Goal: Task Accomplishment & Management: Complete application form

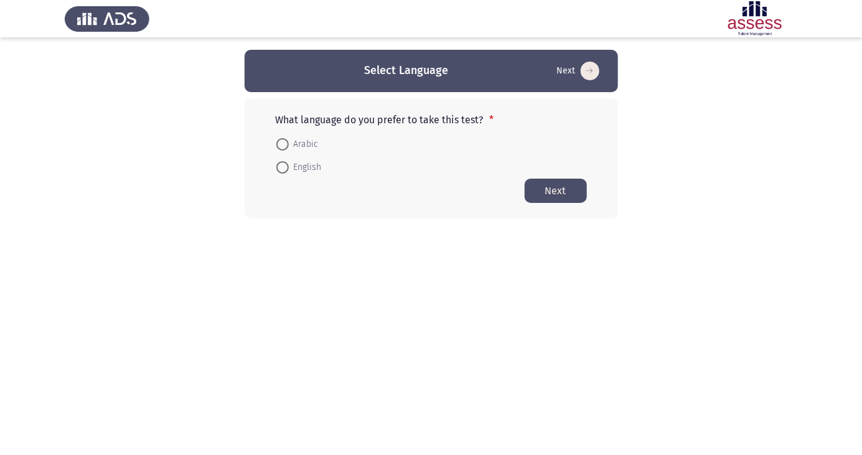
click at [282, 144] on span at bounding box center [282, 144] width 0 height 0
click at [282, 144] on input "Arabic" at bounding box center [282, 144] width 12 height 12
radio input "true"
click at [542, 189] on button "Next" at bounding box center [556, 190] width 62 height 24
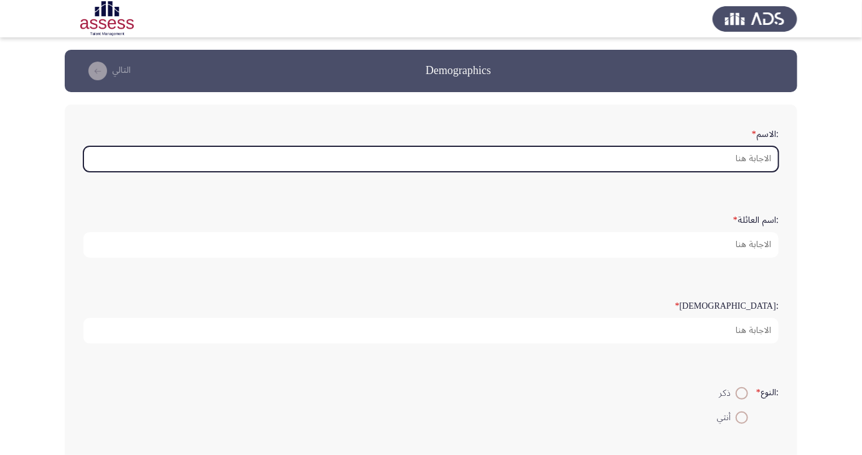
click at [747, 158] on input ":الاسم *" at bounding box center [430, 159] width 695 height 26
click at [741, 160] on input ":الاسم *" at bounding box center [430, 159] width 695 height 26
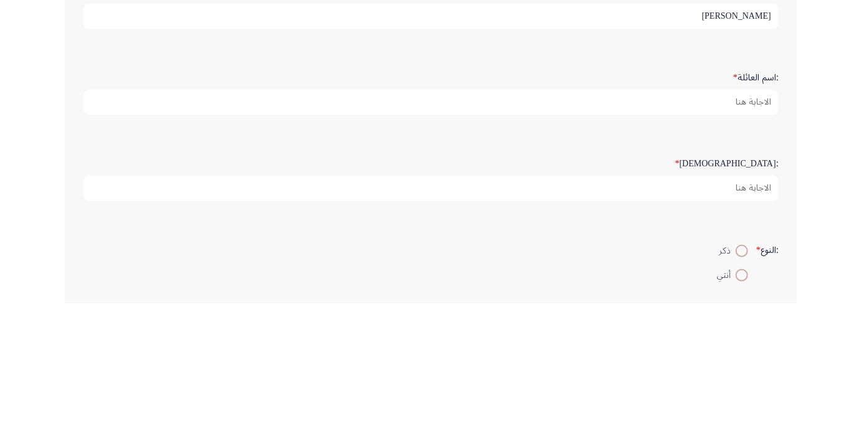
type input "[PERSON_NAME]"
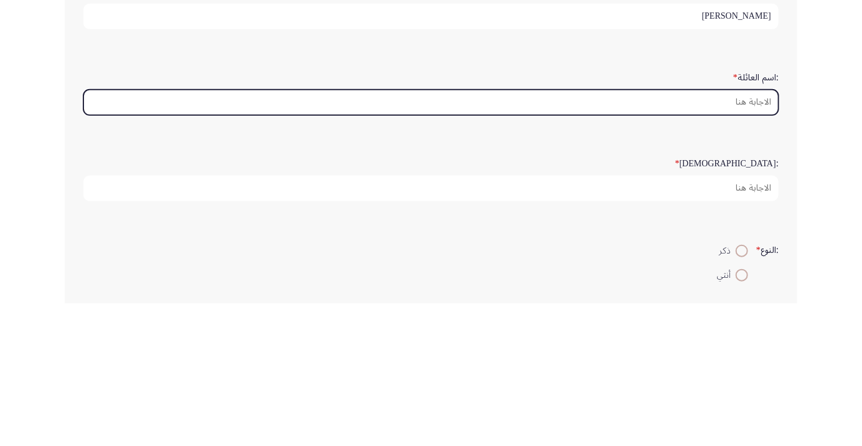
click at [750, 241] on input ":اسم العائلة *" at bounding box center [430, 245] width 695 height 26
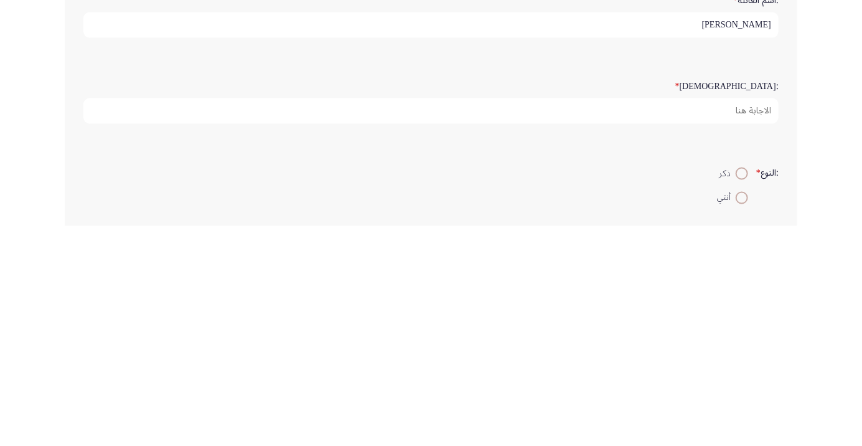
type input "Youssef"
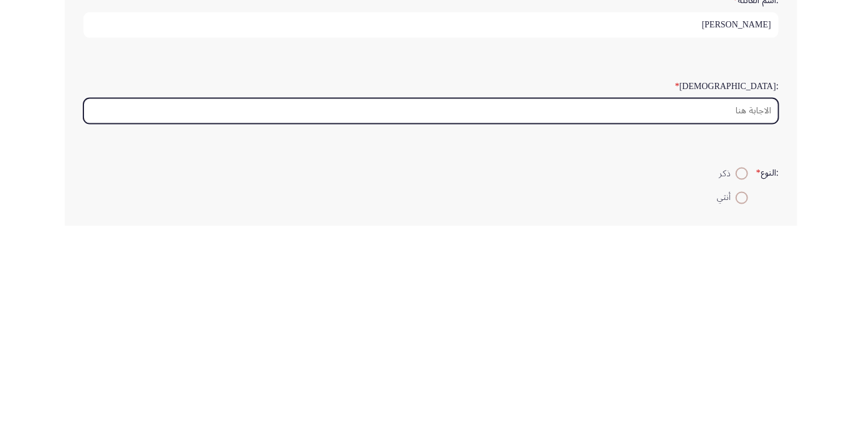
click at [751, 327] on input ":السن *" at bounding box center [430, 331] width 695 height 26
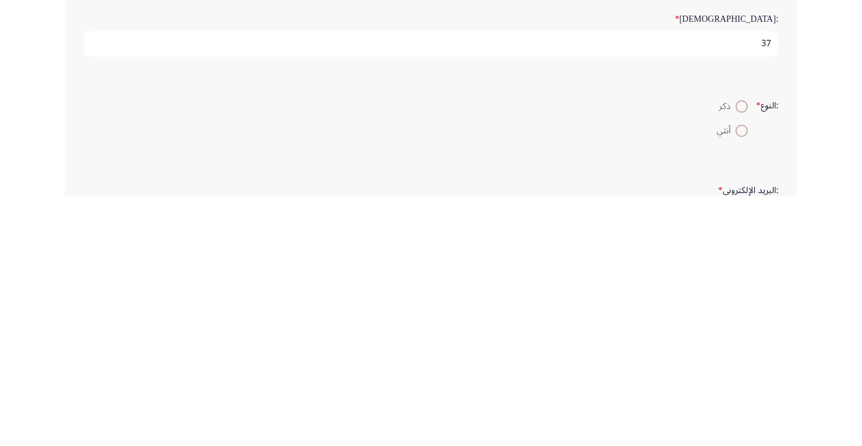
type input "37"
click at [742, 356] on span at bounding box center [742, 356] width 0 height 0
click at [740, 354] on input "ذكر" at bounding box center [742, 356] width 12 height 12
radio input "true"
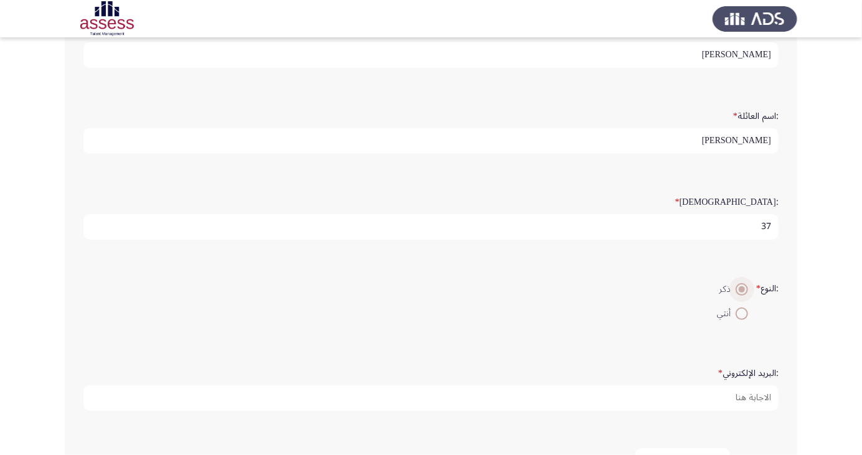
scroll to position [177, 0]
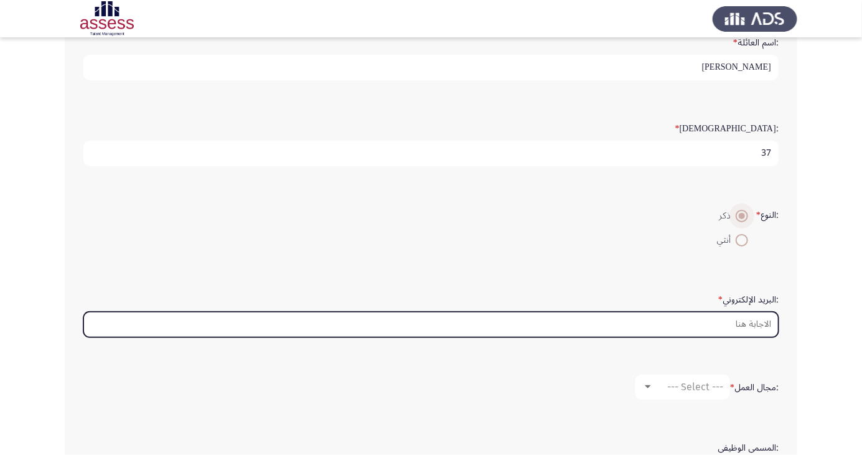
click at [713, 324] on input ":البريد الإلكتروني *" at bounding box center [430, 325] width 695 height 26
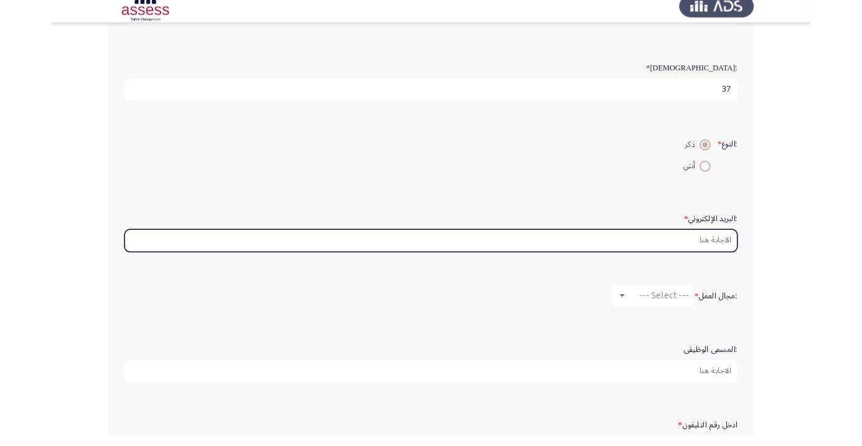
scroll to position [217, 0]
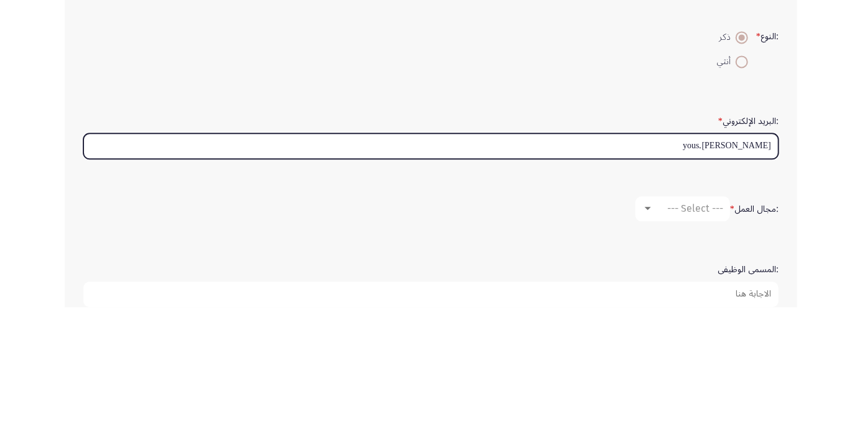
click at [696, 281] on input "Ahmed.yous" at bounding box center [430, 285] width 695 height 26
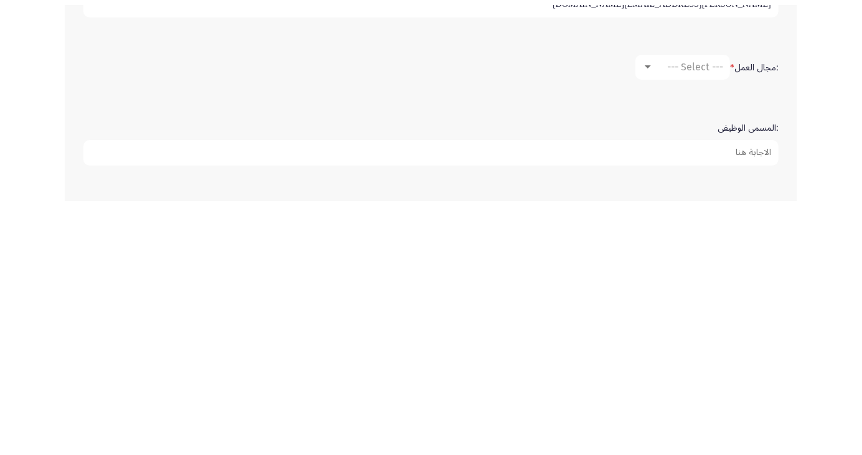
scroll to position [253, 0]
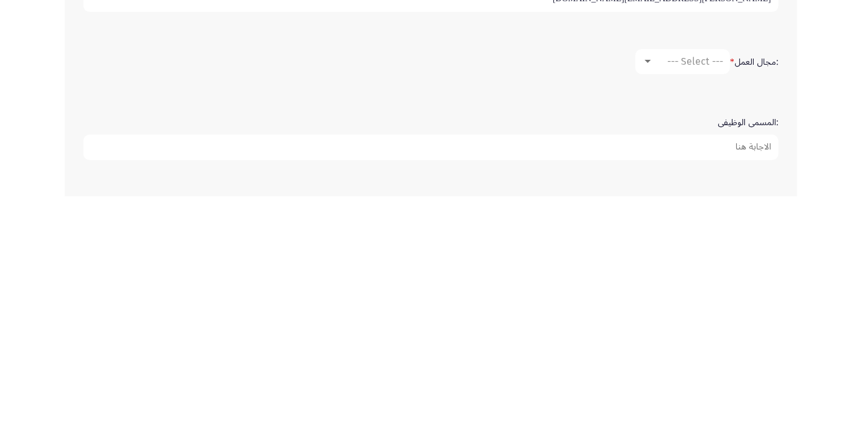
type input "Ahmed.yousef@ibnsina-pharma.com"
click at [712, 308] on span "--- Select ---" at bounding box center [695, 311] width 56 height 12
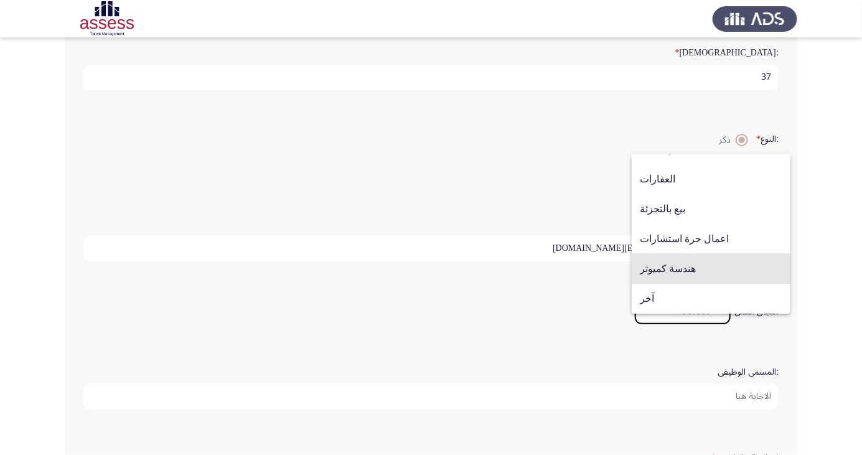
scroll to position [248, 0]
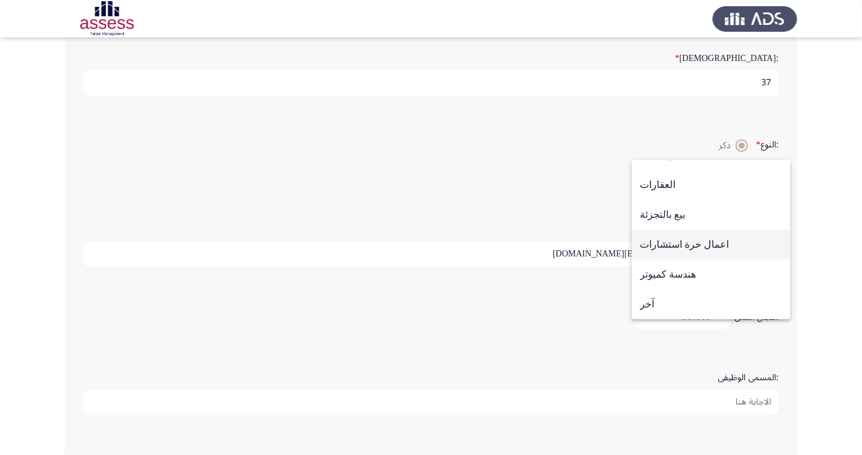
click at [707, 260] on span "اعمال حرة استشارات" at bounding box center [711, 245] width 143 height 30
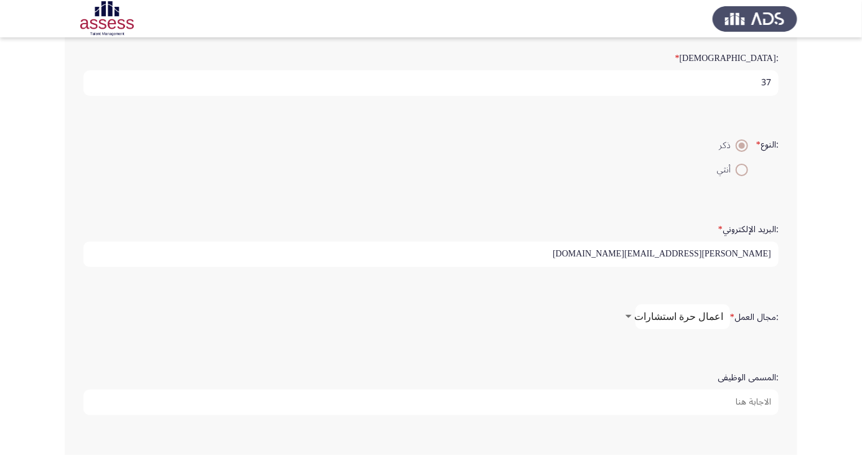
click at [687, 315] on span "اعمال حرة استشارات" at bounding box center [678, 317] width 89 height 12
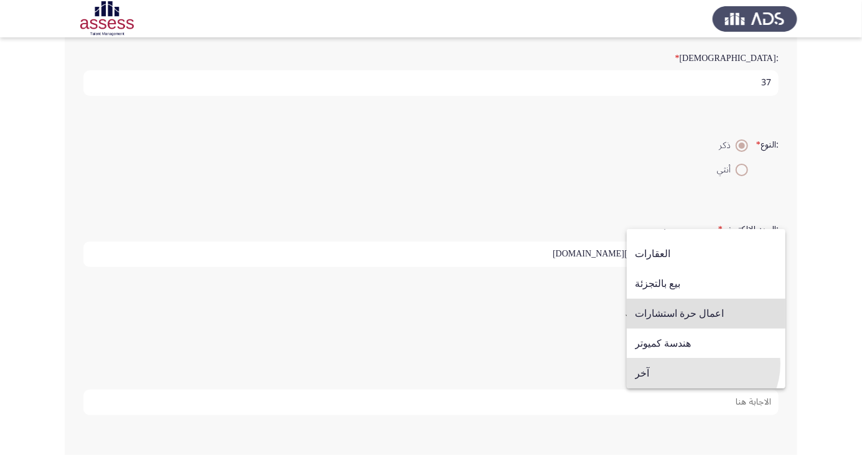
scroll to position [310, 0]
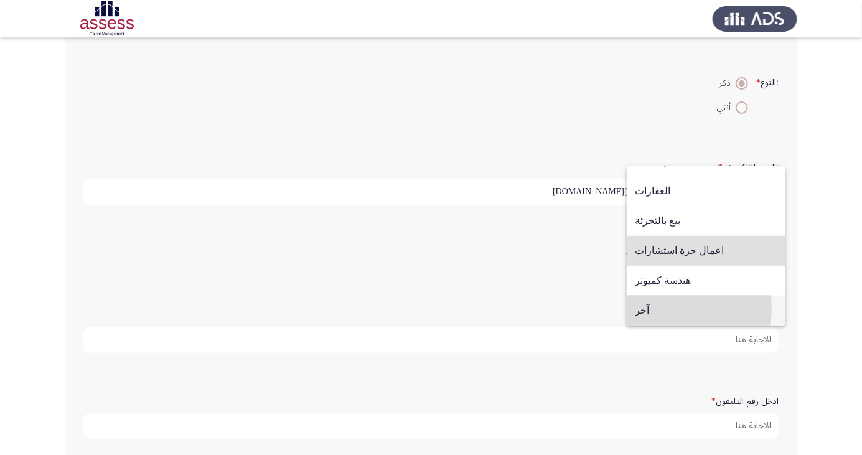
click at [680, 308] on span "آخر" at bounding box center [706, 311] width 143 height 30
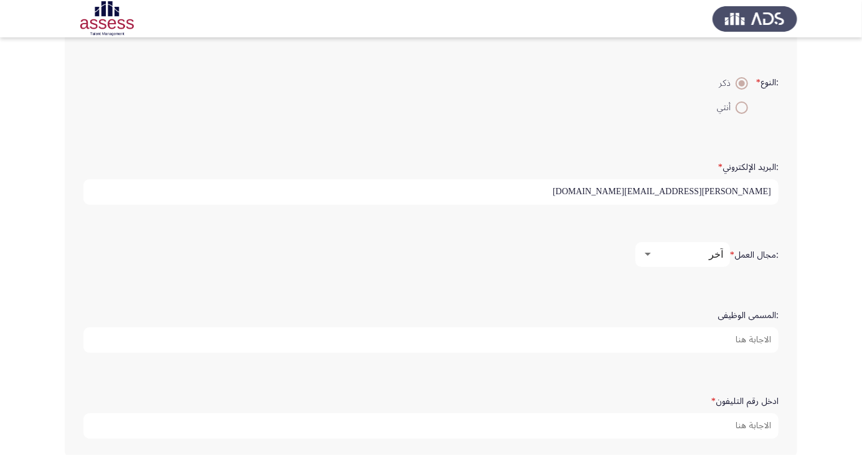
click at [731, 336] on input ":المسمى الوظيفى" at bounding box center [430, 340] width 695 height 26
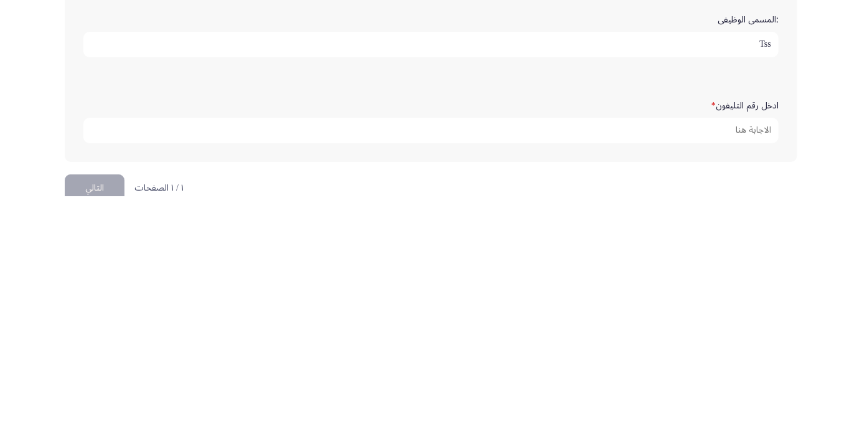
scroll to position [359, 0]
type input "Tss"
click at [751, 370] on input "ادخل رقم التليفون *" at bounding box center [430, 377] width 695 height 26
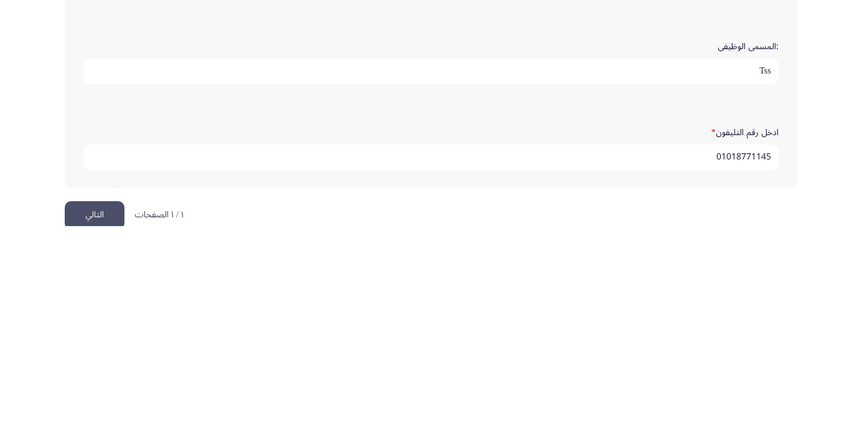
scroll to position [4, 0]
type input "01018771145"
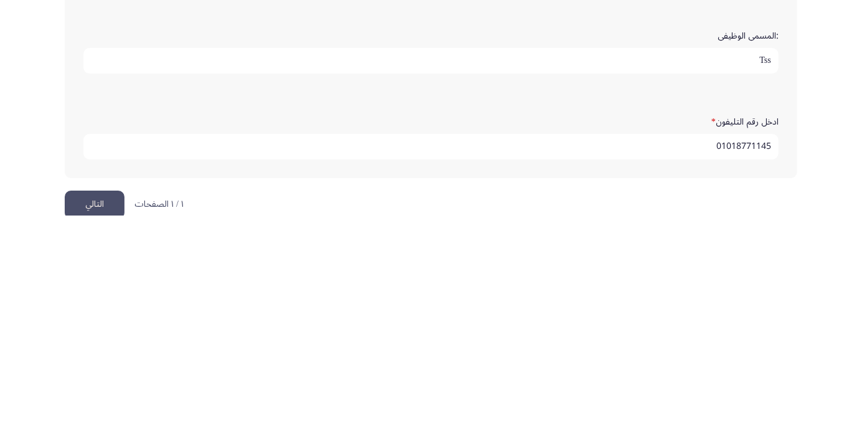
scroll to position [379, 0]
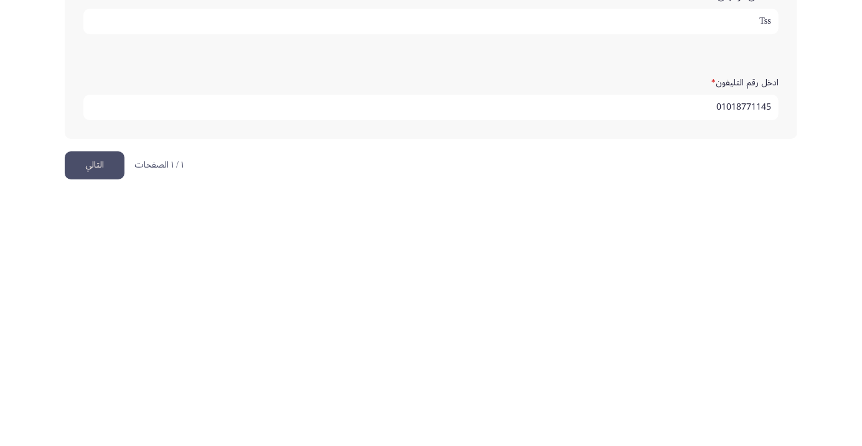
click at [108, 413] on button "التالي" at bounding box center [95, 415] width 60 height 28
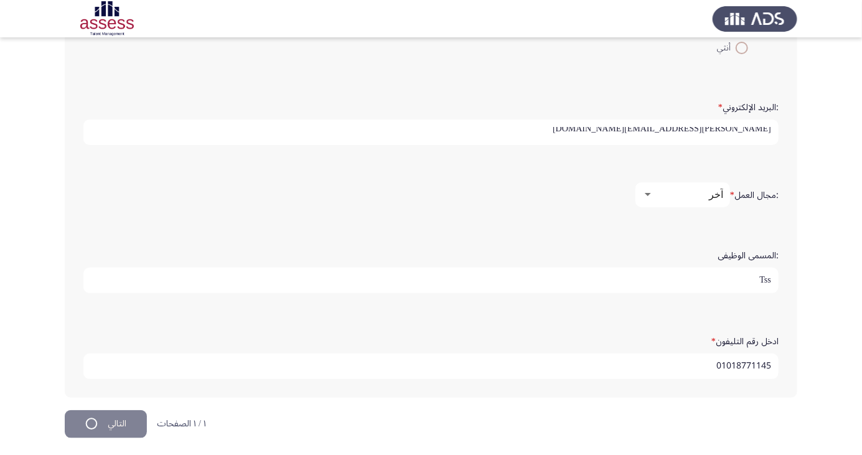
scroll to position [0, 0]
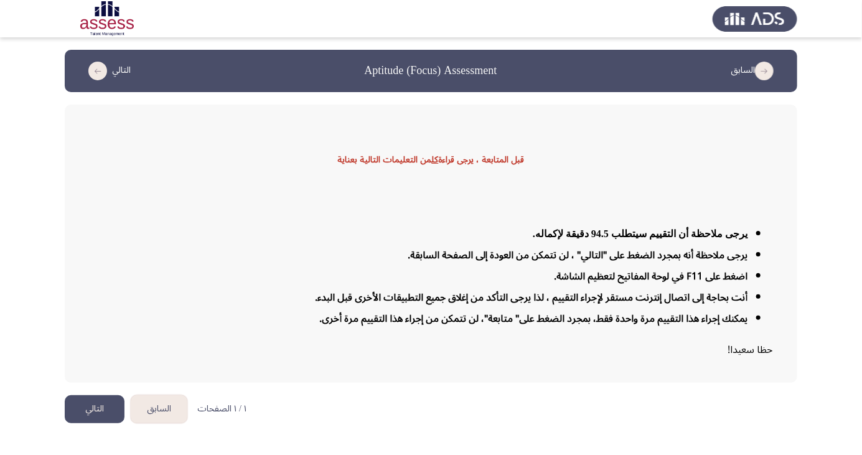
click at [102, 423] on button "التالي" at bounding box center [95, 409] width 60 height 28
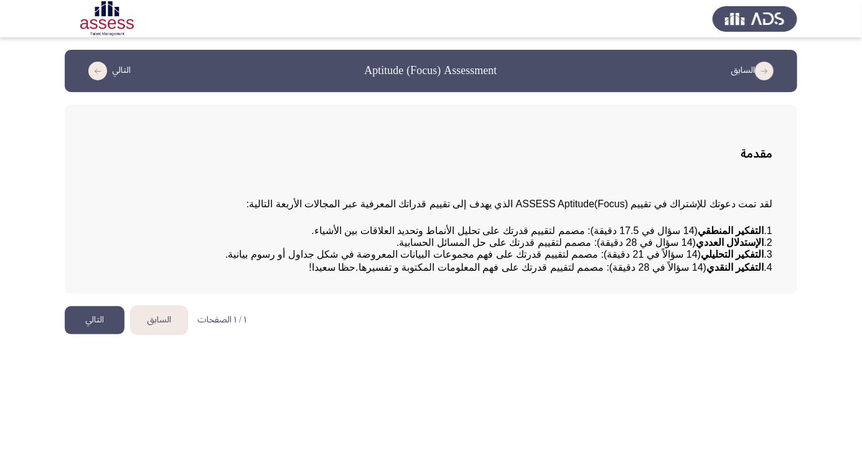
click at [99, 334] on button "التالي" at bounding box center [95, 320] width 60 height 28
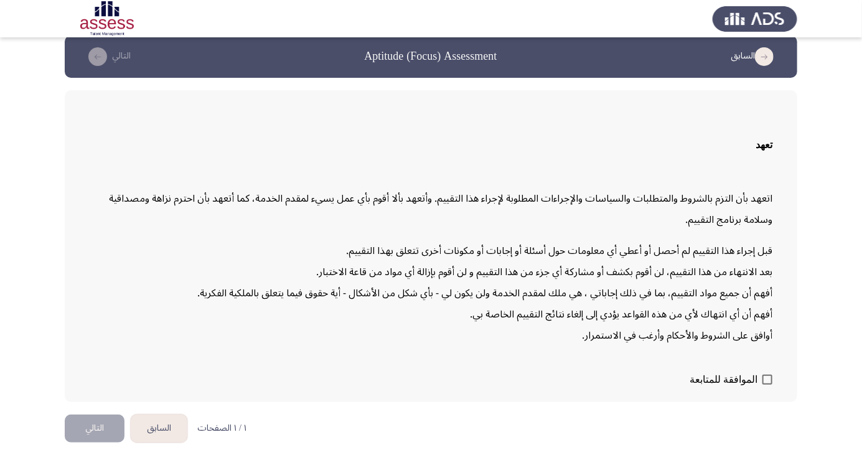
scroll to position [26, 0]
click at [771, 385] on span at bounding box center [768, 380] width 10 height 10
click at [768, 385] on input "الموافقة للمتابعة" at bounding box center [767, 385] width 1 height 1
checkbox input "true"
click at [93, 443] on button "التالي" at bounding box center [95, 429] width 60 height 28
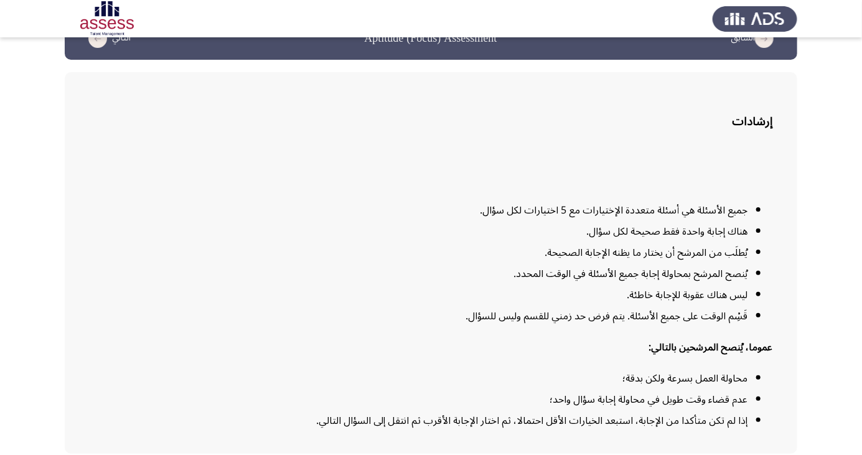
scroll to position [92, 0]
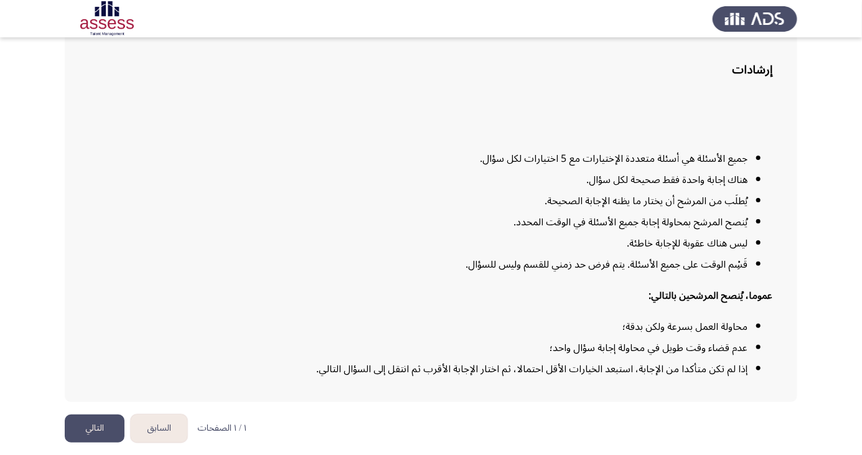
click at [95, 443] on button "التالي" at bounding box center [95, 429] width 60 height 28
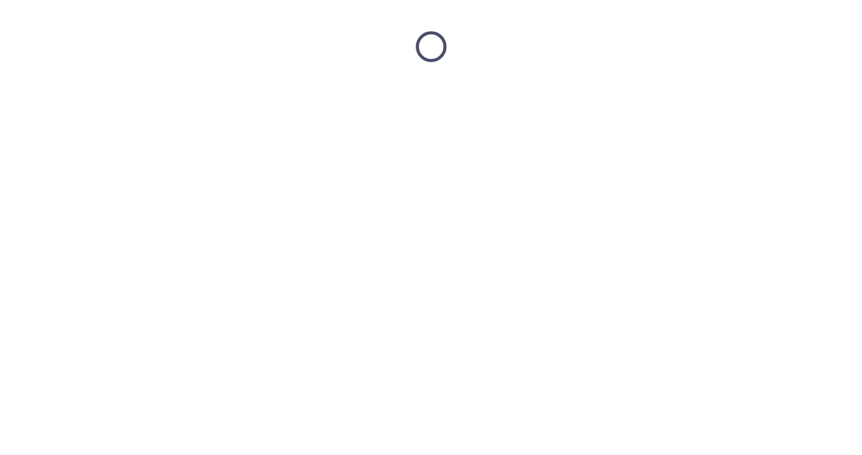
scroll to position [0, 0]
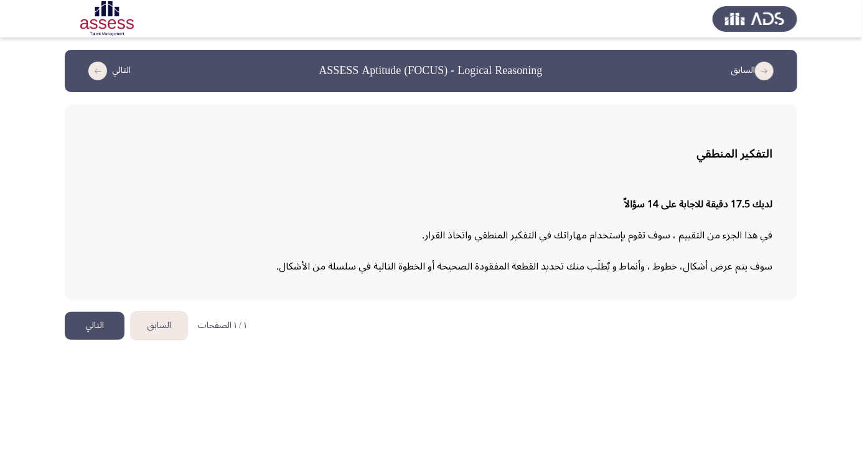
click at [90, 324] on button "التالي" at bounding box center [95, 326] width 60 height 28
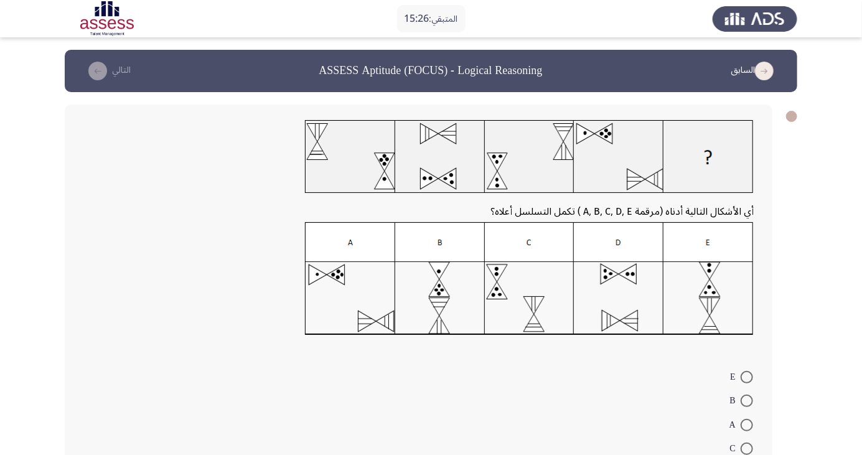
click at [741, 454] on span at bounding box center [747, 449] width 12 height 12
click at [741, 454] on input "C" at bounding box center [747, 449] width 12 height 12
radio input "true"
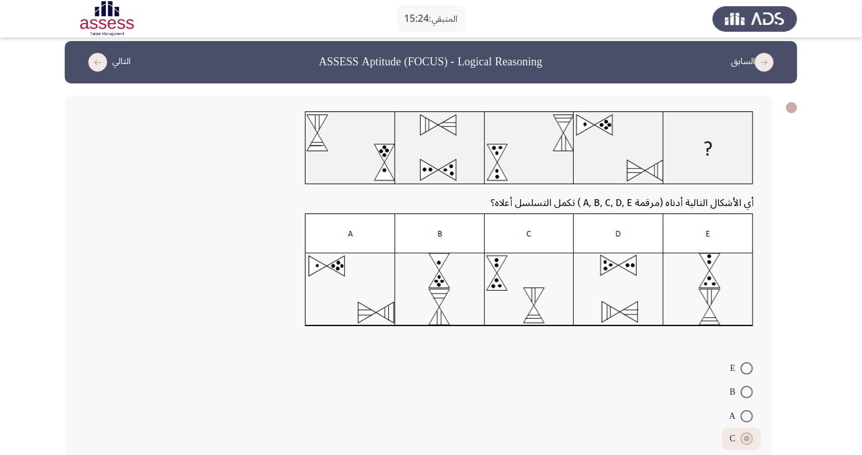
scroll to position [45, 0]
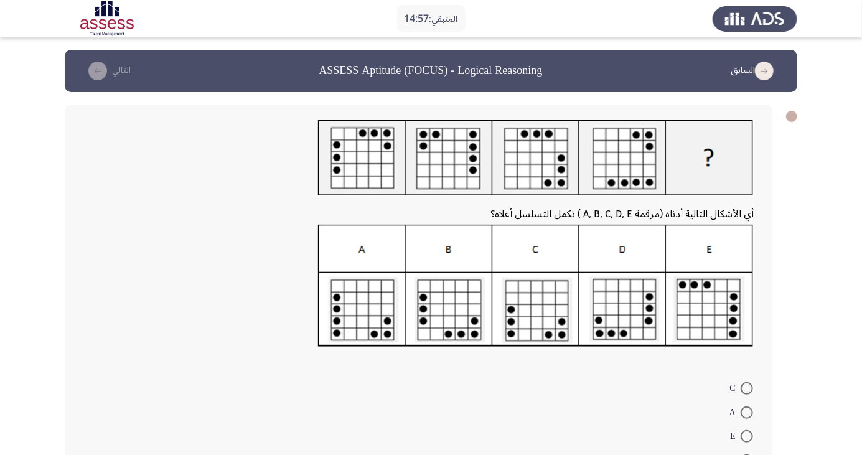
click at [580, 411] on form "C A E D B" at bounding box center [418, 436] width 670 height 120
click at [747, 454] on span at bounding box center [747, 460] width 12 height 12
click at [747, 454] on input "D" at bounding box center [747, 460] width 12 height 12
radio input "true"
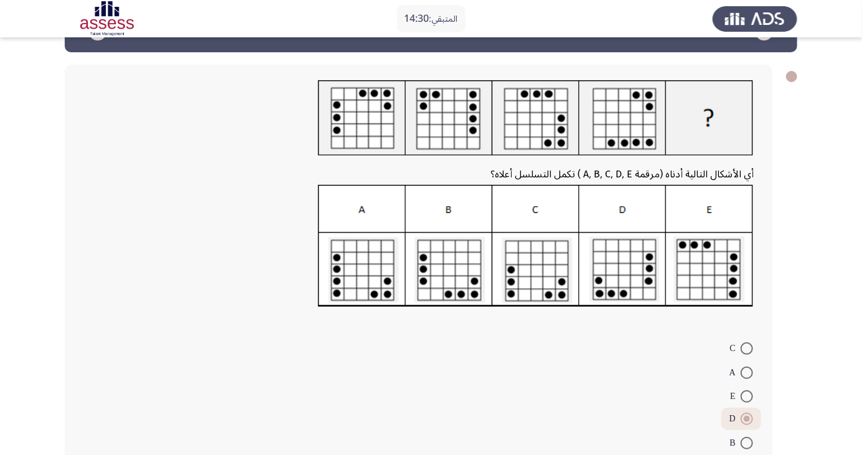
scroll to position [57, 0]
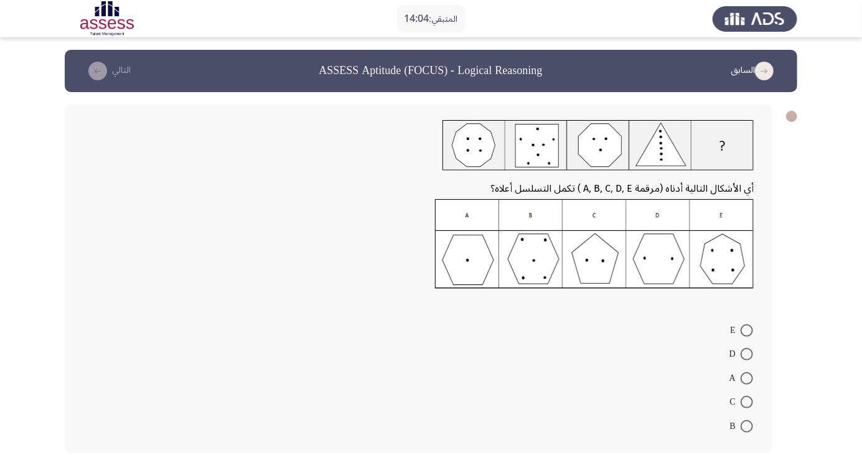
click at [553, 425] on form "E D A C B" at bounding box center [418, 377] width 670 height 120
click at [747, 354] on span at bounding box center [747, 354] width 12 height 12
click at [747, 354] on input "D" at bounding box center [747, 354] width 12 height 12
radio input "true"
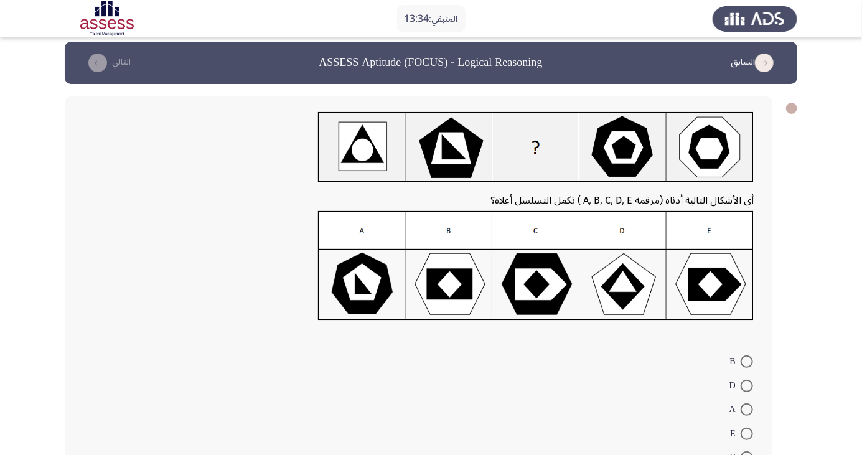
scroll to position [9, 0]
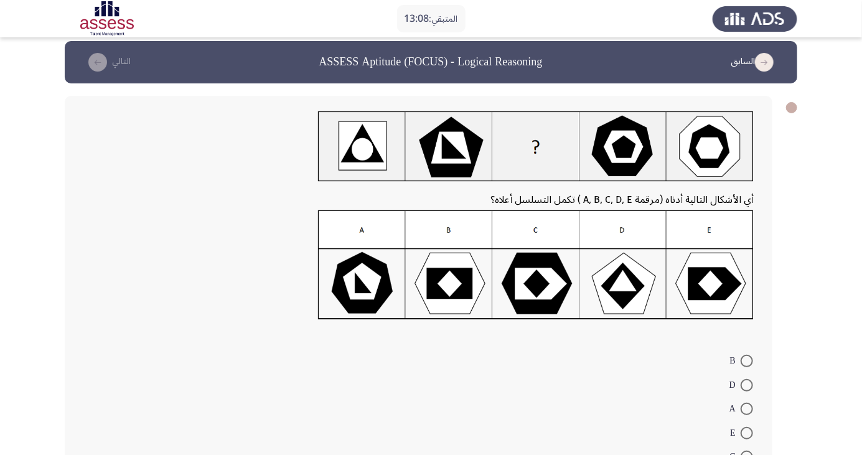
click at [558, 395] on form "B D A E C" at bounding box center [418, 409] width 670 height 120
click at [747, 360] on span at bounding box center [747, 361] width 12 height 12
click at [747, 360] on input "B" at bounding box center [747, 361] width 12 height 12
radio input "true"
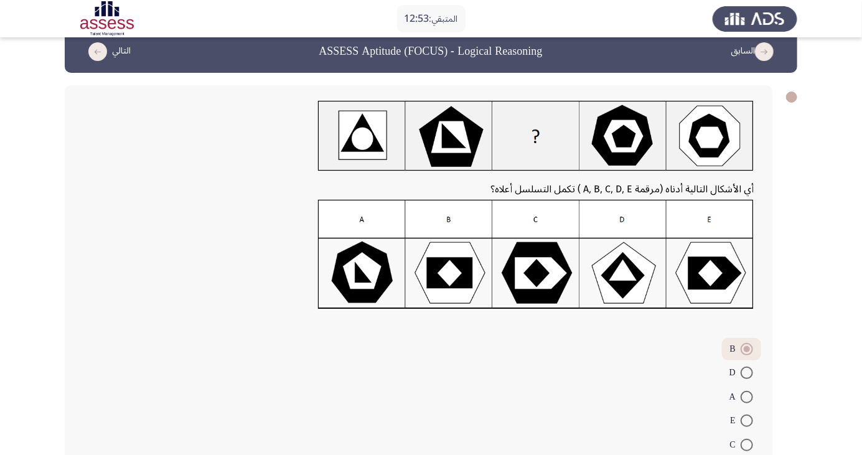
scroll to position [39, 0]
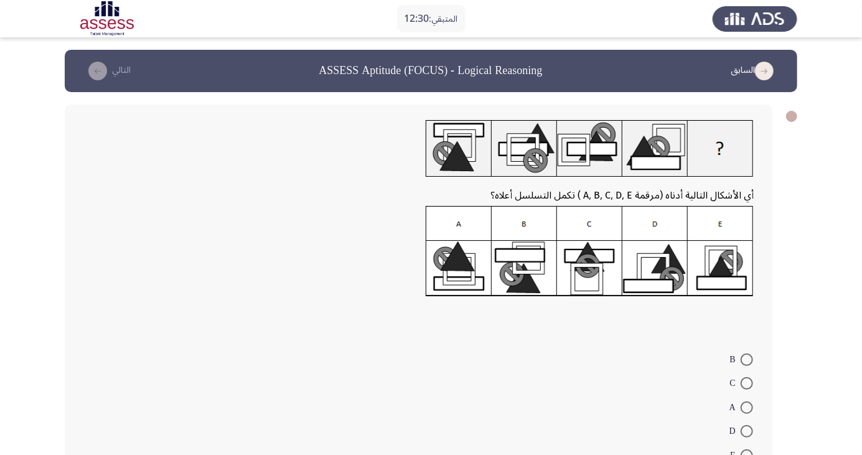
click at [747, 407] on span at bounding box center [747, 408] width 12 height 12
click at [747, 407] on input "A" at bounding box center [747, 408] width 12 height 12
radio input "true"
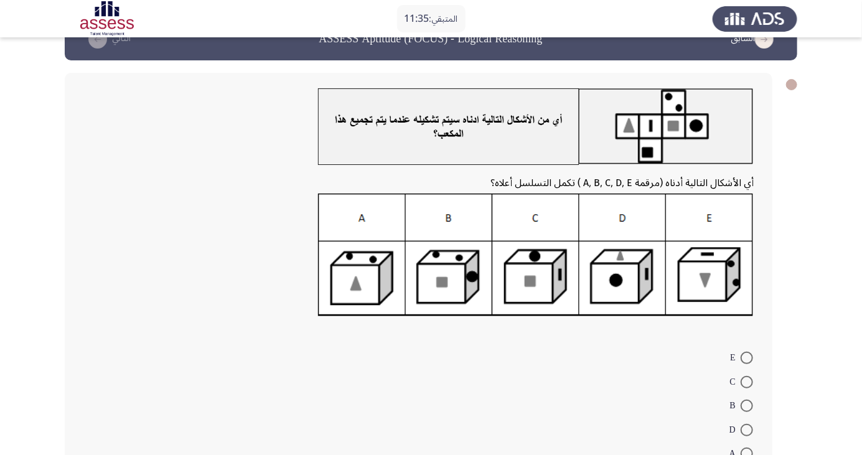
scroll to position [60, 0]
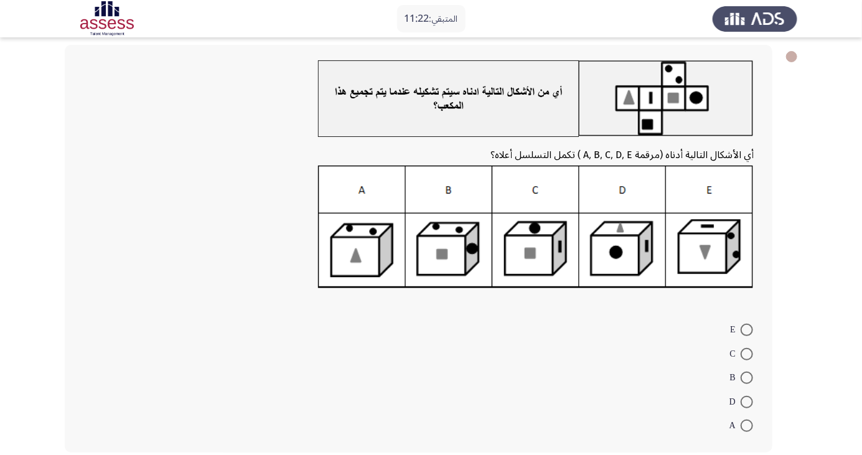
click at [747, 377] on span at bounding box center [747, 378] width 12 height 12
click at [747, 377] on input "B" at bounding box center [747, 378] width 12 height 12
radio input "true"
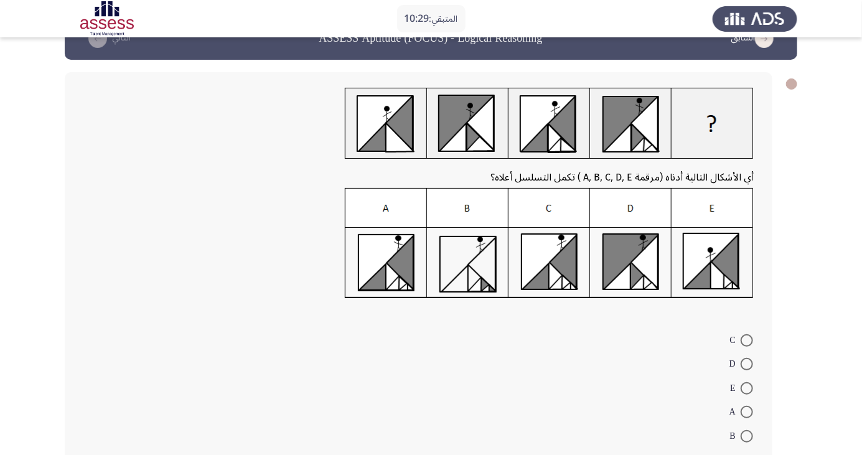
scroll to position [31, 0]
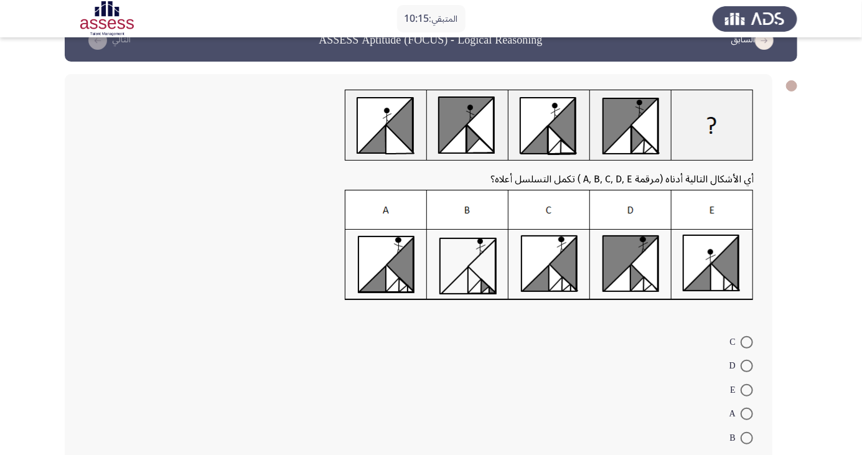
click at [712, 441] on form "C D E A B" at bounding box center [418, 389] width 670 height 120
click at [747, 341] on span at bounding box center [747, 342] width 12 height 12
click at [747, 341] on input "C" at bounding box center [747, 342] width 12 height 12
radio input "true"
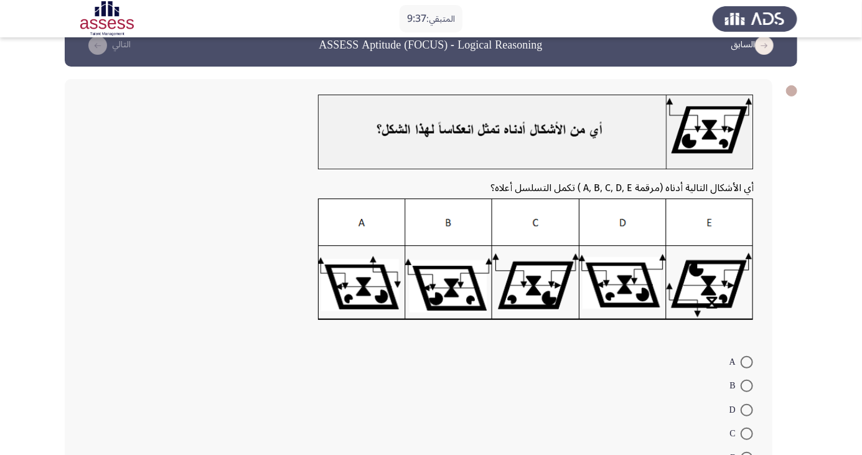
scroll to position [22, 0]
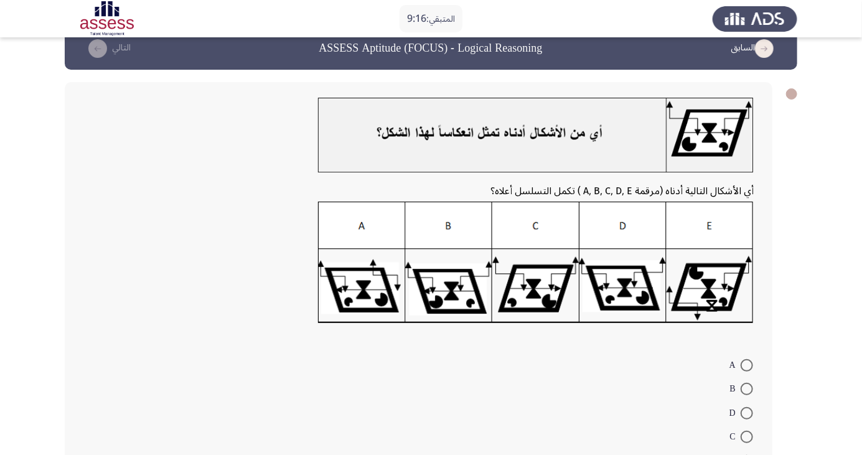
click at [740, 426] on mat-radio-button "C" at bounding box center [741, 437] width 39 height 24
click at [747, 413] on span at bounding box center [747, 413] width 12 height 12
click at [747, 413] on input "D" at bounding box center [747, 413] width 12 height 12
radio input "true"
click at [747, 435] on span at bounding box center [747, 436] width 12 height 12
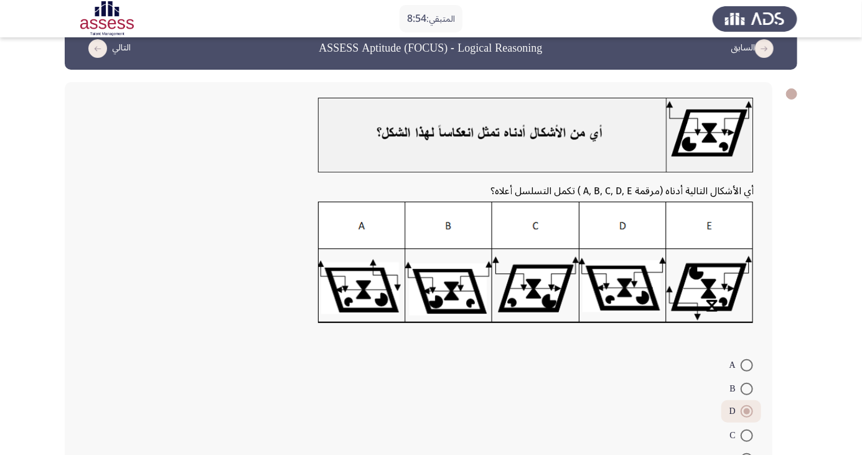
click at [747, 435] on input "C" at bounding box center [747, 436] width 12 height 12
radio input "true"
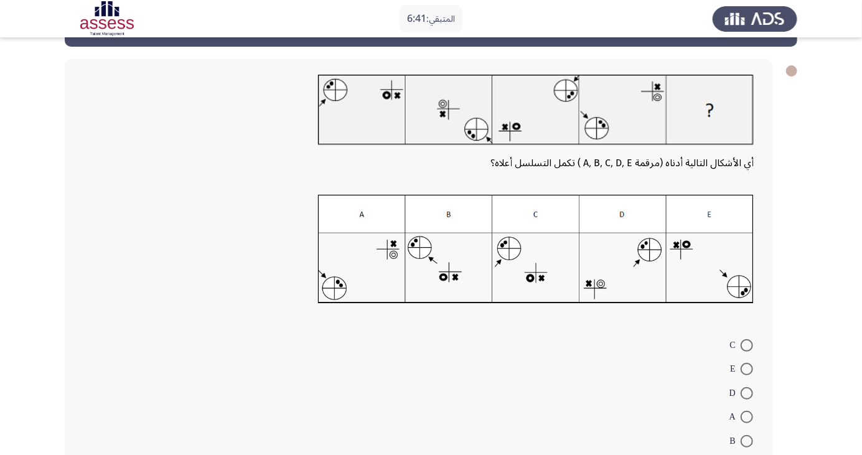
scroll to position [55, 0]
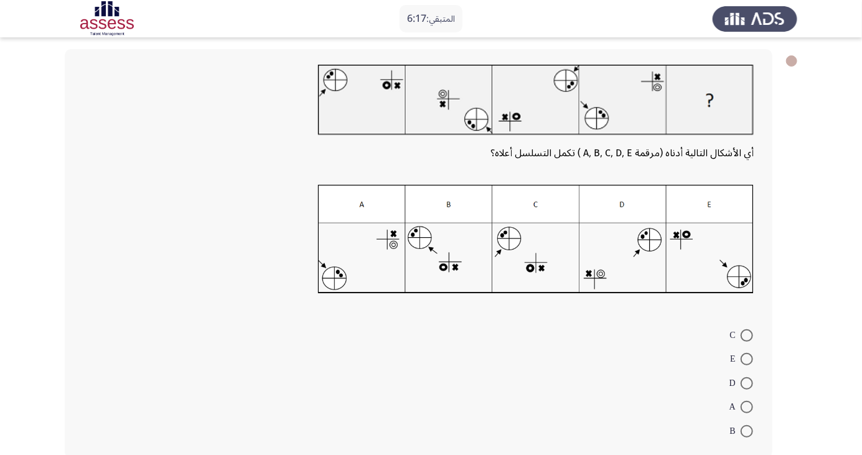
click at [747, 334] on span at bounding box center [747, 335] width 12 height 12
click at [747, 334] on input "C" at bounding box center [747, 335] width 12 height 12
radio input "true"
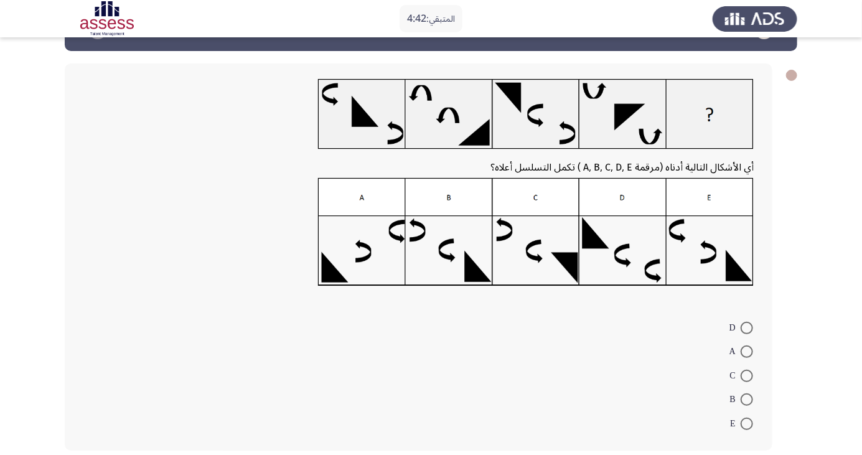
scroll to position [39, 0]
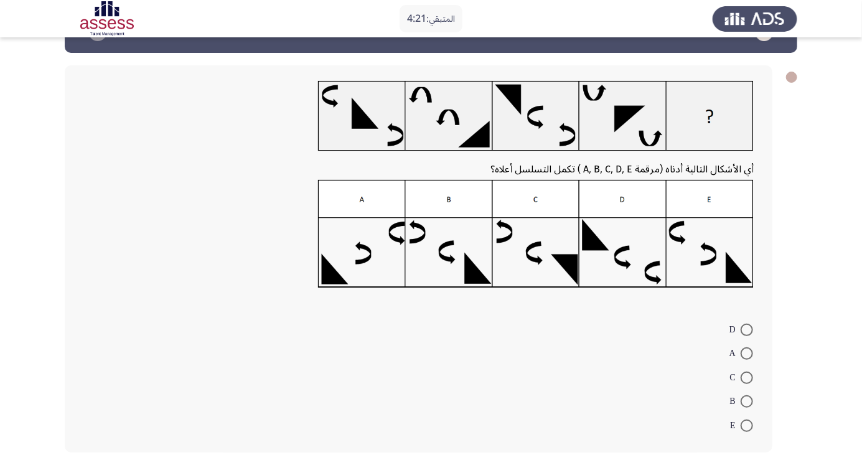
click at [751, 331] on span at bounding box center [747, 330] width 12 height 12
click at [751, 331] on input "D" at bounding box center [747, 330] width 12 height 12
radio input "true"
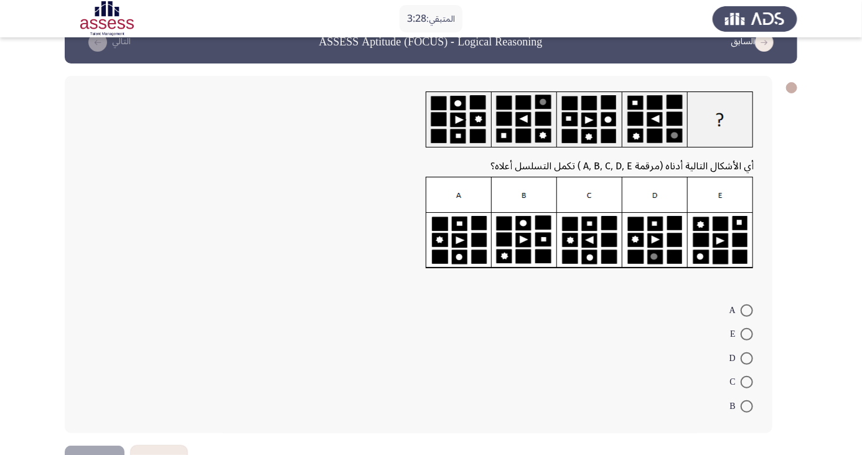
scroll to position [25, 0]
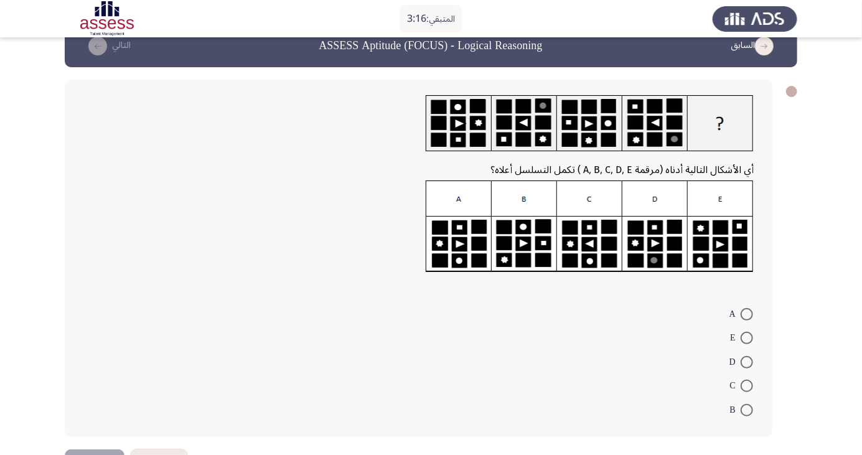
click at [747, 317] on span at bounding box center [747, 314] width 12 height 12
click at [747, 317] on input "A" at bounding box center [747, 314] width 12 height 12
radio input "true"
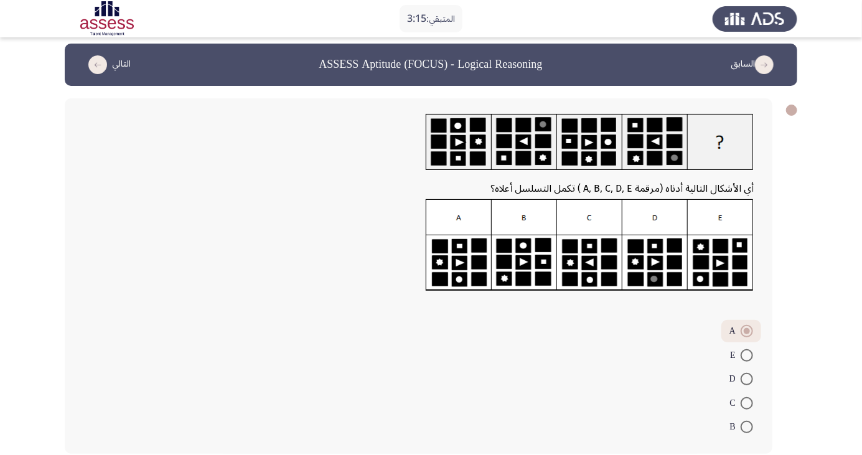
scroll to position [7, 0]
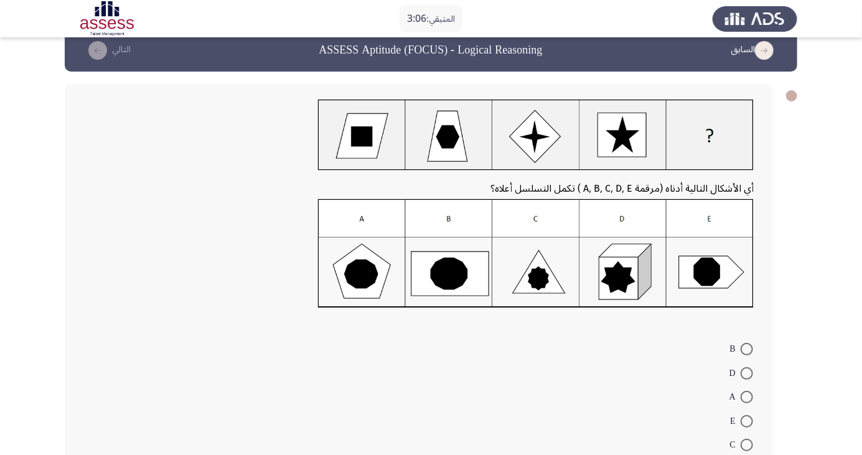
scroll to position [40, 0]
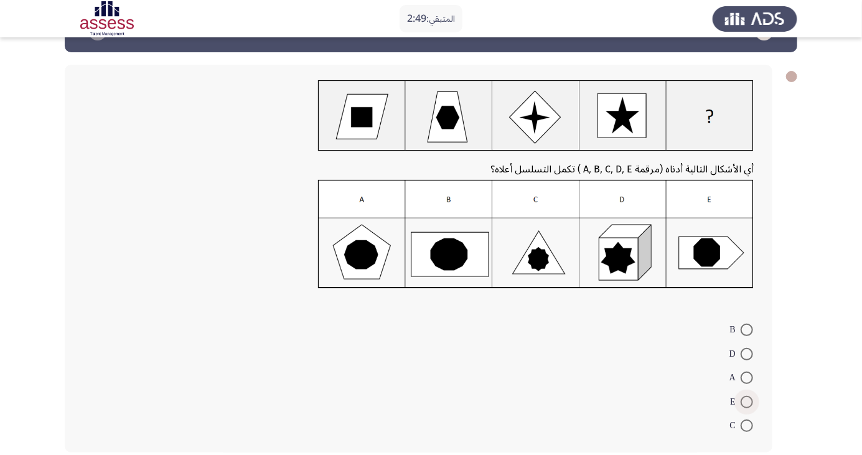
click at [747, 402] on span at bounding box center [747, 402] width 12 height 12
click at [747, 402] on input "E" at bounding box center [747, 402] width 12 height 12
radio input "true"
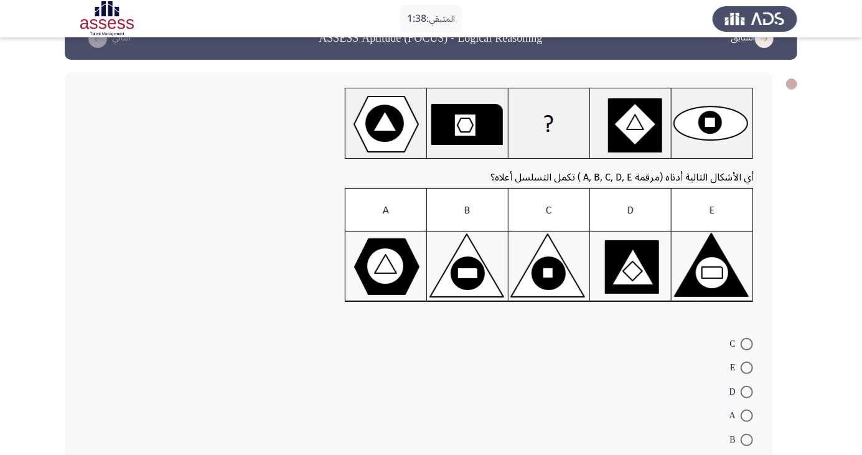
scroll to position [46, 0]
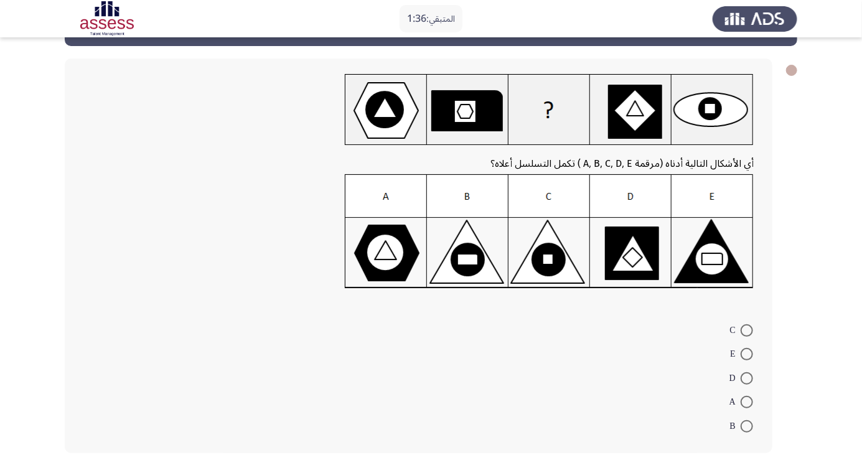
click at [747, 425] on span at bounding box center [747, 426] width 12 height 12
click at [747, 425] on input "B" at bounding box center [747, 426] width 12 height 12
radio input "true"
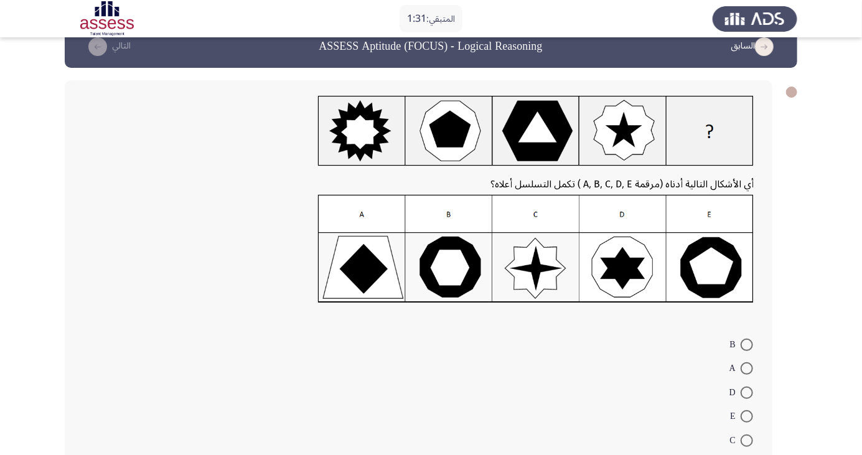
scroll to position [24, 0]
click at [747, 392] on span at bounding box center [747, 393] width 12 height 12
click at [747, 392] on input "D" at bounding box center [747, 393] width 12 height 12
radio input "true"
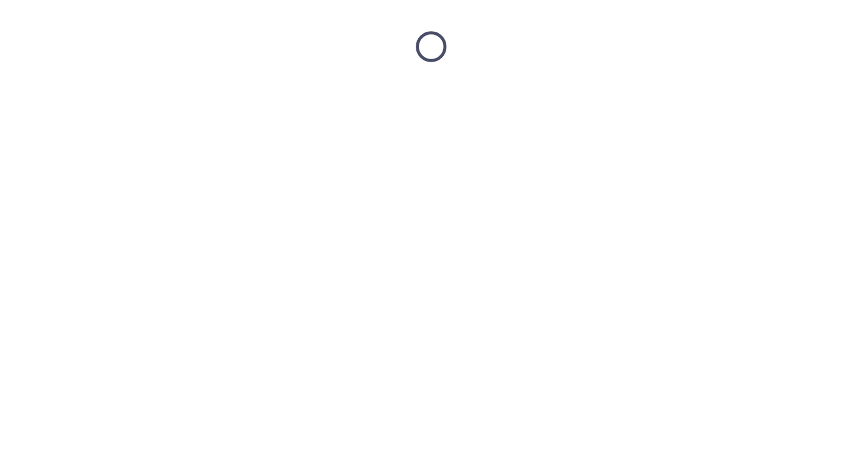
scroll to position [0, 0]
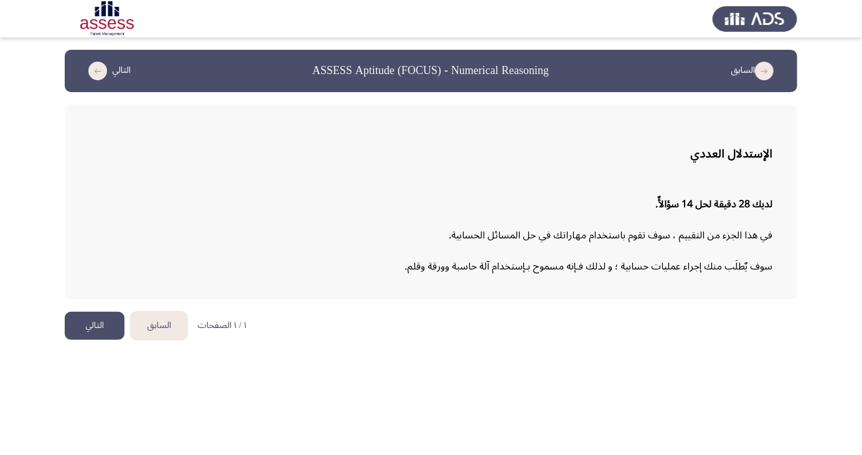
click at [96, 329] on button "التالي" at bounding box center [95, 326] width 60 height 28
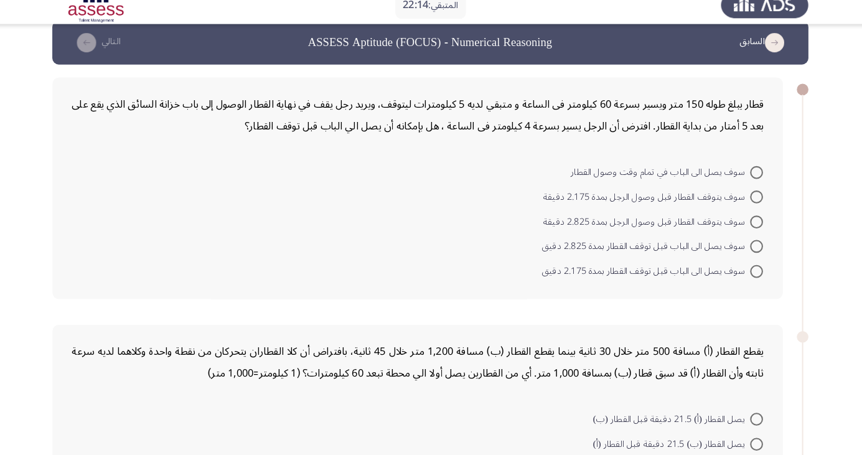
scroll to position [24, 0]
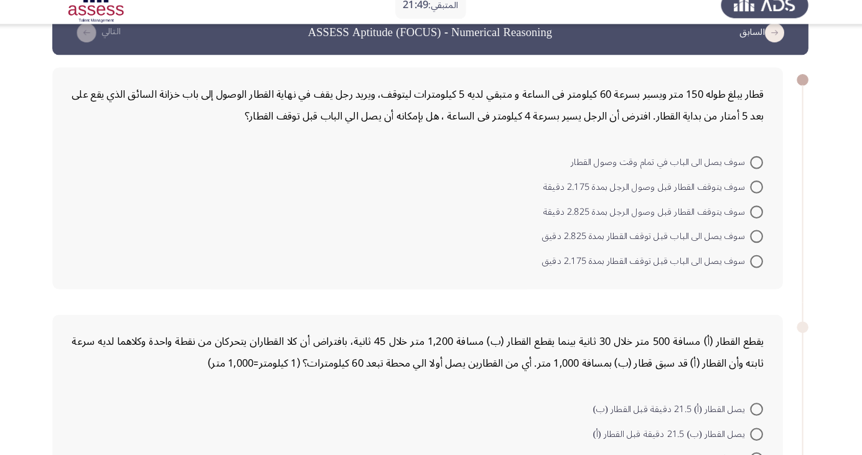
click at [436, 344] on div "يقطع القطار (أ) مسافة 500 متر خلال 30 ثانية بينما يقطع القطار (ب) مسافة 1,200 م…" at bounding box center [418, 356] width 670 height 42
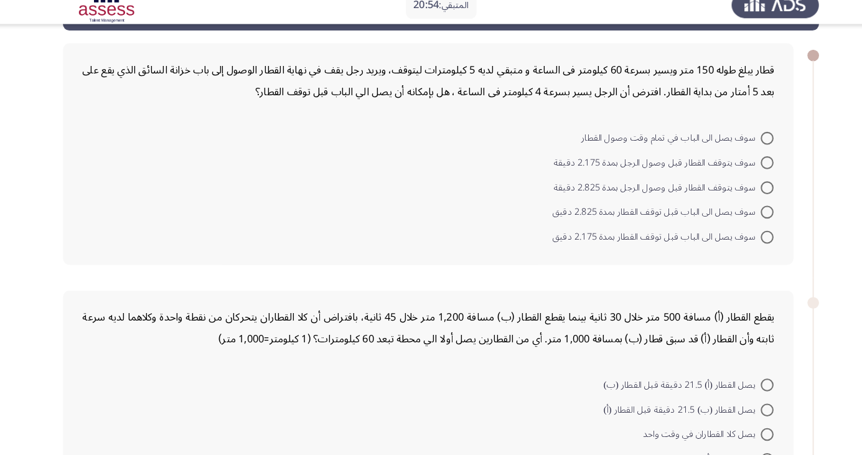
scroll to position [59, 0]
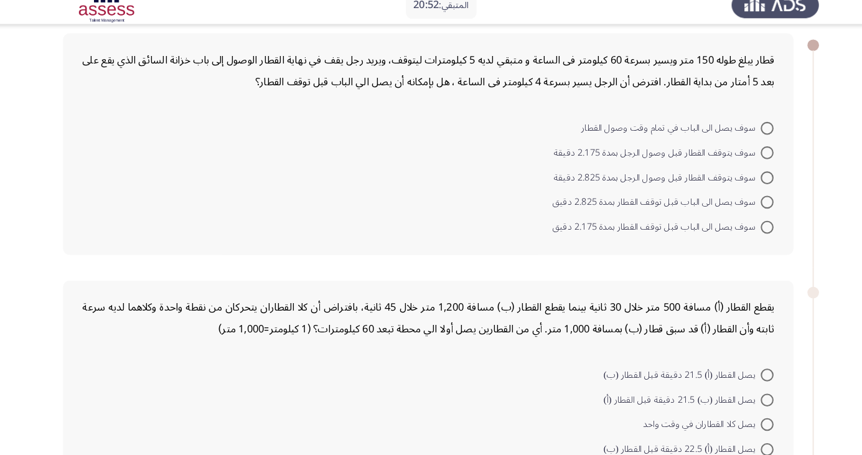
click at [747, 137] on span at bounding box center [747, 138] width 12 height 12
click at [747, 137] on input "سوف يصل الى الباب في تمام وقت وصول القطار" at bounding box center [747, 138] width 12 height 12
radio input "true"
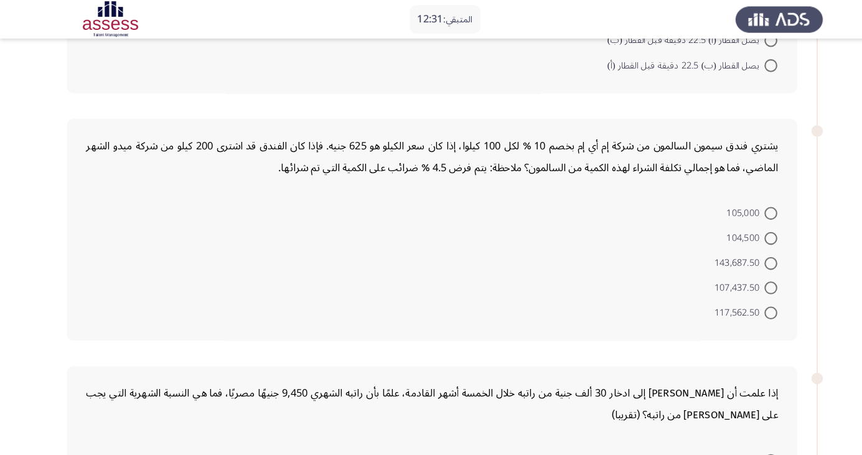
scroll to position [466, 0]
click at [760, 298] on mat-radio-button "117,562.50" at bounding box center [722, 303] width 77 height 24
click at [747, 303] on span at bounding box center [747, 304] width 12 height 12
click at [747, 303] on input "117,562.50" at bounding box center [747, 304] width 12 height 12
radio input "true"
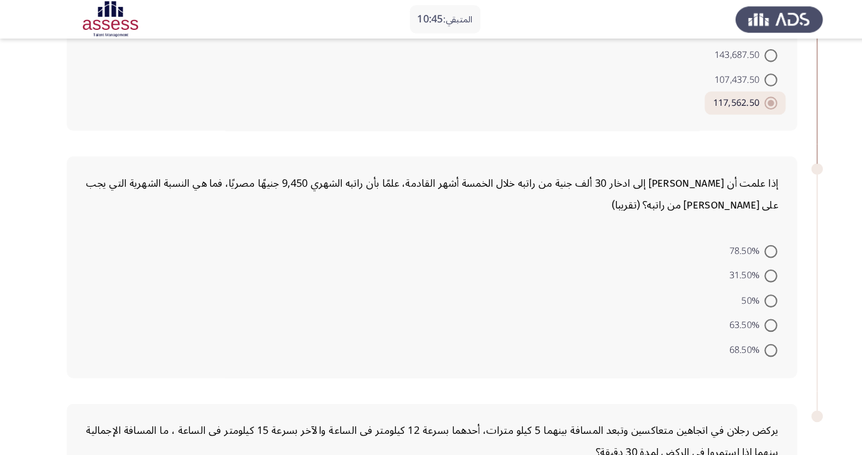
scroll to position [662, 0]
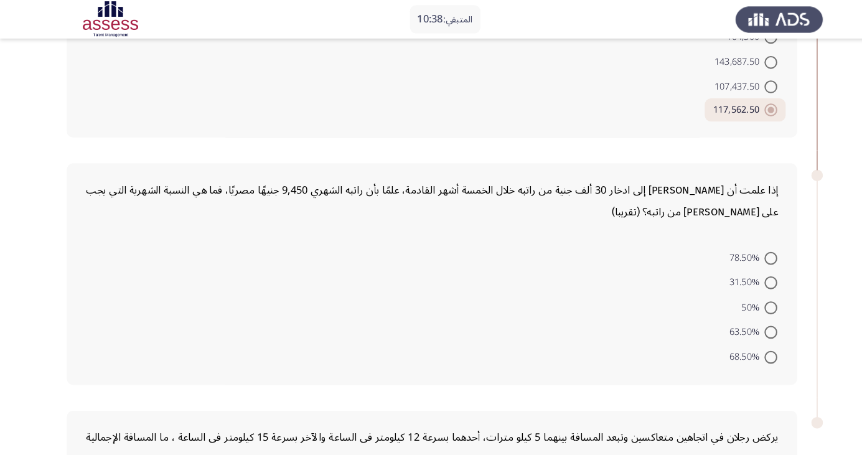
click at [747, 320] on span at bounding box center [747, 322] width 12 height 12
click at [747, 320] on input "63.50%" at bounding box center [747, 322] width 12 height 12
radio input "true"
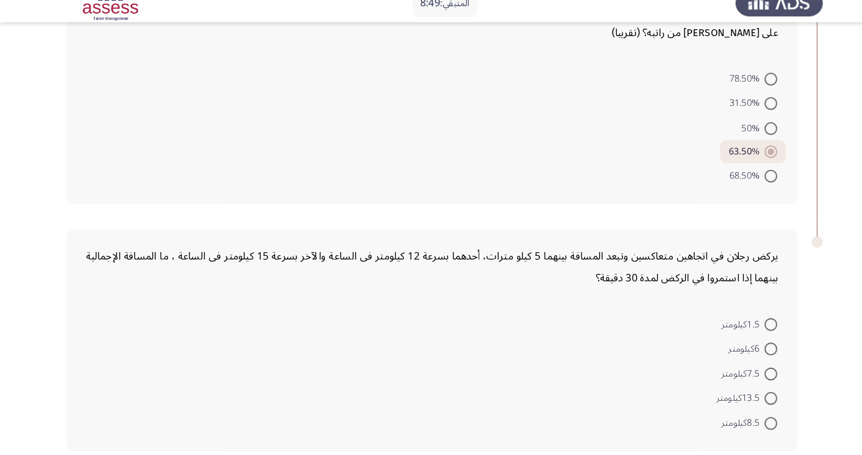
scroll to position [818, 0]
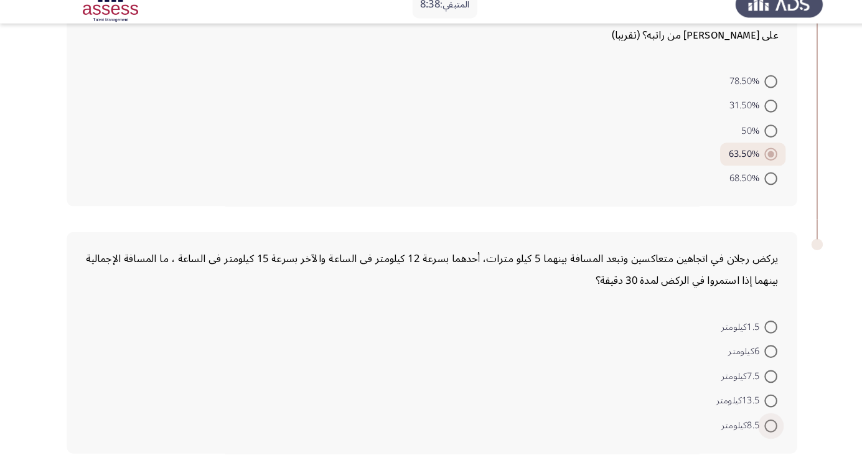
click at [747, 425] on span at bounding box center [747, 427] width 12 height 12
click at [747, 425] on input "8.5كيلومتر" at bounding box center [747, 427] width 12 height 12
radio input "true"
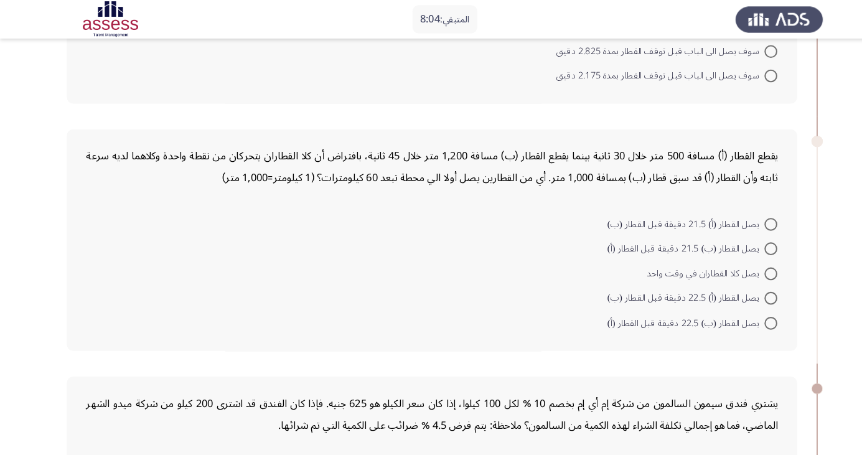
scroll to position [216, 0]
click at [747, 241] on span at bounding box center [747, 242] width 12 height 12
click at [747, 241] on input "يصل القطار (ب) 21.5 دقيقة قبل القطار (أ)" at bounding box center [747, 242] width 12 height 12
radio input "true"
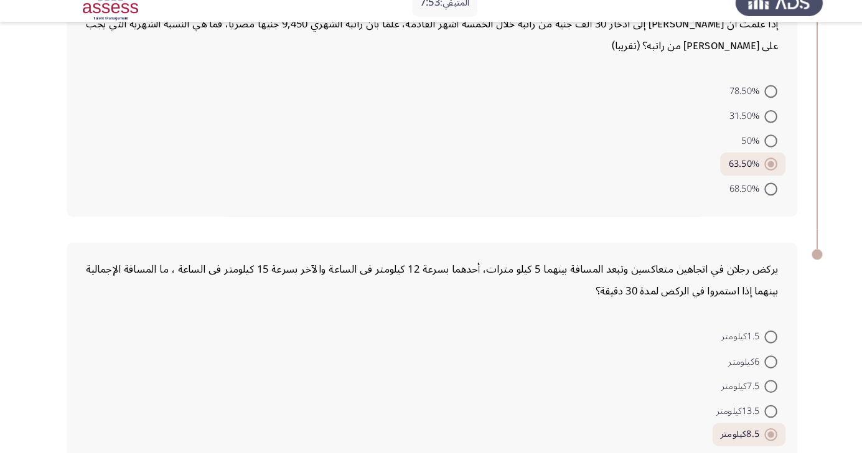
scroll to position [815, 0]
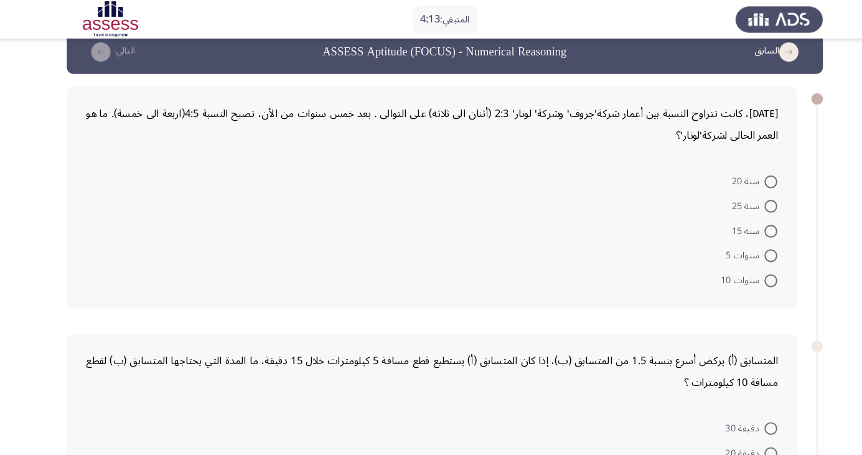
scroll to position [20, 0]
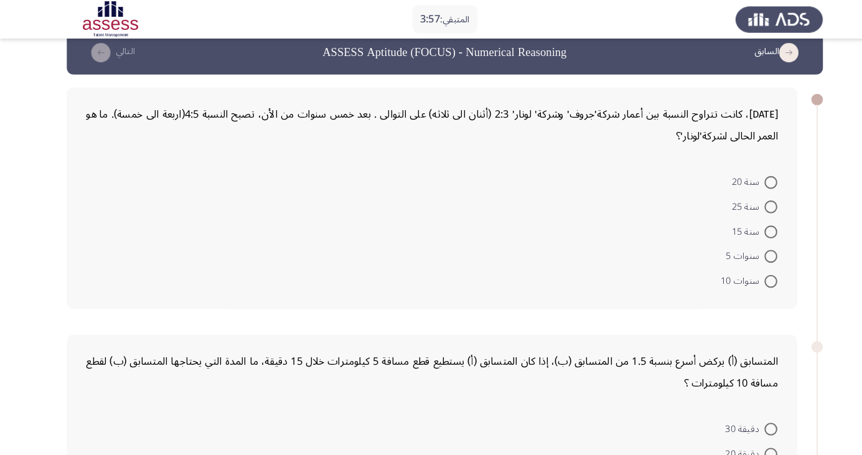
click at [745, 179] on span at bounding box center [747, 177] width 12 height 12
click at [745, 179] on input "سنة 20" at bounding box center [747, 177] width 12 height 12
radio input "true"
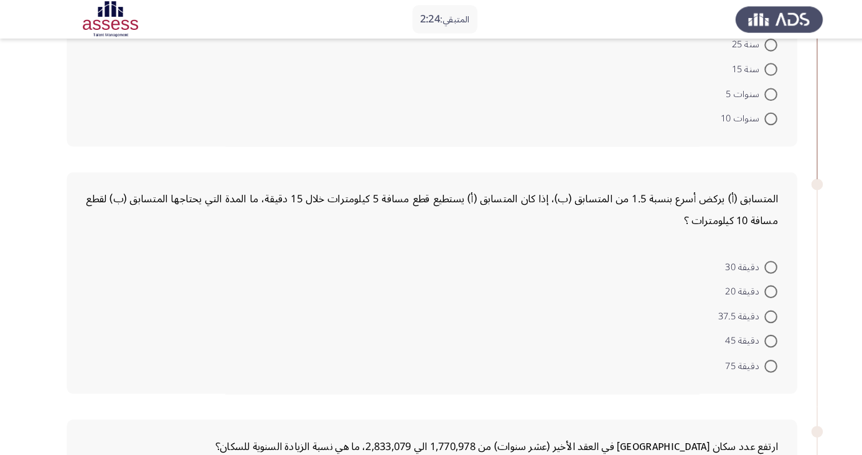
scroll to position [175, 0]
click at [747, 282] on span at bounding box center [747, 283] width 12 height 12
click at [747, 282] on input "دقيقة 20" at bounding box center [747, 283] width 12 height 12
radio input "true"
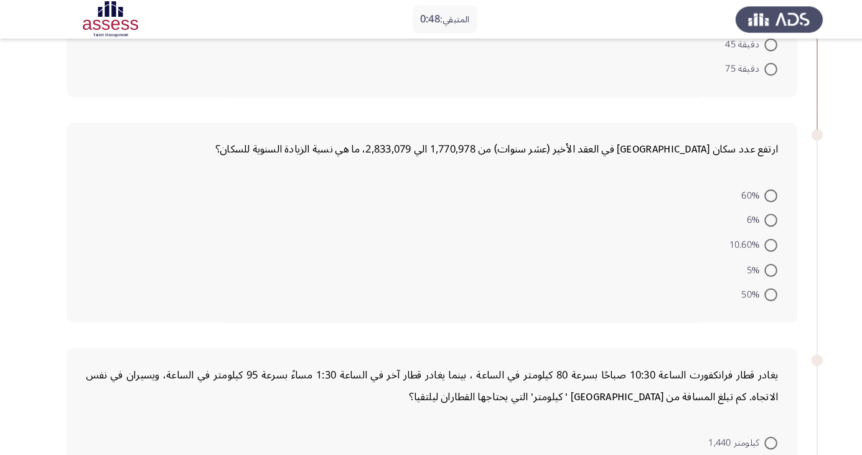
scroll to position [456, 0]
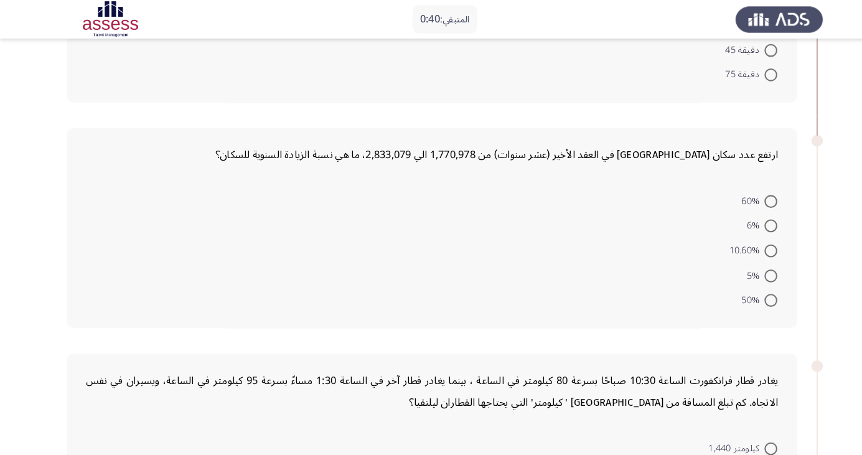
click at [747, 265] on span at bounding box center [747, 267] width 12 height 12
click at [747, 265] on input "5%" at bounding box center [747, 267] width 12 height 12
radio input "true"
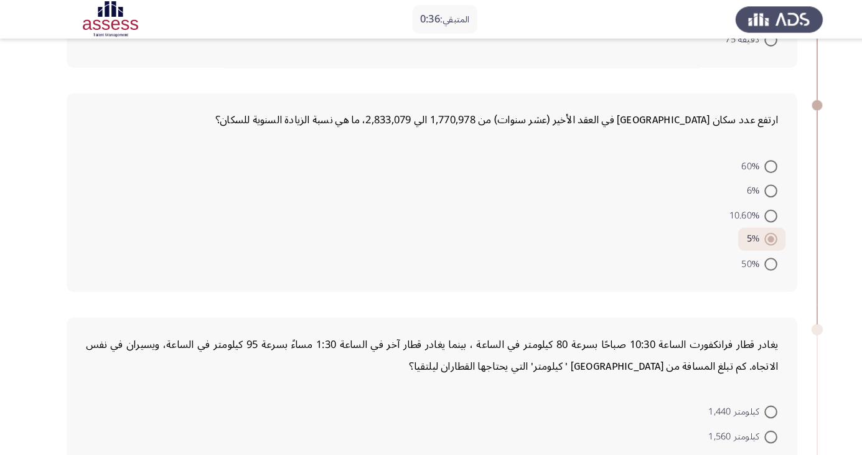
scroll to position [489, 0]
click at [735, 197] on mat-radio-button "10.60%" at bounding box center [729, 209] width 63 height 24
click at [747, 184] on span at bounding box center [747, 185] width 12 height 12
click at [747, 184] on input "6%" at bounding box center [747, 185] width 12 height 12
radio input "true"
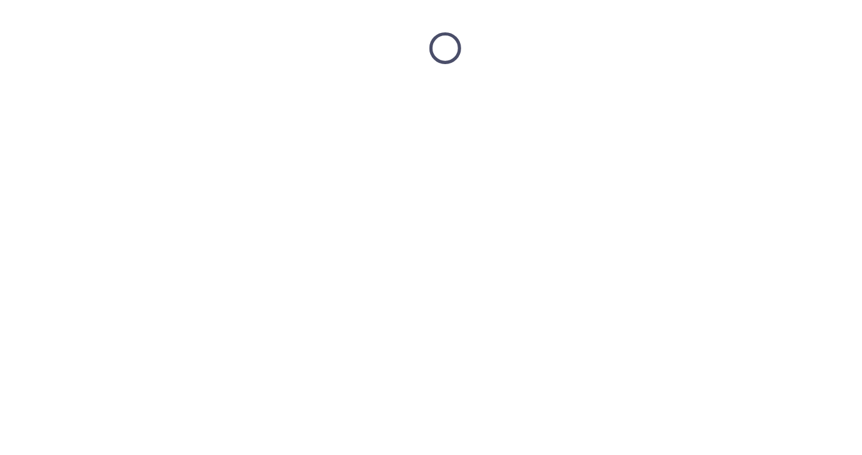
scroll to position [0, 0]
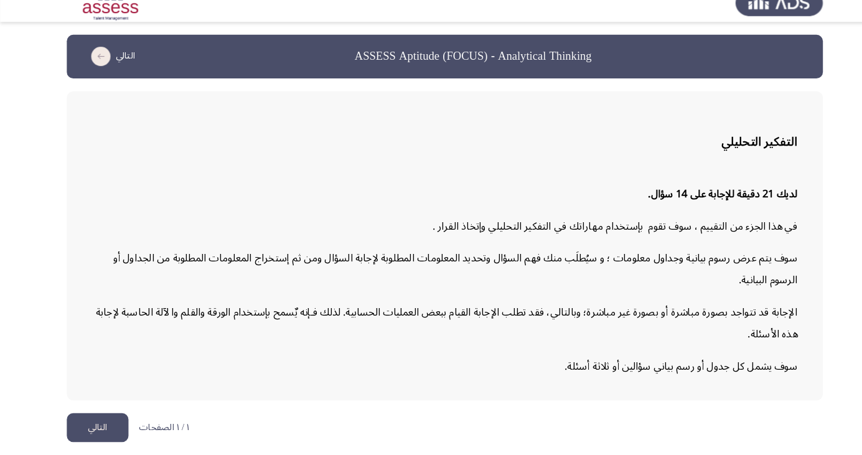
click at [106, 444] on button "التالي" at bounding box center [95, 430] width 60 height 28
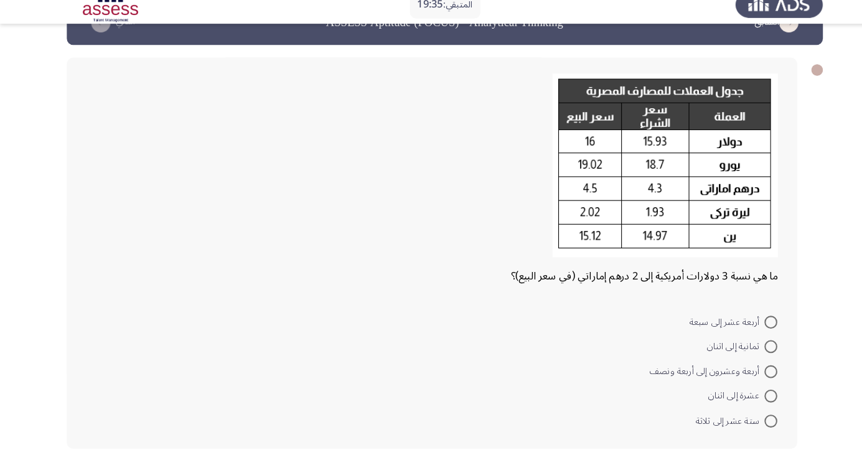
scroll to position [42, 0]
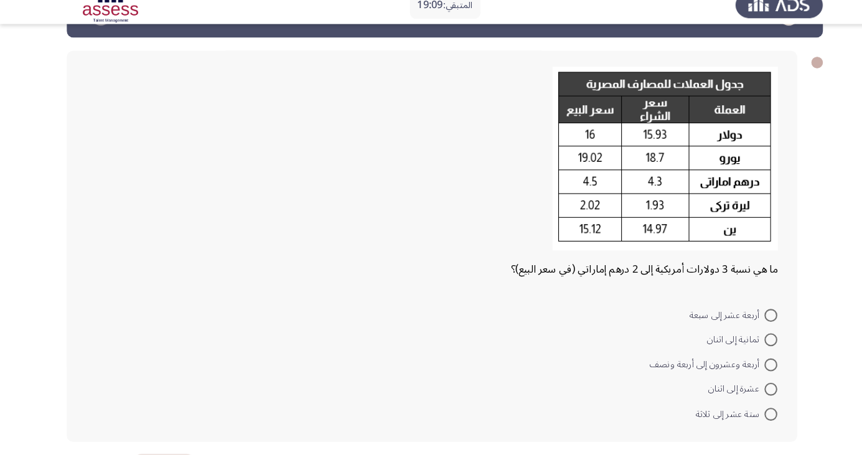
click at [308, 333] on form "أربعة عشر إلى سبعة ثمانية إلى اثنان أربعة وعشرون إلى أربعة ونصف عشرة إلى اثنان …" at bounding box center [418, 366] width 670 height 120
click at [751, 416] on span at bounding box center [747, 415] width 12 height 12
click at [751, 416] on input "ستة عشر إلى ثلاثة" at bounding box center [747, 415] width 12 height 12
radio input "true"
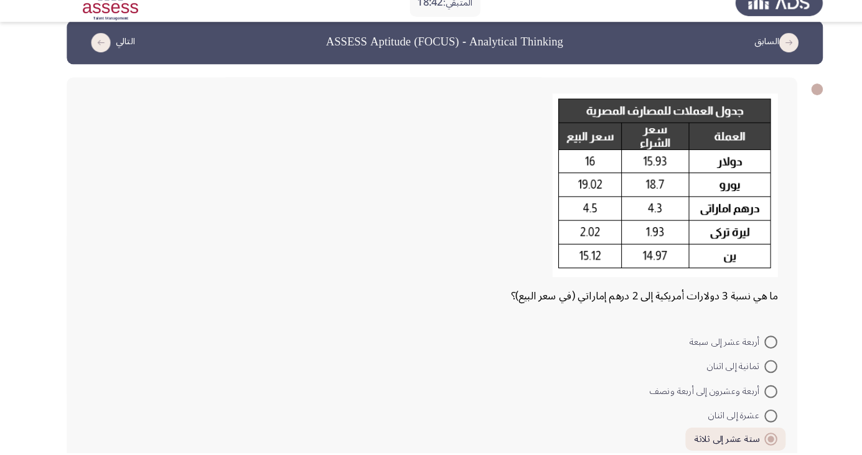
scroll to position [29, 0]
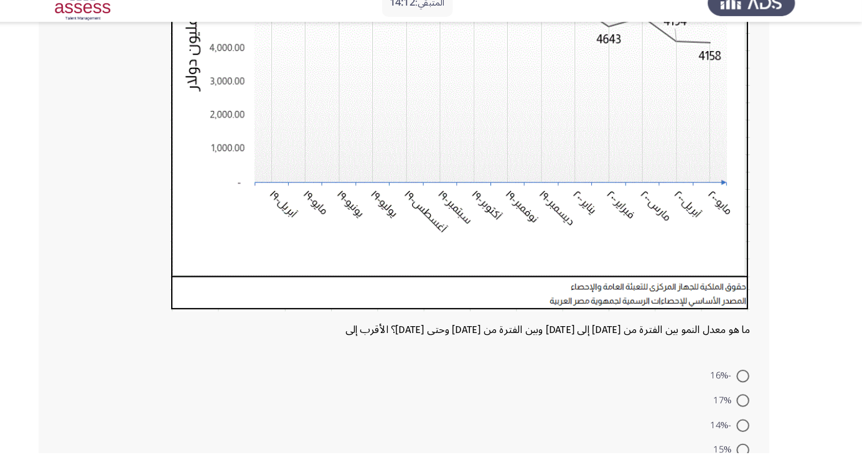
scroll to position [294, 0]
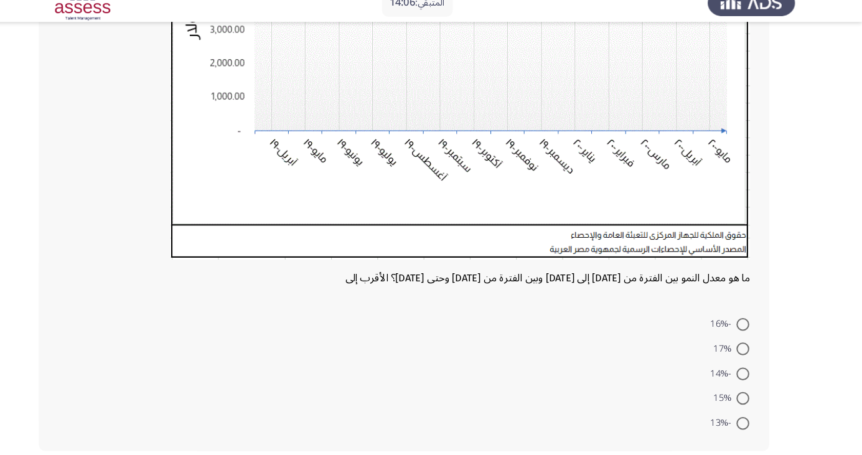
click at [747, 429] on span at bounding box center [747, 426] width 12 height 12
click at [747, 429] on input "-13%" at bounding box center [747, 426] width 12 height 12
radio input "true"
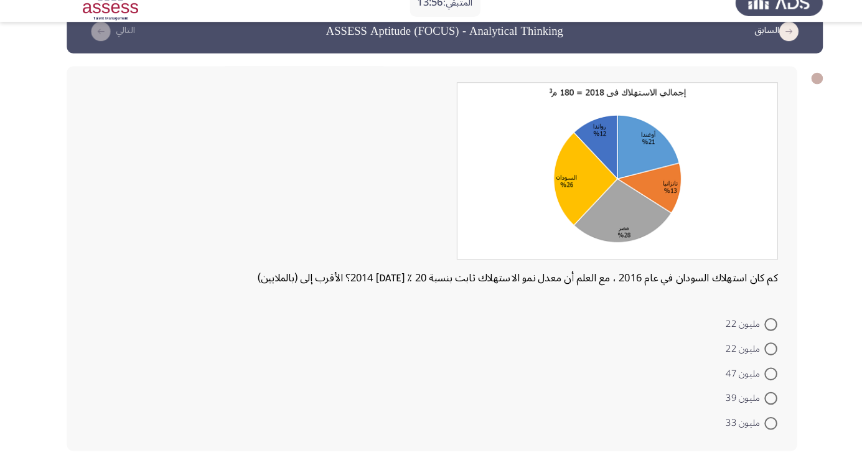
scroll to position [24, 0]
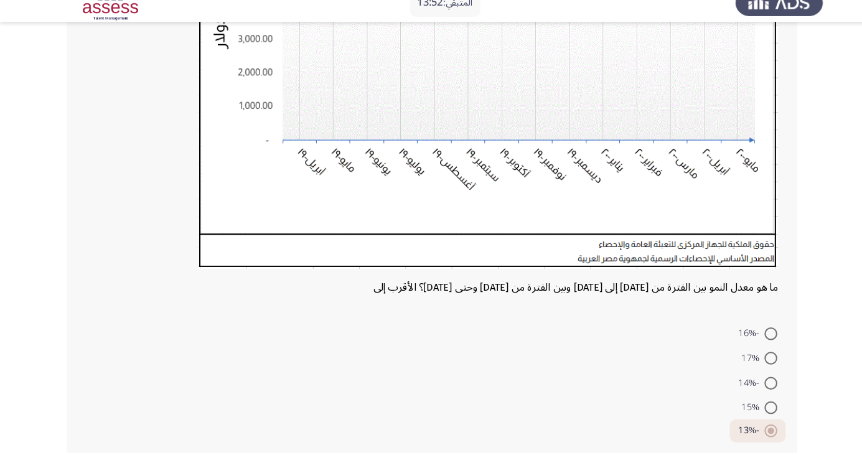
scroll to position [293, 0]
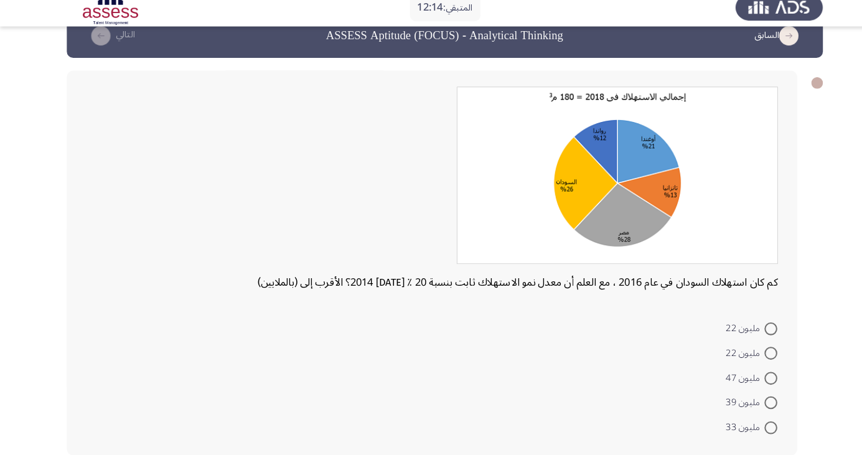
scroll to position [24, 0]
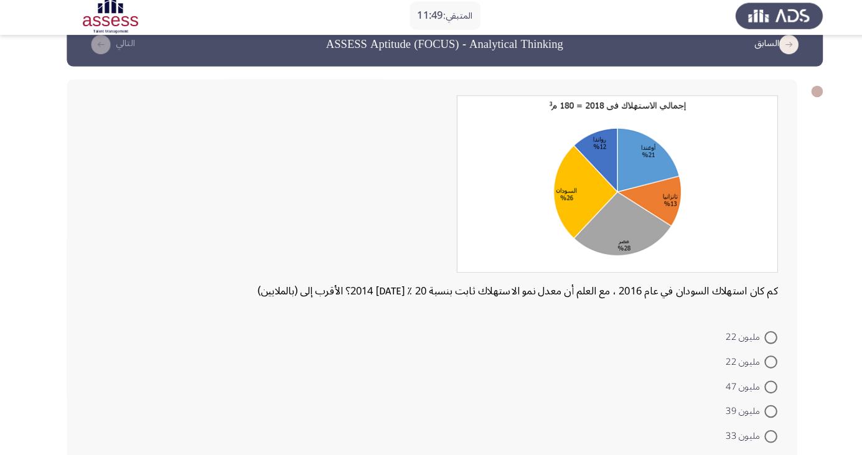
click at [756, 387] on mat-radio-button "مليون 47" at bounding box center [728, 377] width 66 height 24
click at [753, 414] on mat-radio-button "مليون 33" at bounding box center [728, 425] width 66 height 24
click at [747, 402] on span at bounding box center [747, 402] width 12 height 12
click at [747, 402] on input "مليون 39" at bounding box center [747, 402] width 12 height 12
radio input "true"
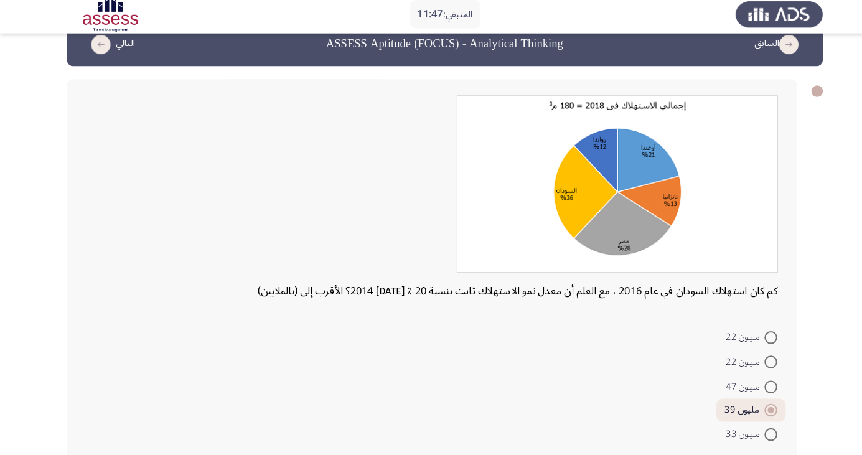
scroll to position [23, 0]
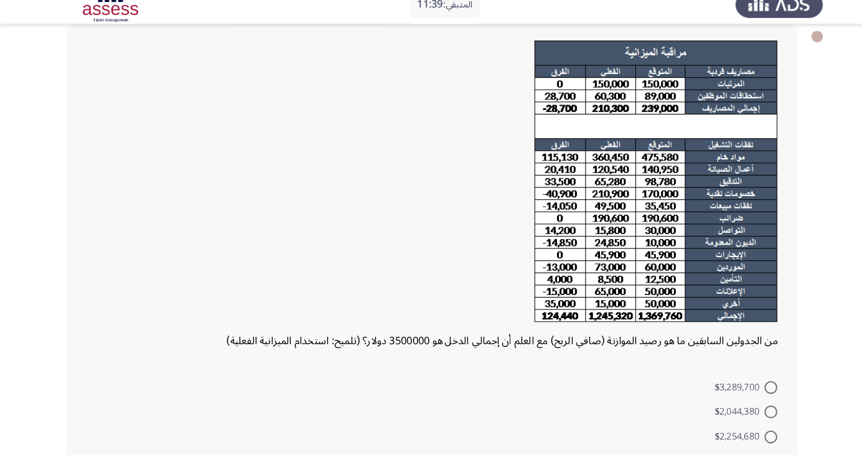
scroll to position [83, 0]
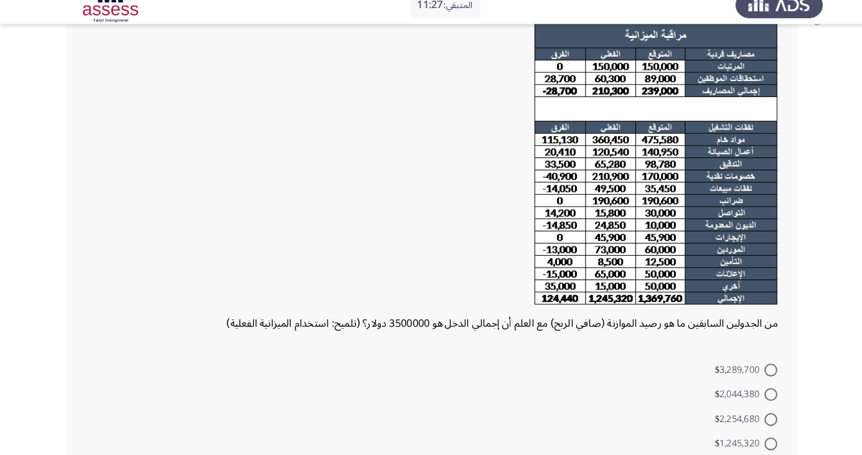
click at [488, 344] on div "من الجدولين السابقين ما هو رصيد الموازنة (صافي الربح) مع العلم أن إجمالي الدخل …" at bounding box center [419, 258] width 708 height 474
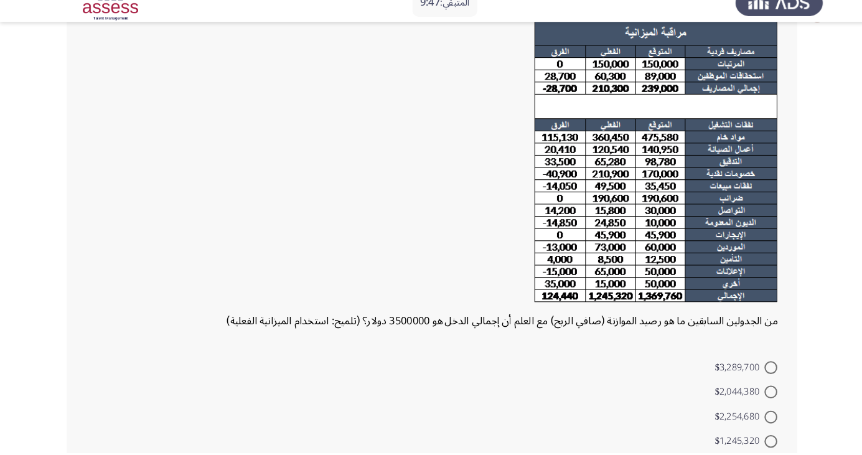
scroll to position [88, 0]
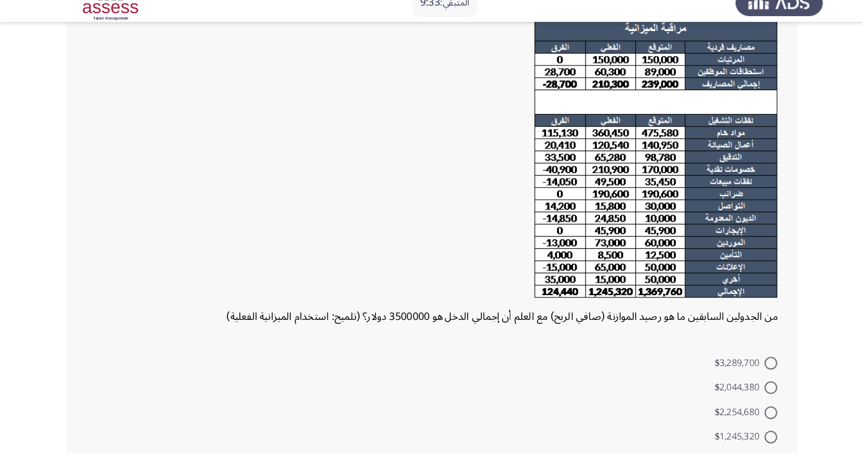
click at [747, 391] on span at bounding box center [747, 391] width 12 height 12
click at [747, 391] on input "$2,044,380" at bounding box center [747, 391] width 12 height 12
radio input "true"
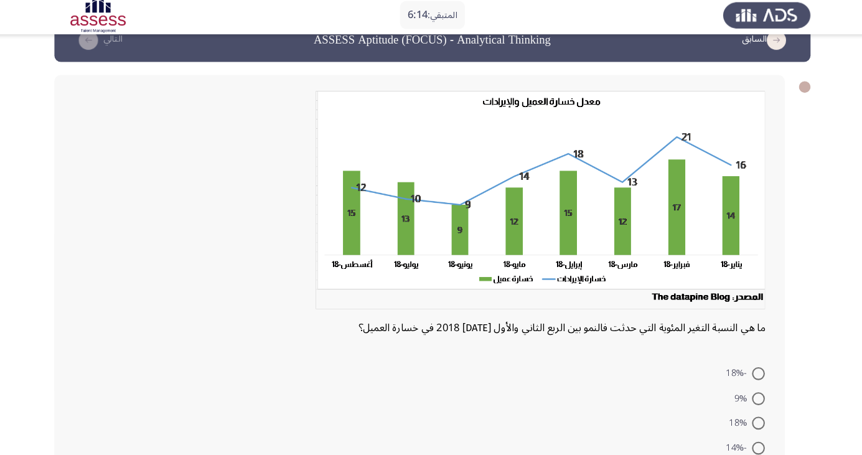
scroll to position [28, 0]
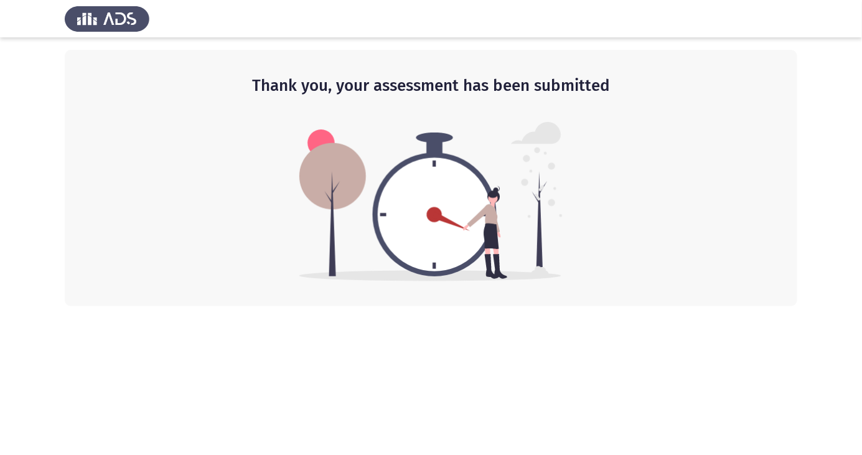
click at [725, 252] on div "Thank you, your assessment has been submitted" at bounding box center [431, 178] width 733 height 256
click at [99, 4] on img at bounding box center [107, 18] width 85 height 35
click at [327, 199] on img at bounding box center [430, 201] width 263 height 159
click at [345, 235] on img at bounding box center [430, 201] width 263 height 159
click at [344, 242] on img at bounding box center [430, 201] width 263 height 159
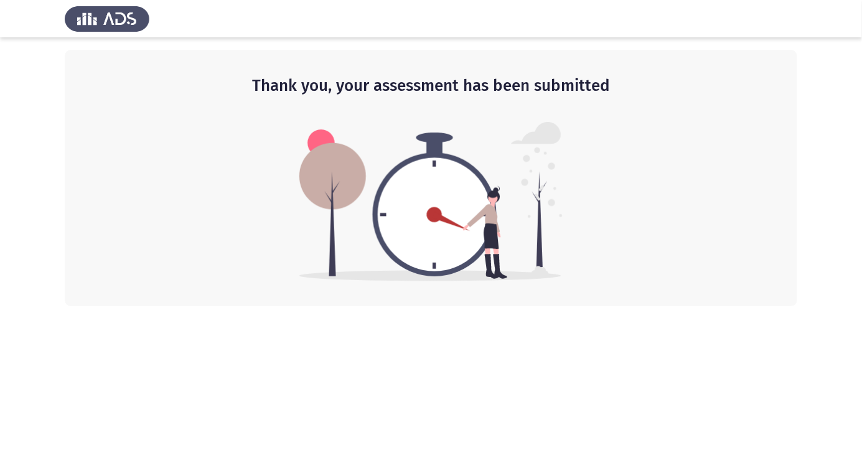
click at [316, 231] on img at bounding box center [430, 201] width 263 height 159
click at [90, 20] on img at bounding box center [107, 18] width 85 height 35
click at [105, 26] on img at bounding box center [107, 18] width 85 height 35
click at [299, 189] on img at bounding box center [430, 201] width 263 height 159
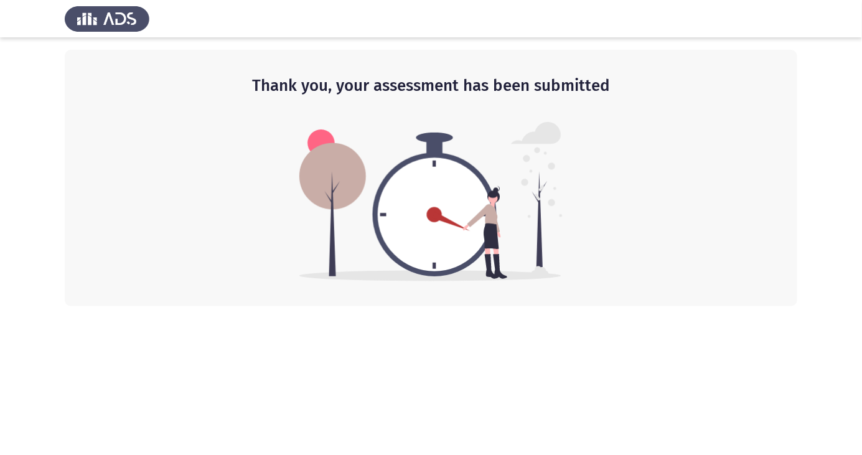
click at [692, 292] on div "Thank you, your assessment has been submitted" at bounding box center [431, 178] width 733 height 256
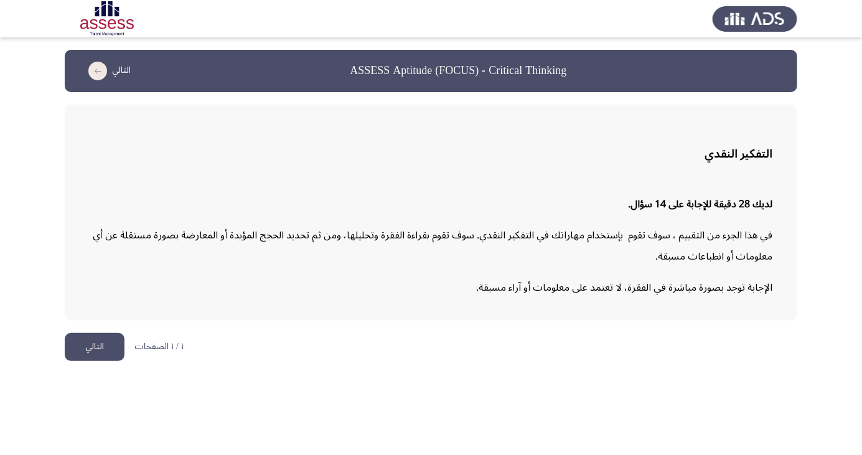
click at [105, 342] on button "التالي" at bounding box center [95, 347] width 60 height 28
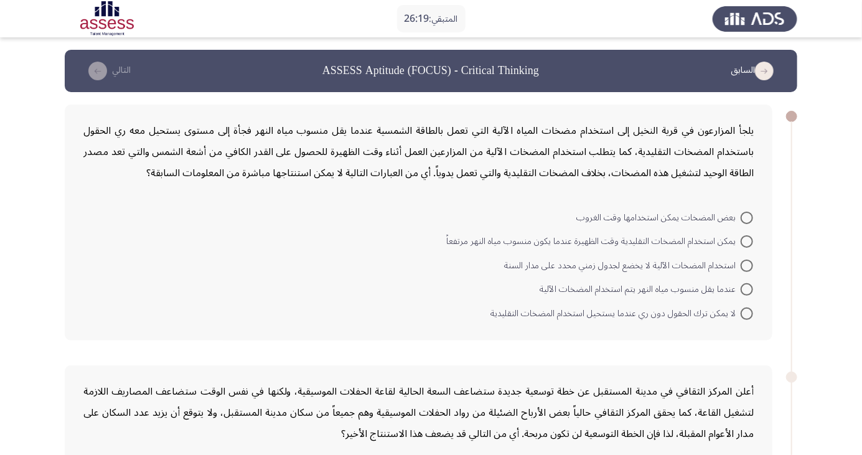
click at [752, 314] on span at bounding box center [747, 314] width 12 height 12
click at [752, 314] on input "لا يمكن ترك الحقول دون ري عندما يستحيل استخدام المضخات التقليدية" at bounding box center [747, 314] width 12 height 12
radio input "true"
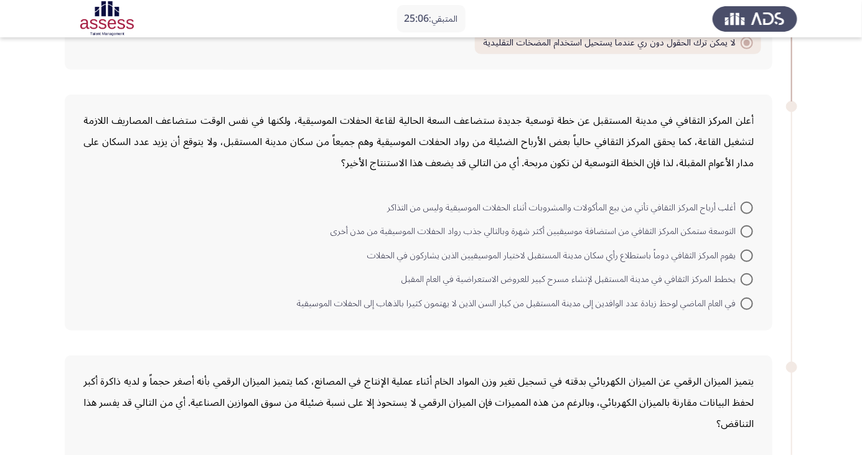
scroll to position [293, 0]
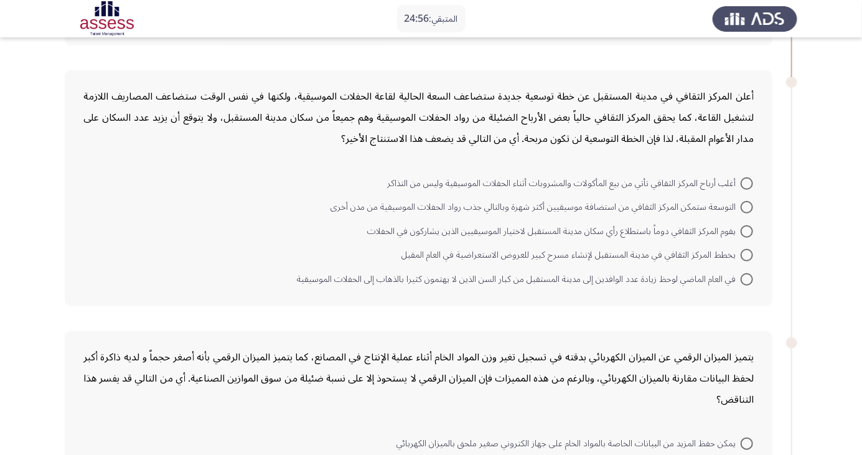
click at [747, 206] on span at bounding box center [747, 207] width 12 height 12
click at [747, 206] on input "التوسعة ستمكن المركز الثقافي من استضافة موسيقيين أكثر شهرة وبالتالي جذب رواد ال…" at bounding box center [747, 207] width 12 height 12
radio input "true"
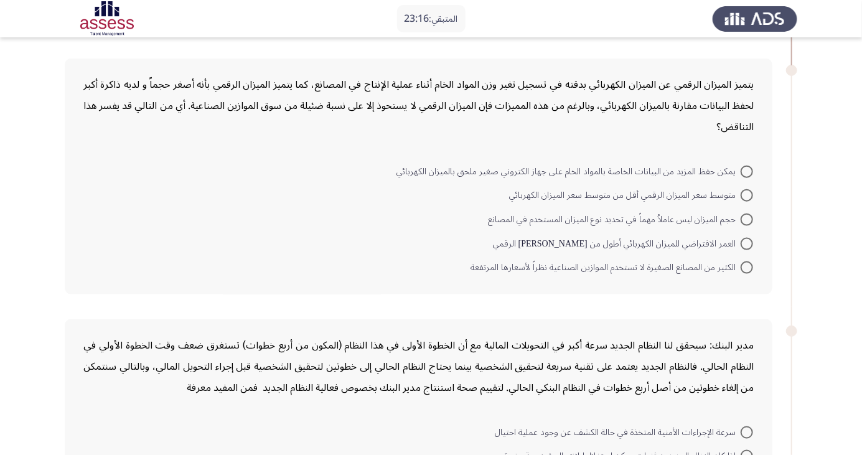
scroll to position [562, 0]
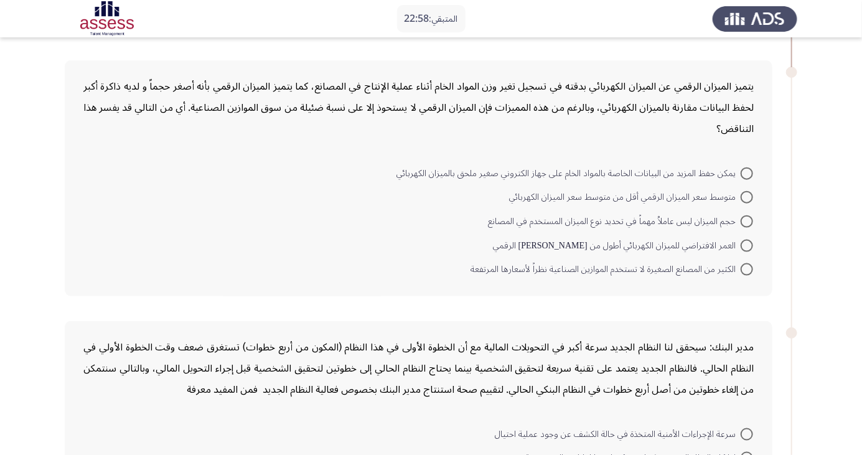
click at [747, 243] on span at bounding box center [747, 246] width 12 height 12
click at [747, 243] on input "العمر الافتراضي للميزان الكهربائي أطول من عمر نظيره الرقمي" at bounding box center [747, 246] width 12 height 12
radio input "true"
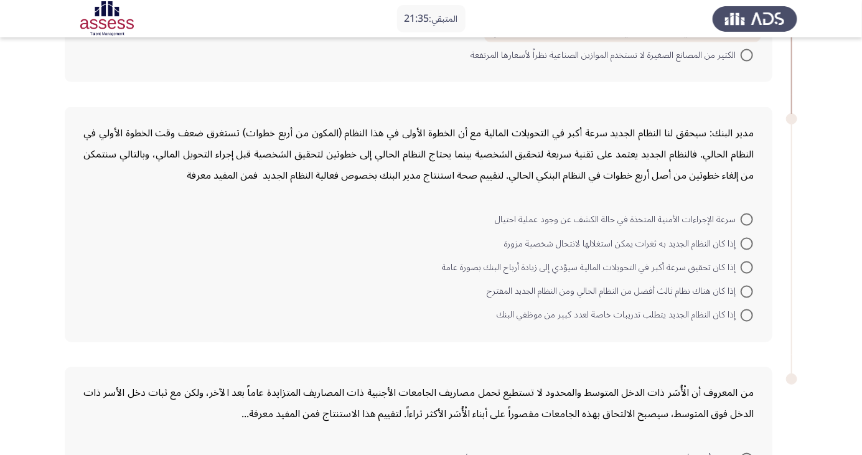
scroll to position [778, 0]
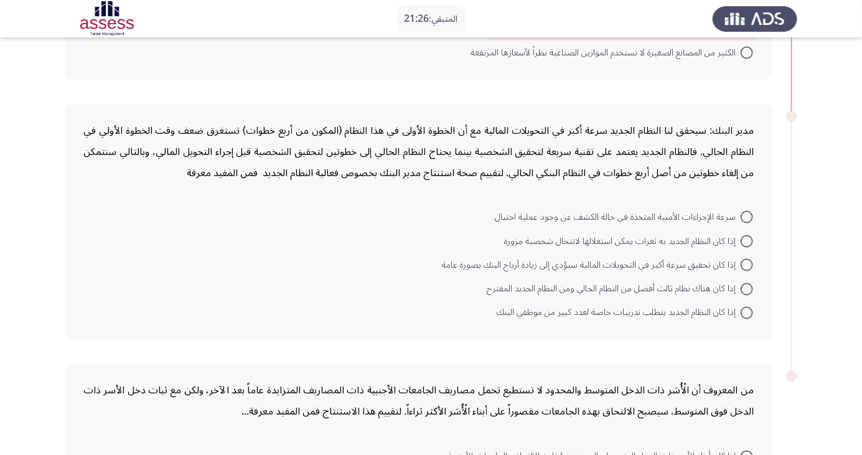
click at [749, 316] on span at bounding box center [747, 313] width 12 height 12
click at [749, 316] on input "إذا كان النظام الجديد يتطلب تدريبات خاصة لعدد كبير من موظفي البنك" at bounding box center [747, 313] width 12 height 12
radio input "true"
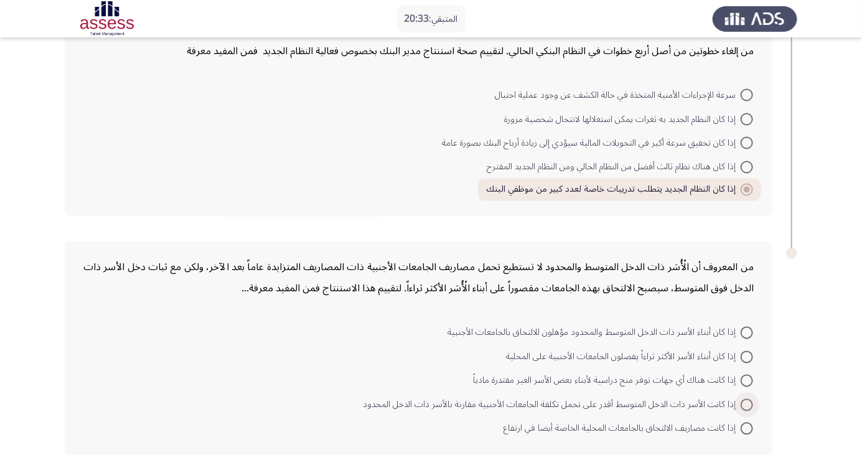
scroll to position [901, 0]
click at [751, 425] on span at bounding box center [747, 427] width 12 height 12
click at [751, 425] on input "إذا كانت مصاريف الالتحاق بالجامعات المحلية الخاصة أيضا في ارتفاع" at bounding box center [747, 427] width 12 height 12
radio input "true"
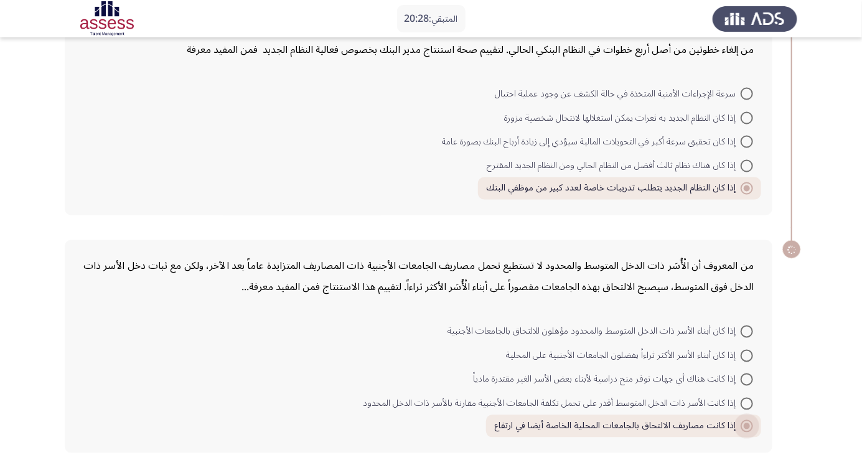
scroll to position [899, 0]
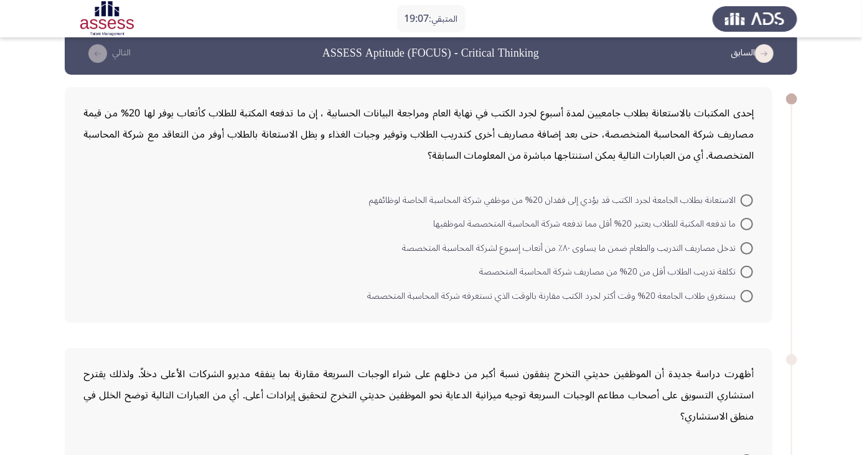
scroll to position [13, 0]
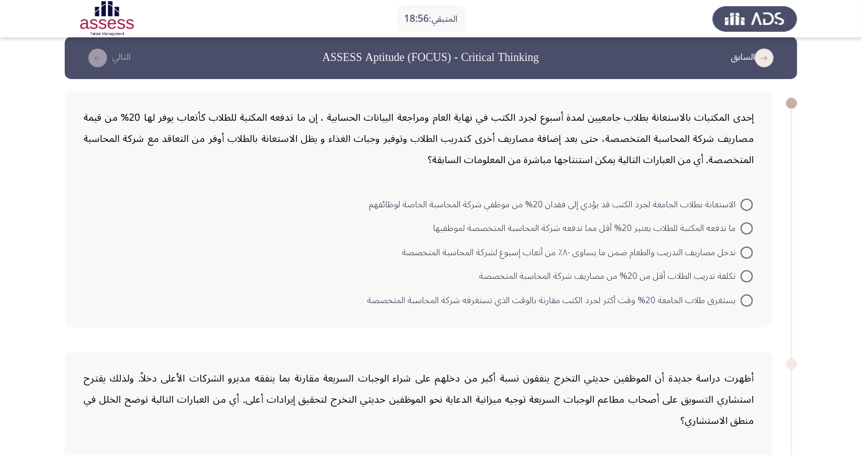
click at [750, 228] on span at bounding box center [747, 228] width 12 height 12
click at [750, 228] on input "ما تدفعه المكتبة للطلاب يعتبر 20% أقل مما تدفعه شركة المحاسبة المتخصصة لموظفيها" at bounding box center [747, 228] width 12 height 12
radio input "true"
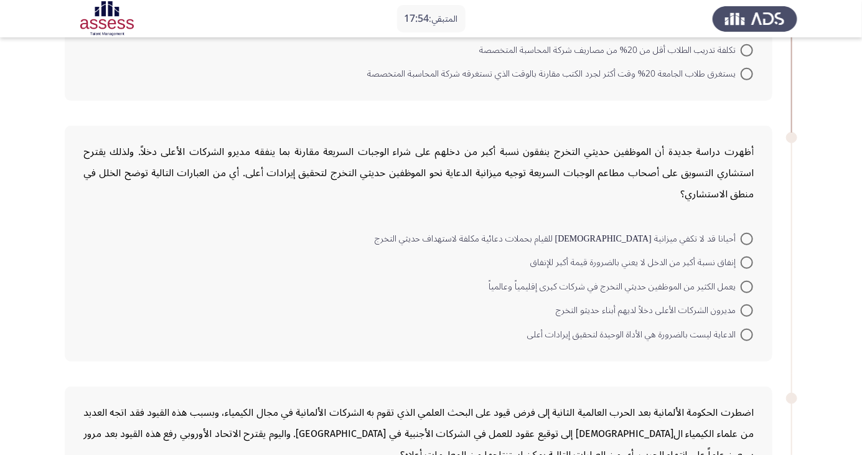
scroll to position [237, 0]
click at [750, 306] on span at bounding box center [747, 311] width 12 height 12
click at [750, 306] on input "مديرون الشركات الأعلى دخلاً لديهم أبناء حديثو التخرج" at bounding box center [747, 311] width 12 height 12
radio input "true"
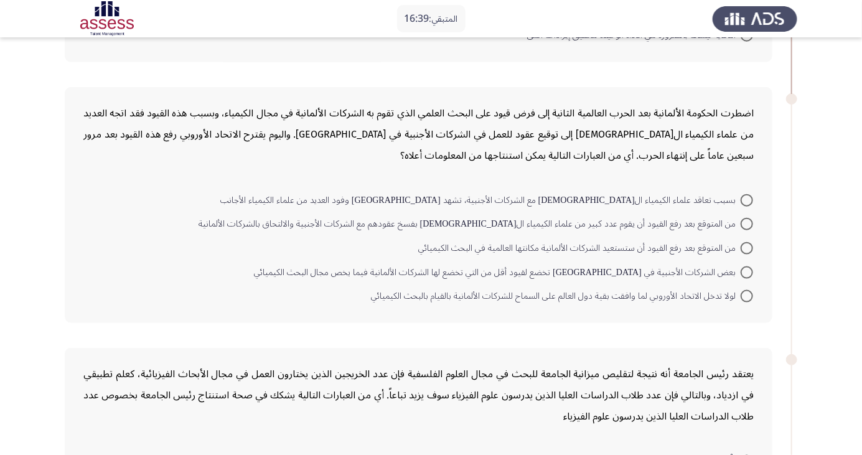
scroll to position [585, 0]
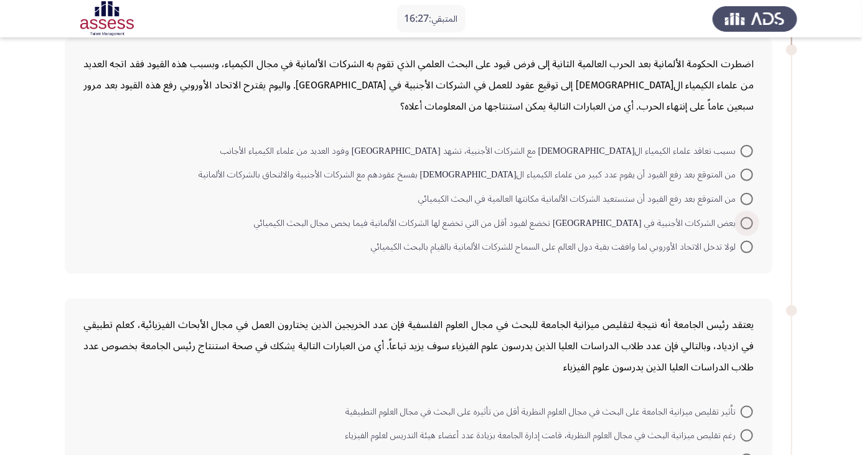
click at [747, 221] on span at bounding box center [747, 223] width 12 height 12
click at [747, 221] on input "بعض الشركات الأجنبية في ألمانيا تخضع لقيود أقل من التي تخضع لها الشركات الألمان…" at bounding box center [747, 223] width 12 height 12
radio input "true"
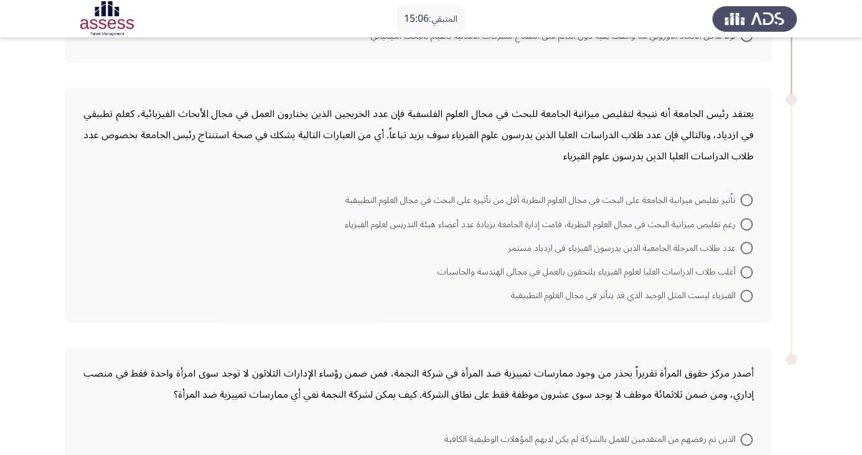
scroll to position [805, 0]
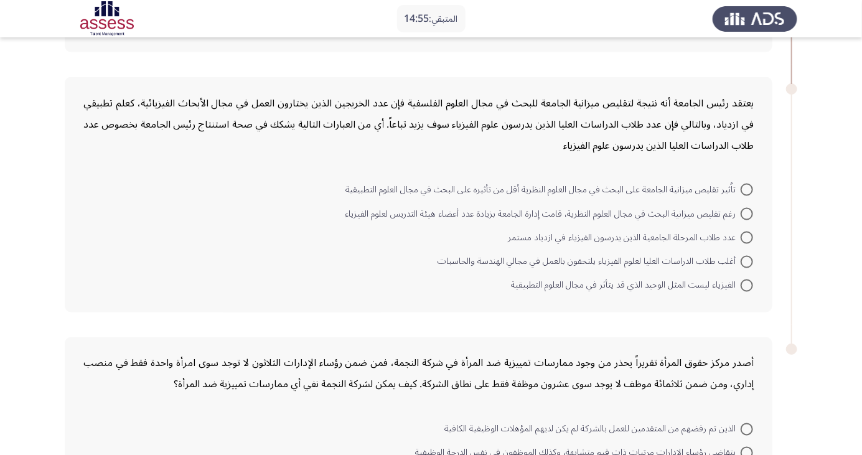
click at [743, 235] on span at bounding box center [747, 238] width 12 height 12
click at [743, 235] on input "عدد طلاب المرحلة الجامعية الذين يدرسون الفيزياء في ازدياد مستمر" at bounding box center [747, 238] width 12 height 12
radio input "true"
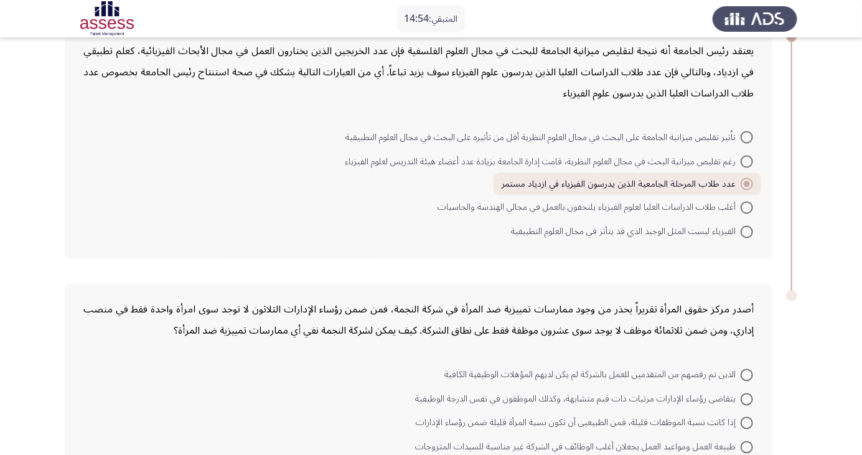
scroll to position [901, 0]
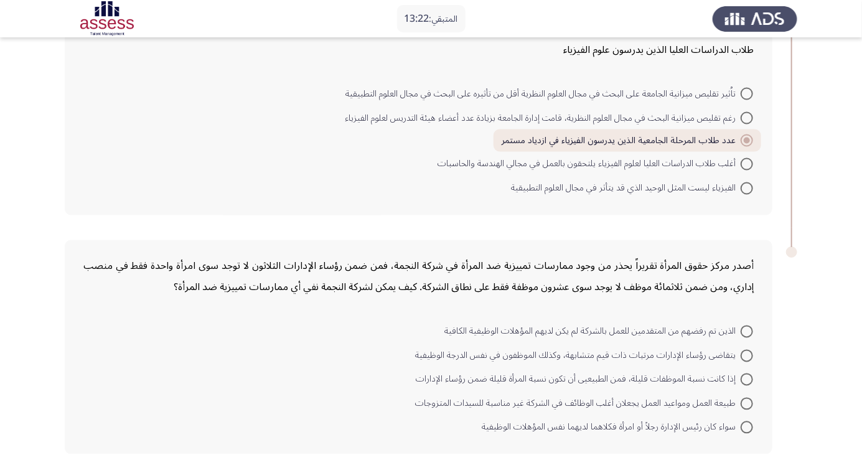
click at [751, 377] on span at bounding box center [747, 380] width 12 height 12
click at [751, 377] on input "إذا كانت نسبة الموظفات قليلة، فمن الطبيعيى أن تكون نسبة المرأة قليلة ضمن رؤساء …" at bounding box center [747, 380] width 12 height 12
radio input "true"
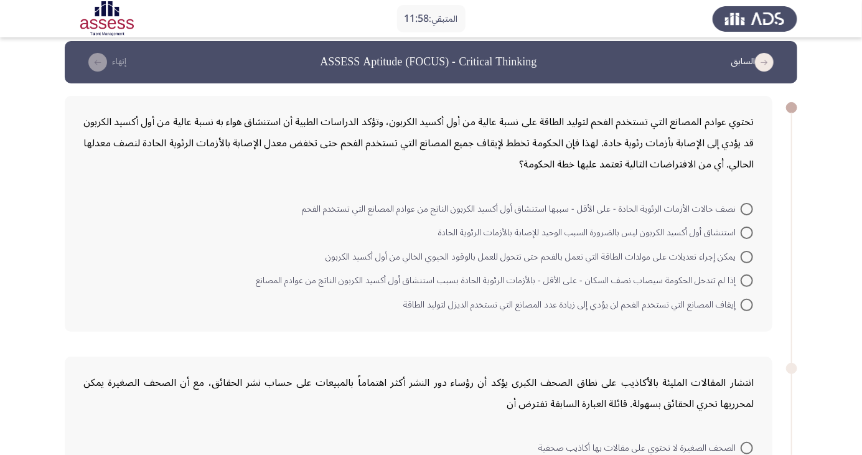
scroll to position [9, 0]
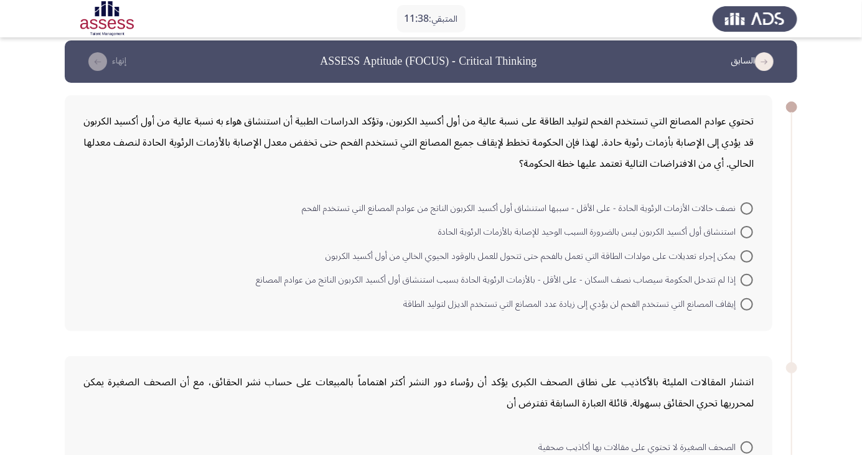
click at [747, 207] on span at bounding box center [747, 208] width 12 height 12
click at [747, 207] on input "نصف حالات الأزمات الرئوية الحادة - على الأقل - سببها استنشاق أول أكسيد الكربون …" at bounding box center [747, 208] width 12 height 12
radio input "true"
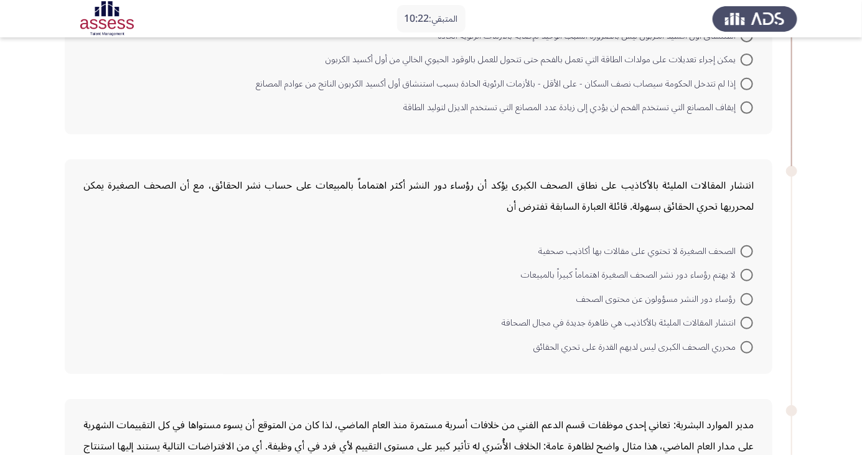
scroll to position [208, 0]
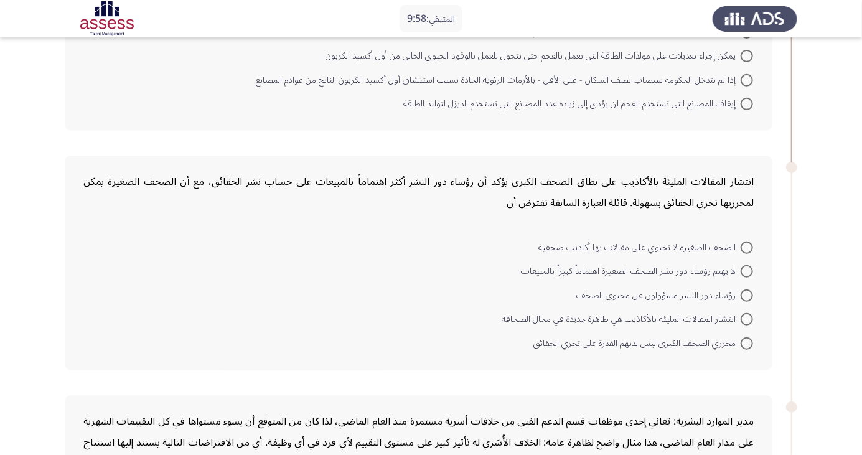
click at [747, 342] on span at bounding box center [747, 343] width 12 height 12
click at [747, 342] on input "محرري الصحف الكبرى ليس لديهم القدرة على تحري الحقائق" at bounding box center [747, 343] width 12 height 12
radio input "true"
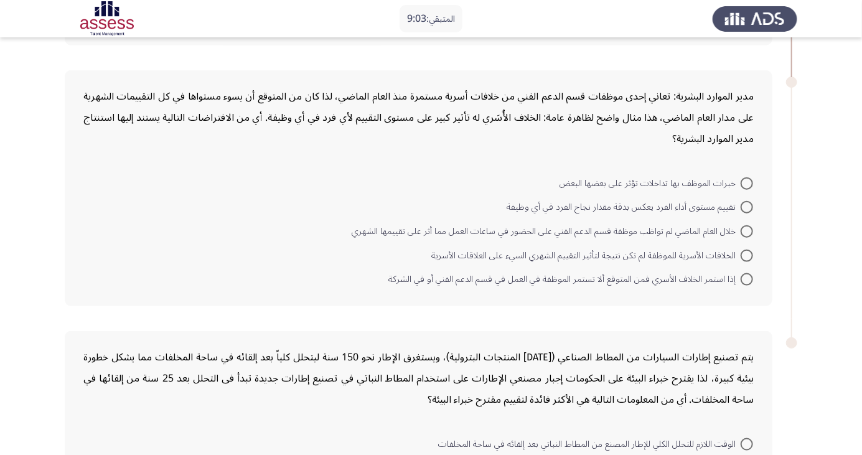
scroll to position [530, 0]
click at [733, 287] on span "إذا استمر الخلاف الأسري فمن المتوقع ألا تستمر الموظفة في العمل في قسم الدعم الف…" at bounding box center [564, 280] width 352 height 15
click at [741, 287] on input "إذا استمر الخلاف الأسري فمن المتوقع ألا تستمر الموظفة في العمل في قسم الدعم الف…" at bounding box center [747, 281] width 12 height 12
radio input "true"
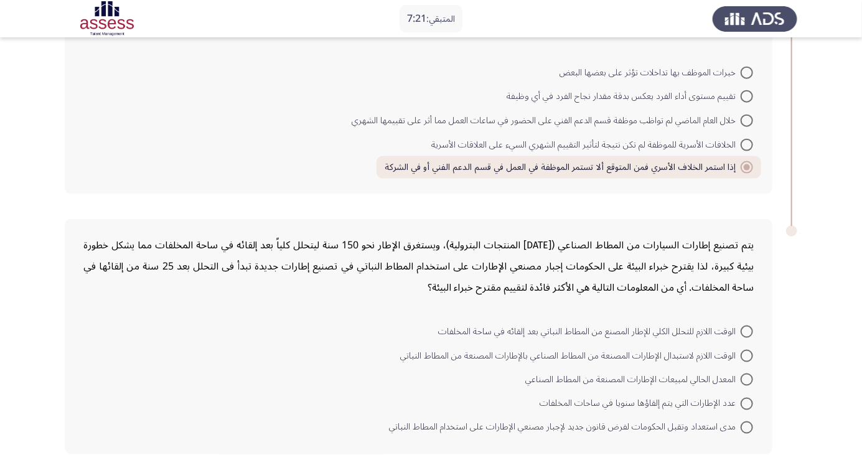
scroll to position [642, 0]
click at [747, 329] on span at bounding box center [747, 331] width 12 height 12
click at [747, 329] on input "الوقت اللازم للتحلل الكلي للإطار المصنع من المطاط النباتي بعد إلقائه في ساحة ال…" at bounding box center [747, 331] width 12 height 12
radio input "true"
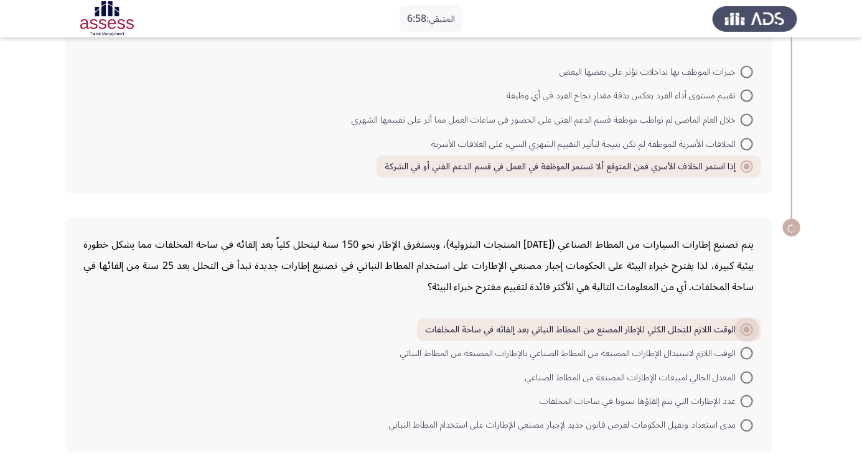
scroll to position [641, 0]
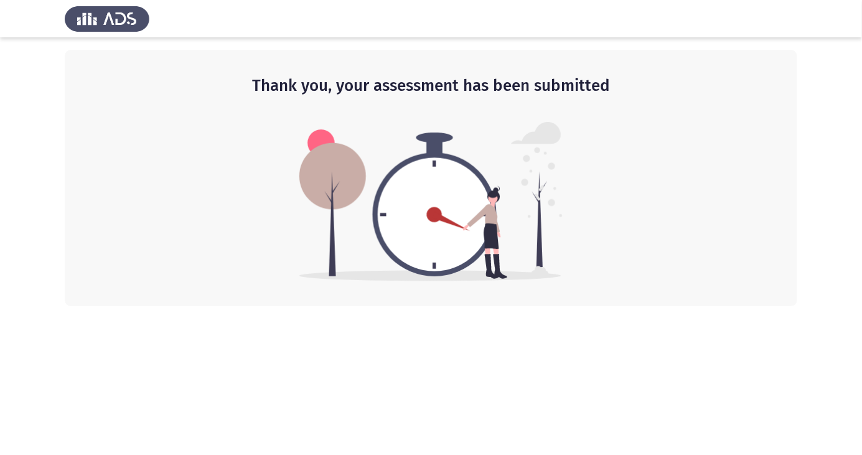
click at [524, 306] on html "Thank you, your assessment has been submitted" at bounding box center [431, 153] width 862 height 306
click at [252, 210] on div "Thank you, your assessment has been submitted" at bounding box center [431, 178] width 733 height 256
click at [255, 247] on div "Thank you, your assessment has been submitted" at bounding box center [431, 178] width 733 height 256
click at [242, 282] on div "Thank you, your assessment has been submitted" at bounding box center [431, 178] width 733 height 256
click at [262, 286] on div "Thank you, your assessment has been submitted" at bounding box center [431, 178] width 733 height 256
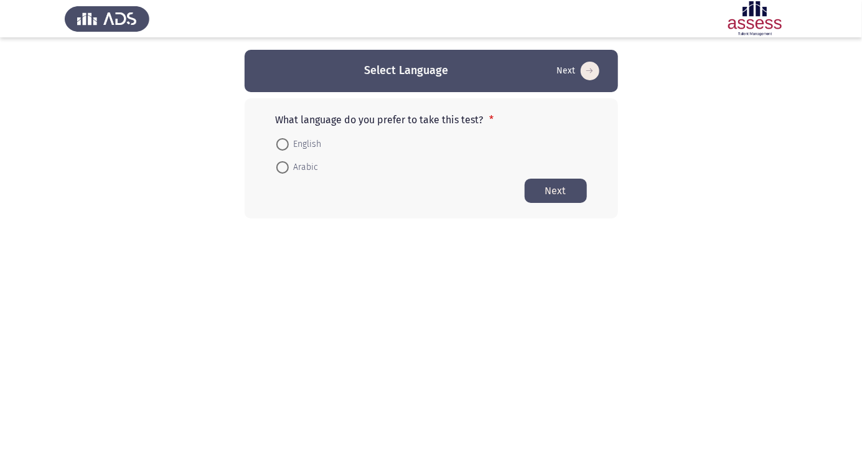
click at [282, 167] on span at bounding box center [282, 167] width 0 height 0
click at [282, 167] on input "Arabic" at bounding box center [282, 167] width 12 height 12
radio input "true"
click at [561, 179] on button "Next" at bounding box center [556, 190] width 62 height 24
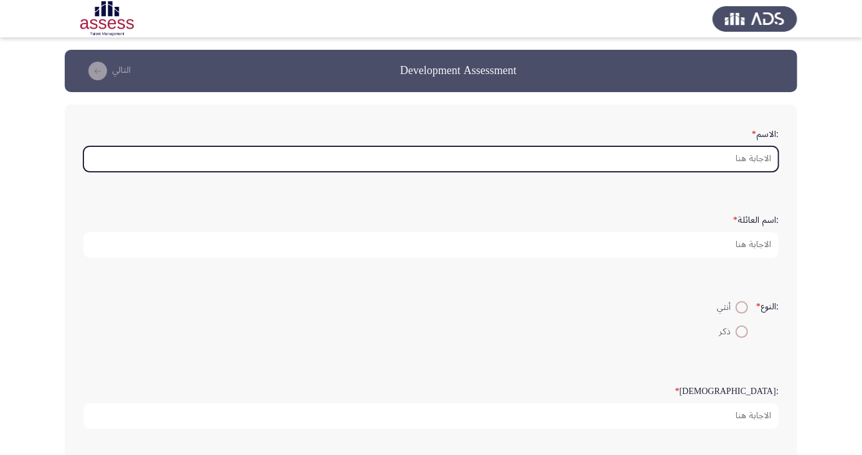
click at [750, 157] on input ":الاسم *" at bounding box center [430, 159] width 695 height 26
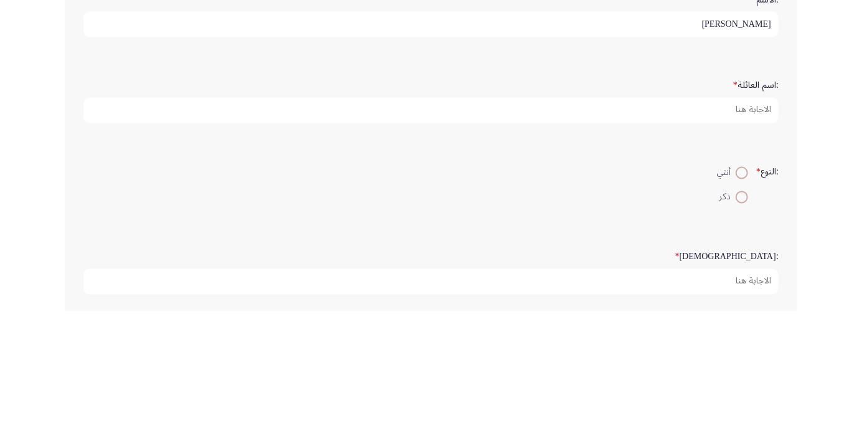
type input "[PERSON_NAME]"
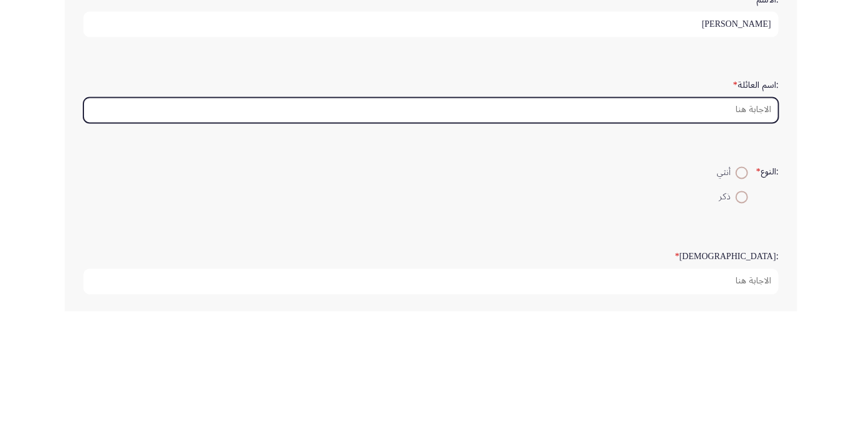
click at [738, 242] on input ":اسم العائلة *" at bounding box center [430, 245] width 695 height 26
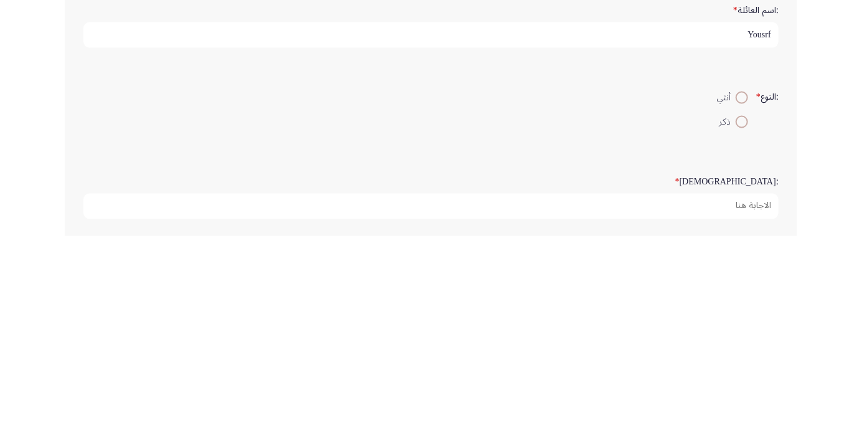
type input "Yousrf"
click at [742, 332] on span at bounding box center [742, 332] width 0 height 0
click at [740, 330] on input "ذكر" at bounding box center [742, 332] width 12 height 12
radio input "true"
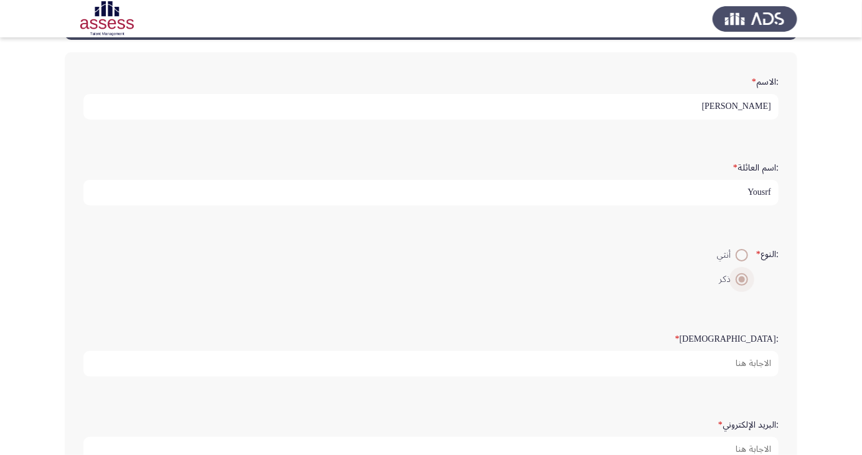
click at [713, 359] on input ":السن *" at bounding box center [430, 364] width 695 height 26
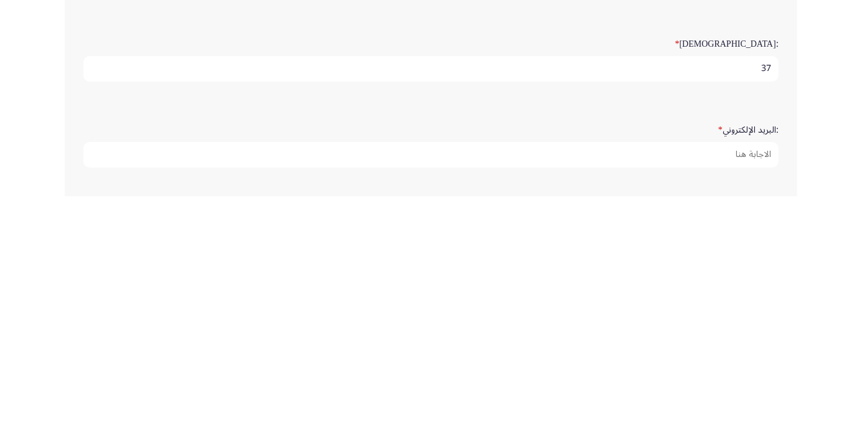
scroll to position [99, 0]
type input "37"
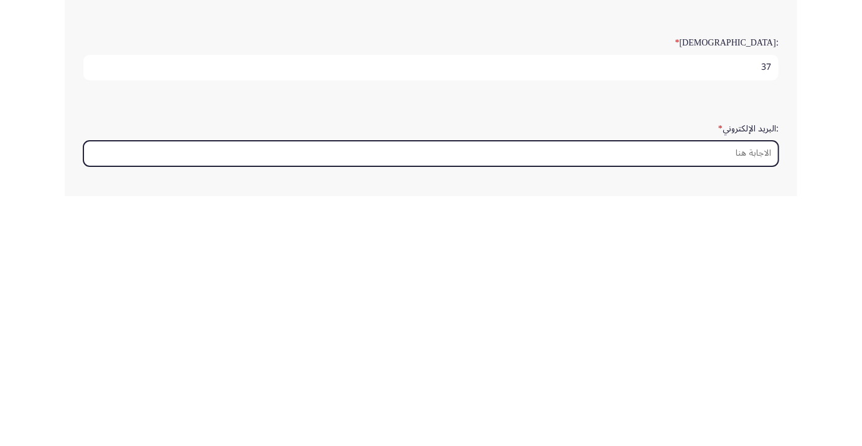
click at [745, 403] on input ":البريد الإلكتروني *" at bounding box center [430, 403] width 695 height 26
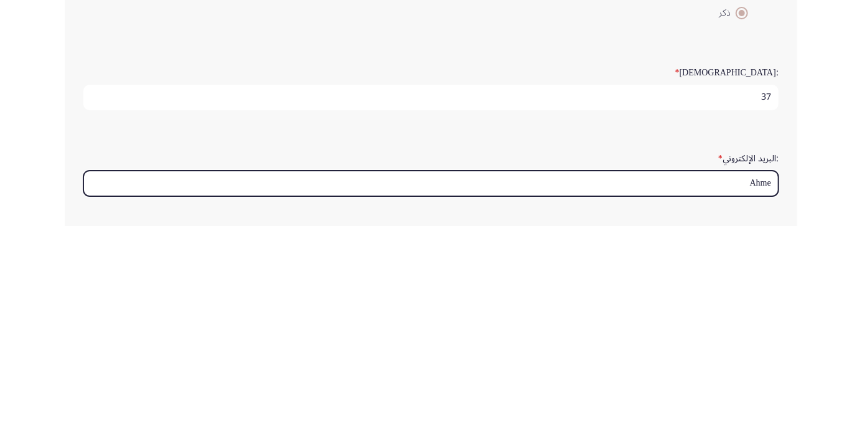
type input "[PERSON_NAME]"
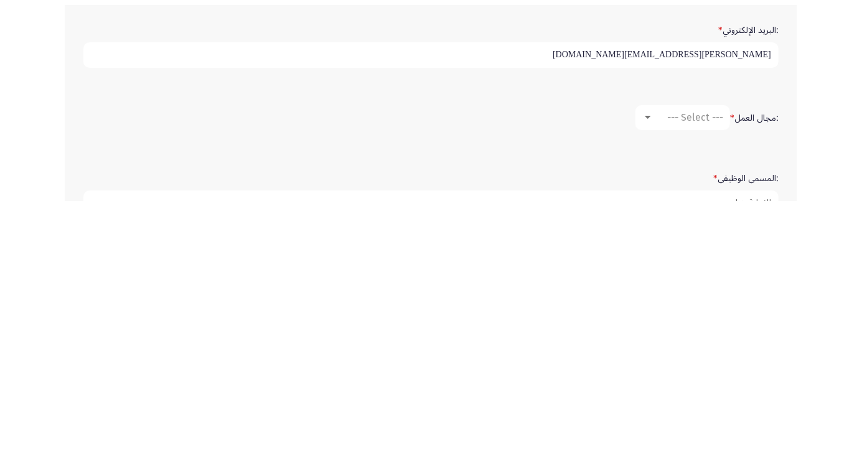
scroll to position [204, 0]
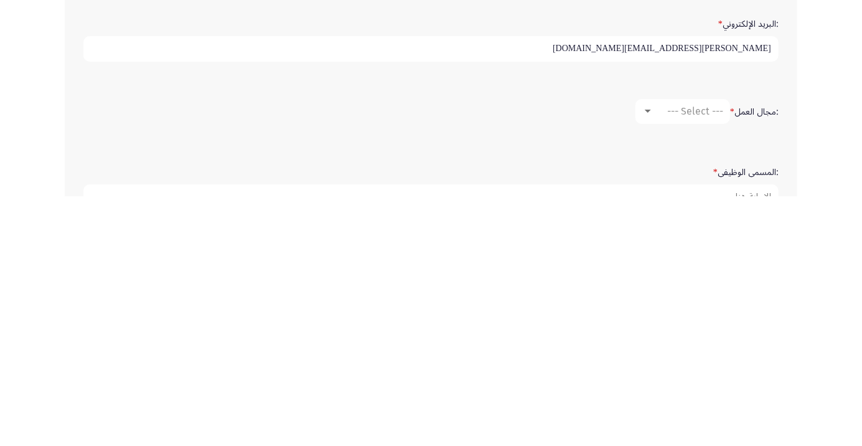
type input "[PERSON_NAME][EMAIL_ADDRESS][DOMAIN_NAME]"
click at [700, 362] on span "--- Select ---" at bounding box center [695, 361] width 56 height 12
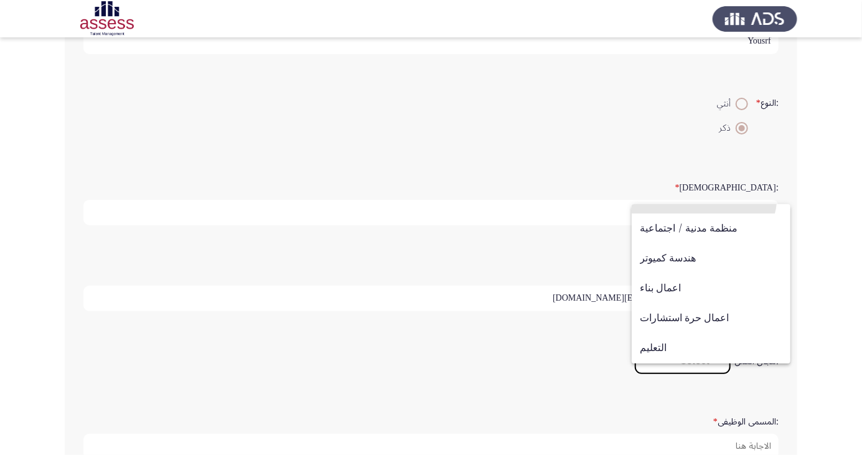
scroll to position [408, 0]
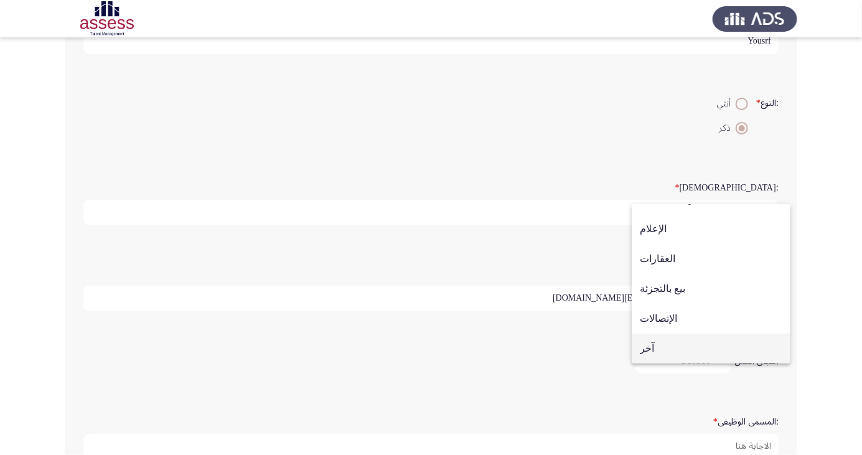
click at [661, 348] on span "آخر" at bounding box center [711, 349] width 143 height 30
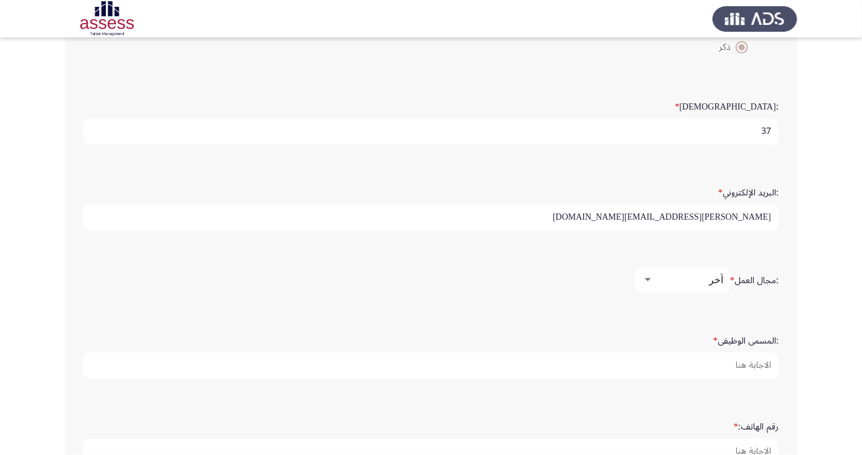
scroll to position [310, 0]
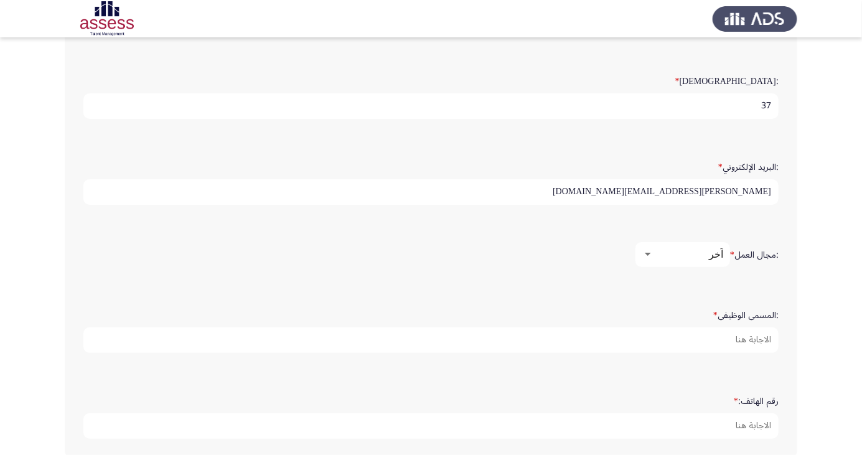
click at [708, 252] on div "آخر" at bounding box center [689, 254] width 70 height 12
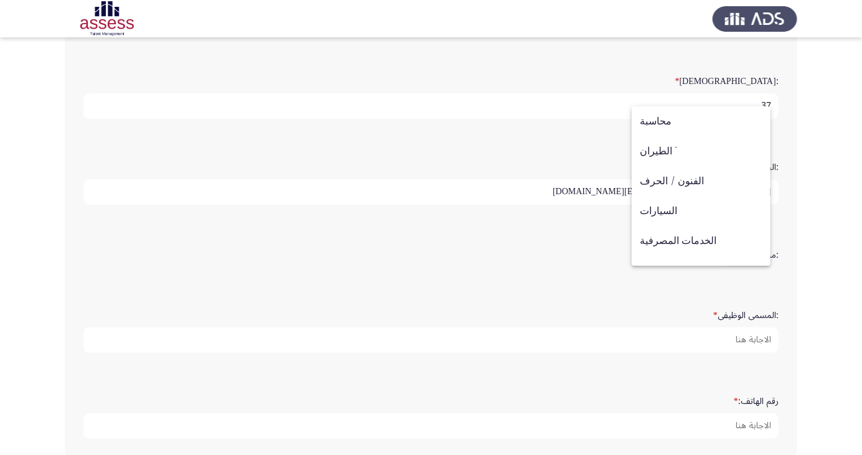
scroll to position [408, 0]
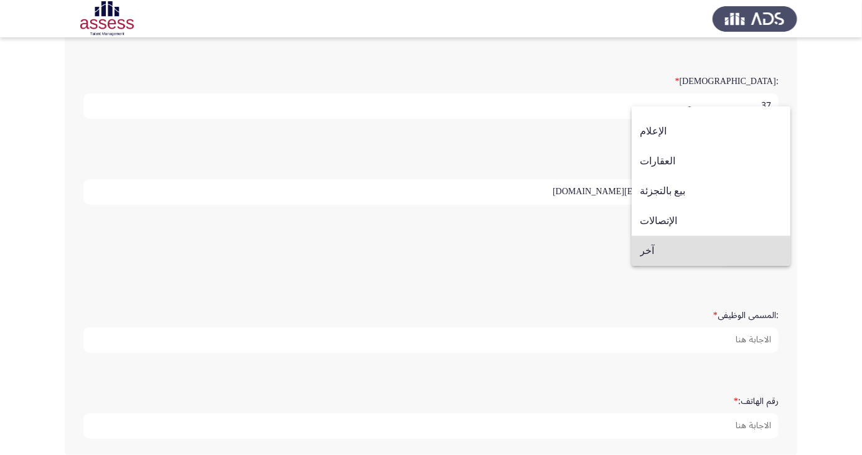
click at [692, 331] on div at bounding box center [431, 227] width 862 height 455
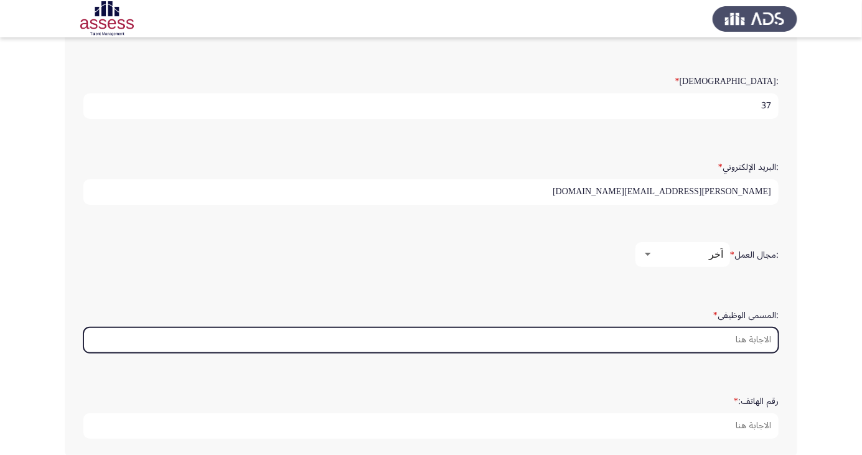
click at [717, 338] on input ":المسمى الوظيفى *" at bounding box center [430, 340] width 695 height 26
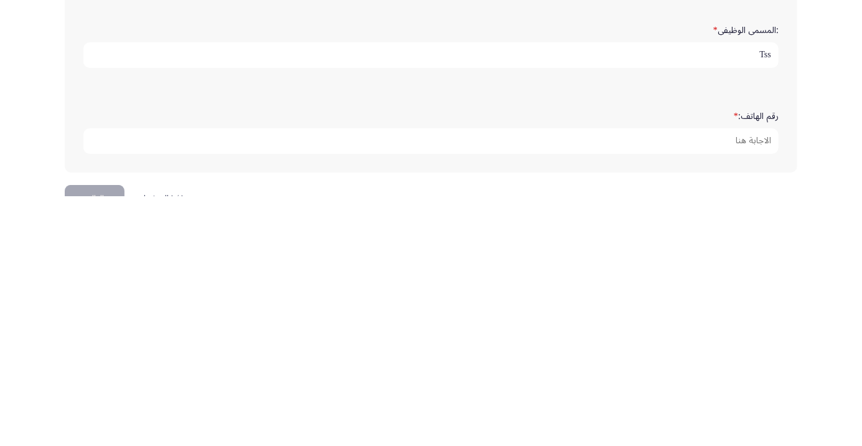
scroll to position [379, 0]
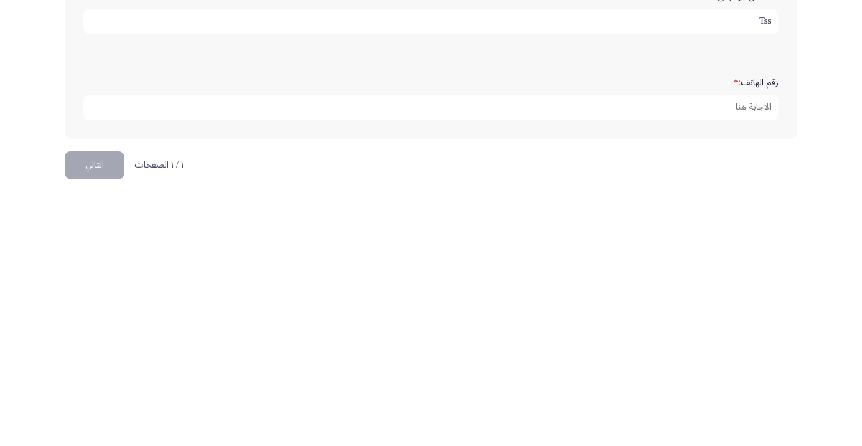
type input "Tss"
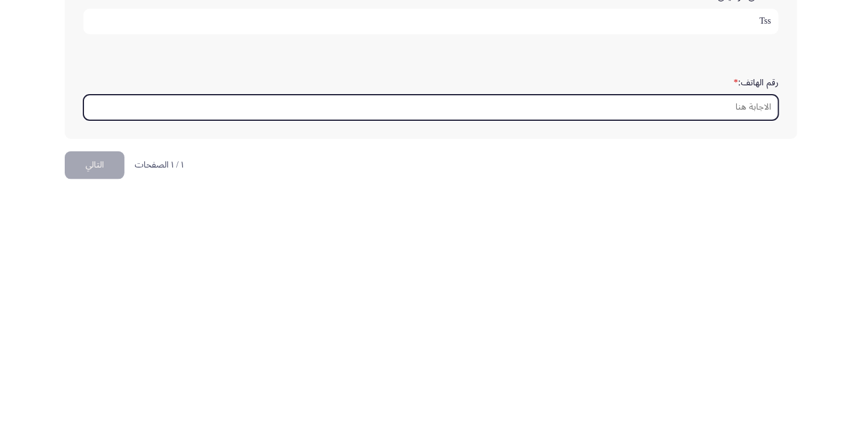
click at [736, 354] on input "رقم الهاتف: *" at bounding box center [430, 357] width 695 height 26
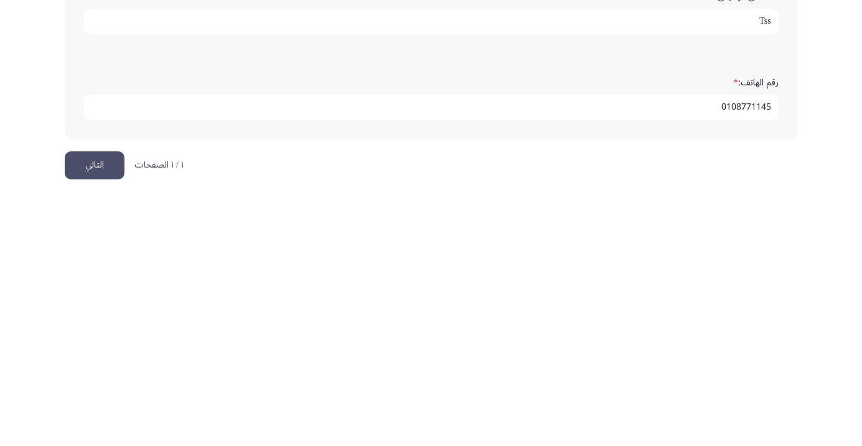
type input "0108771145"
click at [107, 412] on button "التالي" at bounding box center [95, 415] width 60 height 28
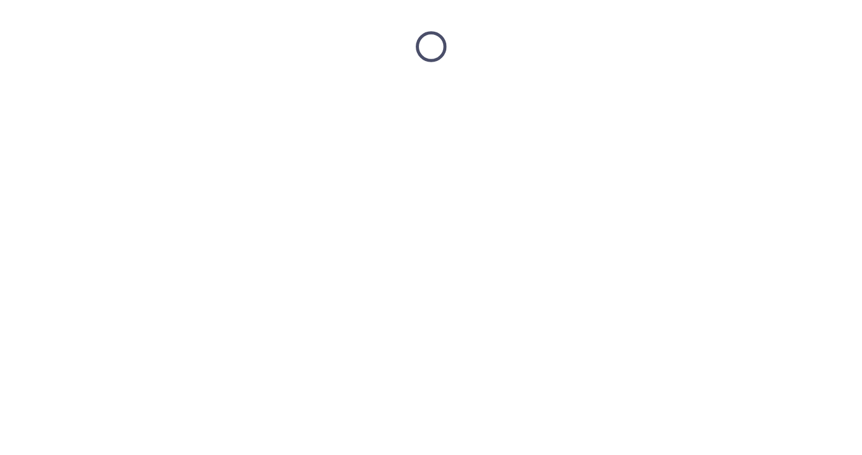
scroll to position [0, 0]
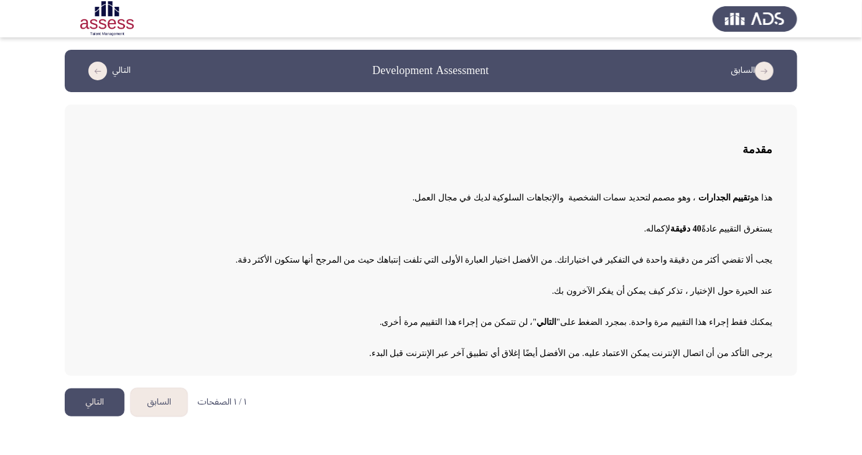
click at [99, 396] on button "التالي" at bounding box center [95, 402] width 60 height 28
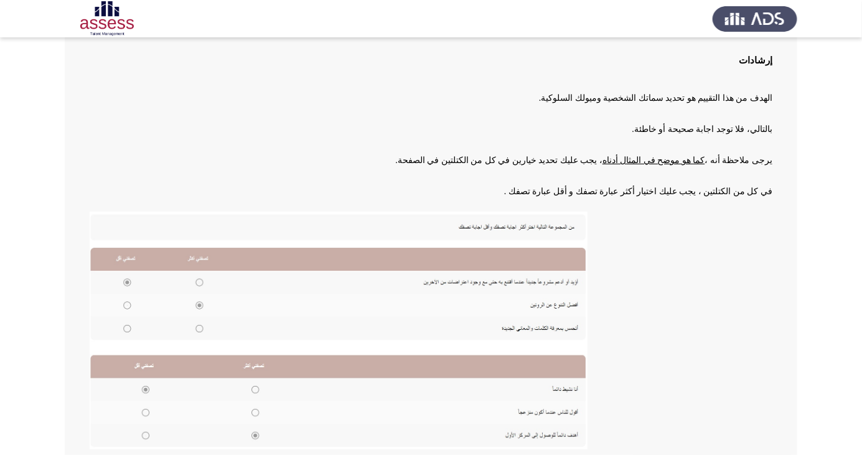
scroll to position [128, 0]
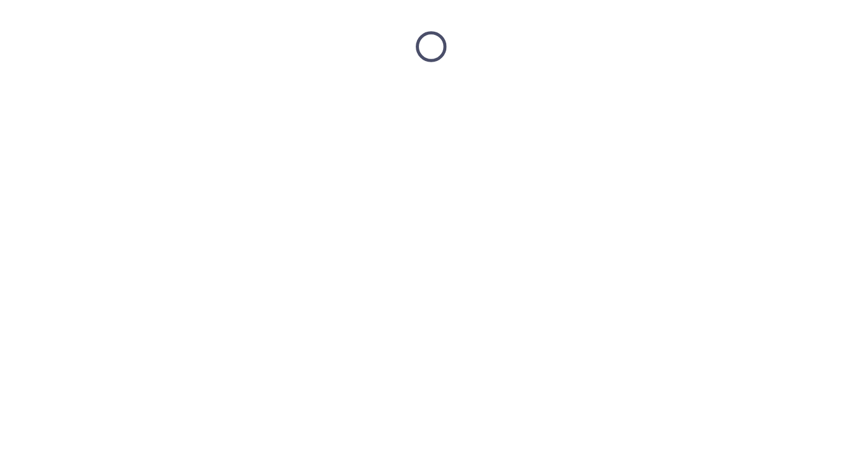
scroll to position [0, 0]
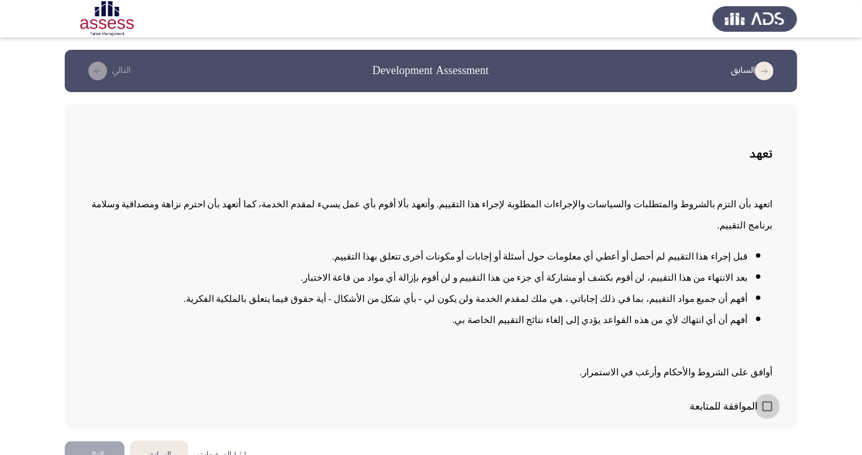
click at [771, 412] on span at bounding box center [768, 407] width 10 height 10
click at [768, 412] on input "الموافقة للمتابعة" at bounding box center [767, 412] width 1 height 1
checkbox input "true"
click at [96, 454] on button "التالي" at bounding box center [95, 455] width 60 height 28
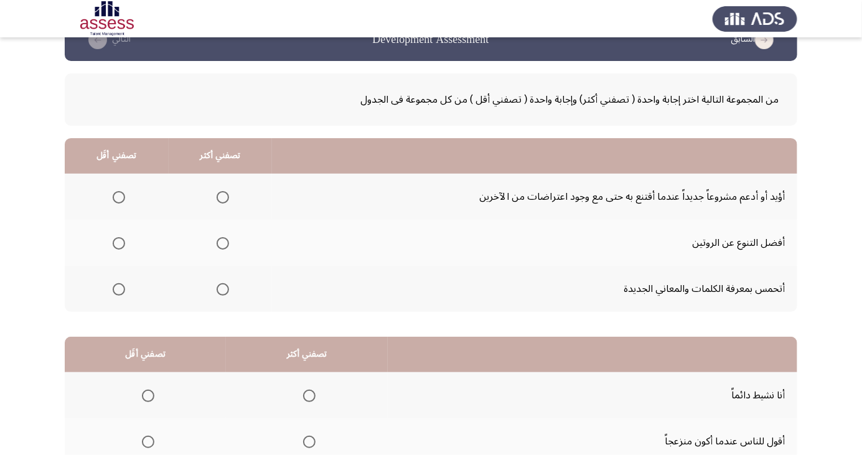
scroll to position [32, 0]
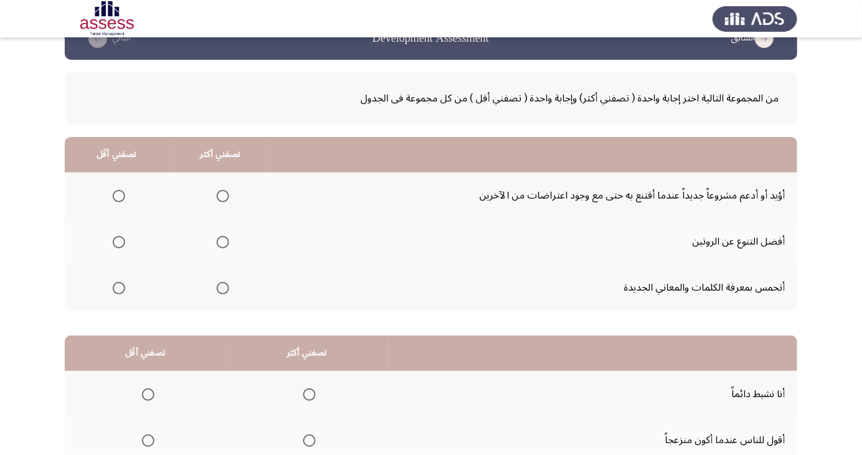
click at [119, 288] on span "Select an option" at bounding box center [119, 288] width 0 height 0
click at [118, 287] on input "Select an option" at bounding box center [119, 288] width 12 height 12
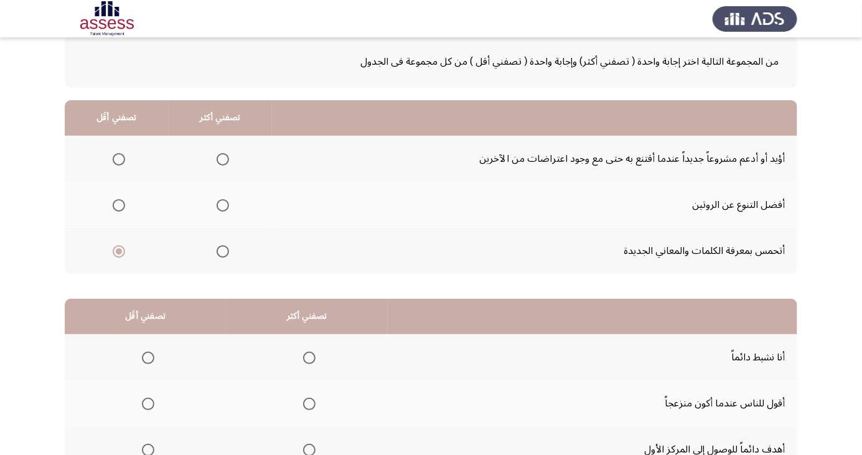
click at [223, 205] on span "Select an option" at bounding box center [223, 205] width 0 height 0
click at [222, 204] on input "Select an option" at bounding box center [223, 205] width 12 height 12
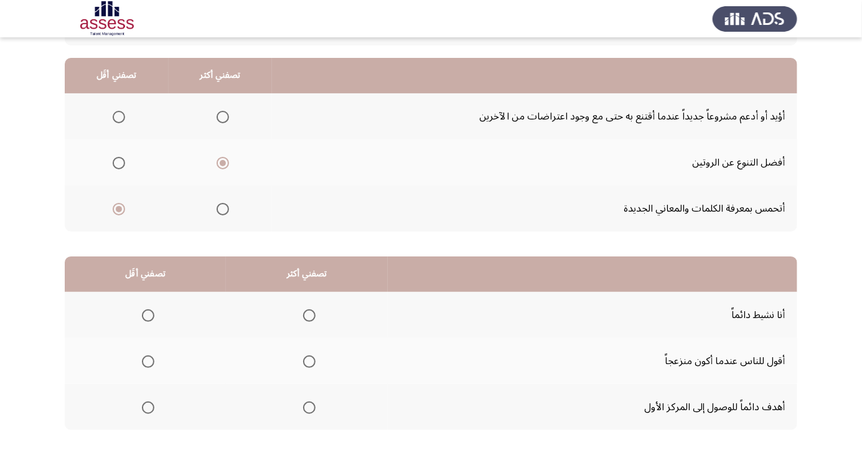
scroll to position [113, 0]
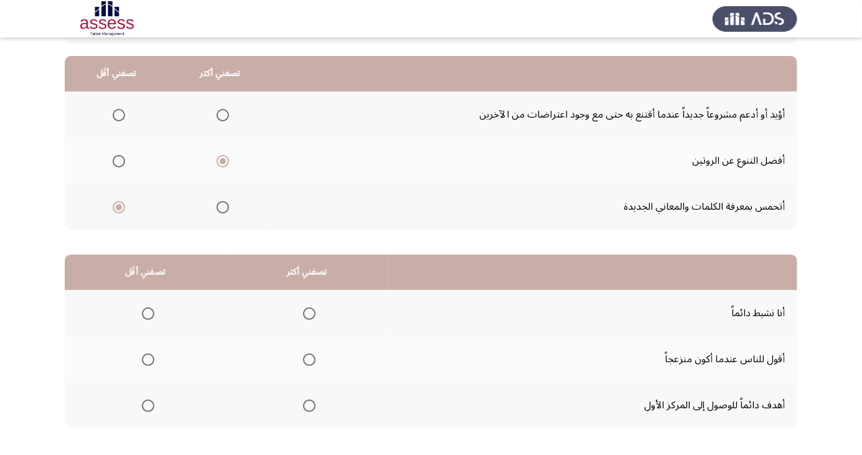
click at [310, 408] on span "Select an option" at bounding box center [309, 406] width 12 height 12
click at [310, 408] on input "Select an option" at bounding box center [309, 406] width 12 height 12
click at [309, 314] on span "Select an option" at bounding box center [309, 314] width 0 height 0
click at [308, 313] on input "Select an option" at bounding box center [309, 314] width 12 height 12
click at [148, 360] on span "Select an option" at bounding box center [148, 360] width 0 height 0
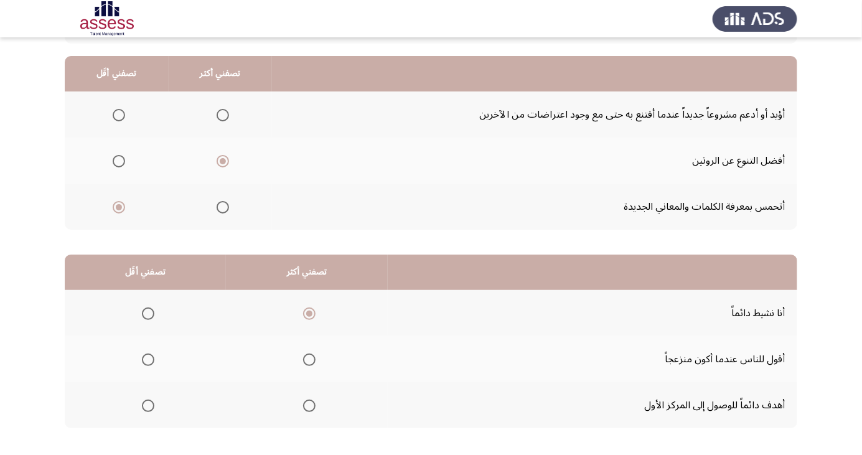
click at [147, 359] on input "Select an option" at bounding box center [148, 360] width 12 height 12
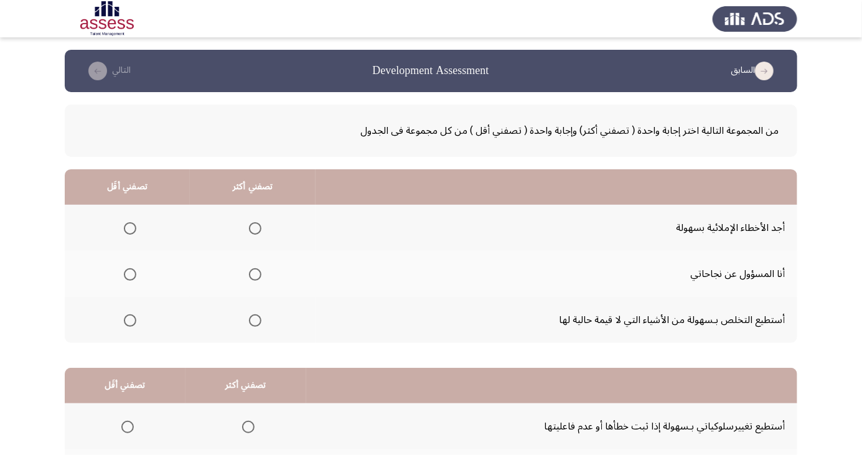
click at [249, 324] on span "Select an option" at bounding box center [255, 320] width 12 height 12
click at [249, 324] on input "Select an option" at bounding box center [255, 320] width 12 height 12
click at [131, 270] on span "Select an option" at bounding box center [130, 274] width 12 height 12
click at [131, 270] on input "Select an option" at bounding box center [130, 274] width 12 height 12
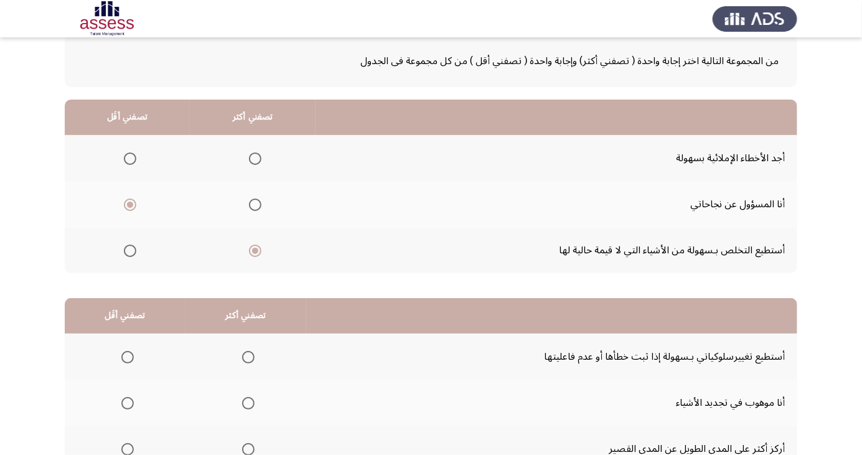
scroll to position [113, 0]
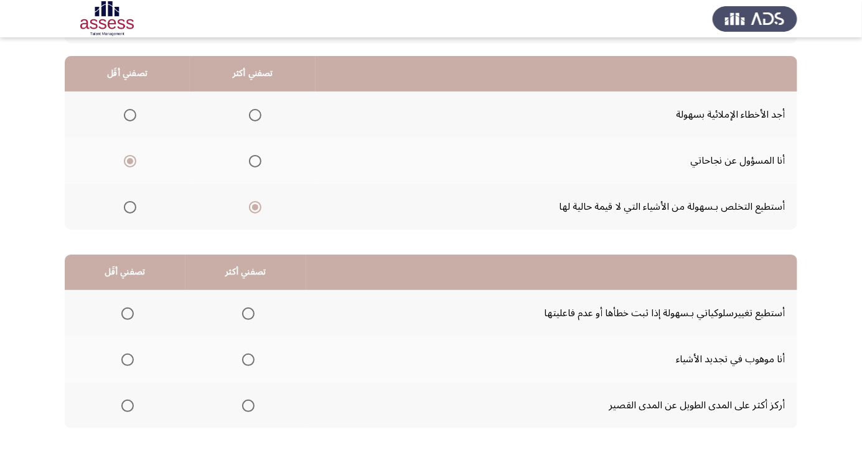
click at [128, 360] on span "Select an option" at bounding box center [128, 360] width 0 height 0
click at [126, 359] on input "Select an option" at bounding box center [127, 360] width 12 height 12
click at [128, 406] on span "Select an option" at bounding box center [128, 406] width 0 height 0
click at [126, 405] on input "Select an option" at bounding box center [127, 406] width 12 height 12
click at [250, 309] on span "Select an option" at bounding box center [248, 314] width 12 height 12
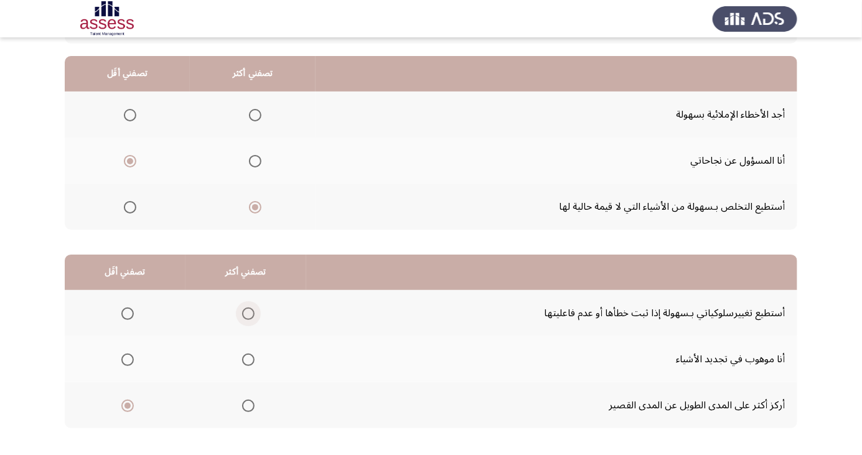
click at [250, 309] on input "Select an option" at bounding box center [248, 314] width 12 height 12
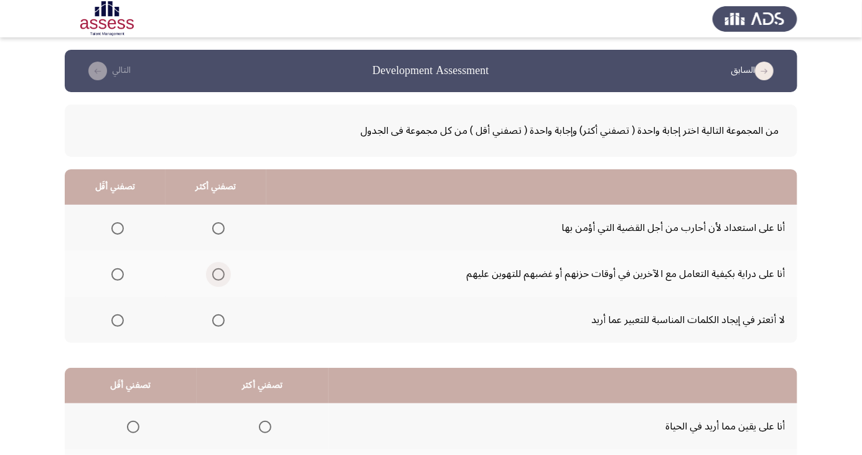
click at [216, 277] on span "Select an option" at bounding box center [218, 274] width 12 height 12
click at [216, 277] on input "Select an option" at bounding box center [218, 274] width 12 height 12
click at [117, 324] on span "Select an option" at bounding box center [117, 320] width 12 height 12
click at [117, 324] on input "Select an option" at bounding box center [117, 320] width 12 height 12
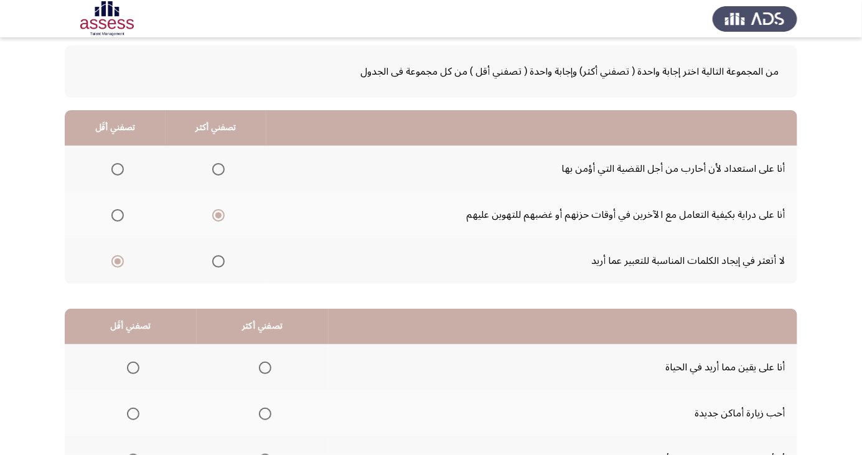
scroll to position [113, 0]
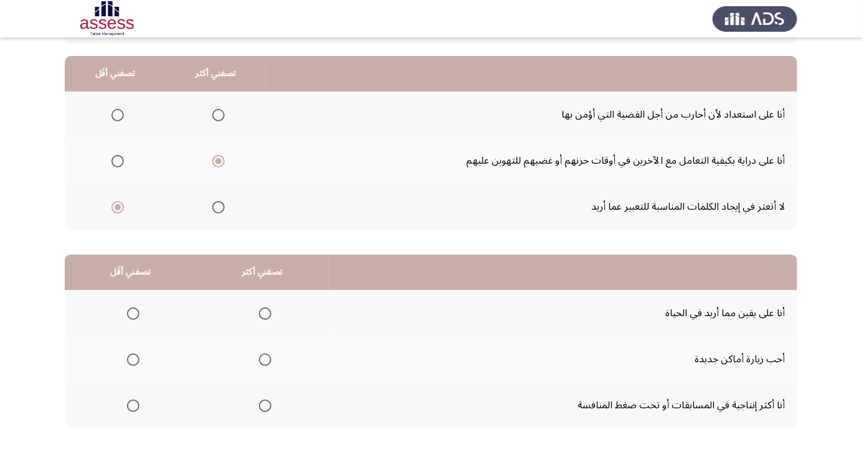
click at [262, 405] on span "Select an option" at bounding box center [265, 406] width 12 height 12
click at [262, 405] on input "Select an option" at bounding box center [265, 406] width 12 height 12
click at [132, 359] on span "Select an option" at bounding box center [133, 360] width 12 height 12
click at [132, 359] on input "Select an option" at bounding box center [133, 360] width 12 height 12
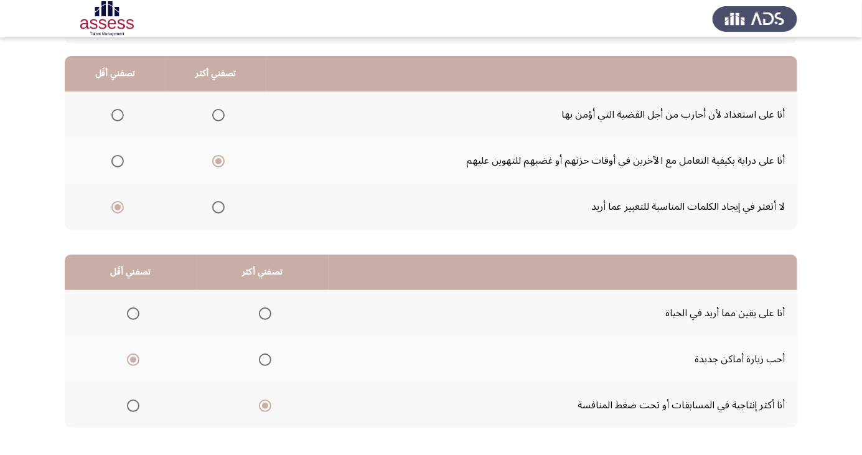
scroll to position [0, 0]
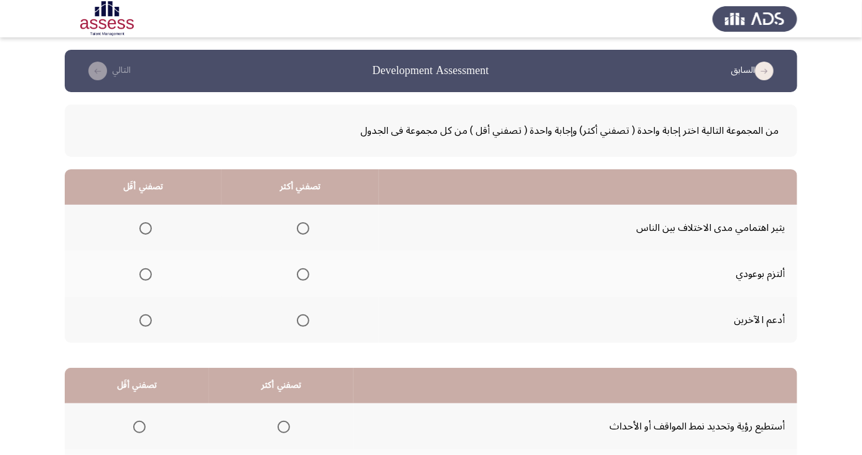
click at [146, 232] on span "Select an option" at bounding box center [145, 228] width 12 height 12
click at [146, 232] on input "Select an option" at bounding box center [145, 228] width 12 height 12
click at [300, 319] on span "Select an option" at bounding box center [303, 320] width 12 height 12
click at [300, 319] on input "Select an option" at bounding box center [303, 320] width 12 height 12
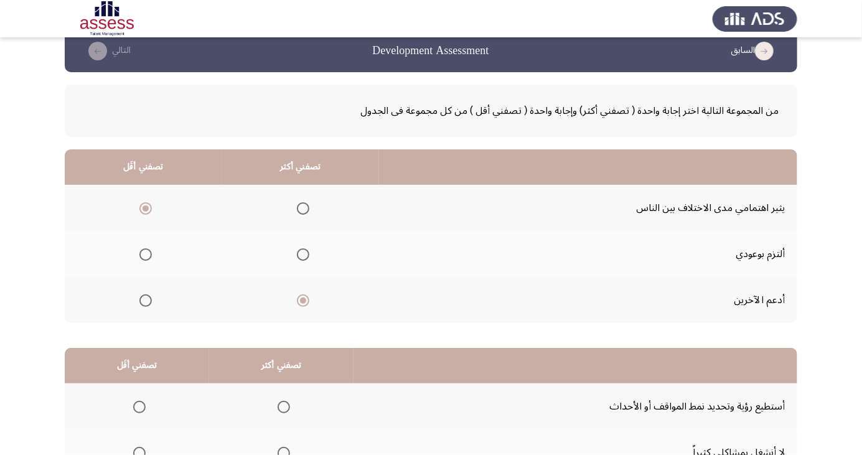
scroll to position [113, 0]
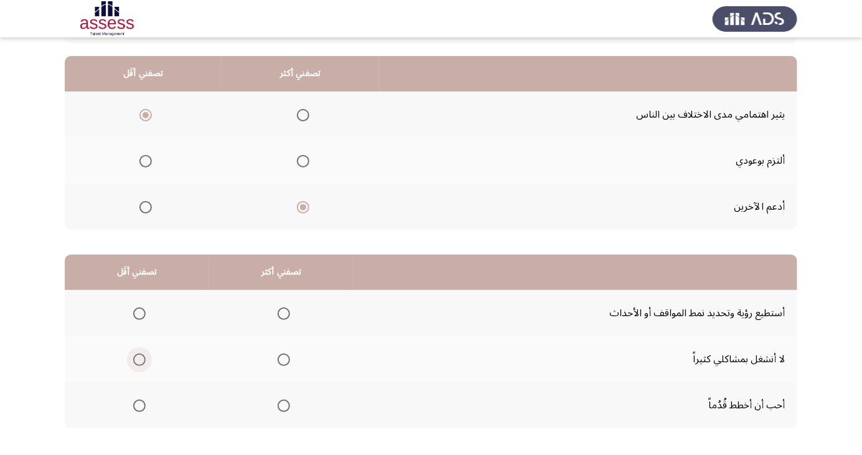
click at [144, 364] on span "Select an option" at bounding box center [139, 360] width 12 height 12
click at [144, 364] on input "Select an option" at bounding box center [139, 360] width 12 height 12
click at [284, 360] on span "Select an option" at bounding box center [284, 360] width 0 height 0
click at [280, 359] on input "Select an option" at bounding box center [284, 360] width 12 height 12
click at [140, 362] on span "Select an option" at bounding box center [139, 360] width 12 height 12
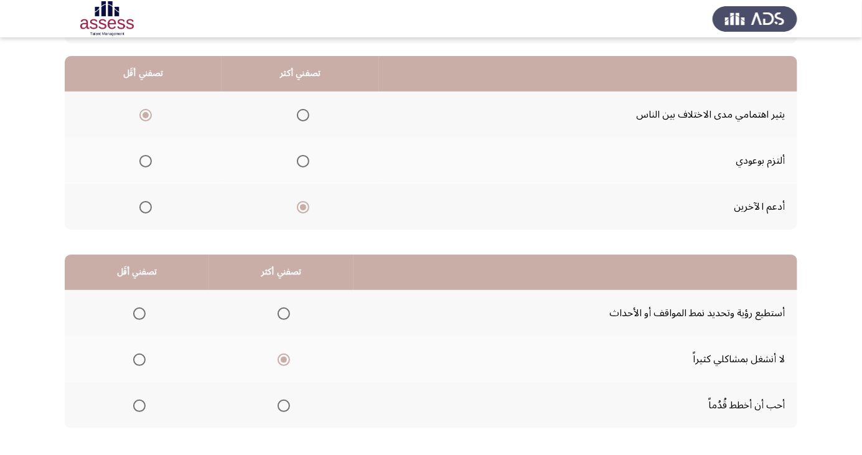
click at [140, 362] on input "Select an option" at bounding box center [139, 360] width 12 height 12
click at [285, 364] on span "Select an option" at bounding box center [284, 360] width 12 height 12
click at [285, 364] on input "Select an option" at bounding box center [284, 360] width 12 height 12
click at [139, 314] on span "Select an option" at bounding box center [139, 314] width 0 height 0
click at [138, 313] on input "Select an option" at bounding box center [139, 314] width 12 height 12
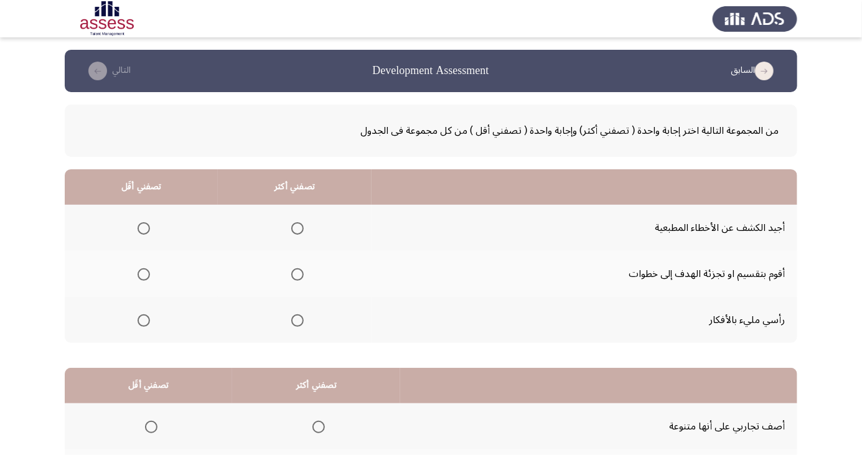
click at [298, 275] on span "Select an option" at bounding box center [298, 275] width 0 height 0
click at [295, 274] on input "Select an option" at bounding box center [297, 274] width 12 height 12
click at [148, 321] on span "Select an option" at bounding box center [144, 320] width 12 height 12
click at [148, 321] on input "Select an option" at bounding box center [144, 320] width 12 height 12
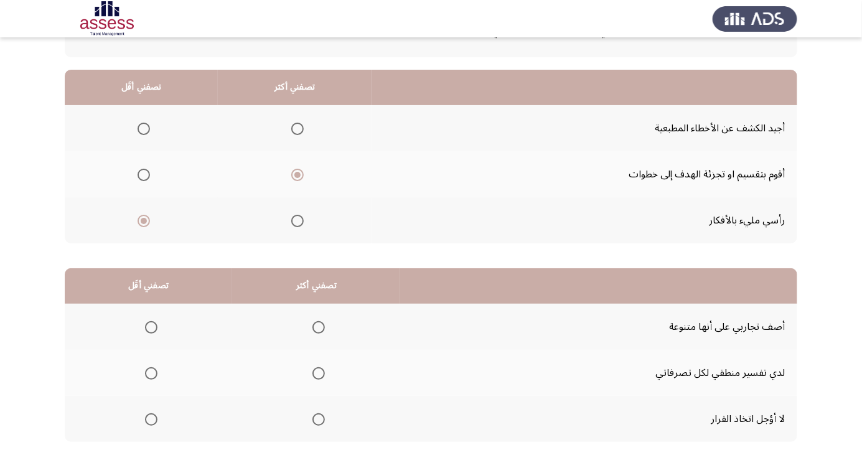
scroll to position [113, 0]
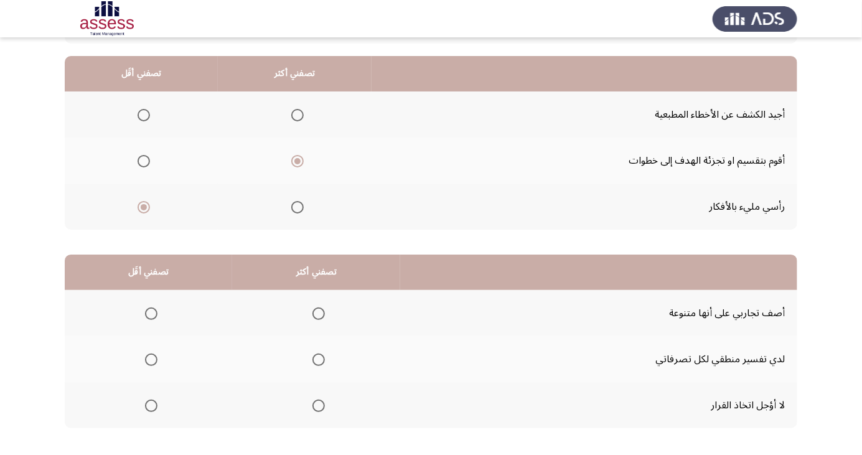
click at [291, 212] on span "Select an option" at bounding box center [297, 207] width 12 height 12
click at [291, 212] on input "Select an option" at bounding box center [297, 207] width 12 height 12
click at [142, 109] on span "Select an option" at bounding box center [144, 115] width 12 height 12
click at [142, 109] on input "Select an option" at bounding box center [144, 115] width 12 height 12
click at [151, 313] on span "Select an option" at bounding box center [151, 314] width 12 height 12
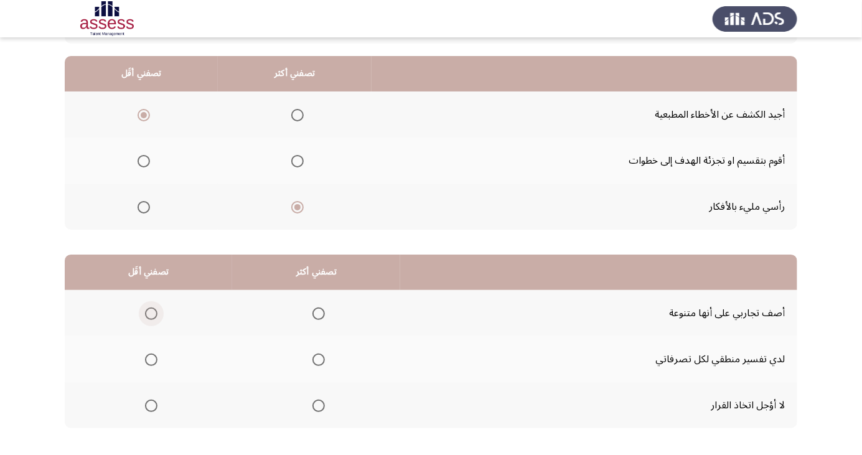
click at [151, 313] on input "Select an option" at bounding box center [151, 314] width 12 height 12
click at [168, 356] on th at bounding box center [148, 359] width 167 height 46
click at [152, 362] on span "Select an option" at bounding box center [151, 360] width 12 height 12
click at [152, 362] on input "Select an option" at bounding box center [151, 360] width 12 height 12
click at [319, 405] on span "Select an option" at bounding box center [319, 406] width 12 height 12
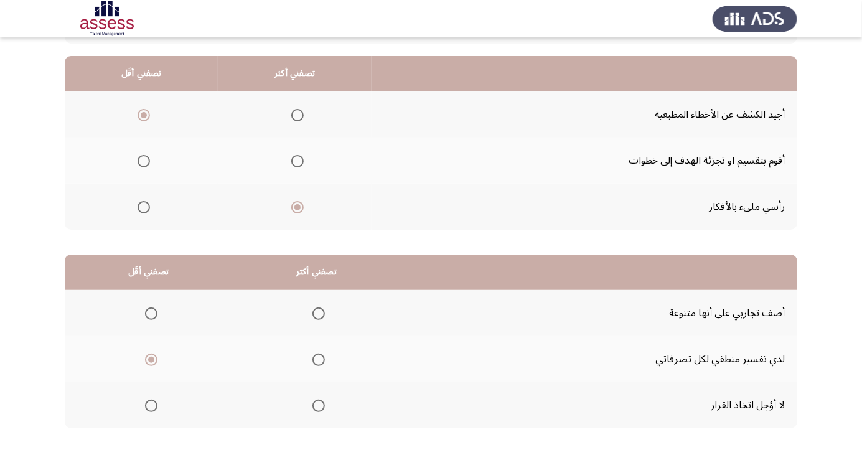
click at [319, 405] on input "Select an option" at bounding box center [319, 406] width 12 height 12
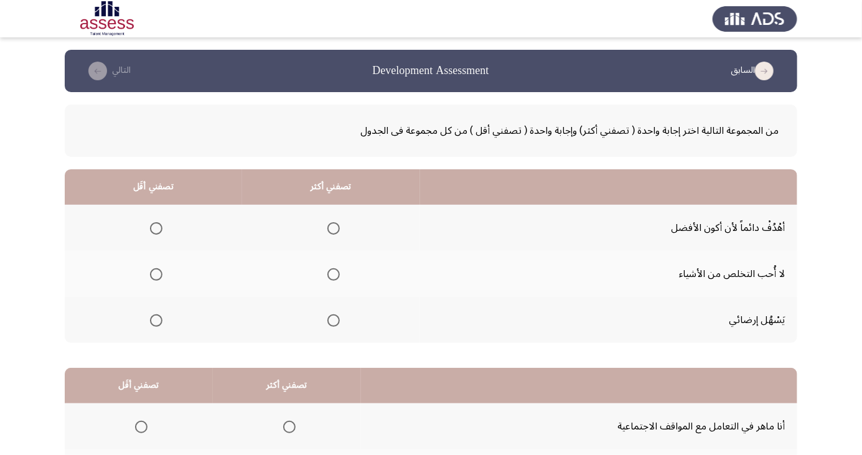
click at [333, 325] on span "Select an option" at bounding box center [333, 320] width 12 height 12
click at [333, 325] on input "Select an option" at bounding box center [333, 320] width 12 height 12
click at [156, 275] on span "Select an option" at bounding box center [156, 275] width 0 height 0
click at [156, 274] on input "Select an option" at bounding box center [156, 274] width 12 height 12
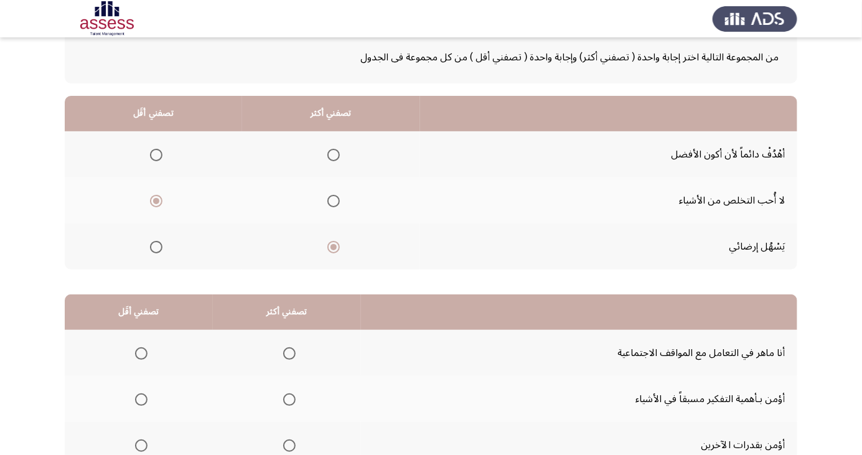
scroll to position [113, 0]
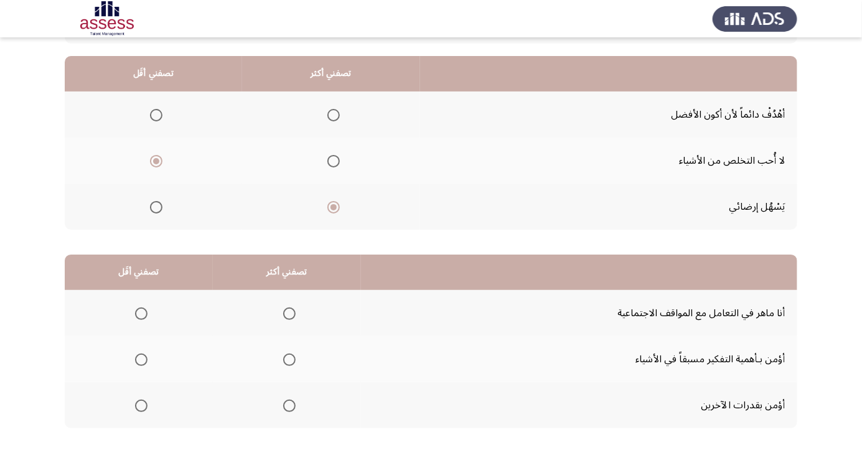
click at [289, 314] on span "Select an option" at bounding box center [289, 314] width 0 height 0
click at [288, 313] on input "Select an option" at bounding box center [289, 314] width 12 height 12
click at [145, 408] on span "Select an option" at bounding box center [141, 406] width 12 height 12
click at [145, 408] on input "Select an option" at bounding box center [141, 406] width 12 height 12
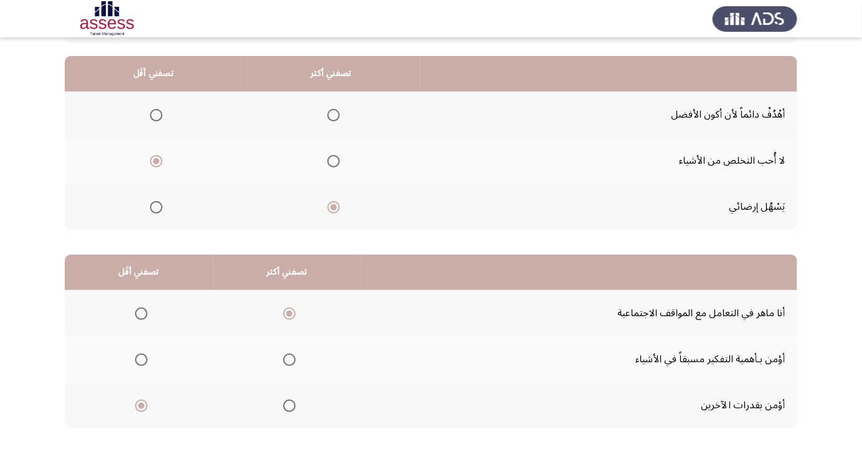
scroll to position [0, 0]
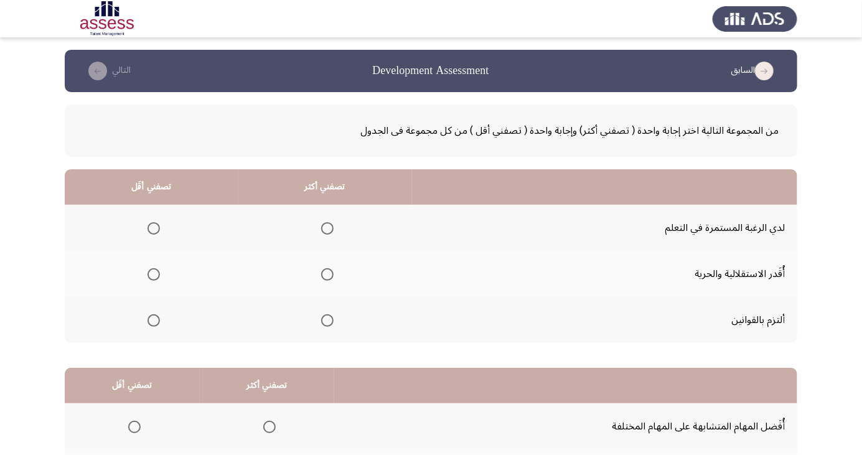
click at [157, 223] on span "Select an option" at bounding box center [154, 228] width 12 height 12
click at [157, 223] on input "Select an option" at bounding box center [154, 228] width 12 height 12
click at [154, 321] on span "Select an option" at bounding box center [154, 321] width 0 height 0
click at [153, 319] on input "Select an option" at bounding box center [154, 320] width 12 height 12
click at [331, 274] on span "Select an option" at bounding box center [327, 274] width 12 height 12
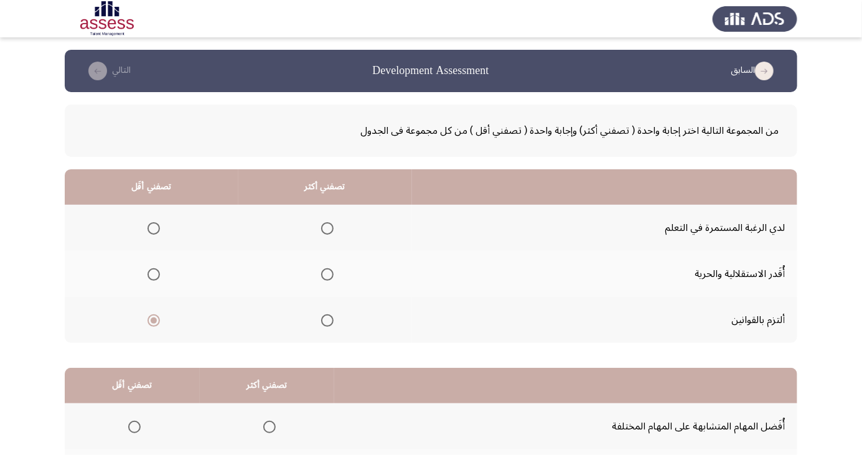
click at [331, 274] on input "Select an option" at bounding box center [327, 274] width 12 height 12
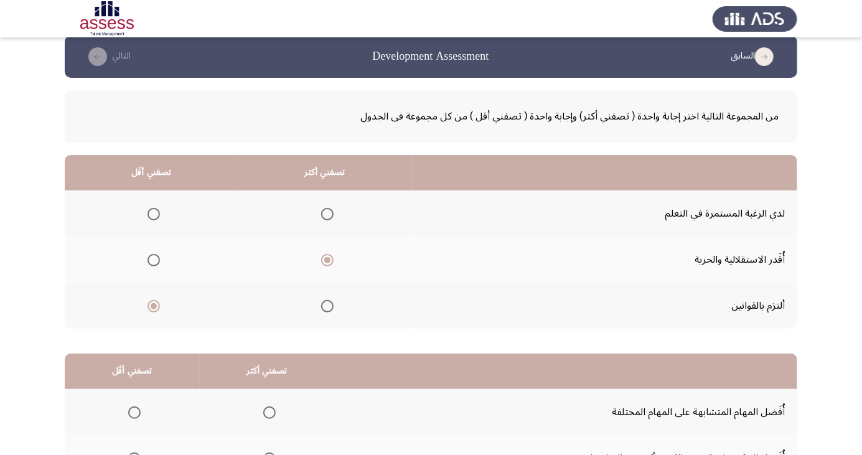
scroll to position [113, 0]
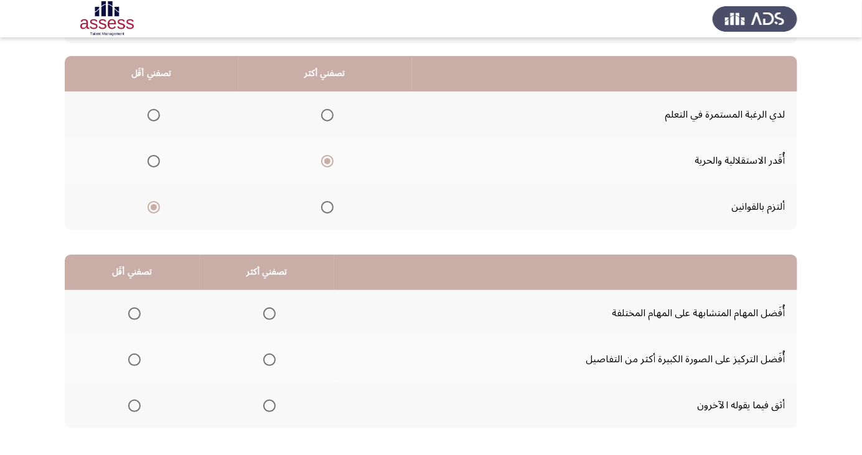
click at [289, 357] on th at bounding box center [267, 359] width 135 height 46
click at [273, 360] on span "Select an option" at bounding box center [269, 360] width 12 height 12
click at [273, 360] on input "Select an option" at bounding box center [269, 360] width 12 height 12
click at [138, 326] on th at bounding box center [132, 313] width 135 height 46
click at [138, 316] on span "Select an option" at bounding box center [134, 314] width 12 height 12
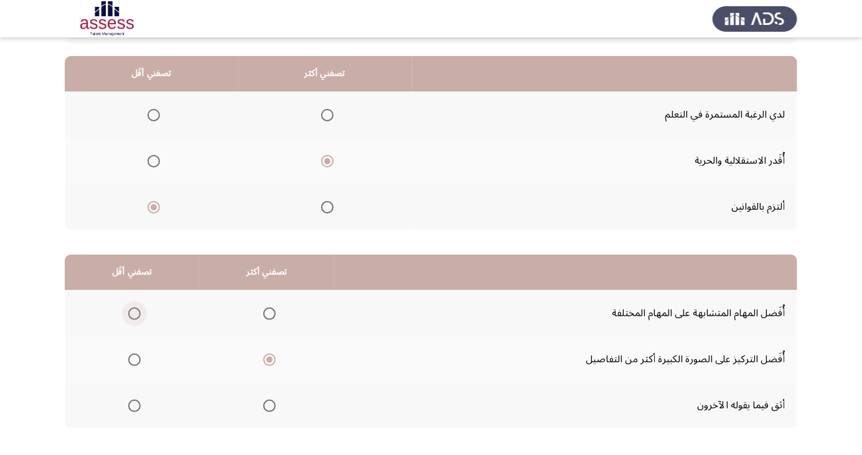
click at [138, 316] on input "Select an option" at bounding box center [134, 314] width 12 height 12
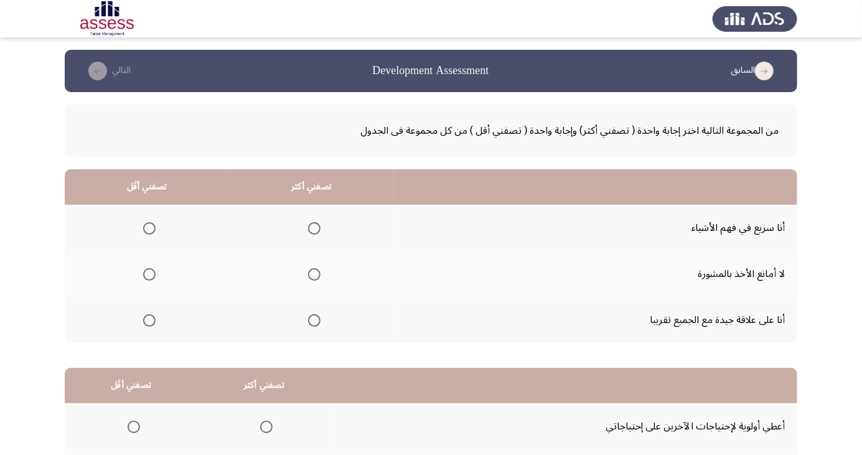
click at [327, 320] on th at bounding box center [311, 320] width 165 height 46
click at [314, 319] on span "Select an option" at bounding box center [314, 320] width 12 height 12
click at [314, 319] on input "Select an option" at bounding box center [314, 320] width 12 height 12
click at [153, 277] on span "Select an option" at bounding box center [149, 274] width 12 height 12
click at [153, 277] on input "Select an option" at bounding box center [149, 274] width 12 height 12
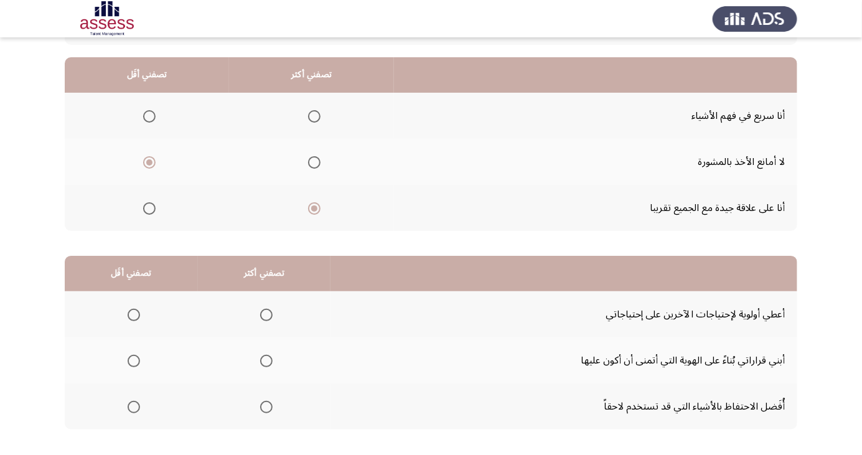
scroll to position [113, 0]
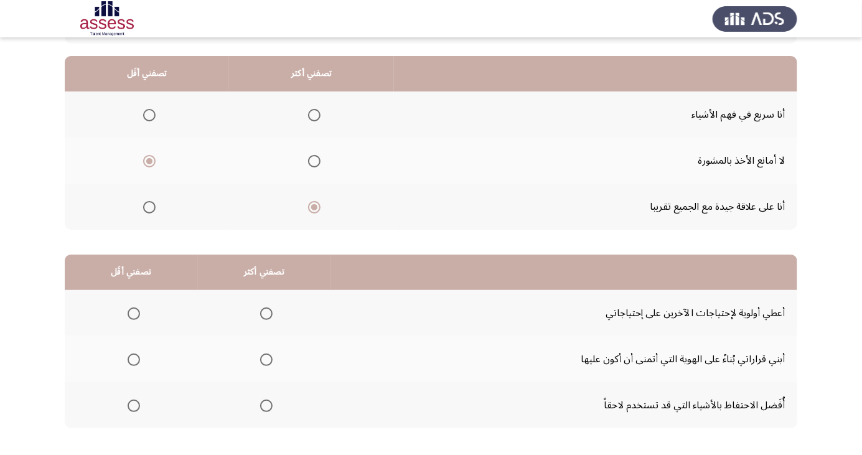
click at [137, 403] on span "Select an option" at bounding box center [134, 406] width 12 height 12
click at [137, 403] on input "Select an option" at bounding box center [134, 406] width 12 height 12
click at [280, 354] on th at bounding box center [264, 359] width 133 height 46
click at [263, 365] on span "Select an option" at bounding box center [266, 360] width 12 height 12
click at [263, 365] on input "Select an option" at bounding box center [266, 360] width 12 height 12
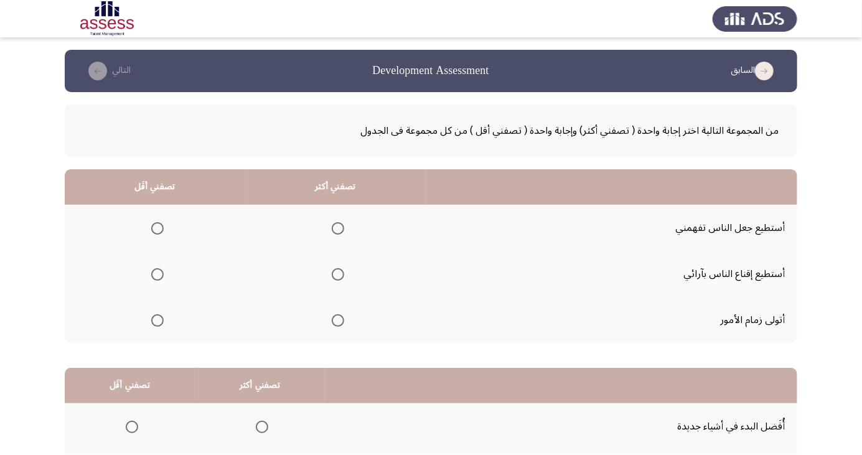
click at [336, 274] on span "Select an option" at bounding box center [338, 274] width 12 height 12
click at [336, 274] on input "Select an option" at bounding box center [338, 274] width 12 height 12
click at [161, 229] on span "Select an option" at bounding box center [157, 228] width 12 height 12
click at [161, 229] on input "Select an option" at bounding box center [157, 228] width 12 height 12
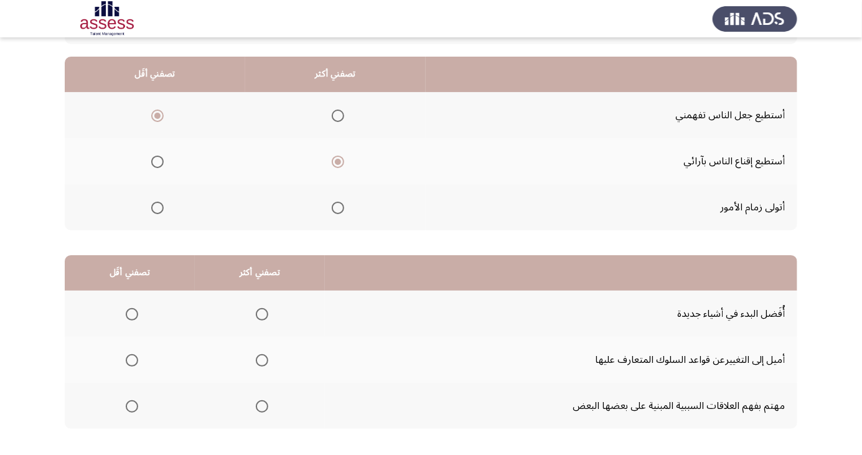
scroll to position [113, 0]
click at [134, 402] on span "Select an option" at bounding box center [132, 406] width 12 height 12
click at [134, 402] on input "Select an option" at bounding box center [132, 406] width 12 height 12
click at [262, 314] on span "Select an option" at bounding box center [262, 314] width 0 height 0
click at [260, 313] on input "Select an option" at bounding box center [262, 314] width 12 height 12
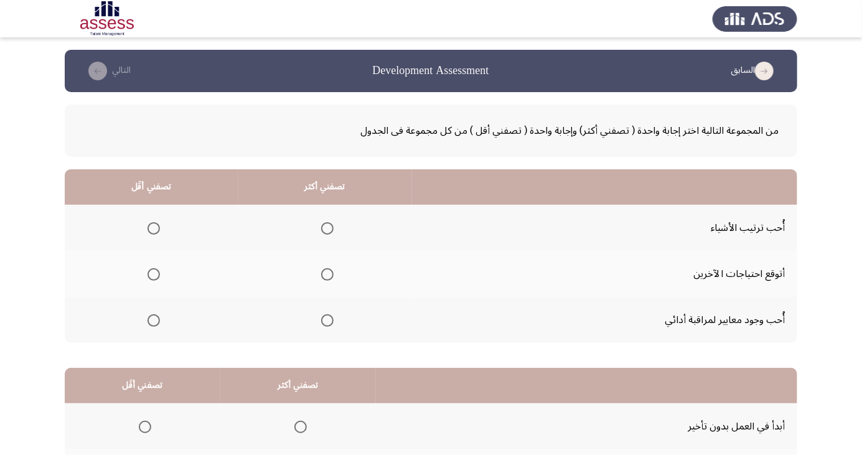
click at [330, 229] on span "Select an option" at bounding box center [327, 228] width 12 height 12
click at [330, 229] on input "Select an option" at bounding box center [327, 228] width 12 height 12
click at [157, 319] on span "Select an option" at bounding box center [154, 320] width 12 height 12
click at [157, 319] on input "Select an option" at bounding box center [154, 320] width 12 height 12
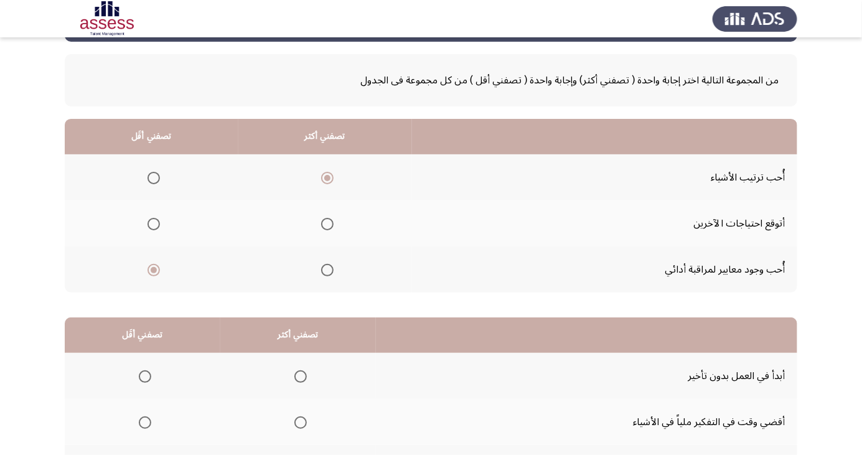
scroll to position [113, 0]
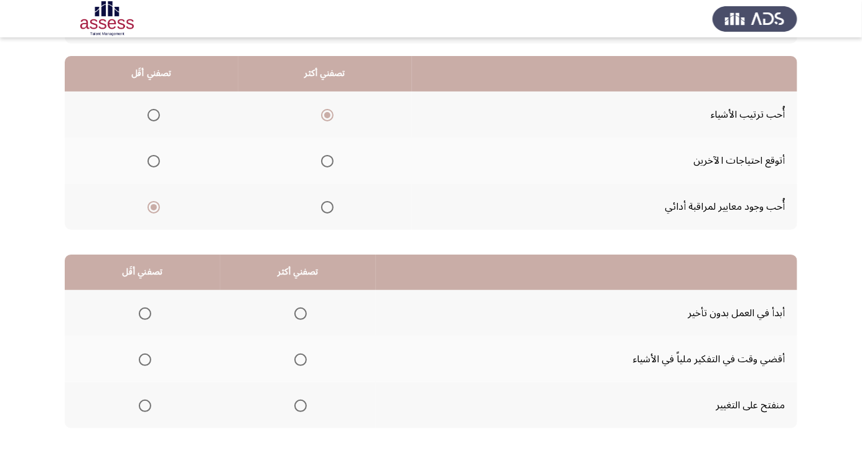
click at [303, 310] on span "Select an option" at bounding box center [300, 314] width 12 height 12
click at [303, 310] on input "Select an option" at bounding box center [300, 314] width 12 height 12
click at [156, 421] on th at bounding box center [143, 405] width 156 height 46
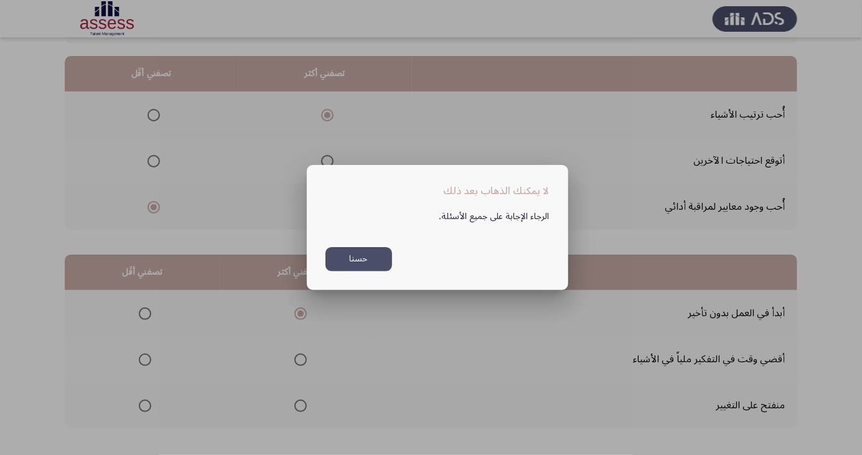
click at [364, 271] on button "حسنا" at bounding box center [359, 259] width 67 height 24
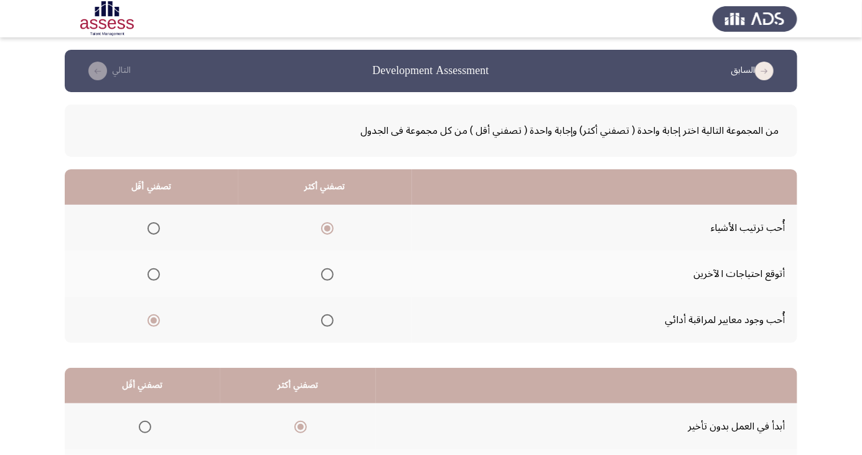
scroll to position [113, 0]
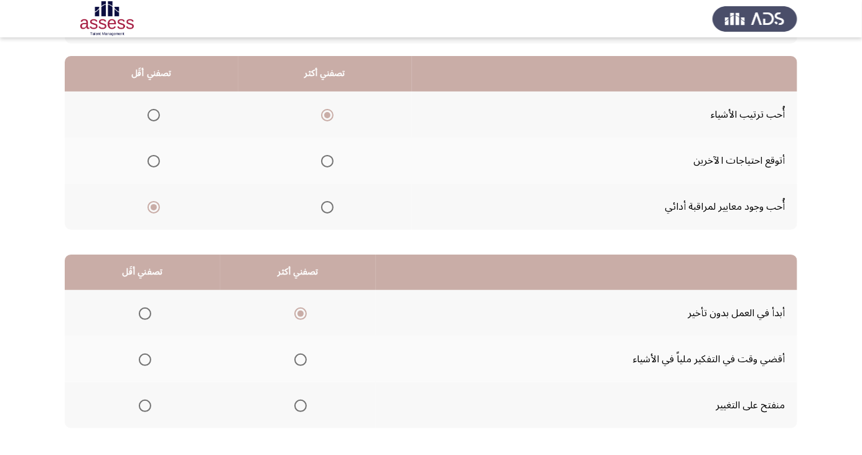
click at [145, 406] on span "Select an option" at bounding box center [145, 406] width 0 height 0
click at [144, 405] on input "Select an option" at bounding box center [145, 406] width 12 height 12
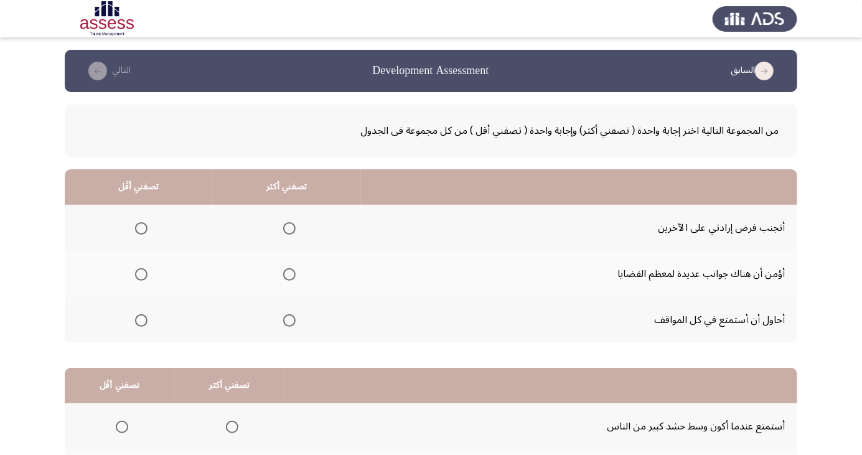
click at [144, 224] on span "Select an option" at bounding box center [141, 228] width 12 height 12
click at [144, 224] on input "Select an option" at bounding box center [141, 228] width 12 height 12
click at [144, 272] on span "Select an option" at bounding box center [141, 274] width 12 height 12
click at [144, 272] on input "Select an option" at bounding box center [141, 274] width 12 height 12
click at [286, 341] on th at bounding box center [287, 320] width 148 height 46
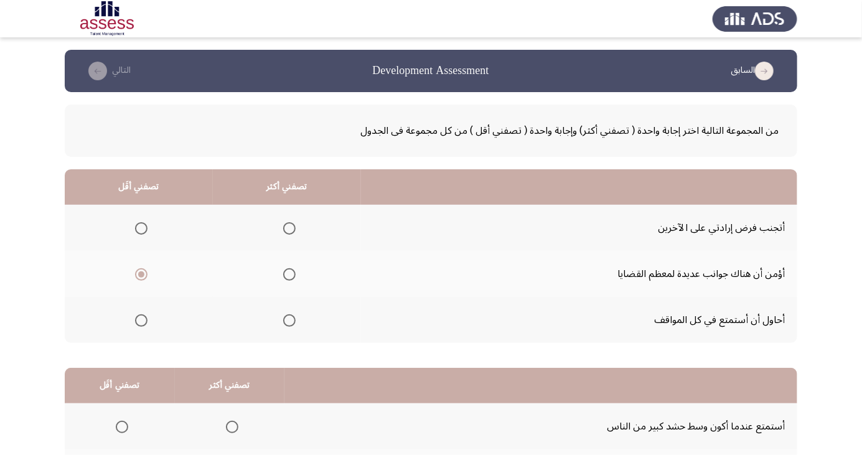
click at [289, 314] on mat-radio-button "Select an option" at bounding box center [286, 320] width 17 height 13
click at [286, 319] on span "Select an option" at bounding box center [289, 320] width 12 height 12
click at [286, 319] on input "Select an option" at bounding box center [289, 320] width 12 height 12
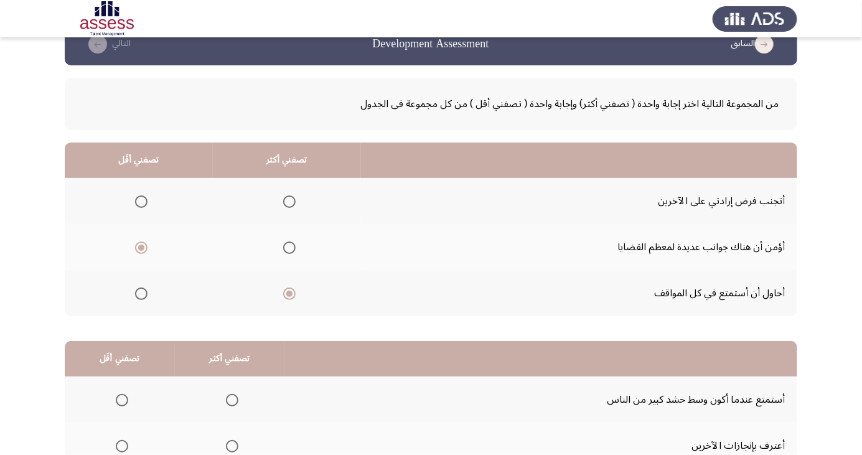
scroll to position [113, 0]
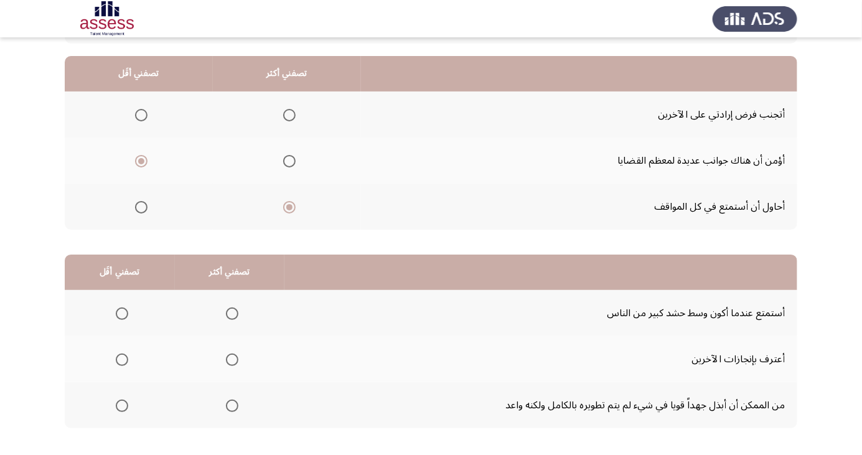
click at [136, 313] on th at bounding box center [120, 313] width 110 height 46
click at [127, 311] on span "Select an option" at bounding box center [122, 314] width 12 height 12
click at [127, 311] on input "Select an option" at bounding box center [122, 314] width 12 height 12
click at [232, 406] on span "Select an option" at bounding box center [232, 406] width 0 height 0
click at [230, 405] on input "Select an option" at bounding box center [232, 406] width 12 height 12
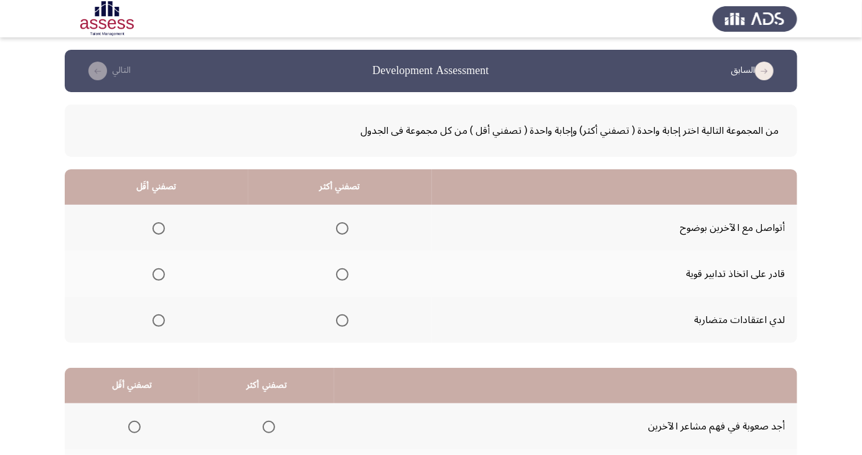
click at [158, 319] on span "Select an option" at bounding box center [159, 320] width 12 height 12
click at [158, 319] on input "Select an option" at bounding box center [159, 320] width 12 height 12
click at [346, 227] on span "Select an option" at bounding box center [342, 228] width 12 height 12
click at [346, 227] on input "Select an option" at bounding box center [342, 228] width 12 height 12
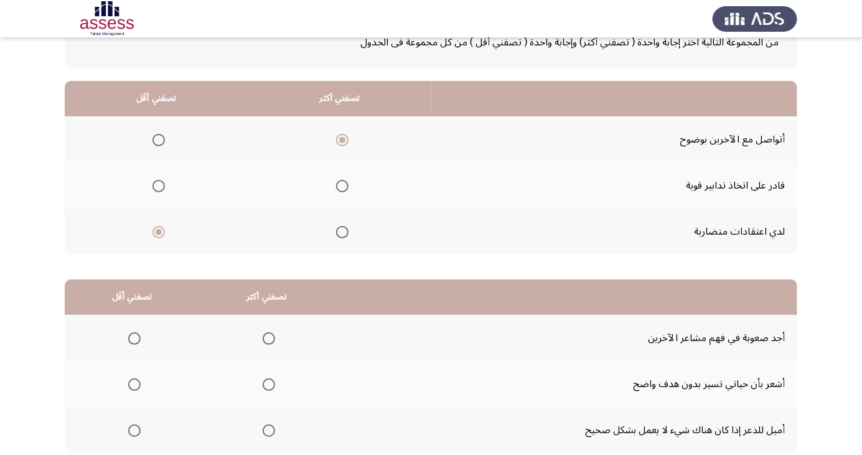
scroll to position [113, 0]
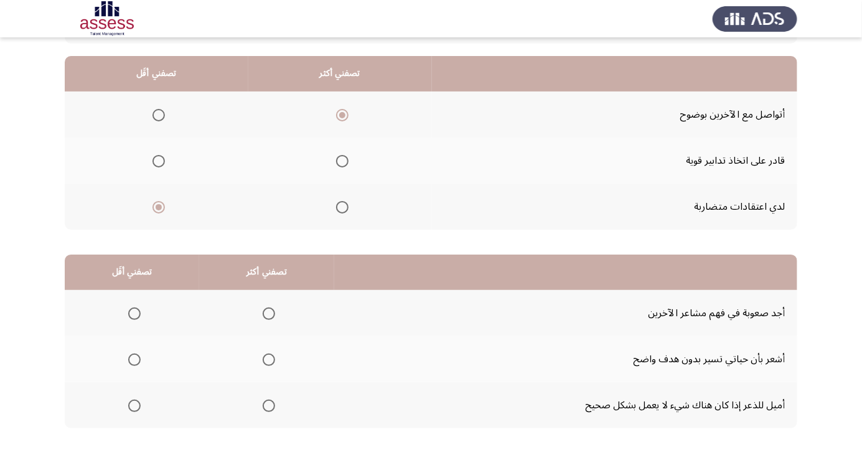
click at [139, 313] on span "Select an option" at bounding box center [134, 314] width 12 height 12
click at [139, 313] on input "Select an option" at bounding box center [134, 314] width 12 height 12
click at [269, 406] on span "Select an option" at bounding box center [269, 406] width 0 height 0
click at [266, 405] on input "Select an option" at bounding box center [269, 406] width 12 height 12
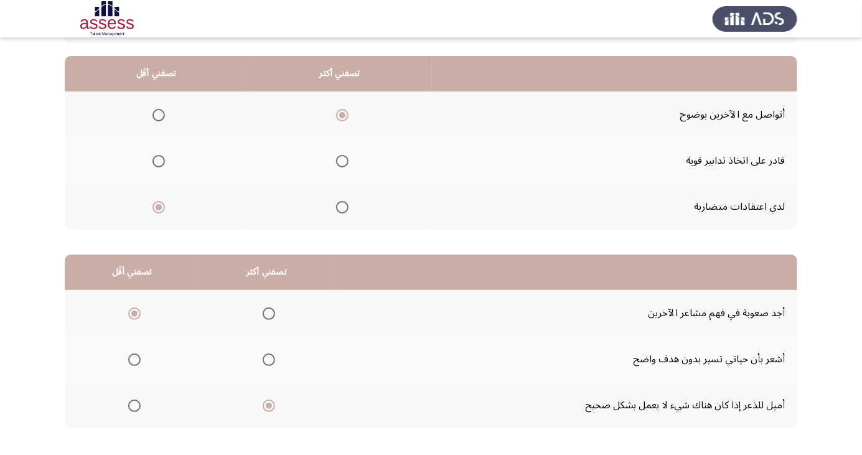
scroll to position [0, 0]
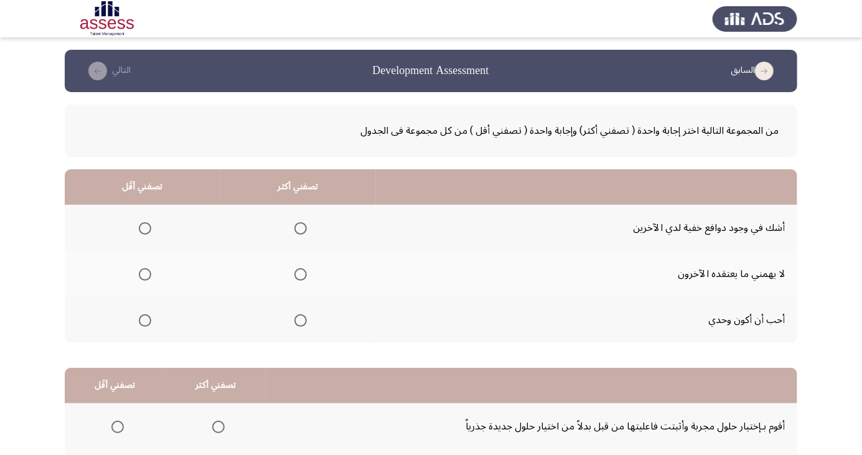
click at [297, 314] on span "Select an option" at bounding box center [300, 320] width 12 height 12
click at [297, 314] on input "Select an option" at bounding box center [300, 320] width 12 height 12
click at [145, 228] on span "Select an option" at bounding box center [145, 228] width 0 height 0
click at [144, 228] on input "Select an option" at bounding box center [145, 228] width 12 height 12
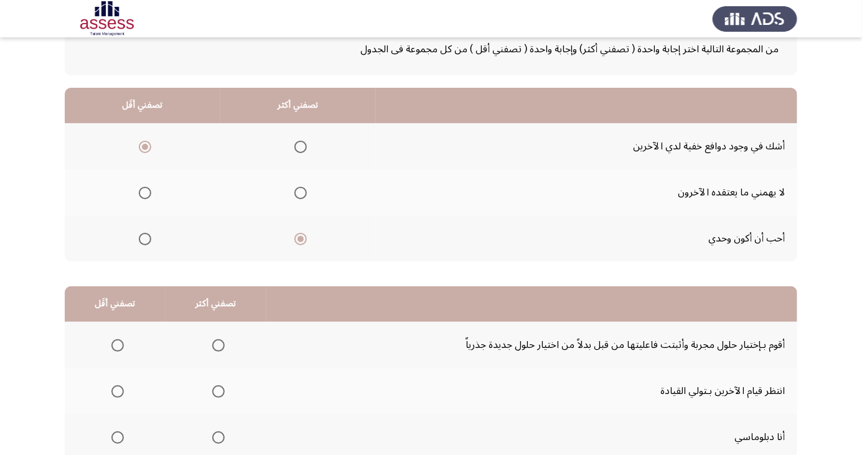
scroll to position [113, 0]
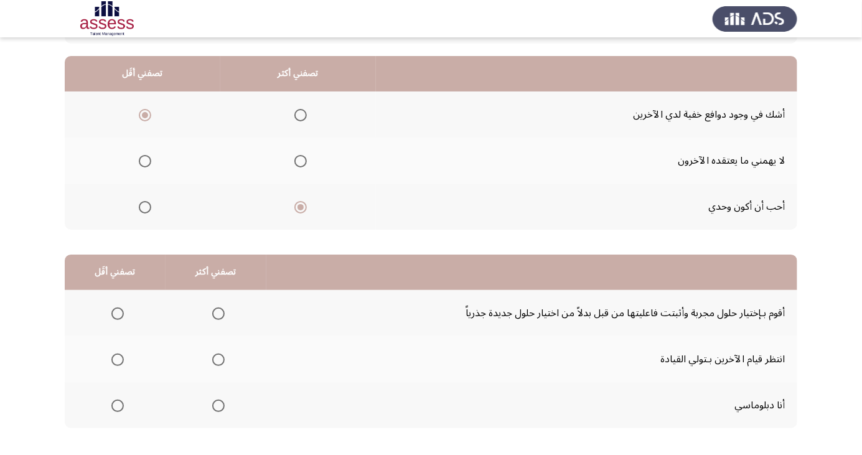
click at [221, 408] on span "Select an option" at bounding box center [218, 406] width 12 height 12
click at [221, 408] on input "Select an option" at bounding box center [218, 406] width 12 height 12
click at [118, 360] on span "Select an option" at bounding box center [118, 360] width 0 height 0
click at [116, 359] on input "Select an option" at bounding box center [117, 360] width 12 height 12
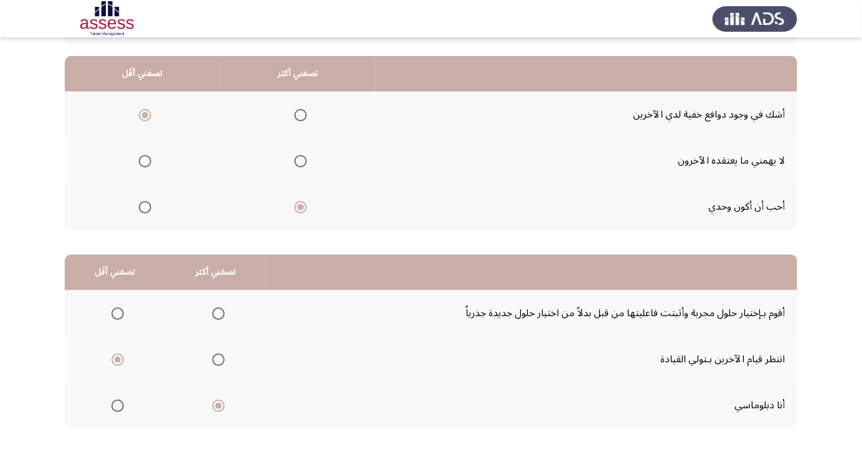
scroll to position [0, 0]
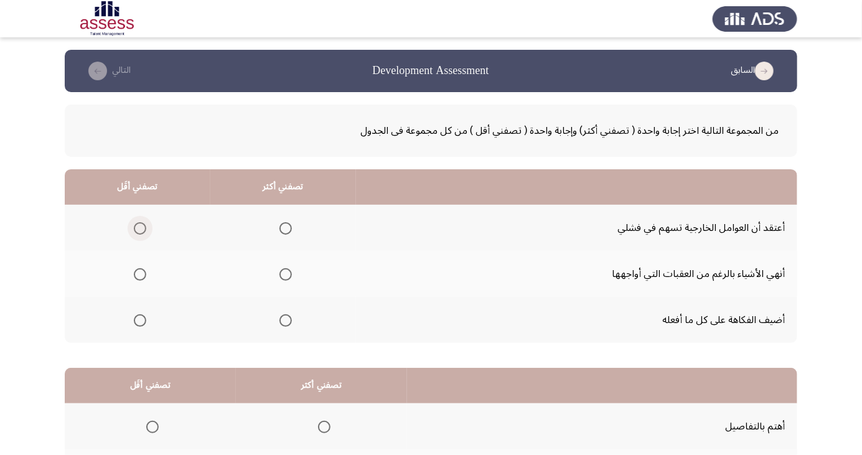
click at [144, 229] on span "Select an option" at bounding box center [140, 228] width 12 height 12
click at [144, 229] on input "Select an option" at bounding box center [140, 228] width 12 height 12
click at [285, 277] on span "Select an option" at bounding box center [286, 274] width 12 height 12
click at [285, 277] on input "Select an option" at bounding box center [286, 274] width 12 height 12
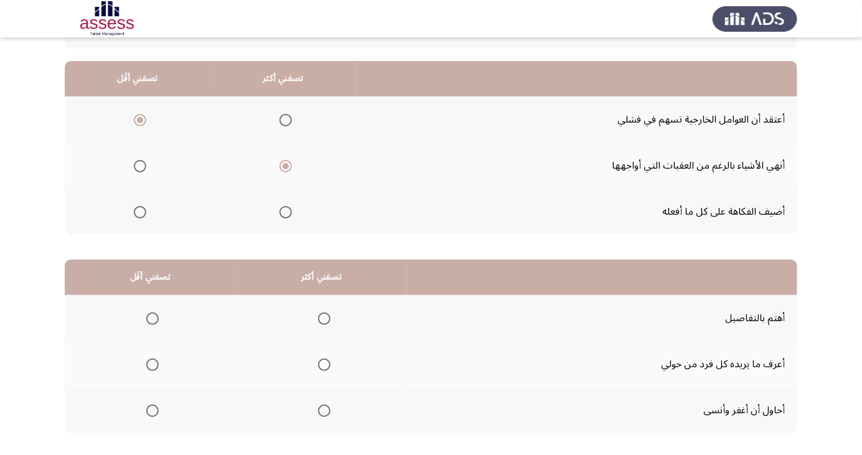
scroll to position [113, 0]
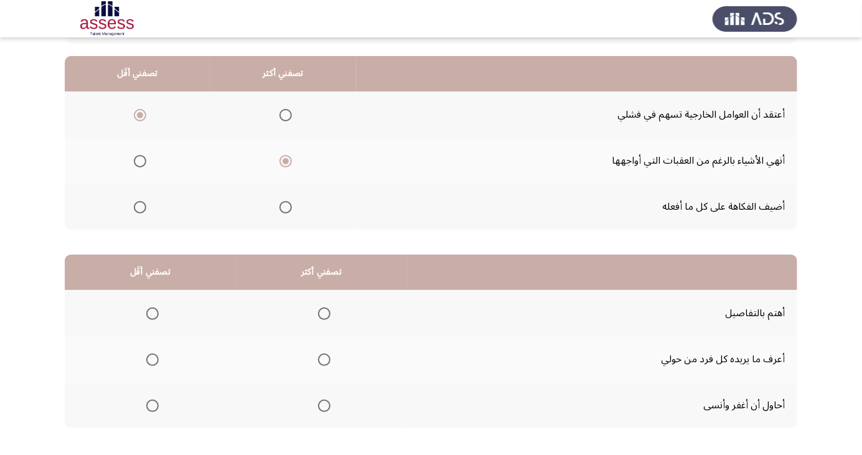
click at [153, 314] on span "Select an option" at bounding box center [153, 314] width 0 height 0
click at [153, 313] on input "Select an option" at bounding box center [152, 314] width 12 height 12
click at [318, 408] on span "Select an option" at bounding box center [324, 406] width 12 height 12
click at [318, 408] on input "Select an option" at bounding box center [324, 406] width 12 height 12
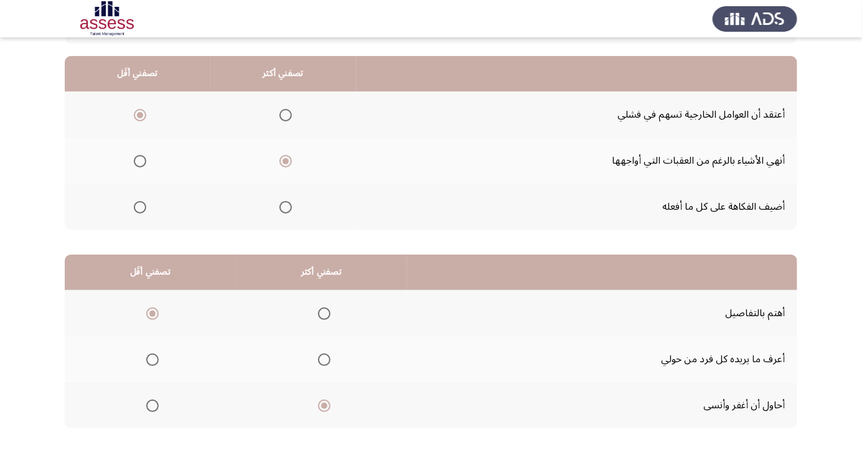
scroll to position [0, 0]
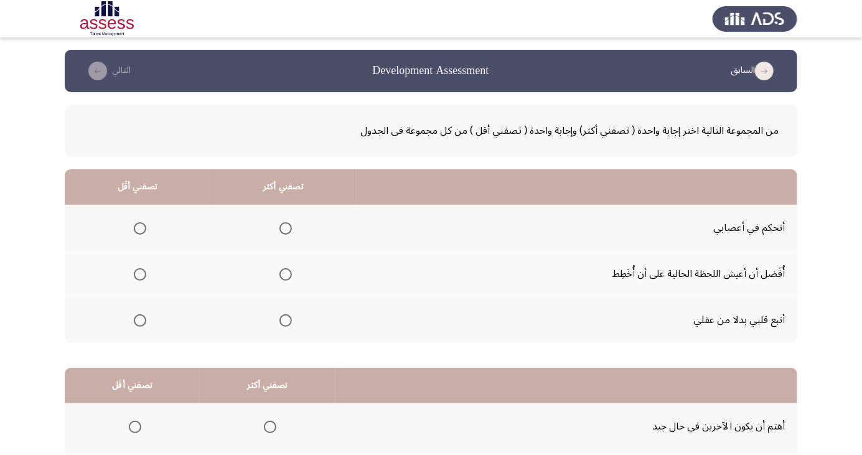
click at [286, 228] on span "Select an option" at bounding box center [286, 228] width 0 height 0
click at [282, 228] on input "Select an option" at bounding box center [286, 228] width 12 height 12
click at [140, 321] on span "Select an option" at bounding box center [140, 321] width 0 height 0
click at [139, 319] on input "Select an option" at bounding box center [140, 320] width 12 height 12
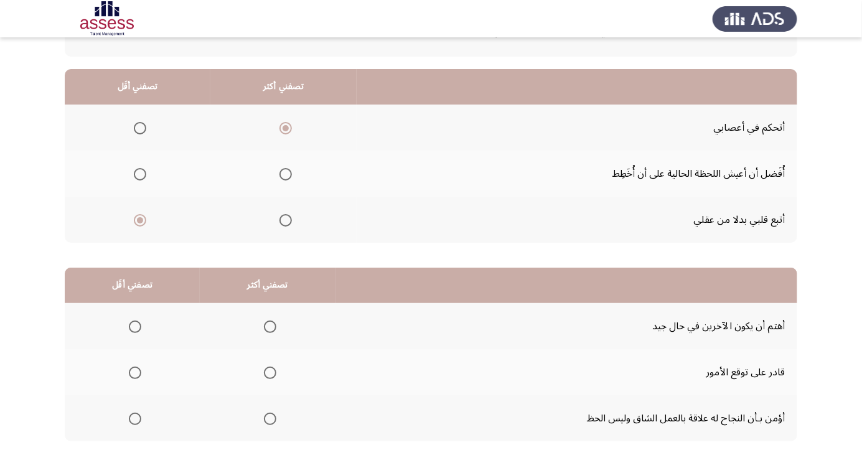
scroll to position [113, 0]
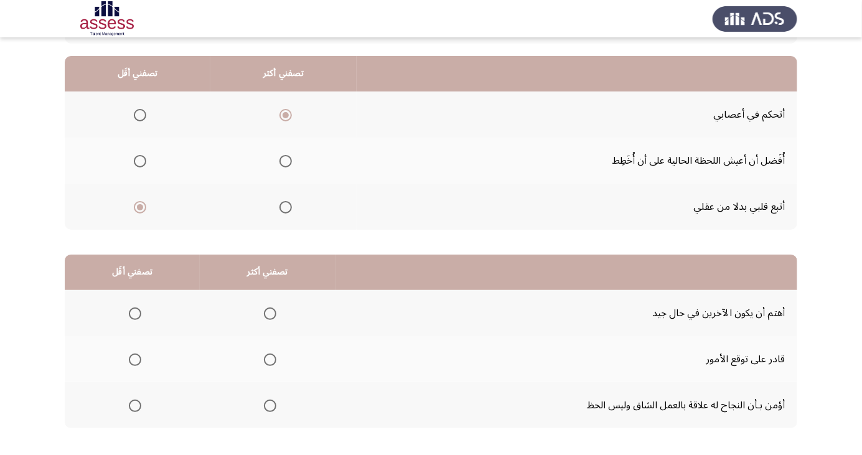
click at [271, 405] on span "Select an option" at bounding box center [270, 406] width 12 height 12
click at [271, 405] on input "Select an option" at bounding box center [270, 406] width 12 height 12
click at [137, 359] on span "Select an option" at bounding box center [135, 360] width 12 height 12
click at [137, 359] on input "Select an option" at bounding box center [135, 360] width 12 height 12
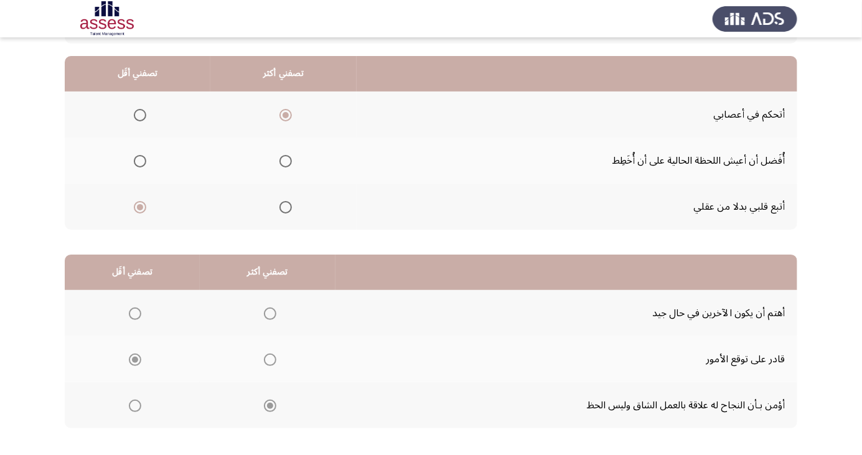
scroll to position [0, 0]
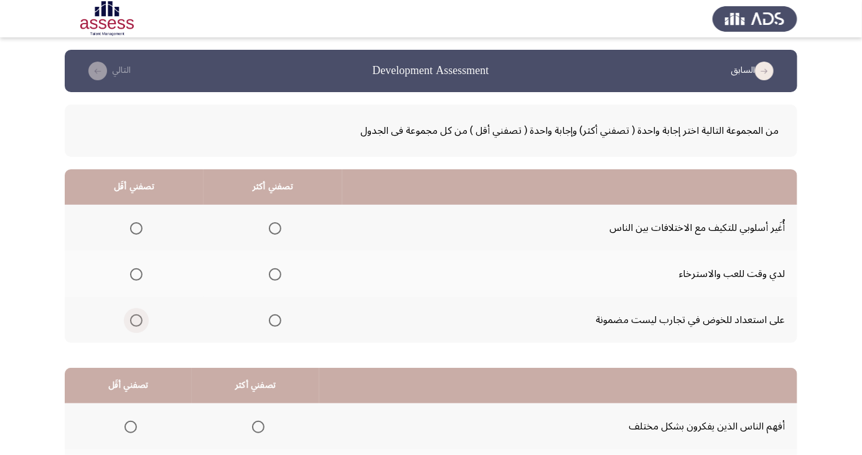
click at [140, 322] on span "Select an option" at bounding box center [136, 320] width 12 height 12
click at [140, 322] on input "Select an option" at bounding box center [136, 320] width 12 height 12
click at [276, 214] on th at bounding box center [273, 228] width 139 height 46
click at [273, 228] on span "Select an option" at bounding box center [275, 228] width 12 height 12
click at [273, 228] on input "Select an option" at bounding box center [275, 228] width 12 height 12
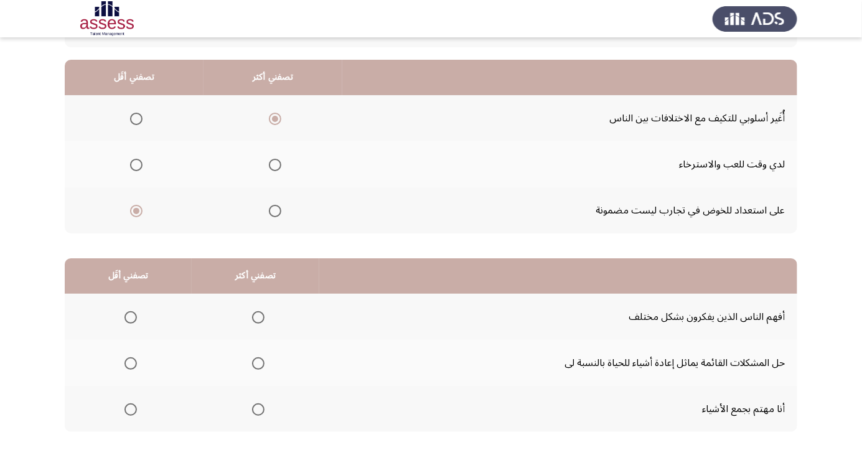
scroll to position [113, 0]
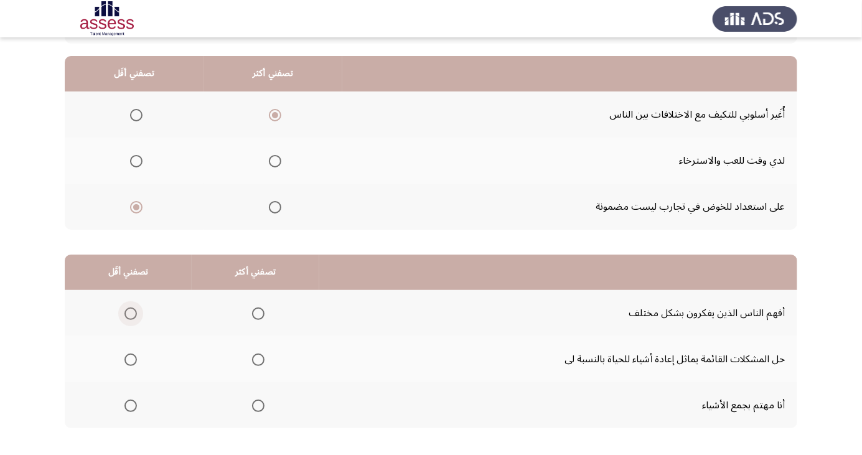
click at [131, 309] on span "Select an option" at bounding box center [131, 314] width 12 height 12
click at [131, 309] on input "Select an option" at bounding box center [131, 314] width 12 height 12
click at [258, 360] on span "Select an option" at bounding box center [258, 360] width 12 height 12
click at [258, 360] on input "Select an option" at bounding box center [258, 360] width 12 height 12
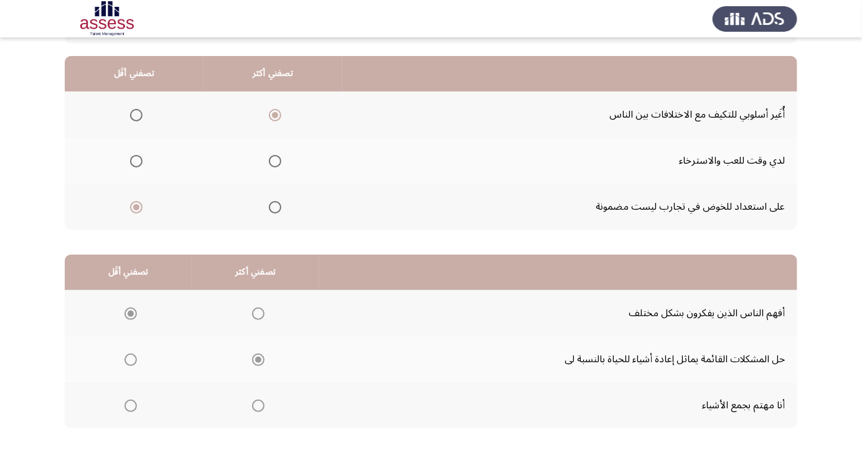
scroll to position [0, 0]
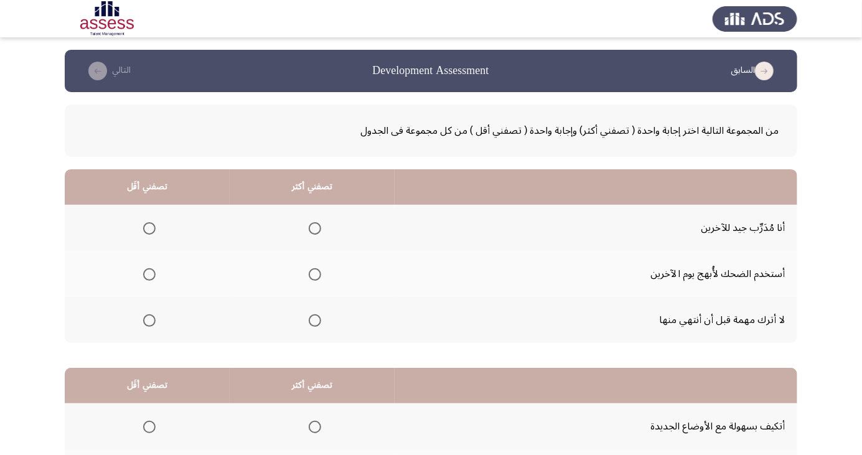
click at [319, 225] on span "Select an option" at bounding box center [315, 228] width 12 height 12
click at [319, 225] on input "Select an option" at bounding box center [315, 228] width 12 height 12
click at [149, 321] on span "Select an option" at bounding box center [149, 321] width 0 height 0
click at [149, 319] on input "Select an option" at bounding box center [149, 320] width 12 height 12
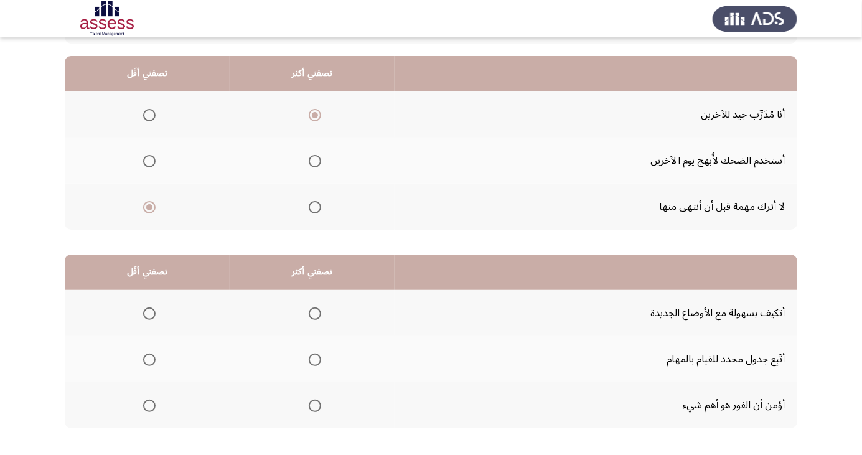
click at [148, 156] on span "Select an option" at bounding box center [149, 161] width 12 height 12
click at [148, 156] on input "Select an option" at bounding box center [149, 161] width 12 height 12
click at [314, 314] on span "Select an option" at bounding box center [314, 314] width 0 height 0
click at [314, 313] on input "Select an option" at bounding box center [315, 314] width 12 height 12
click at [149, 405] on span "Select an option" at bounding box center [149, 406] width 12 height 12
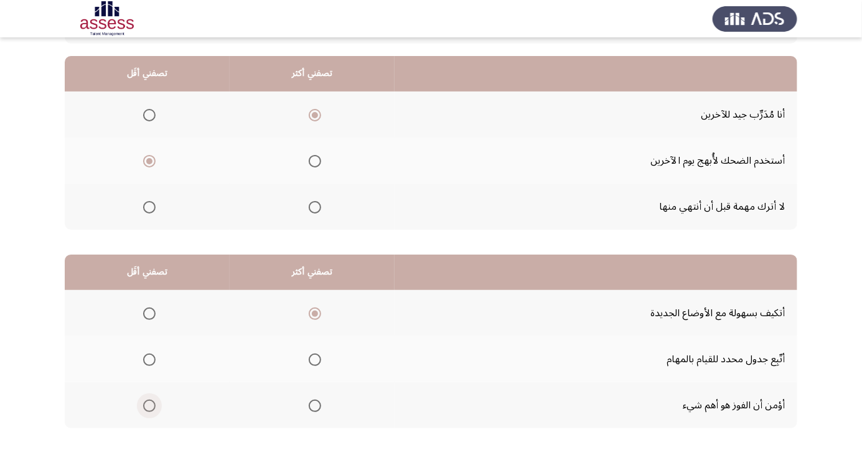
click at [149, 405] on input "Select an option" at bounding box center [149, 406] width 12 height 12
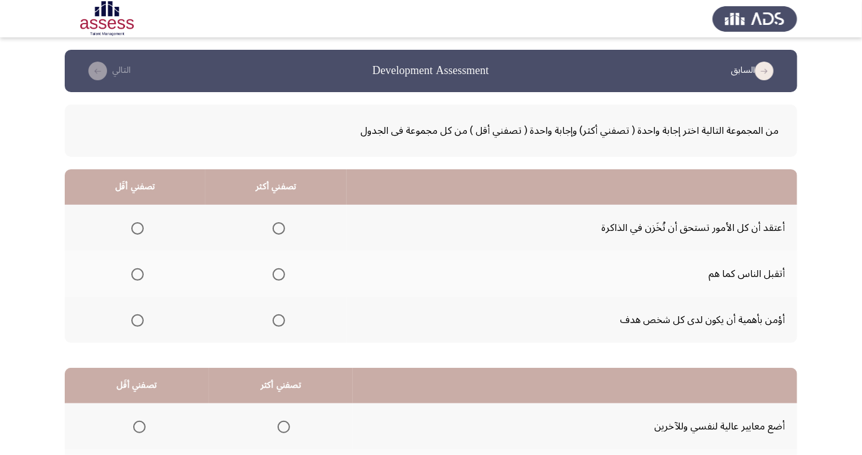
click at [138, 228] on span "Select an option" at bounding box center [138, 228] width 0 height 0
click at [138, 228] on input "Select an option" at bounding box center [137, 228] width 12 height 12
click at [275, 324] on span "Select an option" at bounding box center [279, 320] width 12 height 12
click at [275, 324] on input "Select an option" at bounding box center [279, 320] width 12 height 12
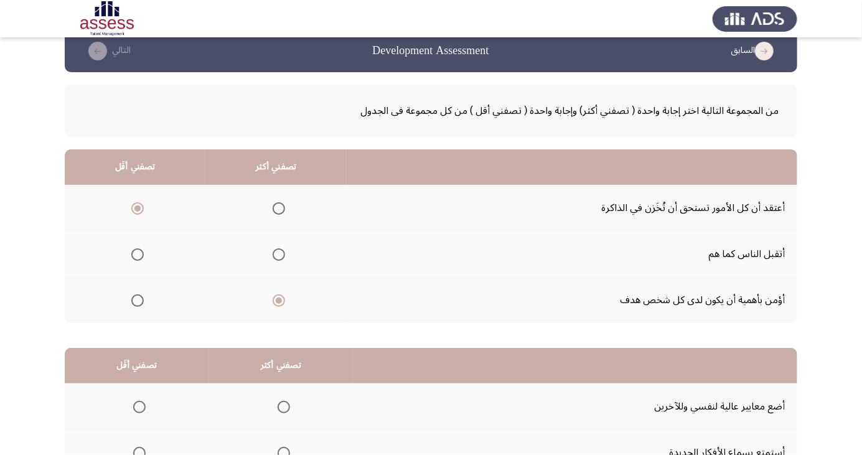
scroll to position [110, 0]
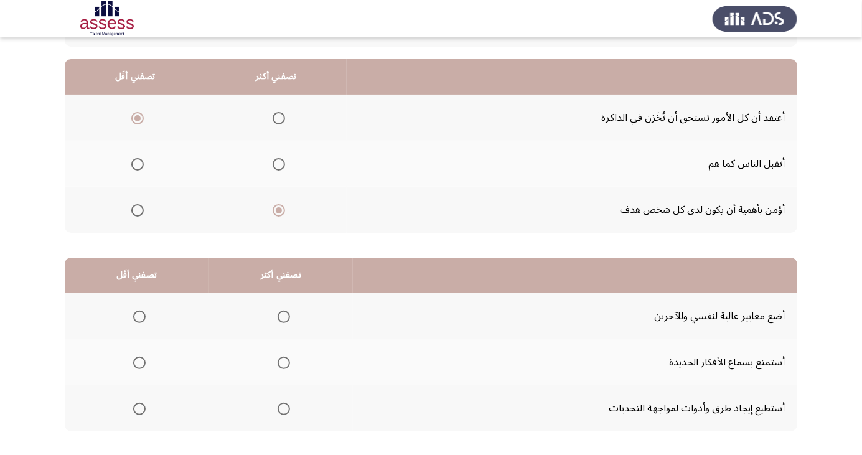
click at [138, 301] on th at bounding box center [137, 316] width 144 height 46
click at [143, 317] on span "Select an option" at bounding box center [139, 317] width 12 height 12
click at [143, 317] on input "Select an option" at bounding box center [139, 317] width 12 height 12
click at [284, 363] on span "Select an option" at bounding box center [284, 363] width 0 height 0
click at [281, 362] on input "Select an option" at bounding box center [284, 363] width 12 height 12
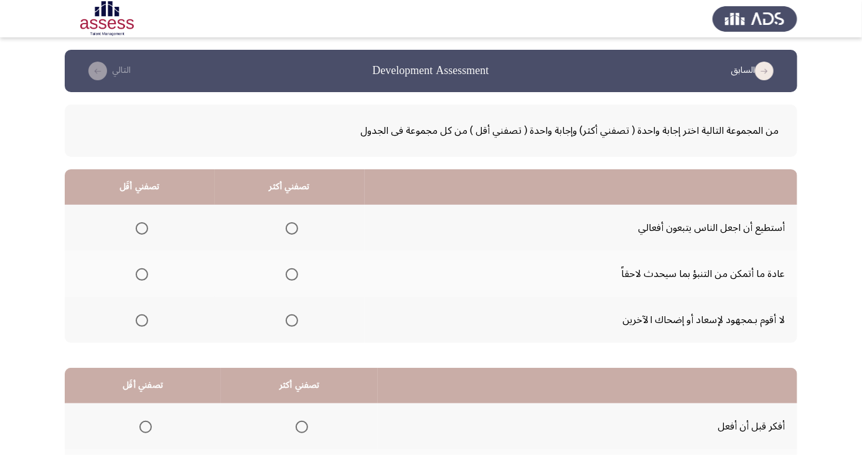
click at [293, 226] on span "Select an option" at bounding box center [292, 228] width 12 height 12
click at [293, 226] on input "Select an option" at bounding box center [292, 228] width 12 height 12
click at [142, 275] on span "Select an option" at bounding box center [142, 275] width 0 height 0
click at [141, 274] on input "Select an option" at bounding box center [142, 274] width 12 height 12
click at [139, 325] on span "Select an option" at bounding box center [142, 320] width 12 height 12
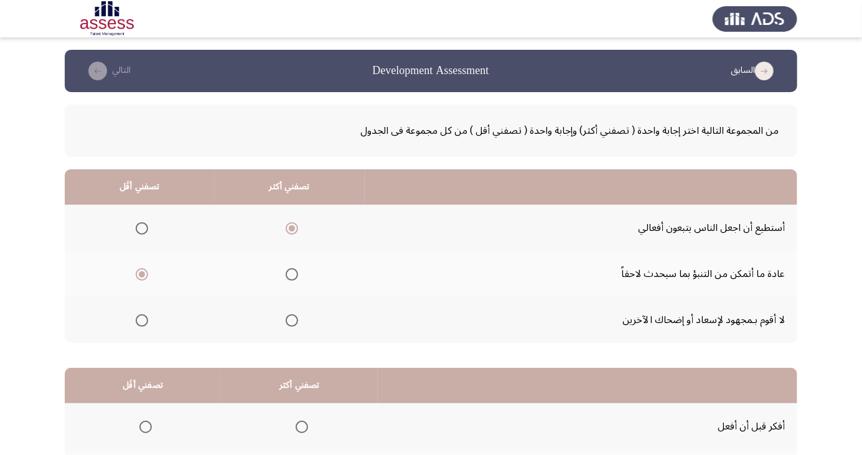
click at [139, 325] on input "Select an option" at bounding box center [142, 320] width 12 height 12
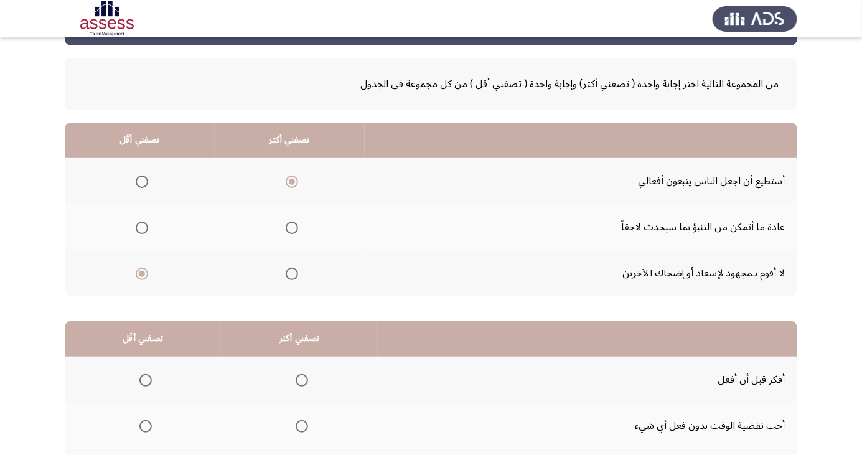
scroll to position [113, 0]
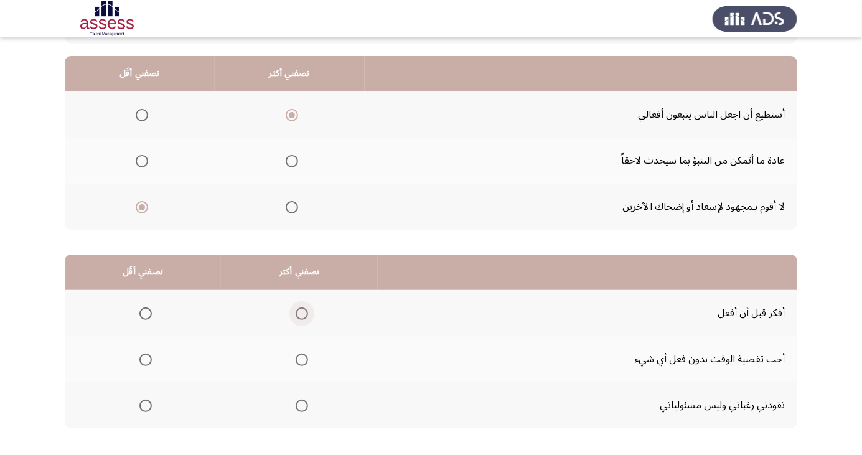
click at [299, 313] on span "Select an option" at bounding box center [302, 314] width 12 height 12
click at [299, 313] on input "Select an option" at bounding box center [302, 314] width 12 height 12
click at [148, 357] on span "Select an option" at bounding box center [145, 360] width 12 height 12
click at [148, 357] on input "Select an option" at bounding box center [145, 360] width 12 height 12
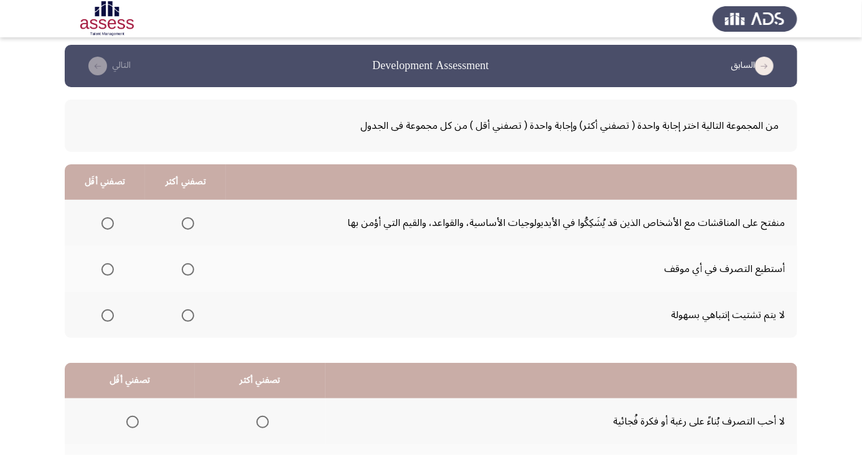
scroll to position [37, 0]
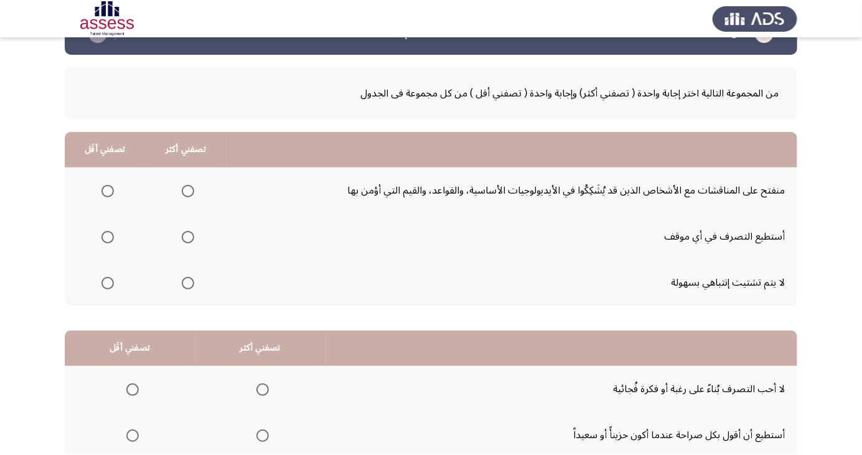
click at [189, 288] on span "Select an option" at bounding box center [188, 283] width 12 height 12
click at [189, 288] on input "Select an option" at bounding box center [188, 283] width 12 height 12
click at [108, 191] on span "Select an option" at bounding box center [108, 191] width 0 height 0
click at [106, 190] on input "Select an option" at bounding box center [107, 191] width 12 height 12
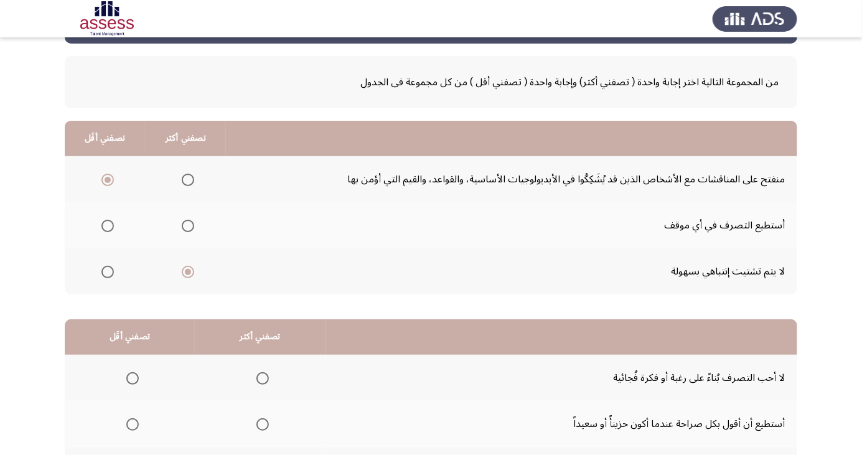
scroll to position [113, 0]
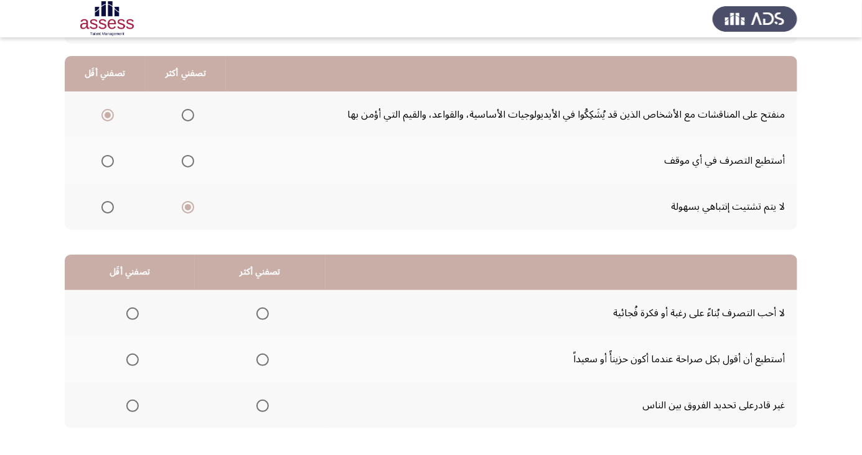
click at [266, 314] on span "Select an option" at bounding box center [262, 314] width 12 height 12
click at [266, 314] on input "Select an option" at bounding box center [262, 314] width 12 height 12
click at [134, 359] on span "Select an option" at bounding box center [132, 360] width 12 height 12
click at [134, 359] on input "Select an option" at bounding box center [132, 360] width 12 height 12
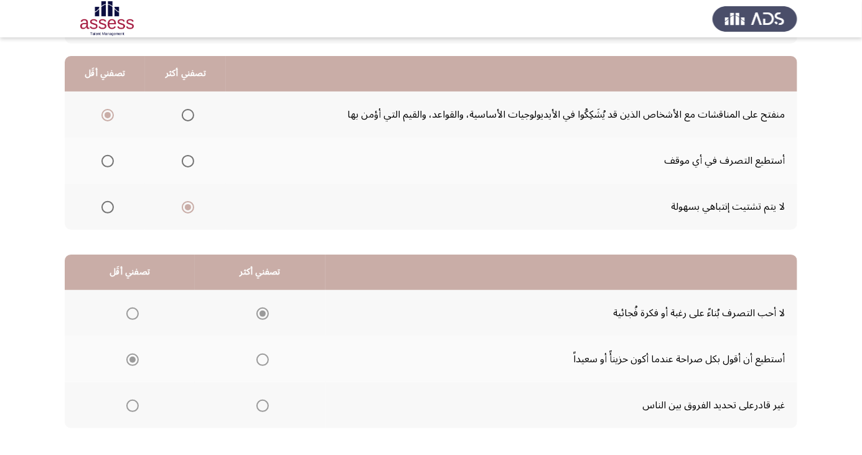
scroll to position [0, 0]
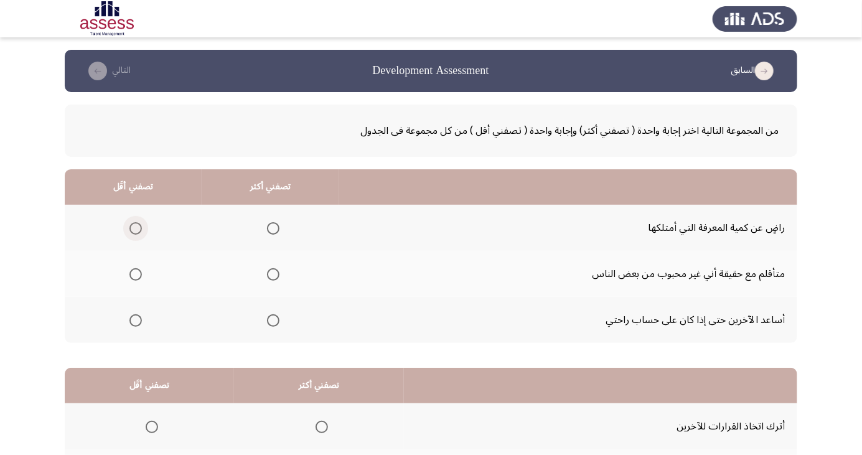
click at [136, 233] on span "Select an option" at bounding box center [135, 228] width 12 height 12
click at [136, 233] on input "Select an option" at bounding box center [135, 228] width 12 height 12
click at [273, 321] on span "Select an option" at bounding box center [273, 321] width 0 height 0
click at [271, 319] on input "Select an option" at bounding box center [273, 320] width 12 height 12
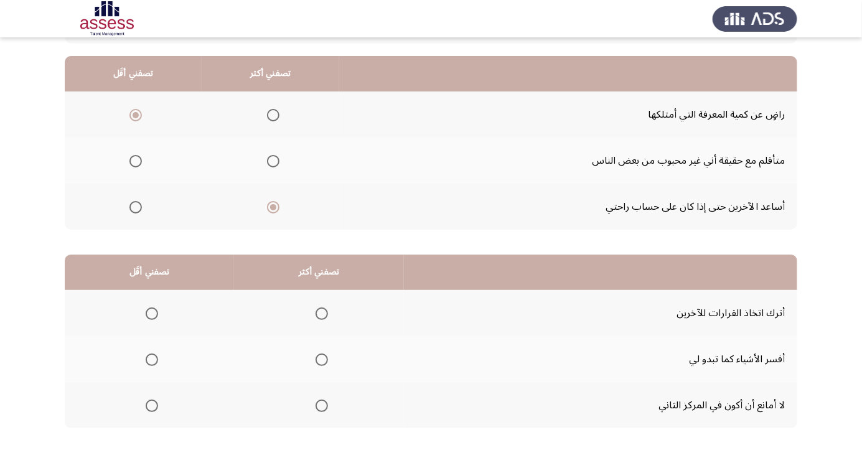
scroll to position [112, 0]
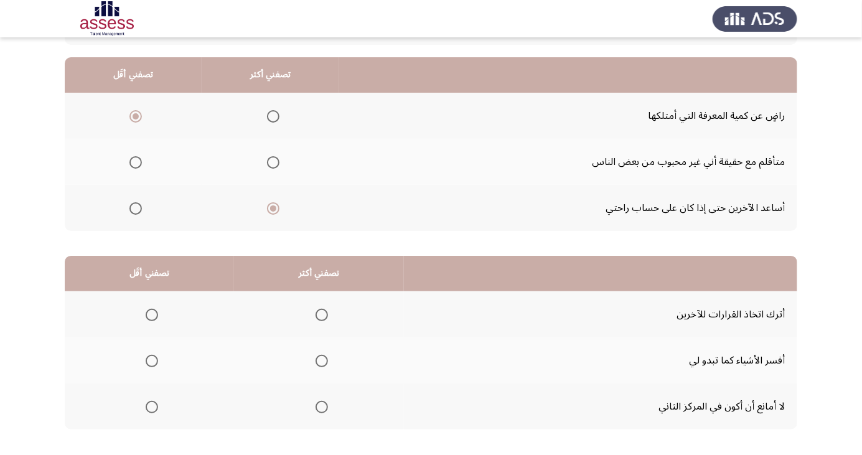
click at [154, 364] on span "Select an option" at bounding box center [152, 361] width 12 height 12
click at [154, 364] on input "Select an option" at bounding box center [152, 361] width 12 height 12
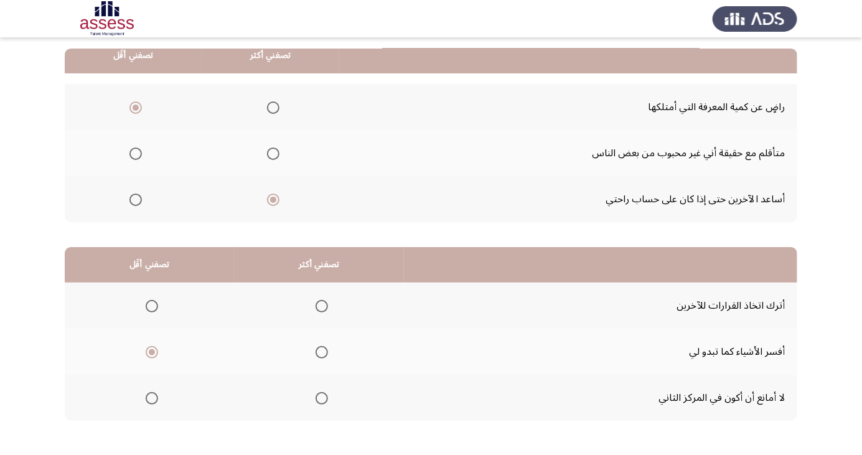
click at [327, 355] on span "Select an option" at bounding box center [322, 352] width 12 height 12
click at [327, 355] on input "Select an option" at bounding box center [322, 352] width 12 height 12
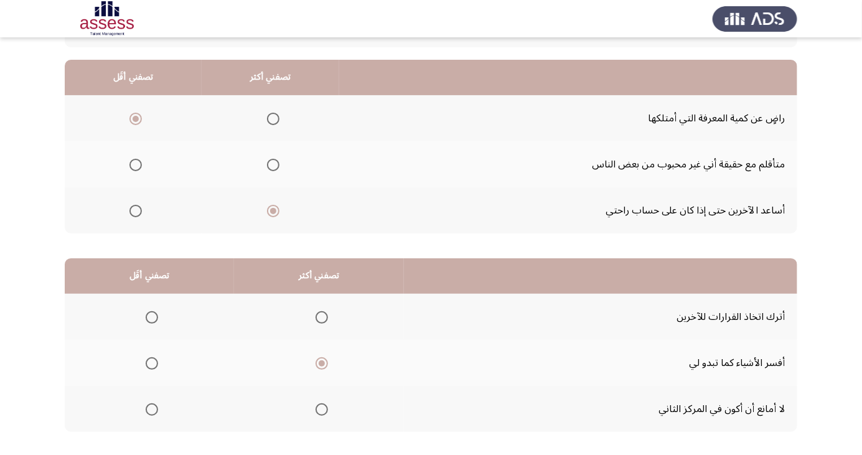
scroll to position [110, 0]
click at [154, 319] on span "Select an option" at bounding box center [152, 317] width 12 height 12
click at [154, 319] on input "Select an option" at bounding box center [152, 317] width 12 height 12
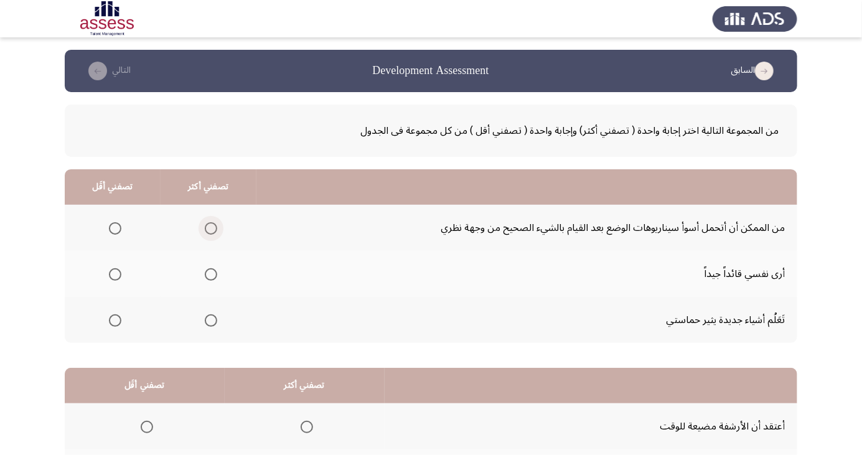
click at [211, 228] on span "Select an option" at bounding box center [211, 228] width 0 height 0
click at [209, 228] on input "Select an option" at bounding box center [211, 228] width 12 height 12
click at [211, 275] on span "Select an option" at bounding box center [211, 275] width 0 height 0
click at [209, 274] on input "Select an option" at bounding box center [211, 274] width 12 height 12
click at [115, 228] on span "Select an option" at bounding box center [115, 228] width 0 height 0
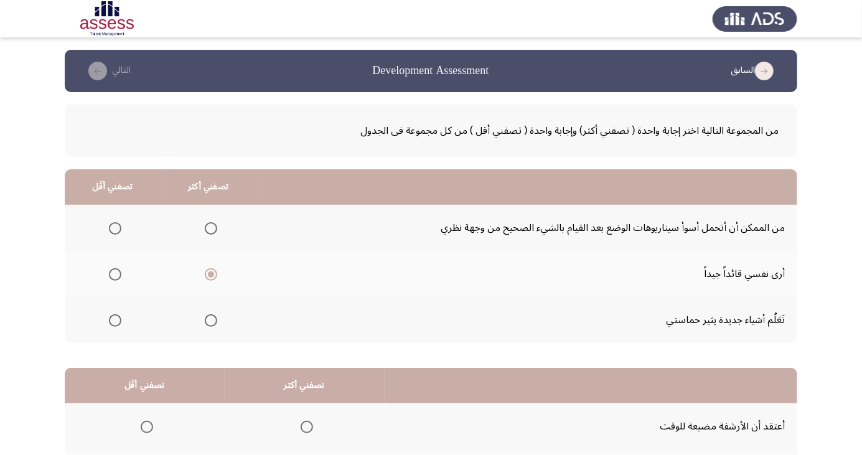
click at [114, 228] on input "Select an option" at bounding box center [115, 228] width 12 height 12
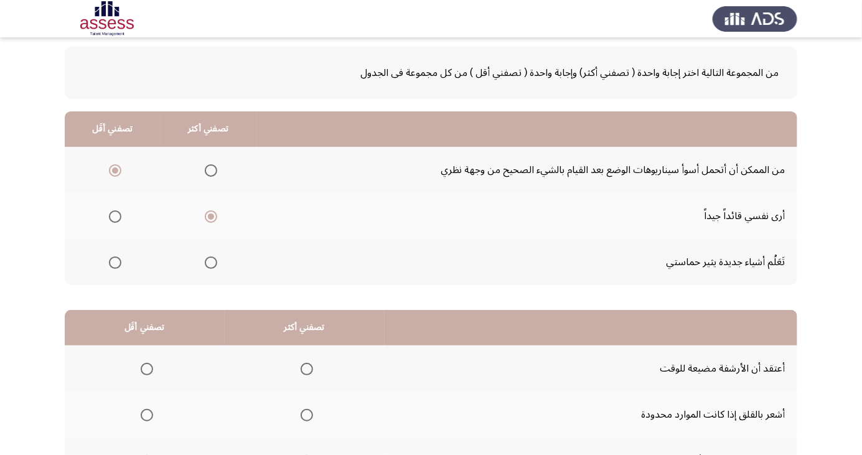
scroll to position [113, 0]
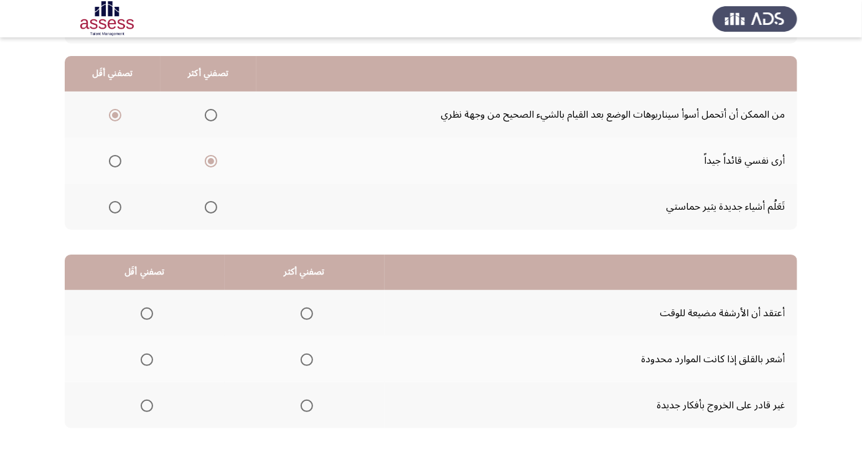
click at [145, 409] on span "Select an option" at bounding box center [147, 406] width 12 height 12
click at [145, 409] on input "Select an option" at bounding box center [147, 406] width 12 height 12
click at [307, 314] on span "Select an option" at bounding box center [307, 314] width 0 height 0
click at [305, 313] on input "Select an option" at bounding box center [307, 314] width 12 height 12
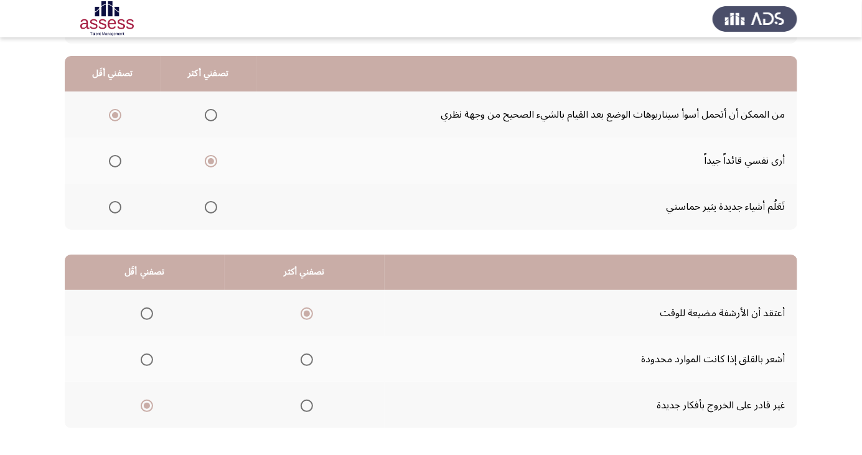
scroll to position [0, 0]
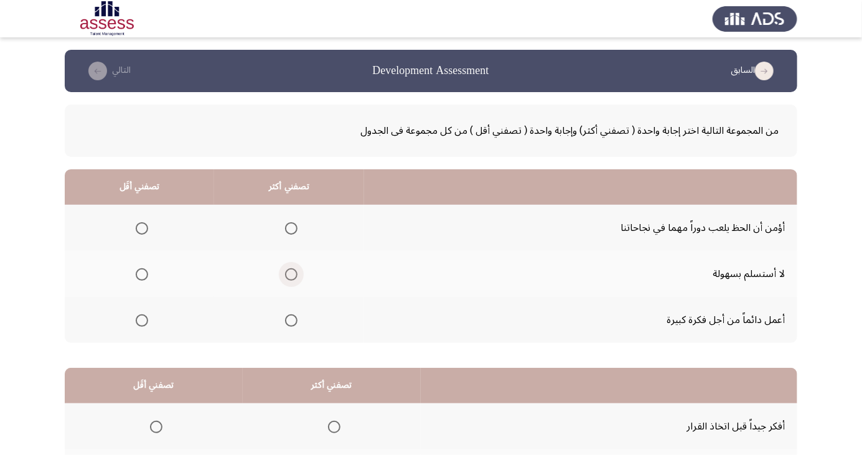
click at [291, 275] on span "Select an option" at bounding box center [291, 275] width 0 height 0
click at [289, 274] on input "Select an option" at bounding box center [291, 274] width 12 height 12
click at [139, 232] on span "Select an option" at bounding box center [142, 228] width 12 height 12
click at [139, 232] on input "Select an option" at bounding box center [142, 228] width 12 height 12
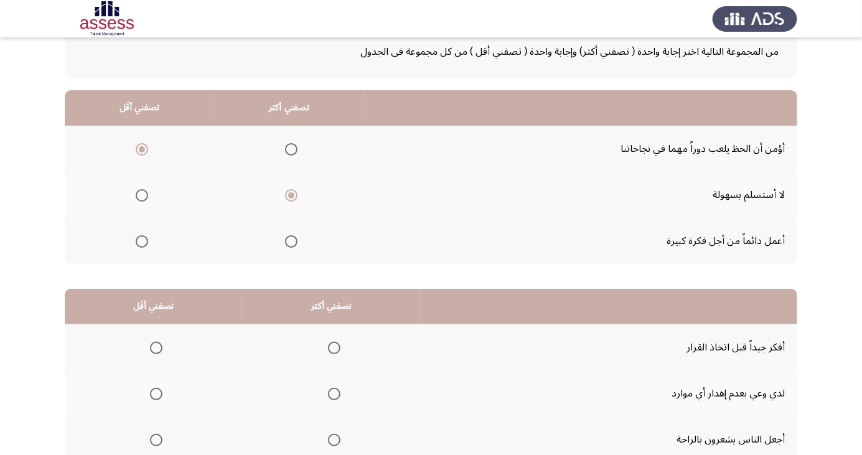
scroll to position [79, 0]
click at [331, 443] on span "Select an option" at bounding box center [334, 440] width 12 height 12
click at [331, 443] on input "Select an option" at bounding box center [334, 440] width 12 height 12
click at [156, 398] on span "Select an option" at bounding box center [156, 394] width 12 height 12
click at [156, 398] on input "Select an option" at bounding box center [156, 394] width 12 height 12
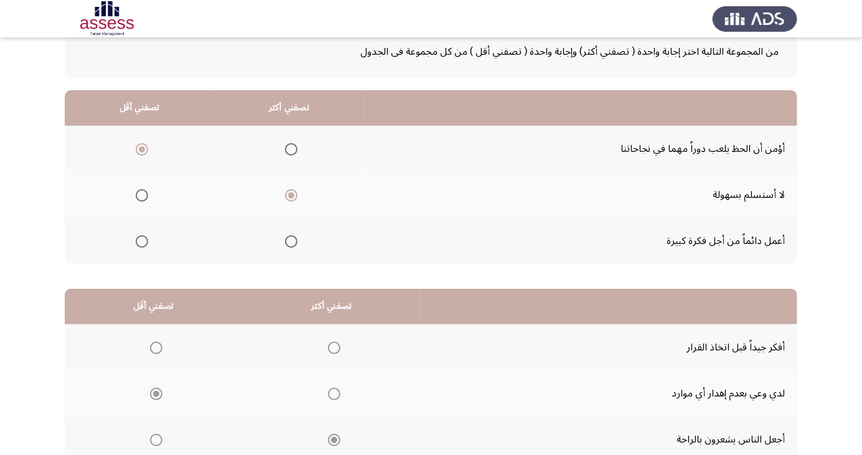
scroll to position [113, 0]
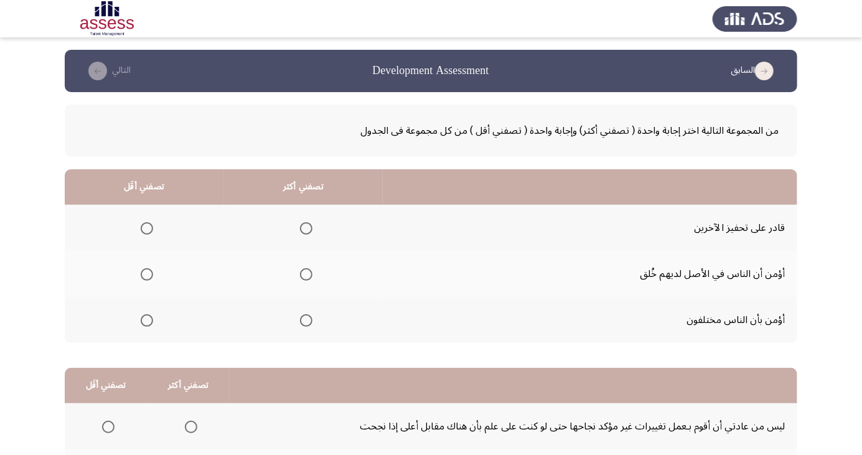
click at [144, 325] on span "Select an option" at bounding box center [147, 320] width 12 height 12
click at [144, 325] on input "Select an option" at bounding box center [147, 320] width 12 height 12
click at [301, 226] on span "Select an option" at bounding box center [306, 228] width 12 height 12
click at [301, 226] on input "Select an option" at bounding box center [306, 228] width 12 height 12
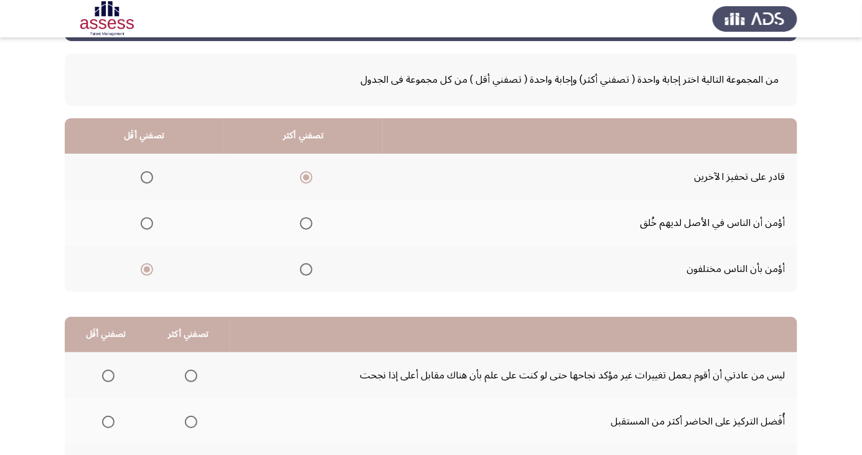
scroll to position [113, 0]
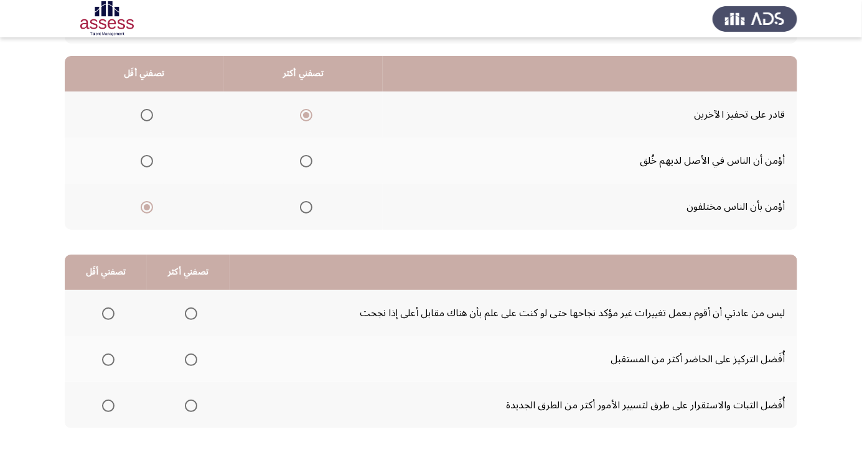
click at [104, 316] on span "Select an option" at bounding box center [108, 314] width 12 height 12
click at [104, 316] on input "Select an option" at bounding box center [108, 314] width 12 height 12
click at [192, 363] on span "Select an option" at bounding box center [191, 360] width 12 height 12
click at [192, 363] on input "Select an option" at bounding box center [191, 360] width 12 height 12
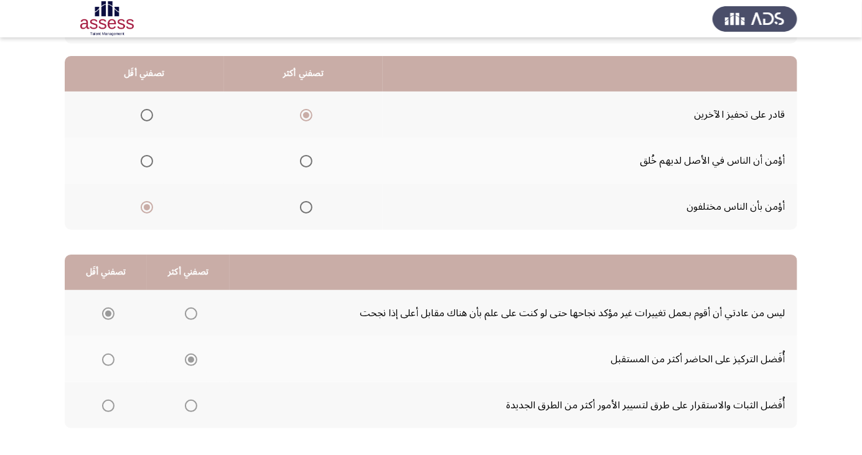
scroll to position [0, 0]
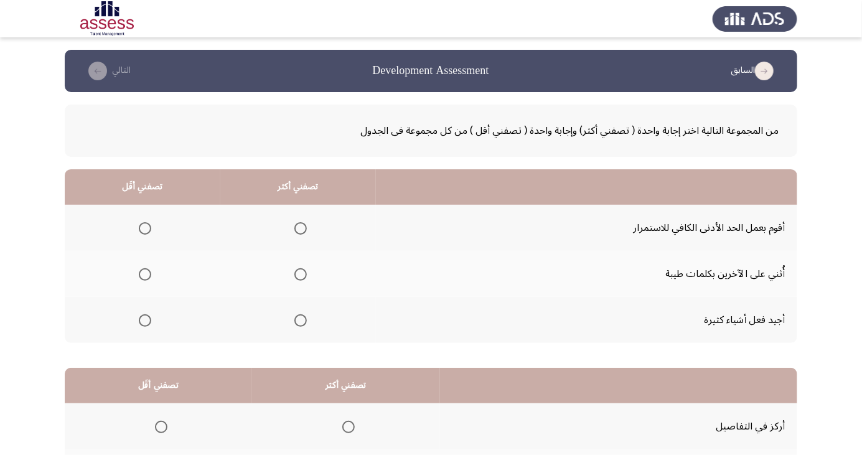
click at [144, 228] on span "Select an option" at bounding box center [145, 228] width 12 height 12
click at [144, 228] on input "Select an option" at bounding box center [145, 228] width 12 height 12
click at [301, 275] on span "Select an option" at bounding box center [301, 275] width 0 height 0
click at [299, 274] on input "Select an option" at bounding box center [300, 274] width 12 height 12
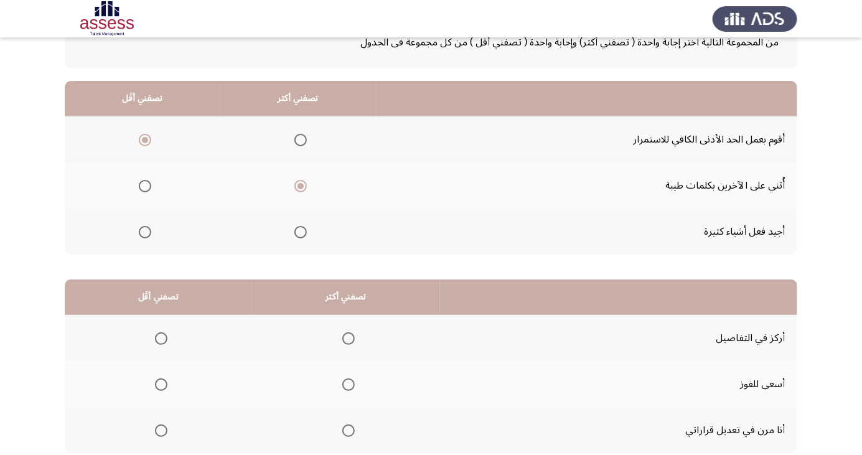
click at [161, 339] on span "Select an option" at bounding box center [161, 339] width 0 height 0
click at [159, 337] on input "Select an option" at bounding box center [161, 338] width 12 height 12
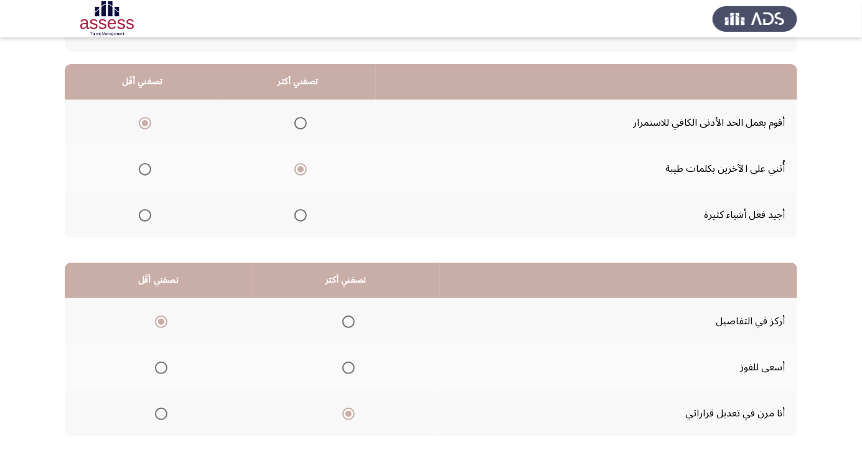
scroll to position [113, 0]
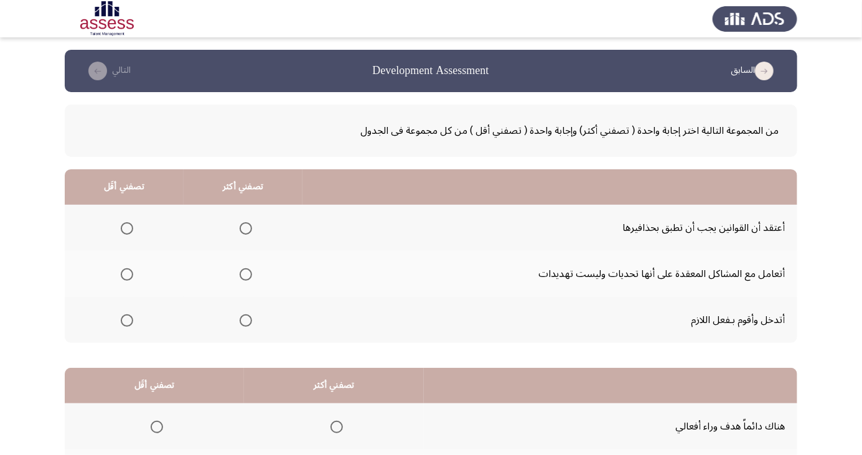
click at [246, 275] on span "Select an option" at bounding box center [246, 275] width 0 height 0
click at [245, 274] on input "Select an option" at bounding box center [246, 274] width 12 height 12
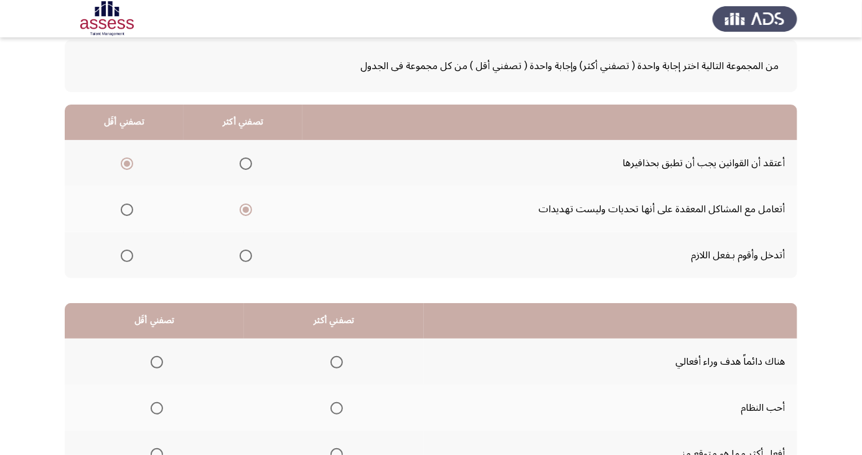
scroll to position [113, 0]
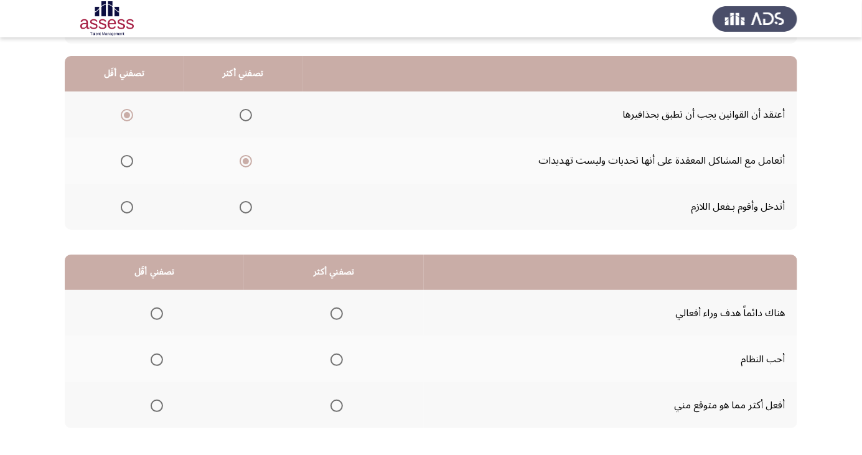
click at [137, 413] on th at bounding box center [154, 405] width 179 height 46
click at [156, 317] on span "Select an option" at bounding box center [157, 314] width 12 height 12
click at [156, 317] on input "Select an option" at bounding box center [157, 314] width 12 height 12
click at [333, 419] on th at bounding box center [334, 405] width 180 height 46
click at [341, 407] on span "Select an option" at bounding box center [337, 406] width 12 height 12
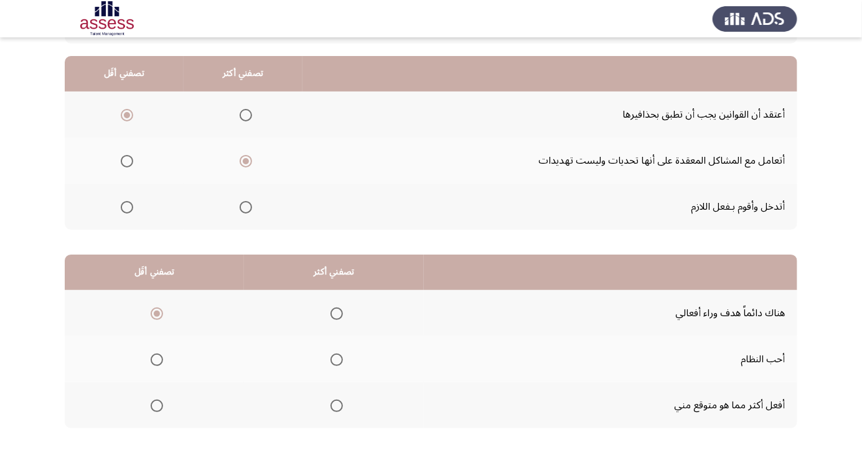
click at [341, 407] on input "Select an option" at bounding box center [337, 406] width 12 height 12
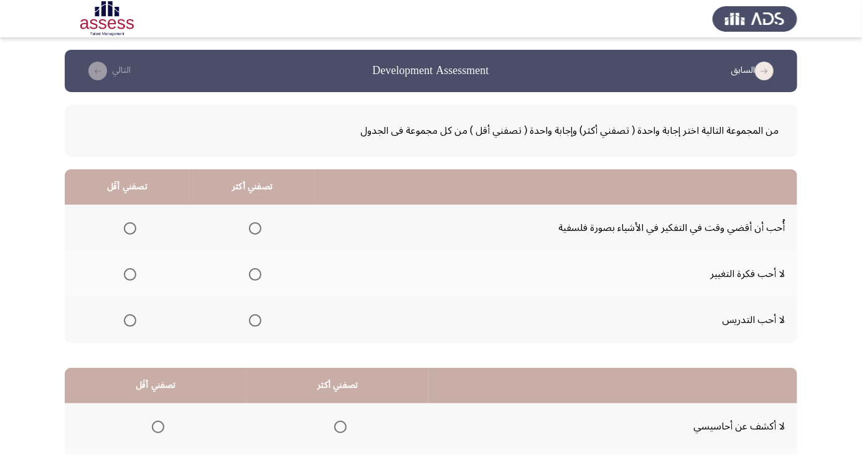
click at [132, 225] on span "Select an option" at bounding box center [130, 228] width 12 height 12
click at [132, 225] on input "Select an option" at bounding box center [130, 228] width 12 height 12
click at [258, 230] on span "Select an option" at bounding box center [255, 228] width 12 height 12
click at [258, 230] on input "Select an option" at bounding box center [255, 228] width 12 height 12
click at [133, 275] on span "Select an option" at bounding box center [130, 274] width 12 height 12
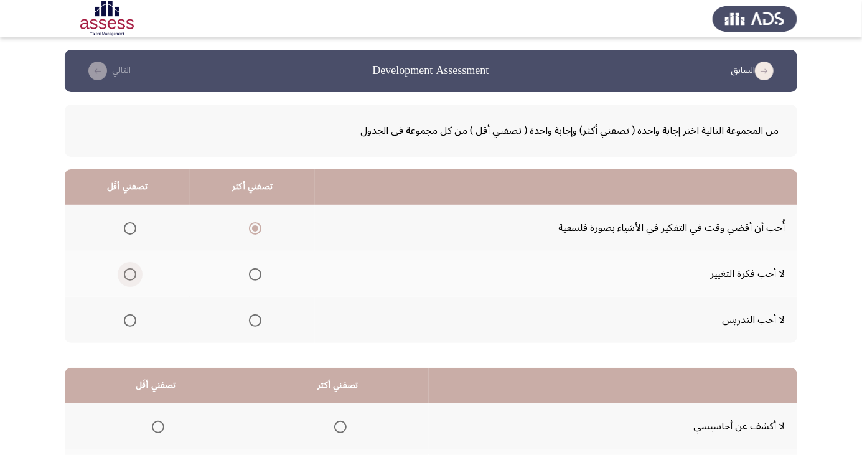
click at [133, 275] on input "Select an option" at bounding box center [130, 274] width 12 height 12
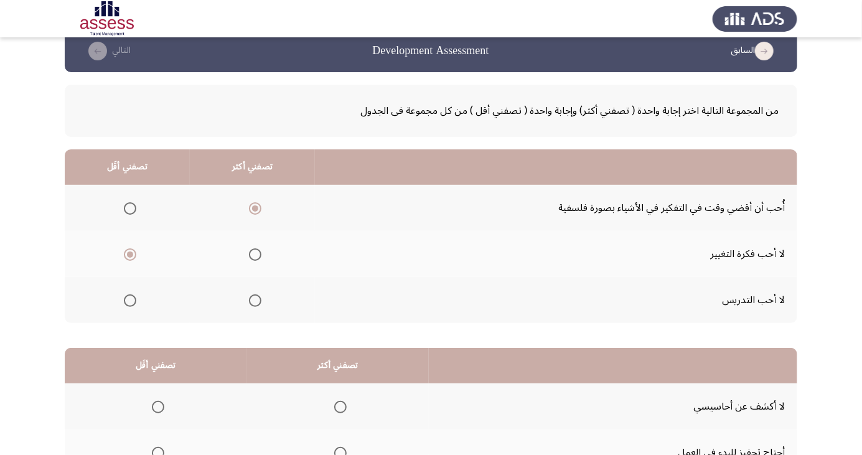
scroll to position [113, 0]
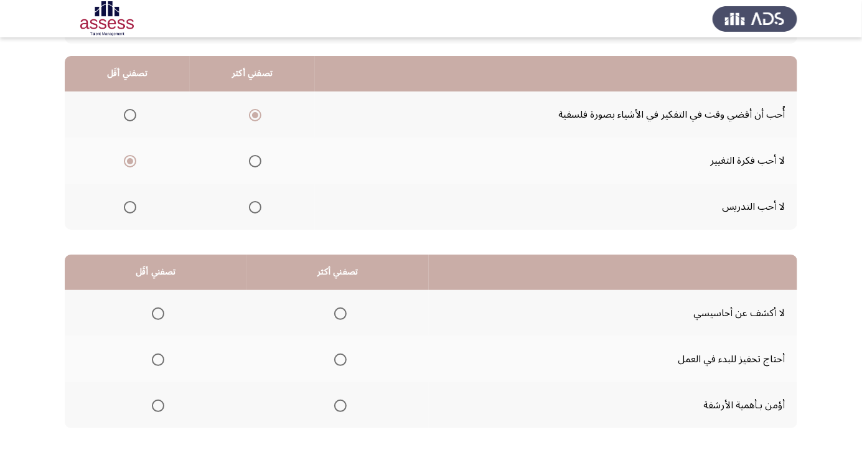
click at [132, 206] on span "Select an option" at bounding box center [130, 207] width 12 height 12
click at [132, 206] on input "Select an option" at bounding box center [130, 207] width 12 height 12
click at [131, 177] on th at bounding box center [127, 161] width 125 height 46
click at [134, 163] on span "Select an option" at bounding box center [130, 161] width 12 height 12
click at [134, 163] on input "Select an option" at bounding box center [130, 161] width 12 height 12
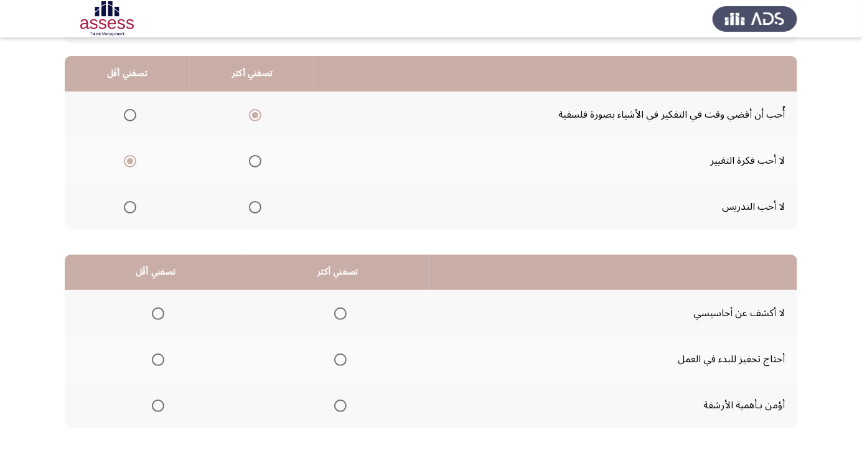
click at [338, 313] on span "Select an option" at bounding box center [340, 314] width 12 height 12
click at [338, 313] on input "Select an option" at bounding box center [340, 314] width 12 height 12
click at [157, 359] on span "Select an option" at bounding box center [158, 360] width 12 height 12
click at [157, 359] on input "Select an option" at bounding box center [158, 360] width 12 height 12
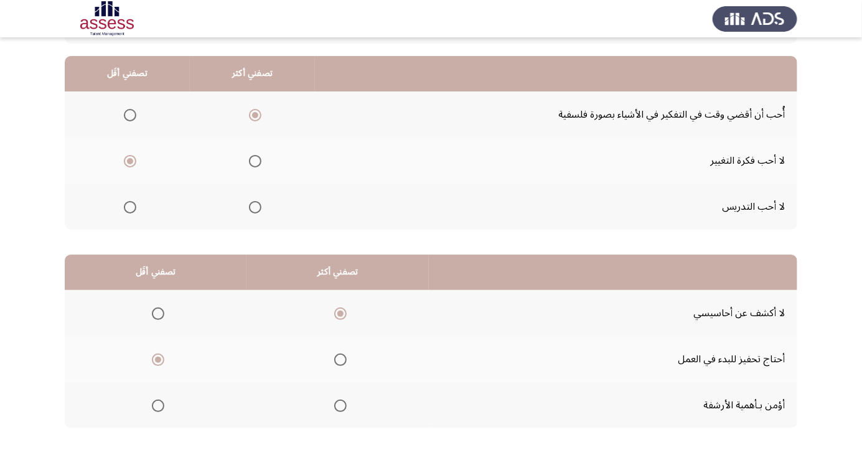
scroll to position [0, 0]
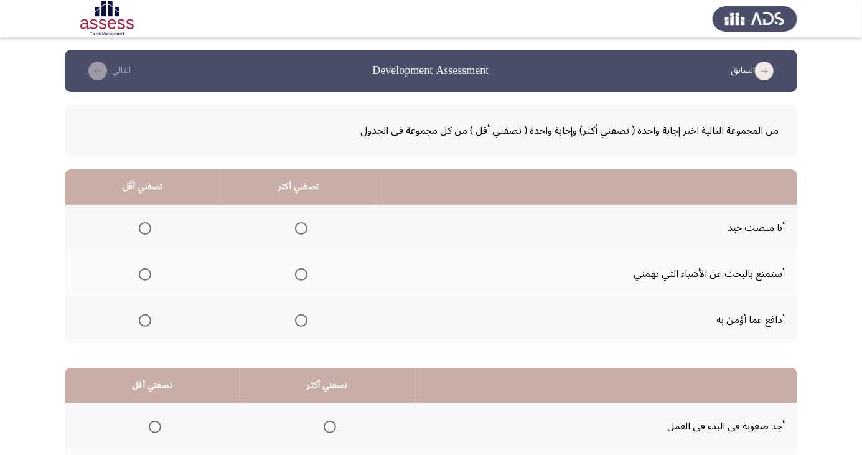
click at [301, 228] on span "Select an option" at bounding box center [301, 228] width 0 height 0
click at [299, 228] on input "Select an option" at bounding box center [301, 228] width 12 height 12
click at [316, 332] on th at bounding box center [298, 320] width 156 height 46
click at [301, 321] on span "Select an option" at bounding box center [301, 321] width 0 height 0
click at [299, 319] on input "Select an option" at bounding box center [301, 320] width 12 height 12
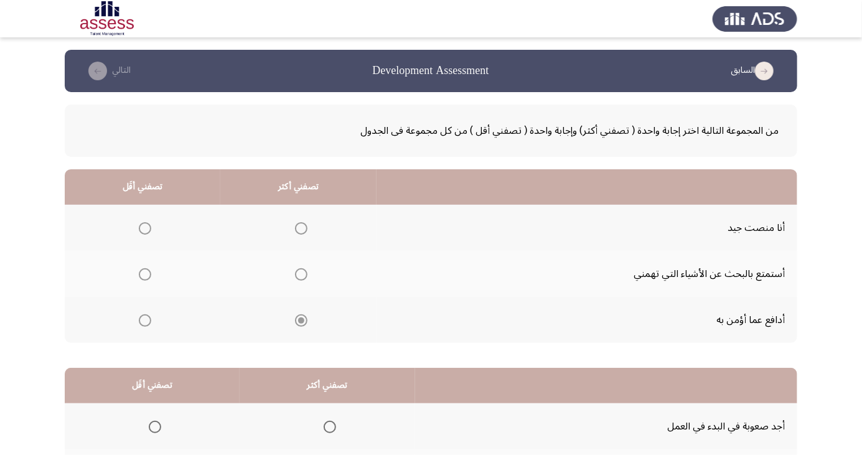
click at [145, 228] on span "Select an option" at bounding box center [145, 228] width 0 height 0
click at [144, 228] on input "Select an option" at bounding box center [145, 228] width 12 height 12
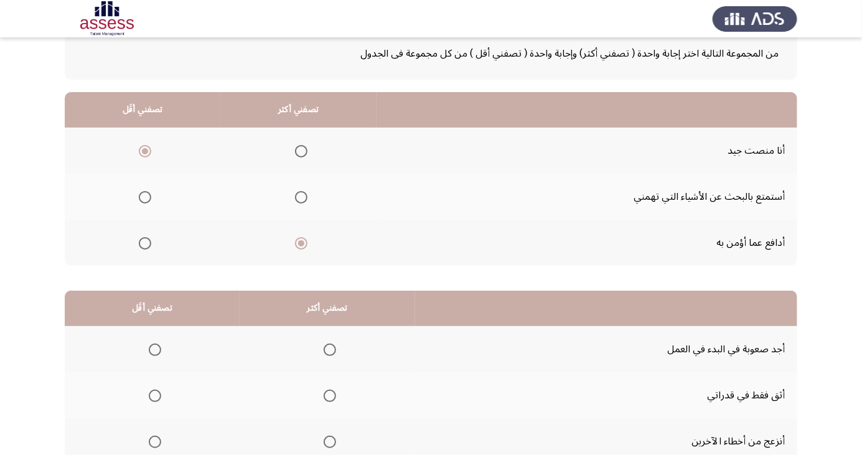
scroll to position [113, 0]
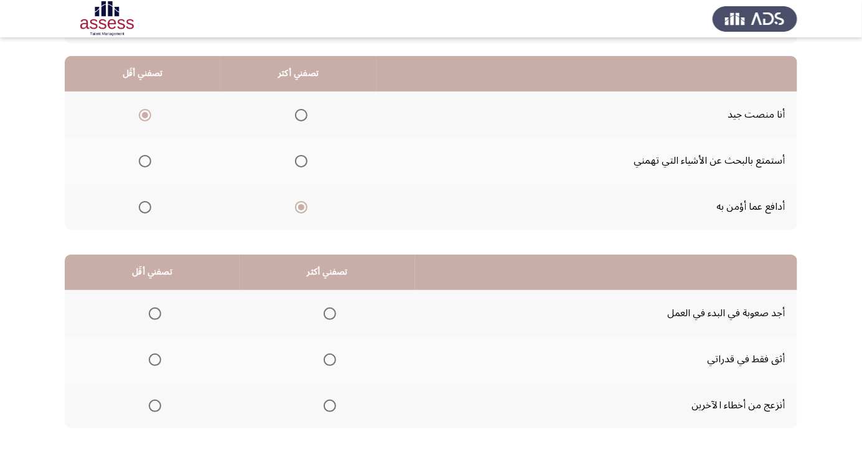
click at [157, 354] on span "Select an option" at bounding box center [155, 360] width 12 height 12
click at [157, 354] on input "Select an option" at bounding box center [155, 360] width 12 height 12
click at [327, 408] on span "Select an option" at bounding box center [330, 406] width 12 height 12
click at [327, 408] on input "Select an option" at bounding box center [330, 406] width 12 height 12
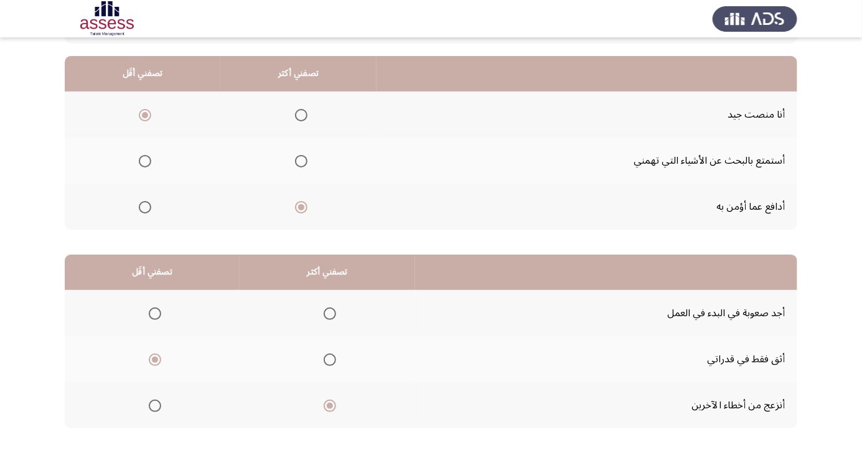
scroll to position [0, 0]
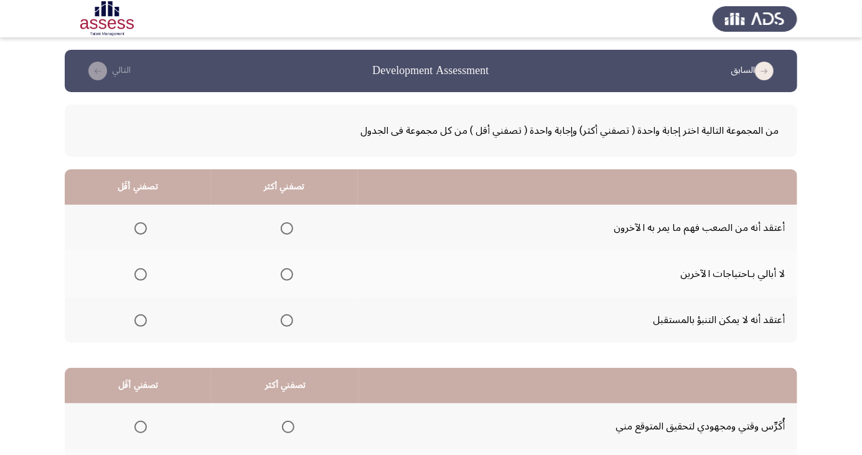
click at [144, 271] on span "Select an option" at bounding box center [140, 274] width 12 height 12
click at [144, 271] on input "Select an option" at bounding box center [140, 274] width 12 height 12
click at [289, 324] on span "Select an option" at bounding box center [287, 320] width 12 height 12
click at [289, 324] on input "Select an option" at bounding box center [287, 320] width 12 height 12
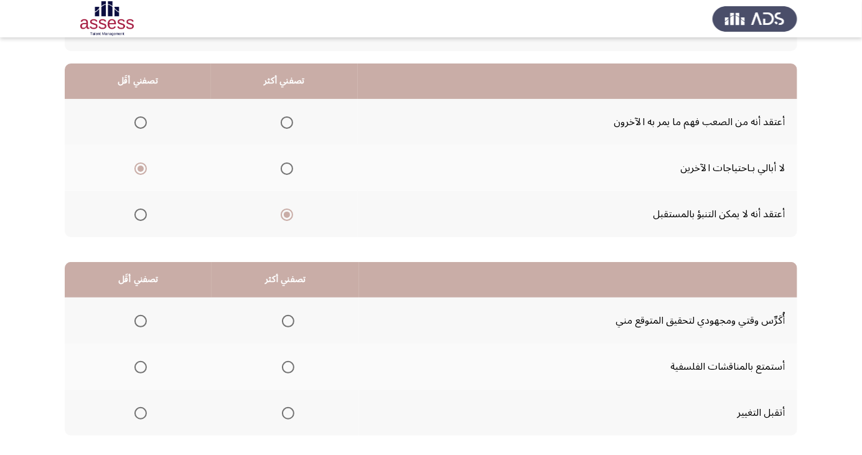
scroll to position [113, 0]
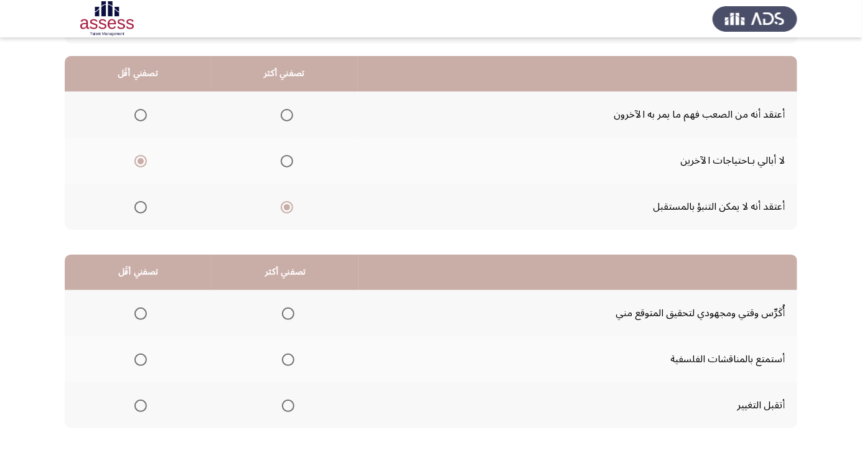
click at [303, 311] on th at bounding box center [286, 313] width 148 height 46
click at [144, 360] on span "Select an option" at bounding box center [140, 360] width 12 height 12
click at [144, 360] on input "Select an option" at bounding box center [140, 360] width 12 height 12
click at [288, 314] on span "Select an option" at bounding box center [288, 314] width 0 height 0
click at [286, 313] on input "Select an option" at bounding box center [288, 314] width 12 height 12
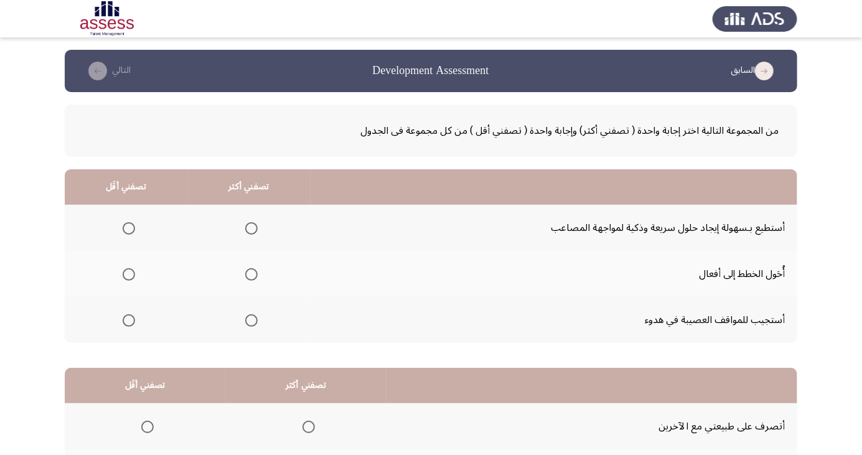
click at [129, 321] on span "Select an option" at bounding box center [129, 321] width 0 height 0
click at [127, 319] on input "Select an option" at bounding box center [129, 320] width 12 height 12
click at [129, 228] on span "Select an option" at bounding box center [129, 228] width 0 height 0
click at [127, 228] on input "Select an option" at bounding box center [129, 228] width 12 height 12
click at [245, 324] on span "Select an option" at bounding box center [251, 320] width 12 height 12
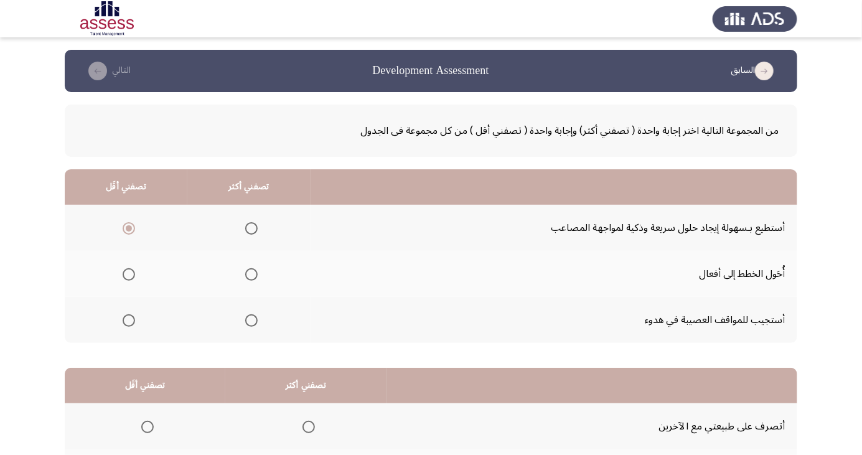
click at [245, 324] on input "Select an option" at bounding box center [251, 320] width 12 height 12
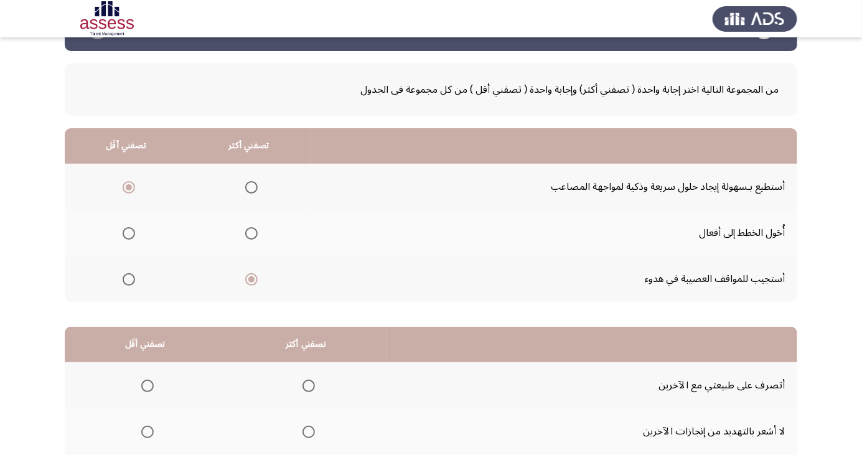
scroll to position [113, 0]
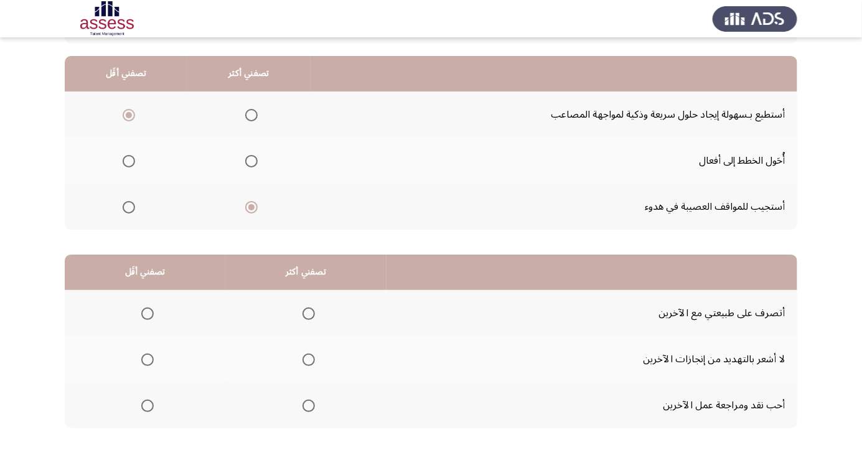
click at [310, 318] on span "Select an option" at bounding box center [309, 314] width 12 height 12
click at [310, 318] on input "Select an option" at bounding box center [309, 314] width 12 height 12
click at [161, 370] on th at bounding box center [145, 359] width 161 height 46
click at [148, 360] on span "Select an option" at bounding box center [148, 360] width 0 height 0
click at [147, 359] on input "Select an option" at bounding box center [147, 360] width 12 height 12
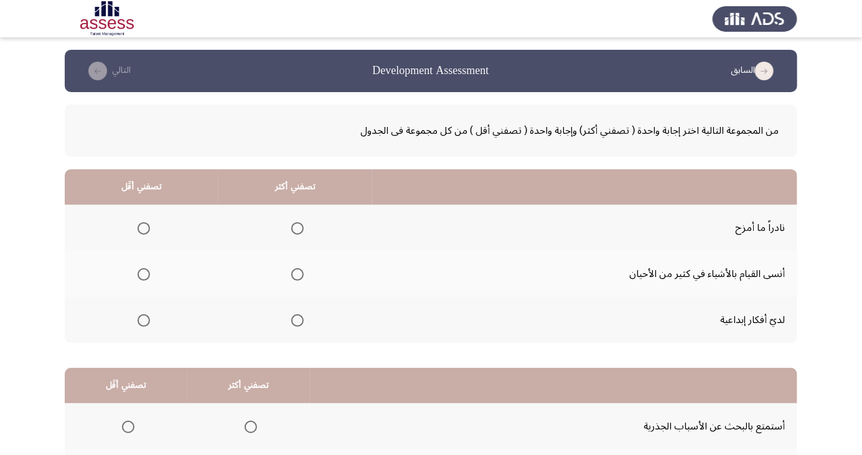
click at [143, 274] on span "Select an option" at bounding box center [144, 274] width 12 height 12
click at [143, 274] on input "Select an option" at bounding box center [144, 274] width 12 height 12
click at [143, 228] on span "Select an option" at bounding box center [144, 228] width 12 height 12
click at [143, 228] on input "Select an option" at bounding box center [144, 228] width 12 height 12
click at [299, 322] on span "Select an option" at bounding box center [297, 320] width 12 height 12
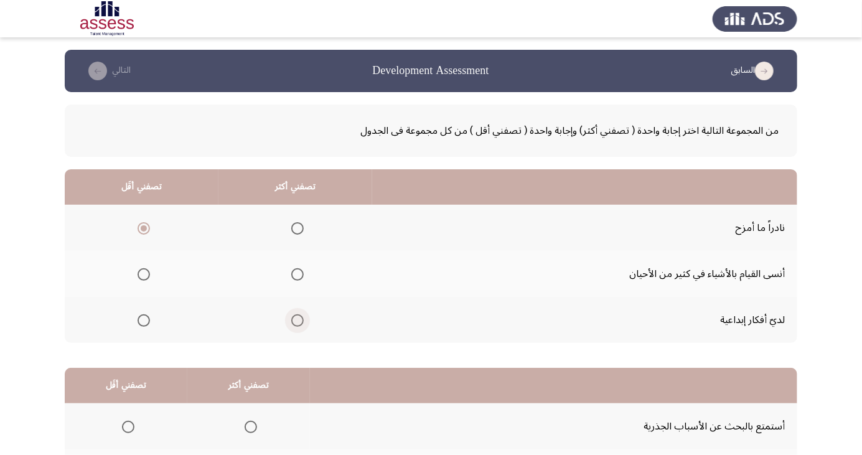
click at [299, 322] on input "Select an option" at bounding box center [297, 320] width 12 height 12
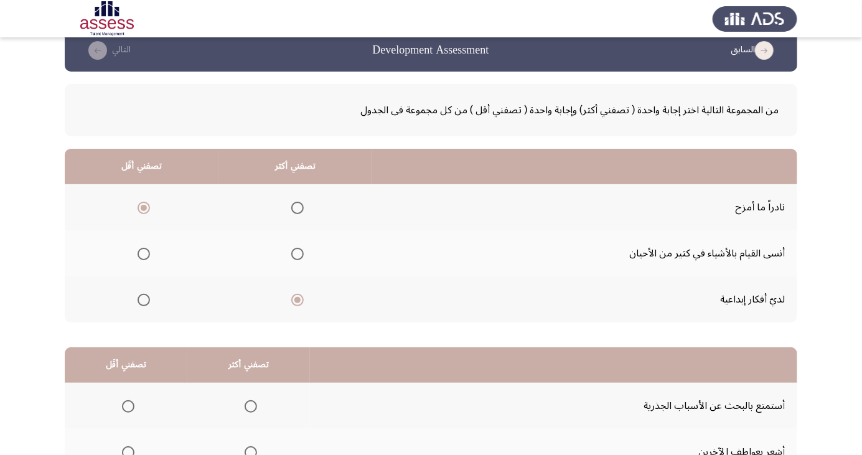
scroll to position [113, 0]
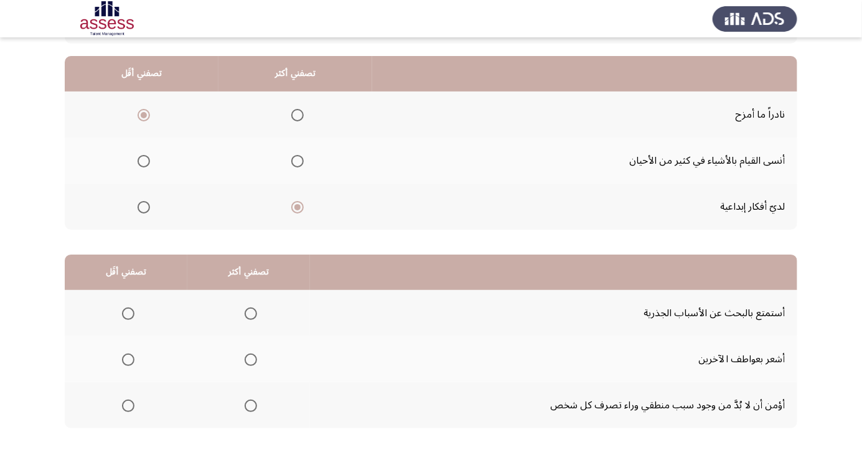
click at [251, 314] on span "Select an option" at bounding box center [251, 314] width 0 height 0
click at [249, 313] on input "Select an option" at bounding box center [251, 314] width 12 height 12
click at [251, 360] on span "Select an option" at bounding box center [251, 360] width 0 height 0
click at [249, 359] on input "Select an option" at bounding box center [251, 360] width 12 height 12
click at [128, 314] on span "Select an option" at bounding box center [128, 314] width 0 height 0
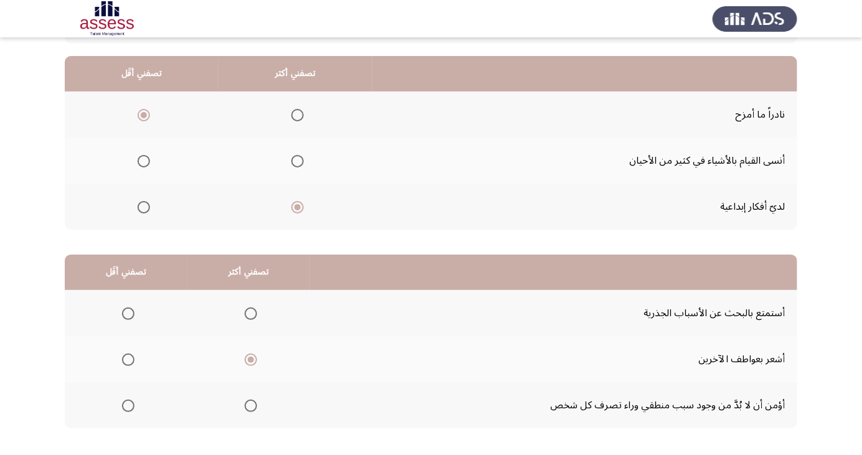
click at [128, 313] on input "Select an option" at bounding box center [128, 314] width 12 height 12
click at [250, 400] on span "Select an option" at bounding box center [251, 406] width 12 height 12
click at [250, 400] on input "Select an option" at bounding box center [251, 406] width 12 height 12
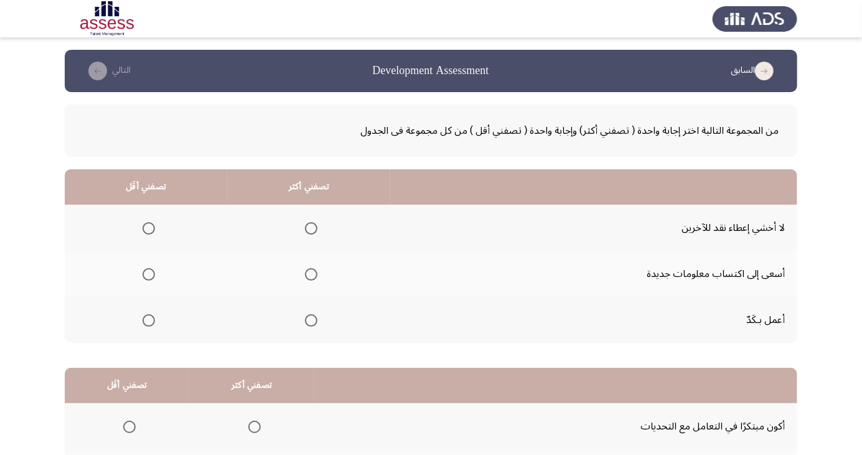
click at [313, 232] on span "Select an option" at bounding box center [311, 228] width 12 height 12
click at [313, 232] on input "Select an option" at bounding box center [311, 228] width 12 height 12
click at [311, 275] on span "Select an option" at bounding box center [311, 275] width 0 height 0
click at [310, 274] on input "Select an option" at bounding box center [311, 274] width 12 height 12
click at [146, 289] on th at bounding box center [146, 274] width 162 height 46
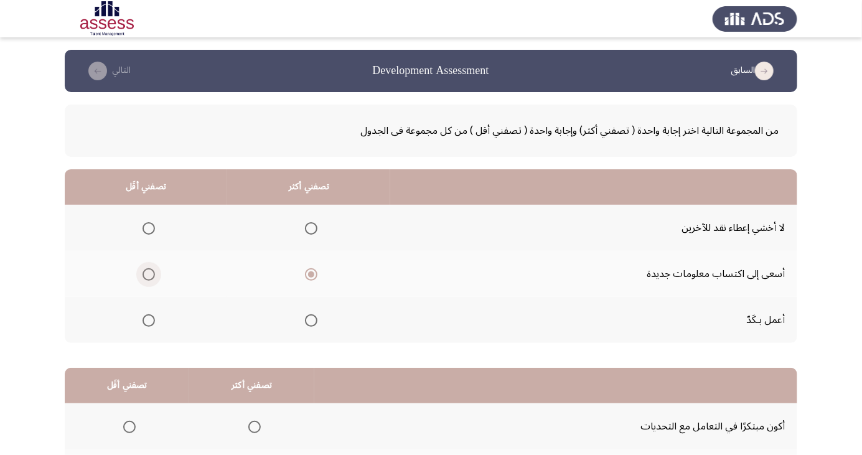
click at [149, 275] on span "Select an option" at bounding box center [149, 275] width 0 height 0
click at [148, 274] on input "Select an option" at bounding box center [149, 274] width 12 height 12
click at [311, 228] on span "Select an option" at bounding box center [311, 228] width 0 height 0
click at [310, 228] on input "Select an option" at bounding box center [311, 228] width 12 height 12
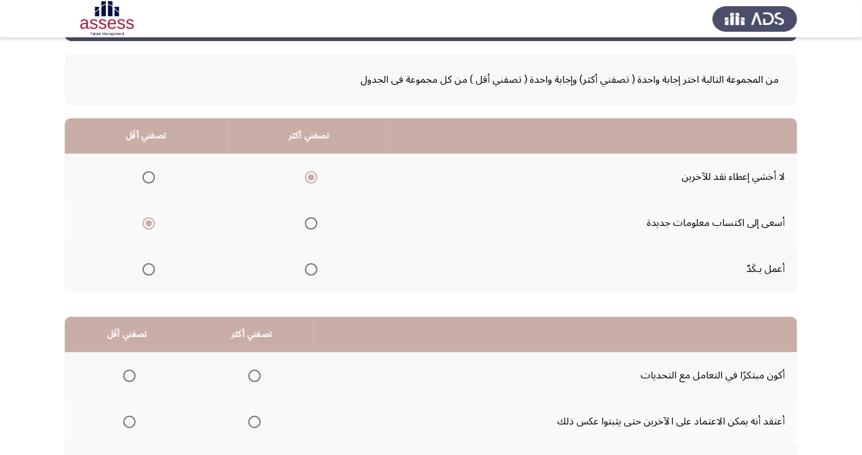
scroll to position [113, 0]
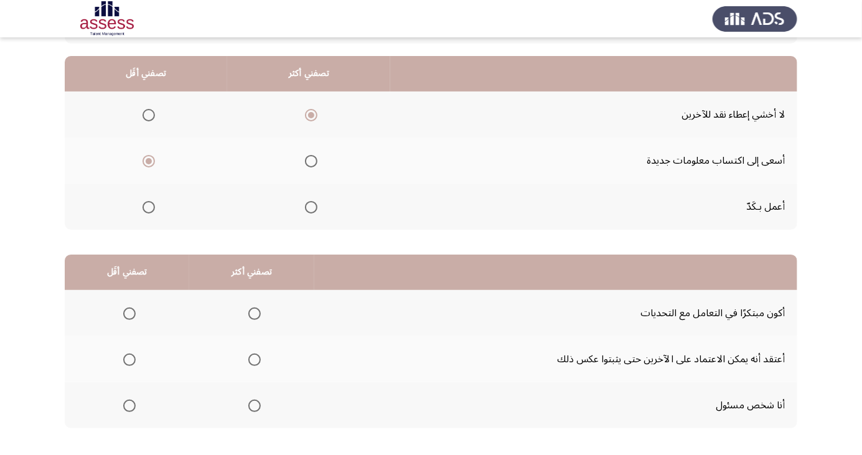
click at [129, 360] on span "Select an option" at bounding box center [129, 360] width 0 height 0
click at [129, 359] on input "Select an option" at bounding box center [129, 360] width 12 height 12
click at [270, 410] on th at bounding box center [251, 405] width 125 height 46
click at [253, 319] on span "Select an option" at bounding box center [254, 314] width 12 height 12
click at [253, 319] on input "Select an option" at bounding box center [254, 314] width 12 height 12
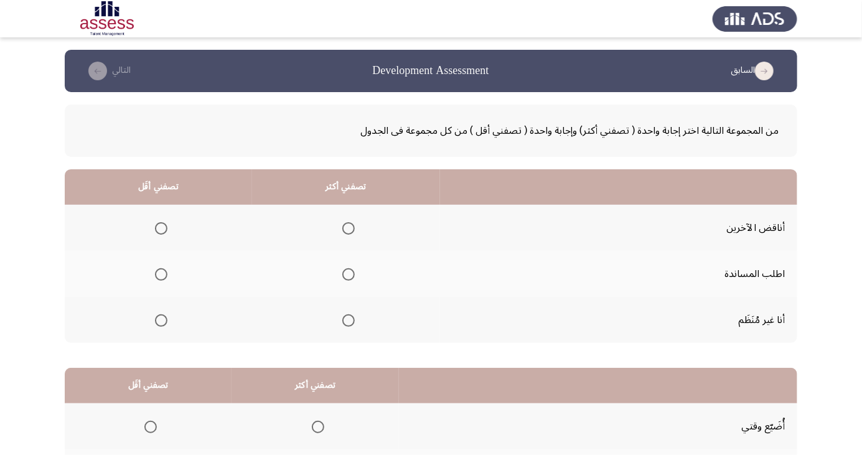
click at [161, 324] on span "Select an option" at bounding box center [161, 320] width 12 height 12
click at [161, 324] on input "Select an option" at bounding box center [161, 320] width 12 height 12
click at [349, 275] on span "Select an option" at bounding box center [349, 275] width 0 height 0
click at [346, 274] on input "Select an option" at bounding box center [348, 274] width 12 height 12
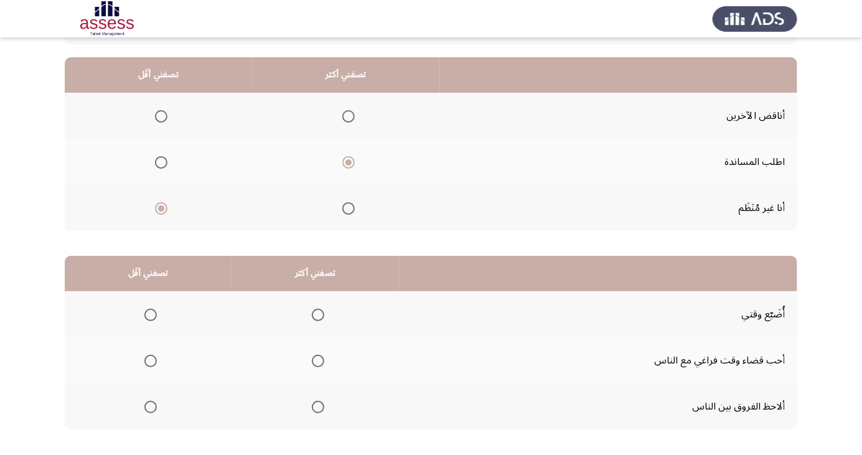
scroll to position [111, 0]
click at [312, 366] on span "Select an option" at bounding box center [318, 361] width 12 height 12
click at [312, 366] on input "Select an option" at bounding box center [318, 361] width 12 height 12
click at [144, 316] on span "Select an option" at bounding box center [150, 315] width 12 height 12
click at [144, 316] on input "Select an option" at bounding box center [150, 315] width 12 height 12
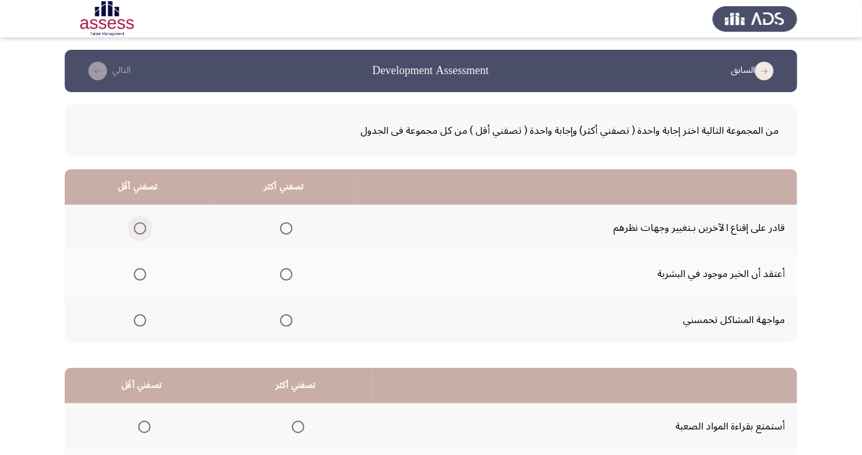
click at [143, 225] on span "Select an option" at bounding box center [140, 228] width 12 height 12
click at [143, 225] on input "Select an option" at bounding box center [140, 228] width 12 height 12
click at [289, 276] on span "Select an option" at bounding box center [286, 274] width 12 height 12
click at [289, 276] on input "Select an option" at bounding box center [286, 274] width 12 height 12
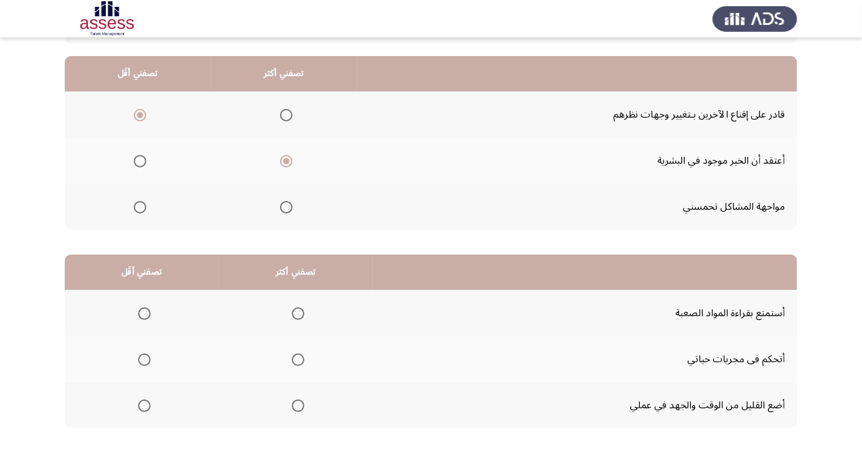
click at [144, 313] on span "Select an option" at bounding box center [144, 314] width 12 height 12
click at [144, 313] on input "Select an option" at bounding box center [144, 314] width 12 height 12
click at [298, 360] on span "Select an option" at bounding box center [298, 360] width 0 height 0
click at [298, 359] on input "Select an option" at bounding box center [298, 360] width 12 height 12
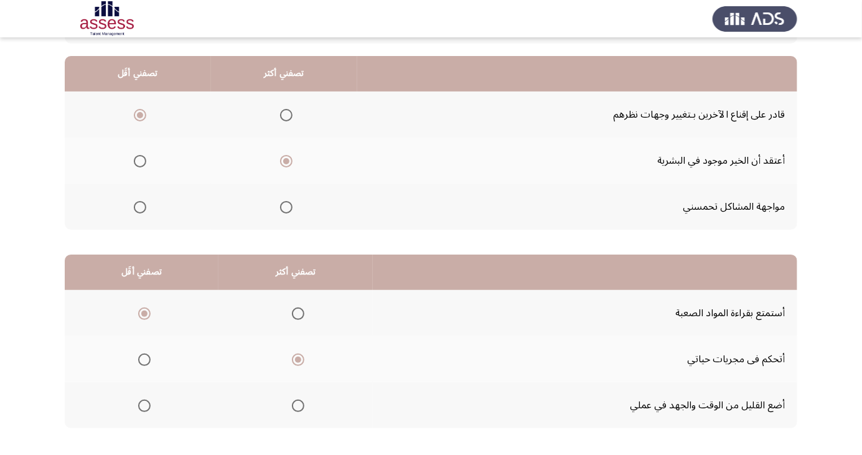
scroll to position [0, 0]
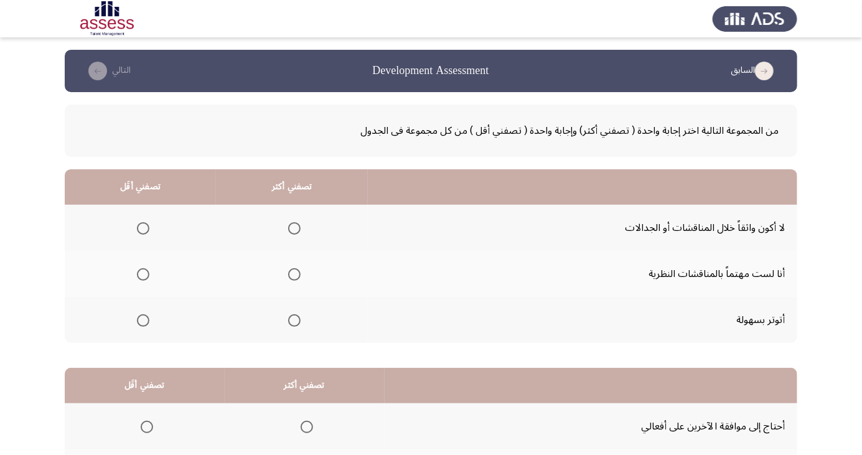
click at [133, 229] on label "Select an option" at bounding box center [140, 228] width 17 height 12
click at [137, 229] on input "Select an option" at bounding box center [143, 228] width 12 height 12
click at [294, 278] on span "Select an option" at bounding box center [294, 274] width 12 height 12
click at [294, 278] on input "Select an option" at bounding box center [294, 274] width 12 height 12
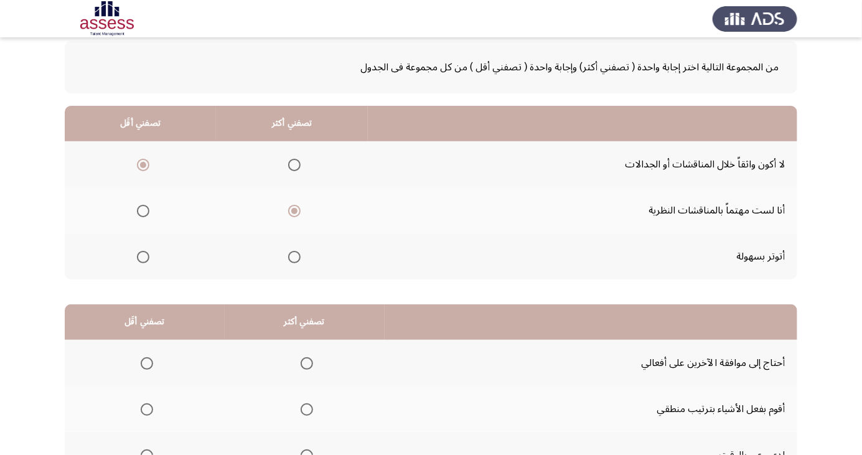
scroll to position [113, 0]
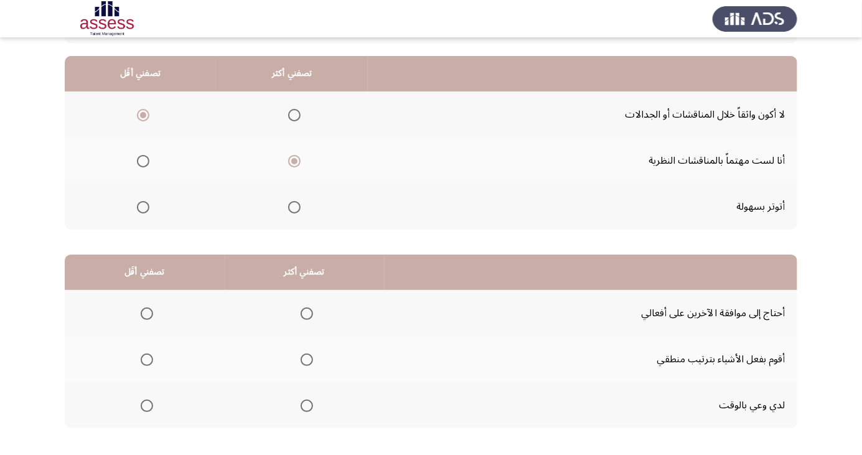
click at [146, 313] on span "Select an option" at bounding box center [147, 314] width 12 height 12
click at [146, 313] on input "Select an option" at bounding box center [147, 314] width 12 height 12
click at [305, 405] on span "Select an option" at bounding box center [307, 406] width 12 height 12
click at [305, 405] on input "Select an option" at bounding box center [307, 406] width 12 height 12
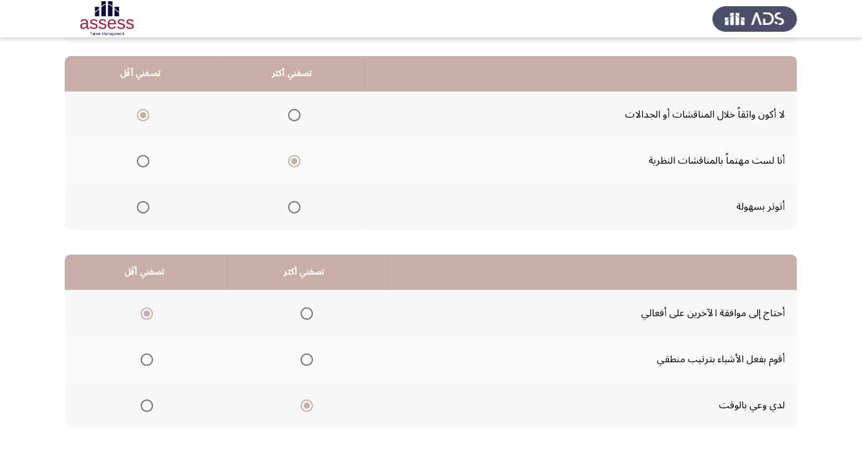
scroll to position [0, 0]
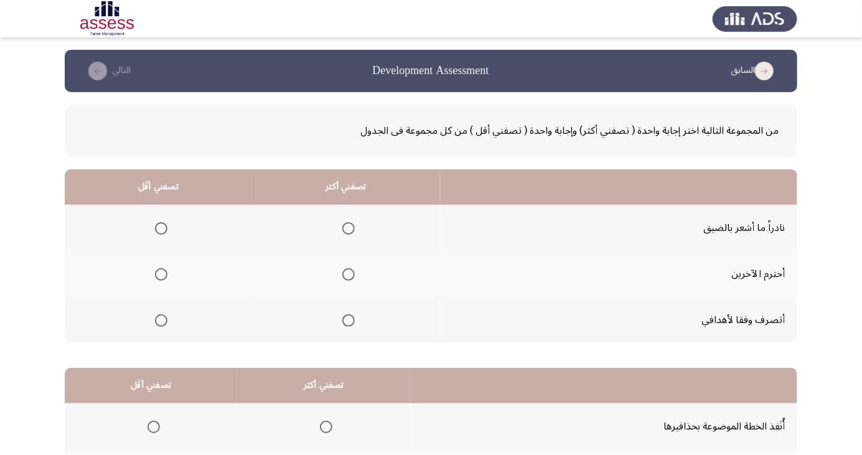
click at [161, 228] on span "Select an option" at bounding box center [161, 228] width 0 height 0
click at [159, 228] on input "Select an option" at bounding box center [161, 228] width 12 height 12
click at [350, 275] on span "Select an option" at bounding box center [348, 274] width 12 height 12
click at [350, 275] on input "Select an option" at bounding box center [348, 274] width 12 height 12
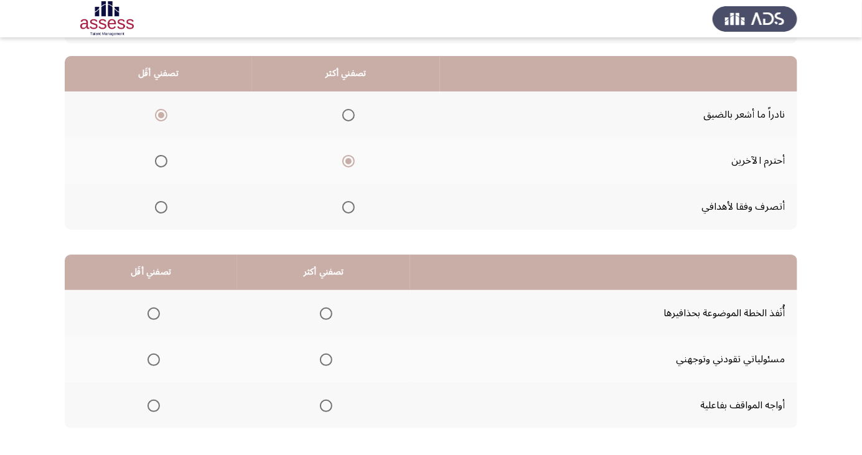
click at [322, 359] on span "Select an option" at bounding box center [326, 360] width 12 height 12
click at [322, 359] on input "Select an option" at bounding box center [326, 360] width 12 height 12
click at [154, 406] on span "Select an option" at bounding box center [154, 406] width 0 height 0
click at [152, 405] on input "Select an option" at bounding box center [154, 406] width 12 height 12
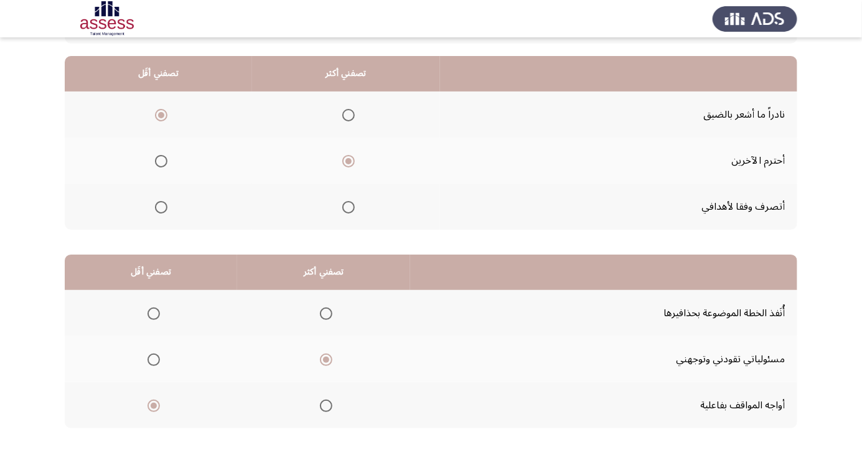
scroll to position [0, 0]
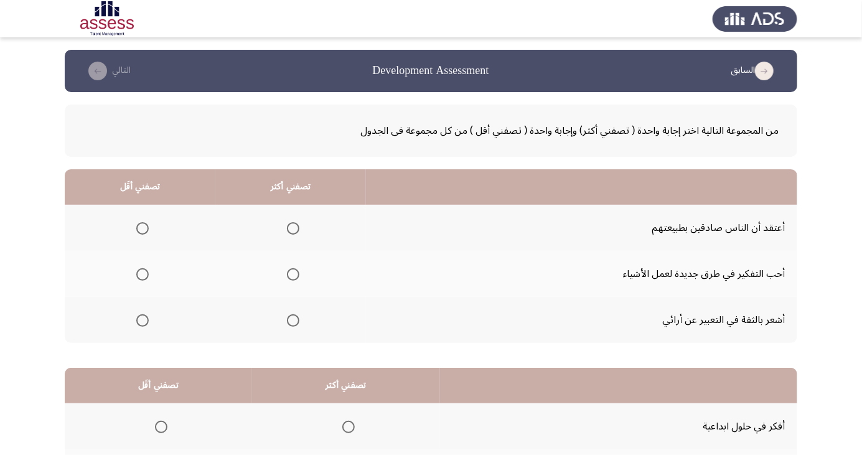
click at [141, 228] on span "Select an option" at bounding box center [142, 228] width 12 height 12
click at [141, 228] on input "Select an option" at bounding box center [142, 228] width 12 height 12
click at [289, 324] on span "Select an option" at bounding box center [293, 320] width 12 height 12
click at [289, 324] on input "Select an option" at bounding box center [293, 320] width 12 height 12
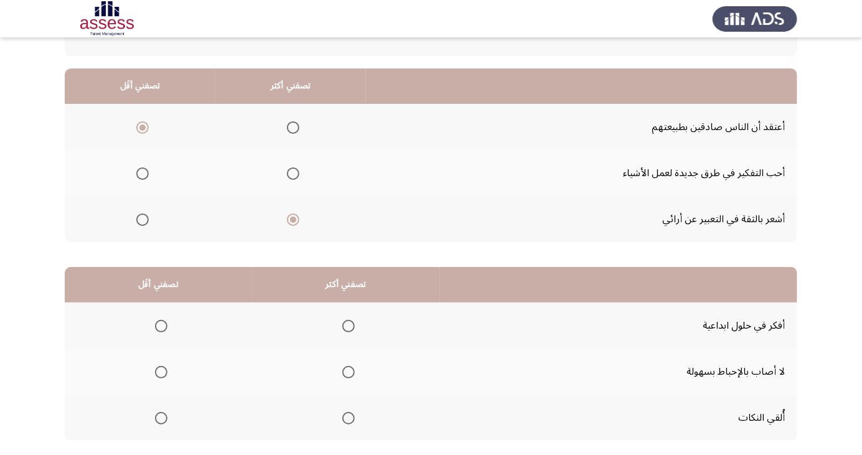
scroll to position [113, 0]
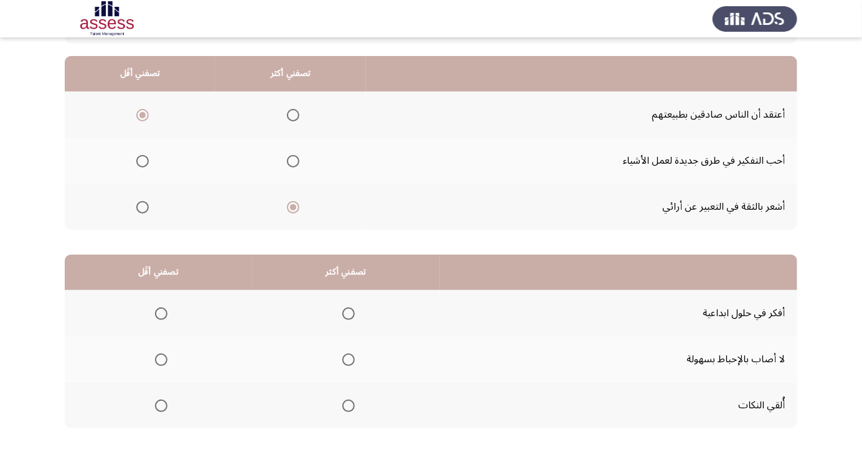
click at [346, 364] on span "Select an option" at bounding box center [348, 360] width 12 height 12
click at [346, 364] on input "Select an option" at bounding box center [348, 360] width 12 height 12
click at [161, 409] on span "Select an option" at bounding box center [161, 406] width 12 height 12
click at [161, 409] on input "Select an option" at bounding box center [161, 406] width 12 height 12
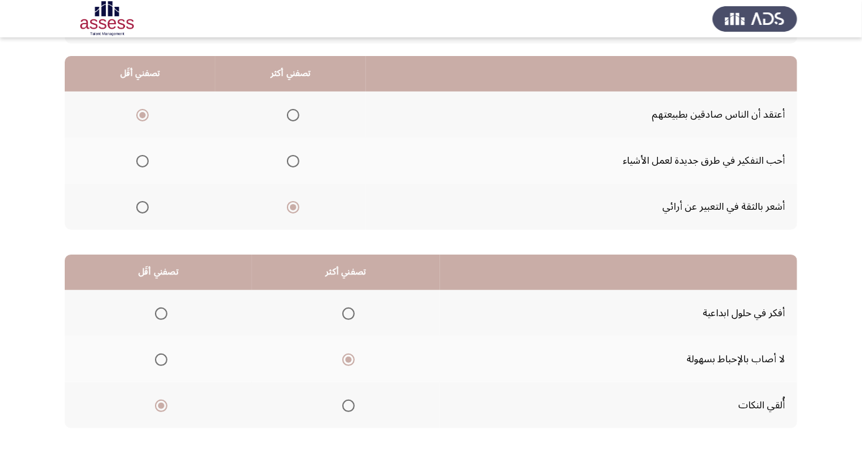
scroll to position [0, 0]
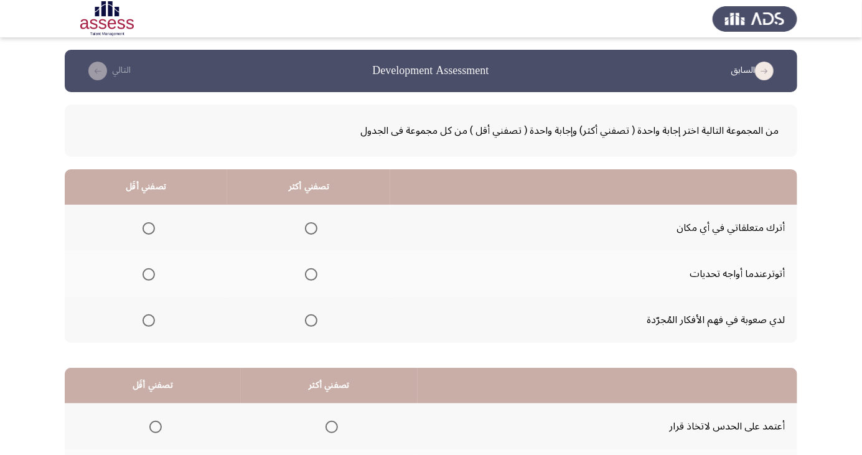
click at [149, 228] on span "Select an option" at bounding box center [149, 228] width 0 height 0
click at [148, 228] on input "Select an option" at bounding box center [149, 228] width 12 height 12
click at [311, 321] on span "Select an option" at bounding box center [311, 321] width 0 height 0
click at [311, 319] on input "Select an option" at bounding box center [311, 320] width 12 height 12
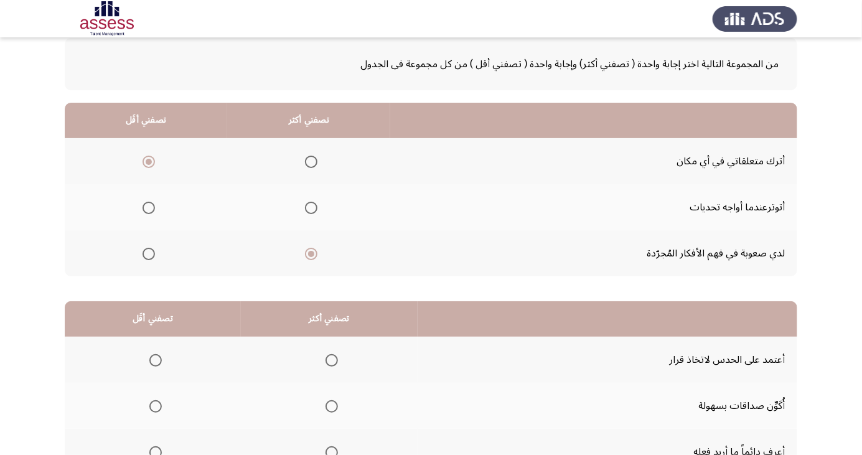
scroll to position [95, 0]
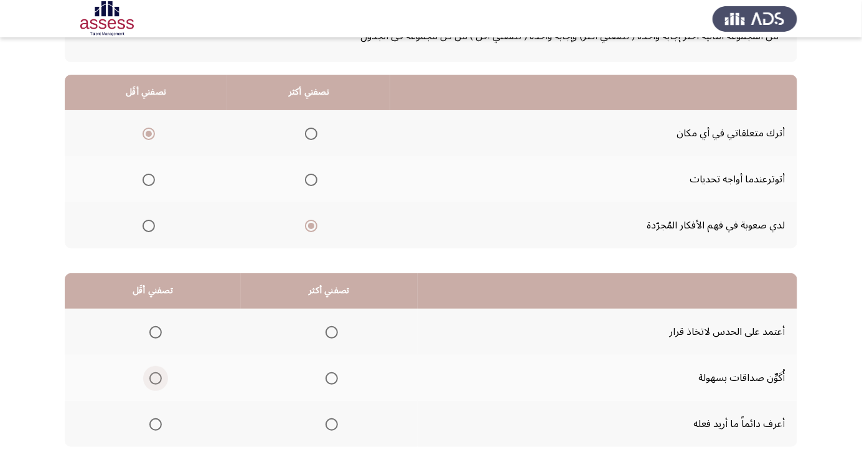
click at [156, 379] on span "Select an option" at bounding box center [156, 379] width 0 height 0
click at [155, 377] on input "Select an option" at bounding box center [155, 378] width 12 height 12
click at [336, 424] on span "Select an option" at bounding box center [332, 424] width 12 height 12
click at [336, 424] on input "Select an option" at bounding box center [332, 424] width 12 height 12
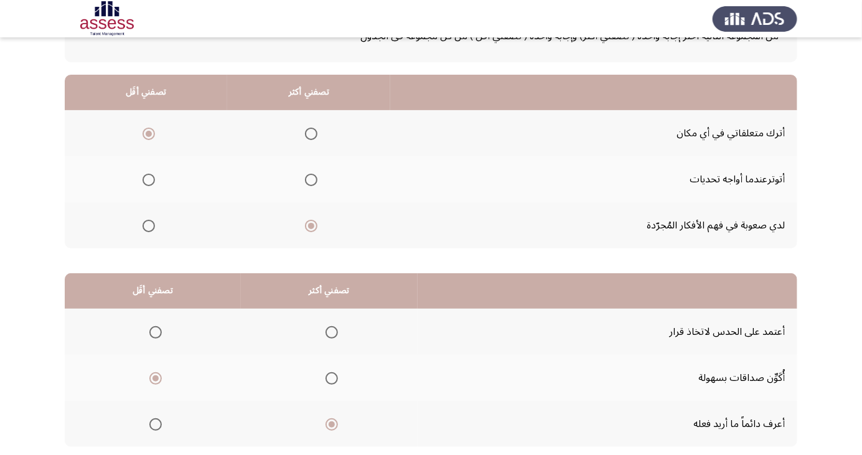
scroll to position [0, 0]
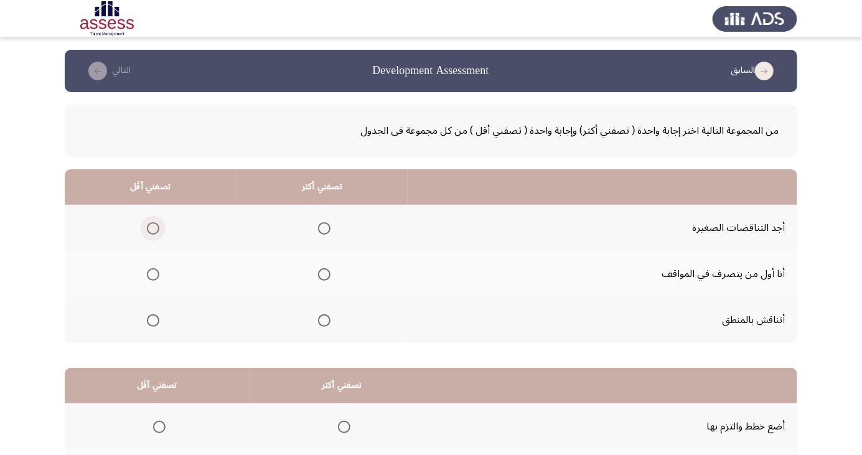
click at [144, 228] on label "Select an option" at bounding box center [150, 228] width 17 height 12
click at [147, 228] on input "Select an option" at bounding box center [153, 228] width 12 height 12
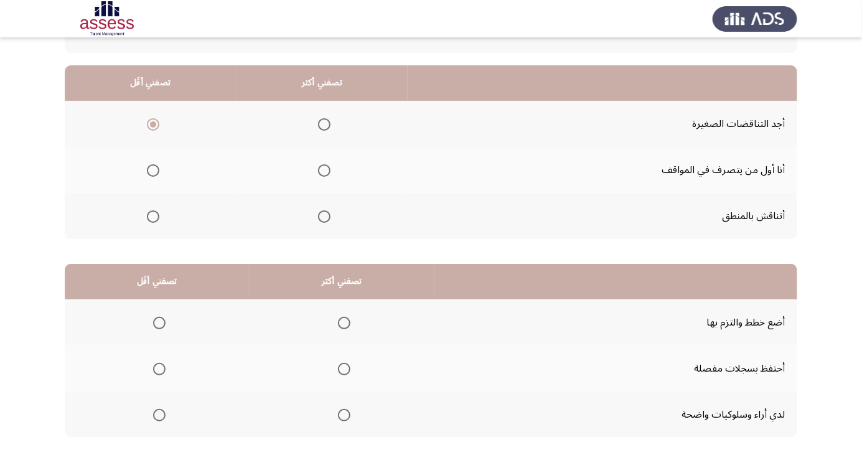
scroll to position [106, 0]
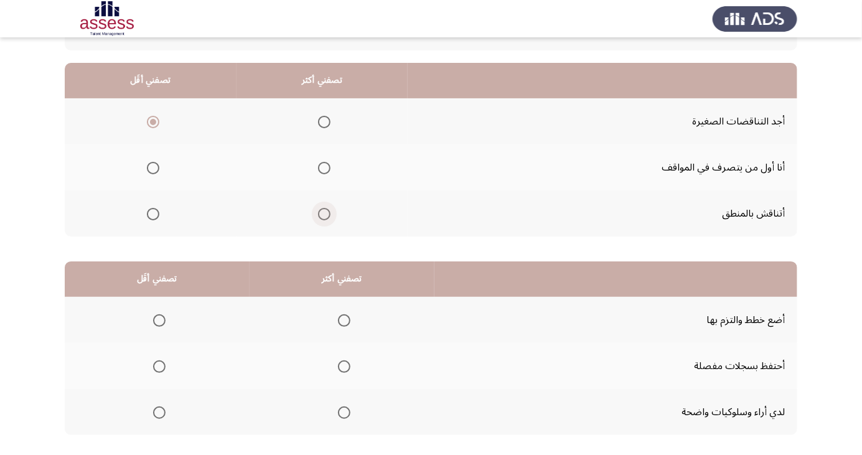
click at [328, 214] on span "Select an option" at bounding box center [324, 214] width 12 height 12
click at [328, 214] on input "Select an option" at bounding box center [324, 214] width 12 height 12
click at [161, 369] on span "Select an option" at bounding box center [159, 366] width 12 height 12
click at [161, 369] on input "Select an option" at bounding box center [159, 366] width 12 height 12
click at [342, 412] on span "Select an option" at bounding box center [344, 413] width 12 height 12
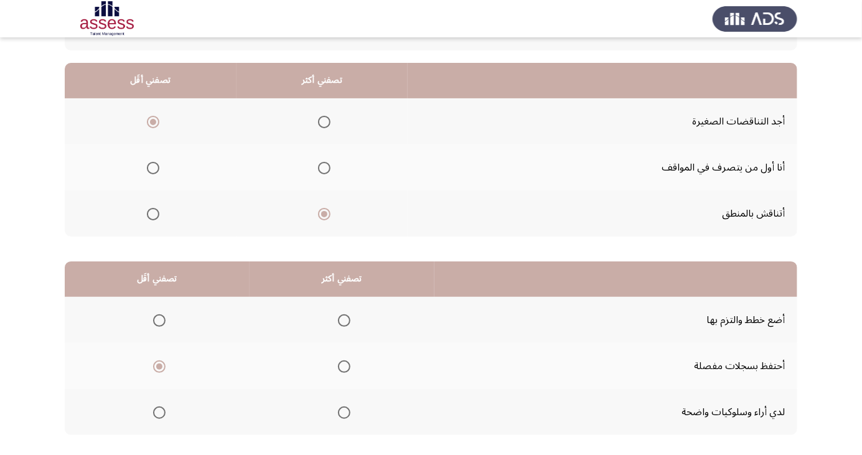
click at [342, 412] on input "Select an option" at bounding box center [344, 413] width 12 height 12
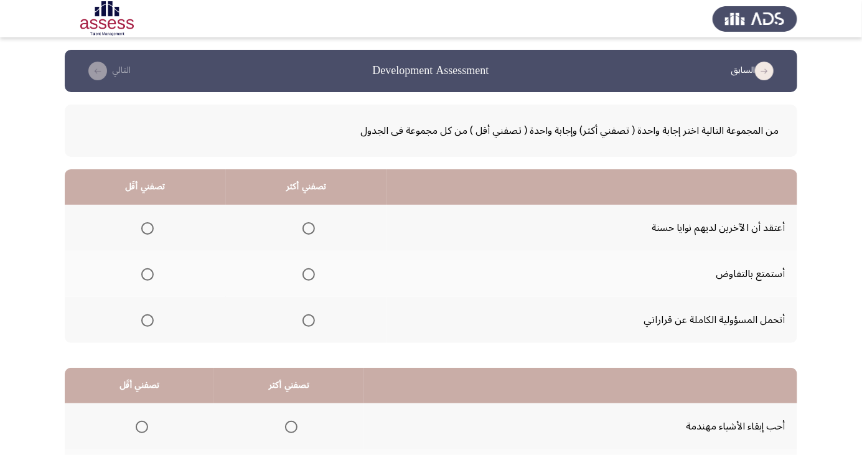
click at [309, 326] on span "Select an option" at bounding box center [309, 320] width 12 height 12
click at [309, 326] on input "Select an option" at bounding box center [309, 320] width 12 height 12
click at [148, 228] on span "Select an option" at bounding box center [148, 228] width 0 height 0
click at [147, 228] on input "Select an option" at bounding box center [147, 228] width 12 height 12
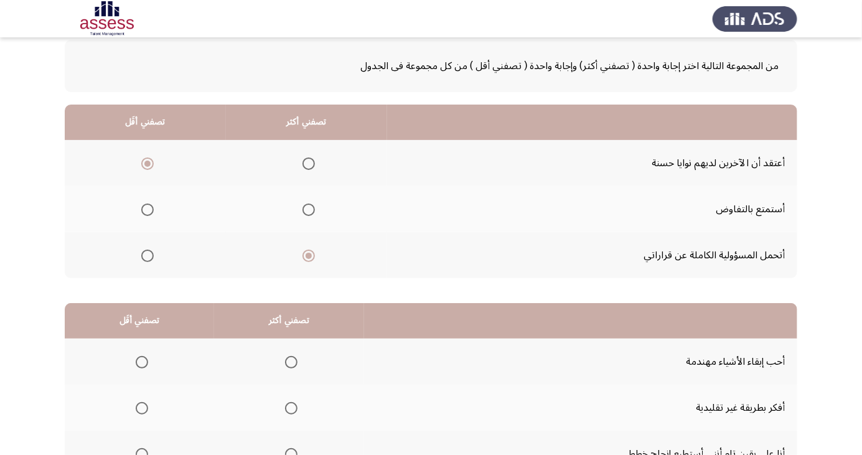
scroll to position [113, 0]
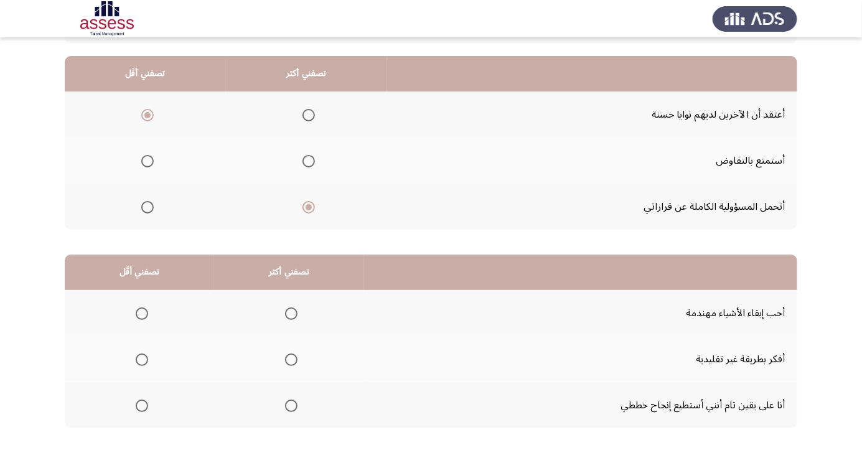
click at [141, 405] on span "Select an option" at bounding box center [142, 406] width 12 height 12
click at [141, 405] on input "Select an option" at bounding box center [142, 406] width 12 height 12
click at [299, 297] on th at bounding box center [289, 313] width 150 height 46
click at [291, 314] on span "Select an option" at bounding box center [291, 314] width 0 height 0
click at [289, 313] on input "Select an option" at bounding box center [291, 314] width 12 height 12
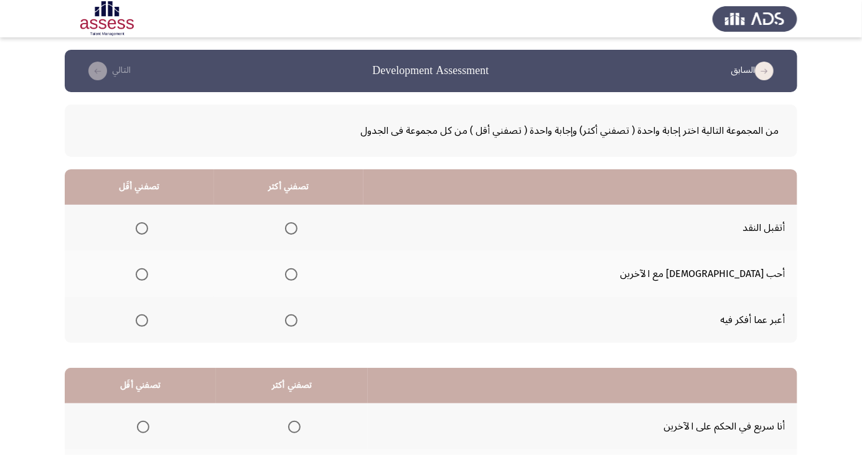
click at [142, 321] on span "Select an option" at bounding box center [142, 321] width 0 height 0
click at [148, 319] on input "Select an option" at bounding box center [142, 320] width 12 height 12
click at [298, 278] on span "Select an option" at bounding box center [291, 274] width 12 height 12
click at [298, 278] on input "Select an option" at bounding box center [291, 274] width 12 height 12
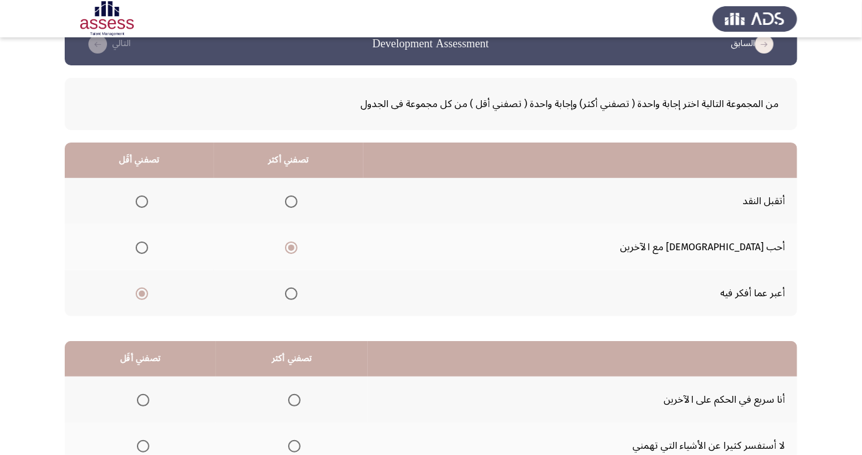
scroll to position [113, 0]
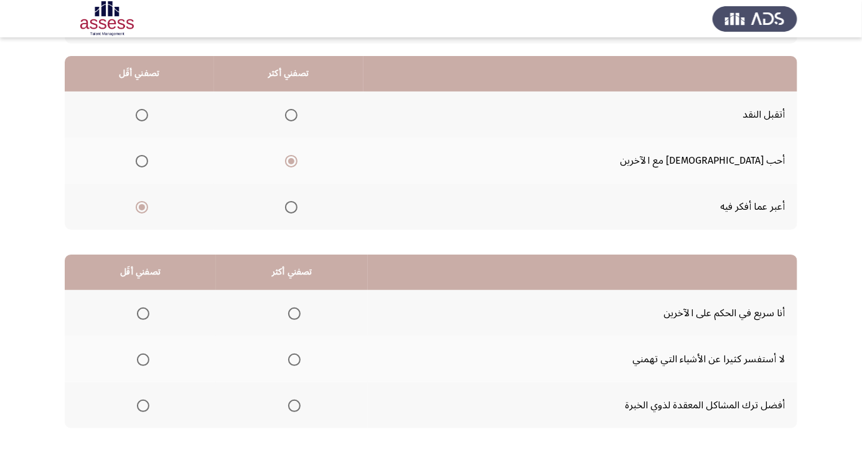
click at [142, 313] on span "Select an option" at bounding box center [143, 314] width 12 height 12
click at [142, 313] on input "Select an option" at bounding box center [143, 314] width 12 height 12
click at [308, 352] on th at bounding box center [292, 359] width 152 height 46
click at [294, 360] on span "Select an option" at bounding box center [294, 360] width 0 height 0
click at [293, 359] on input "Select an option" at bounding box center [294, 360] width 12 height 12
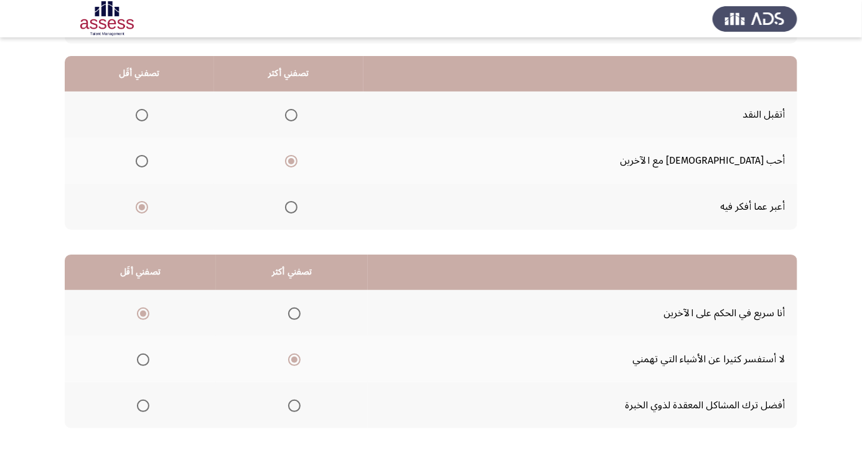
click at [146, 404] on span "Select an option" at bounding box center [143, 406] width 12 height 12
click at [146, 404] on input "Select an option" at bounding box center [143, 406] width 12 height 12
click at [142, 313] on span "Select an option" at bounding box center [143, 314] width 12 height 12
click at [142, 313] on input "Select an option" at bounding box center [143, 314] width 12 height 12
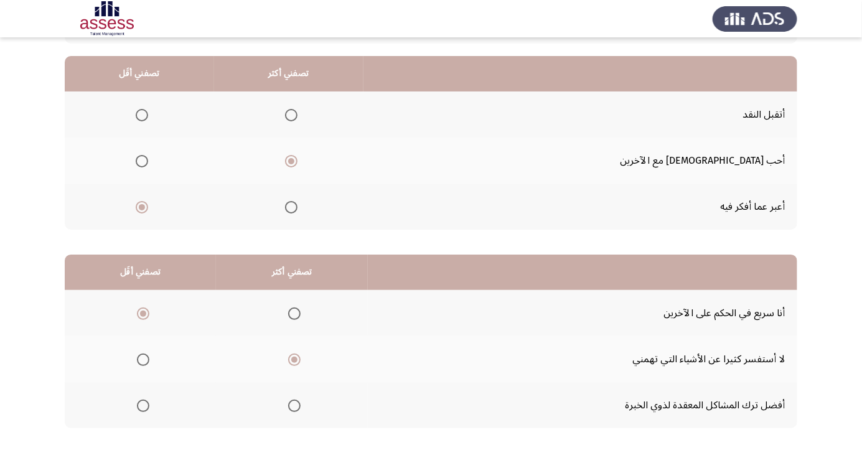
scroll to position [0, 0]
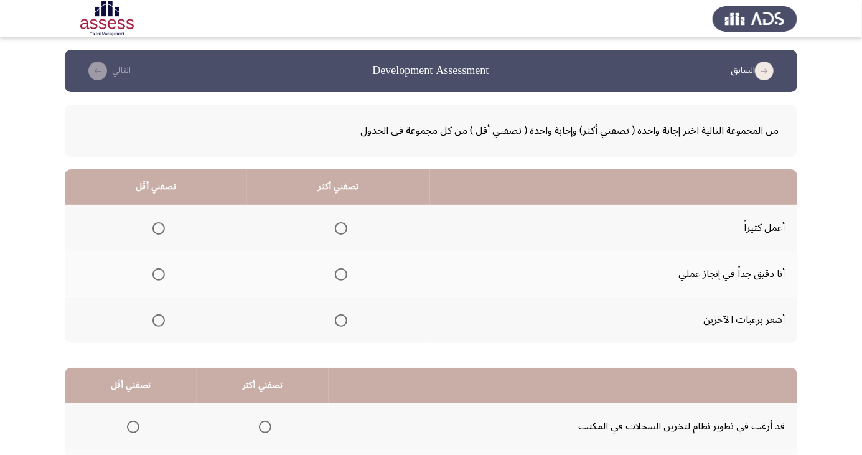
click at [158, 325] on span "Select an option" at bounding box center [159, 320] width 12 height 12
click at [158, 325] on input "Select an option" at bounding box center [159, 320] width 12 height 12
click at [341, 275] on span "Select an option" at bounding box center [341, 275] width 0 height 0
click at [339, 274] on input "Select an option" at bounding box center [341, 274] width 12 height 12
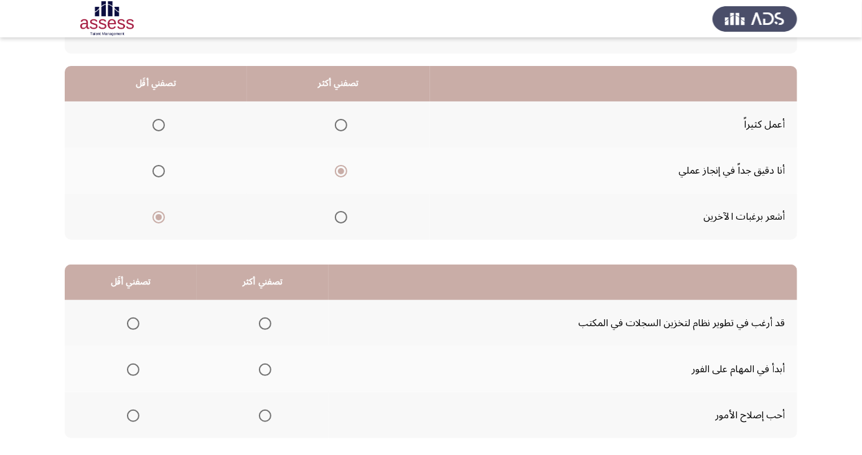
scroll to position [113, 0]
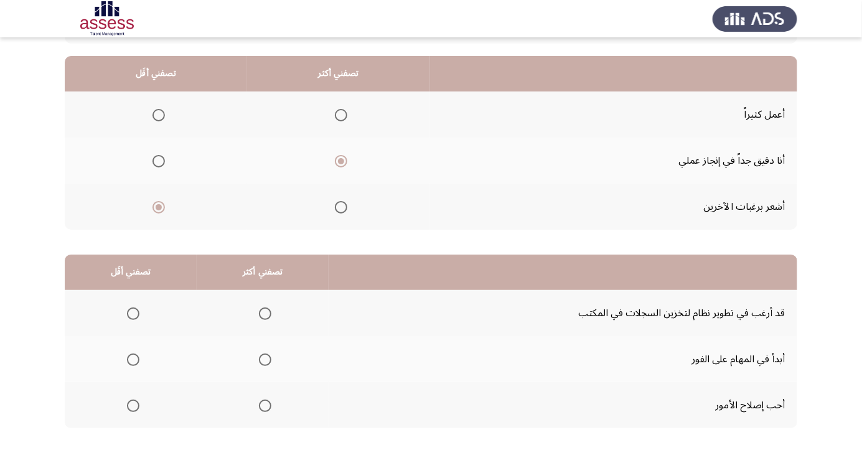
click at [265, 360] on span "Select an option" at bounding box center [265, 360] width 0 height 0
click at [262, 359] on input "Select an option" at bounding box center [265, 360] width 12 height 12
click at [134, 316] on span "Select an option" at bounding box center [133, 314] width 12 height 12
click at [134, 316] on input "Select an option" at bounding box center [133, 314] width 12 height 12
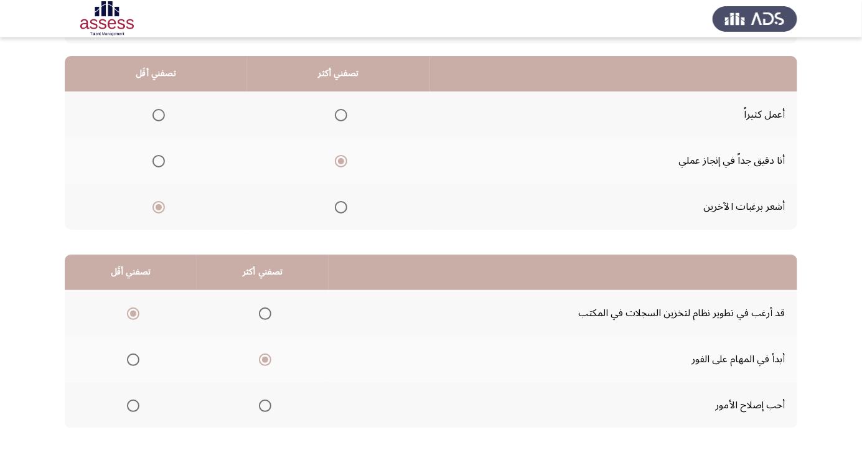
scroll to position [0, 0]
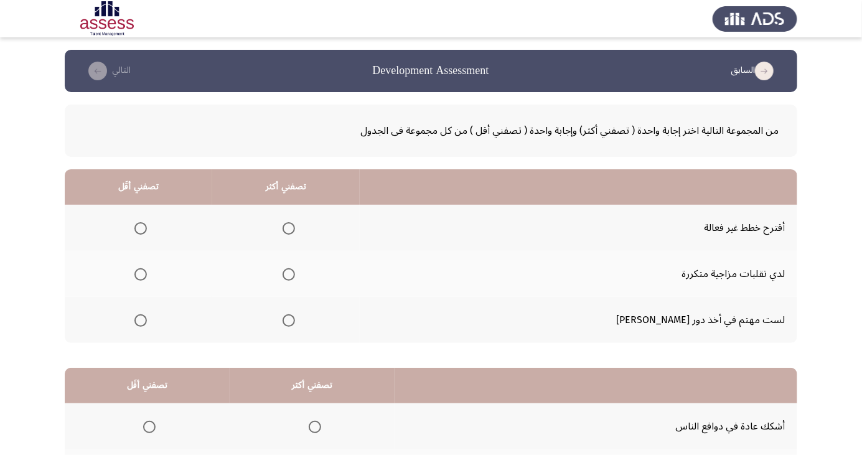
click at [295, 319] on span "Select an option" at bounding box center [289, 320] width 12 height 12
click at [295, 319] on input "Select an option" at bounding box center [289, 320] width 12 height 12
click at [147, 231] on span "Select an option" at bounding box center [140, 228] width 12 height 12
click at [147, 231] on input "Select an option" at bounding box center [140, 228] width 12 height 12
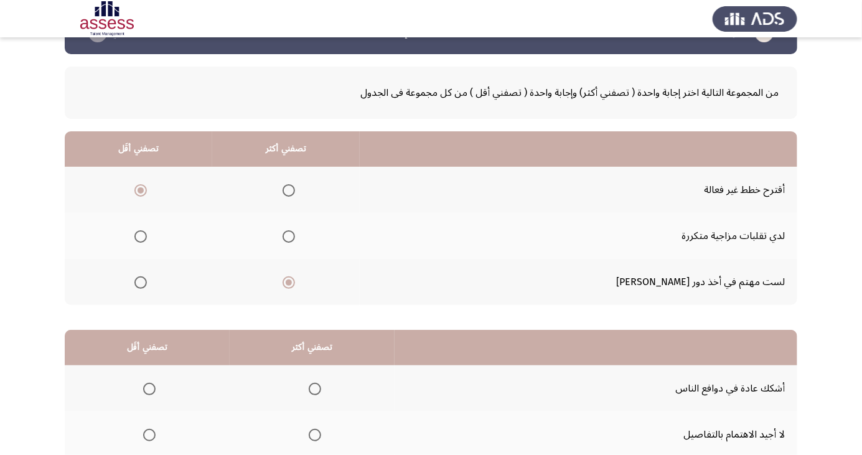
scroll to position [113, 0]
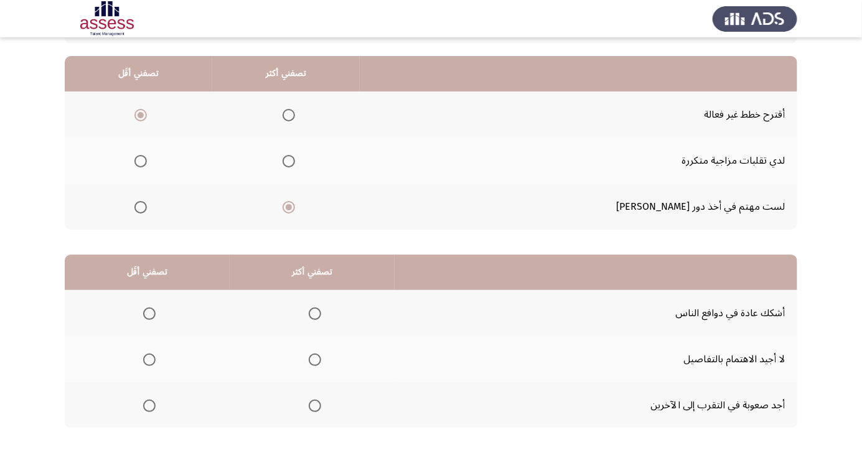
click at [153, 313] on span "Select an option" at bounding box center [149, 314] width 12 height 12
click at [153, 313] on input "Select an option" at bounding box center [149, 314] width 12 height 12
click at [314, 316] on span "Select an option" at bounding box center [315, 314] width 12 height 12
click at [314, 316] on input "Select an option" at bounding box center [315, 314] width 12 height 12
click at [150, 409] on span "Select an option" at bounding box center [149, 406] width 12 height 12
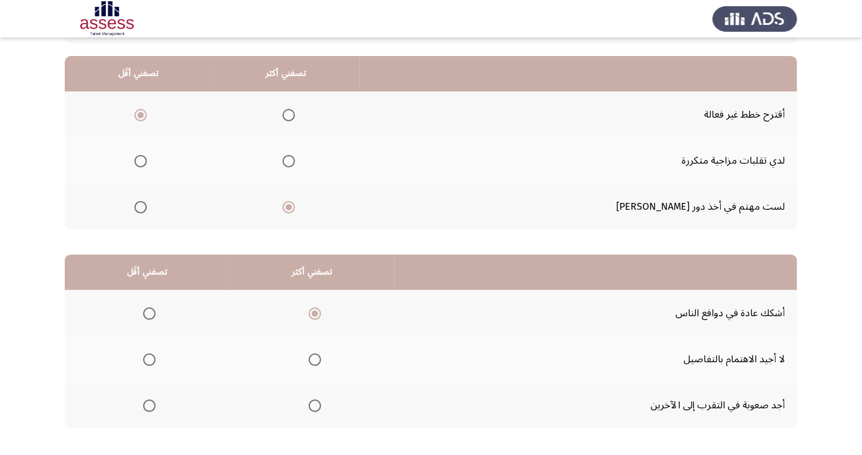
click at [150, 409] on input "Select an option" at bounding box center [149, 406] width 12 height 12
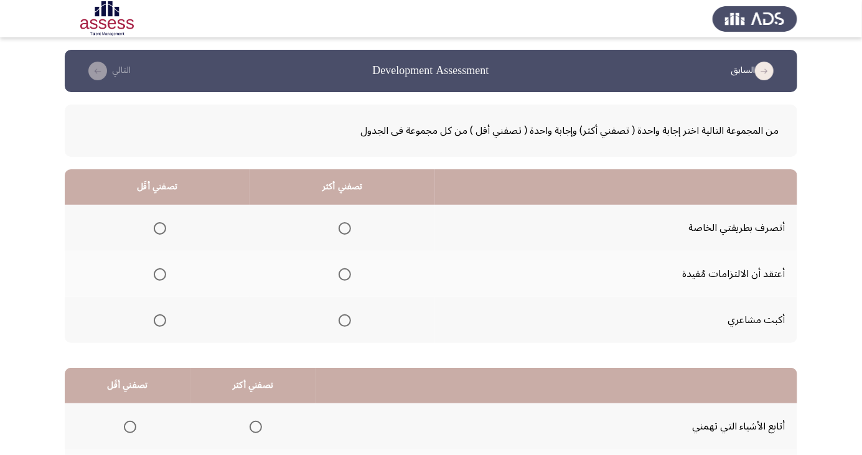
click at [345, 228] on span "Select an option" at bounding box center [345, 228] width 12 height 12
click at [345, 228] on input "Select an option" at bounding box center [345, 228] width 12 height 12
click at [160, 324] on span "Select an option" at bounding box center [160, 320] width 12 height 12
click at [160, 324] on input "Select an option" at bounding box center [160, 320] width 12 height 12
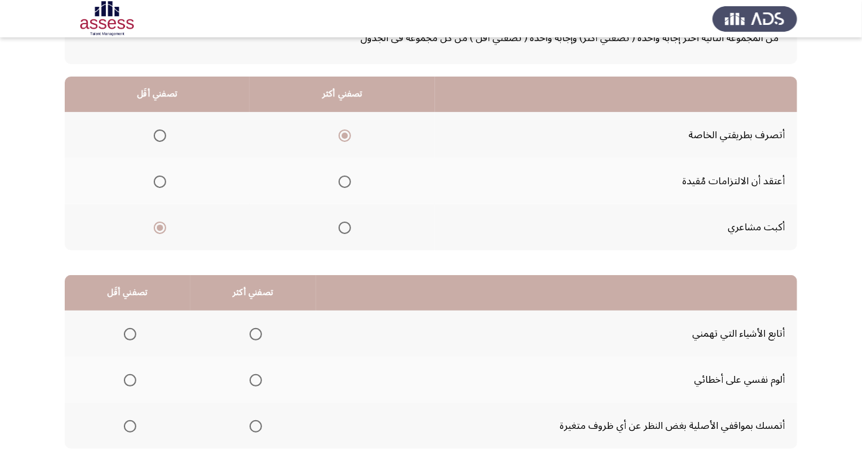
scroll to position [113, 0]
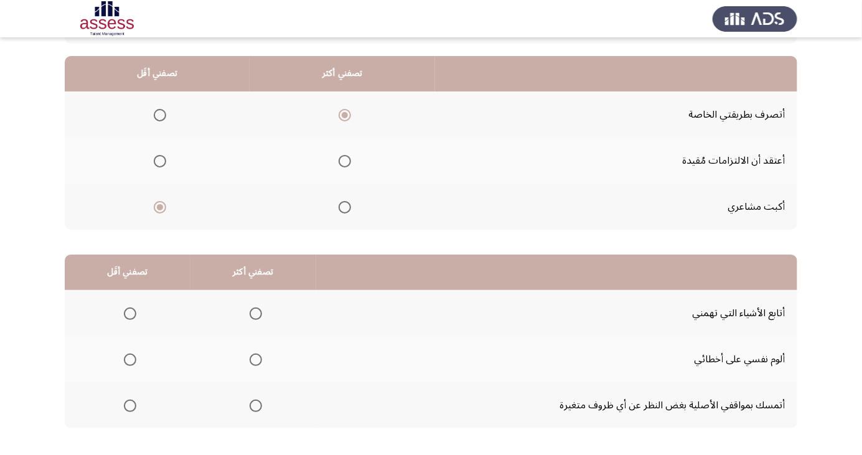
click at [257, 311] on span "Select an option" at bounding box center [256, 314] width 12 height 12
click at [257, 311] on input "Select an option" at bounding box center [256, 314] width 12 height 12
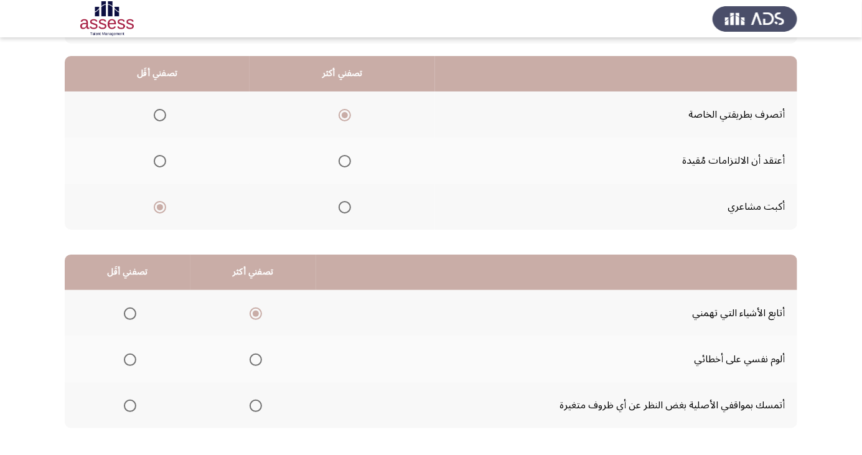
click at [143, 356] on th at bounding box center [128, 359] width 126 height 46
click at [131, 364] on span "Select an option" at bounding box center [130, 360] width 12 height 12
click at [131, 364] on input "Select an option" at bounding box center [130, 360] width 12 height 12
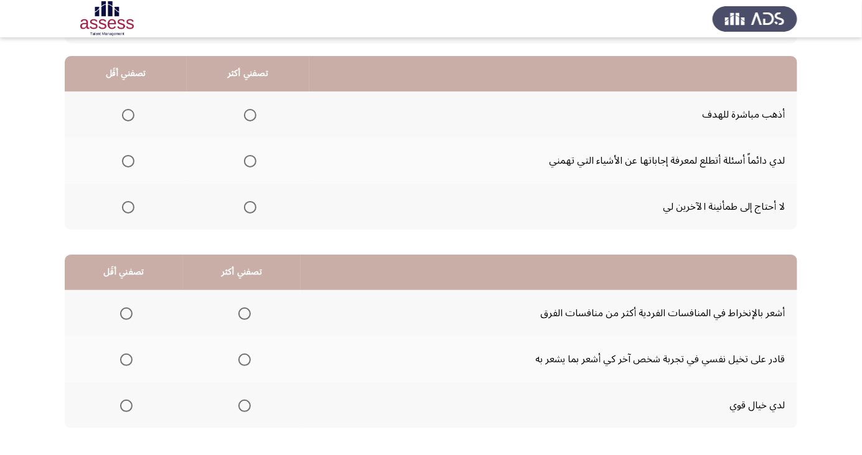
click at [124, 164] on span "Select an option" at bounding box center [128, 161] width 12 height 12
click at [124, 164] on input "Select an option" at bounding box center [128, 161] width 12 height 12
click at [254, 116] on span "Select an option" at bounding box center [250, 115] width 12 height 12
click at [254, 116] on input "Select an option" at bounding box center [250, 115] width 12 height 12
click at [244, 314] on span "Select an option" at bounding box center [244, 314] width 0 height 0
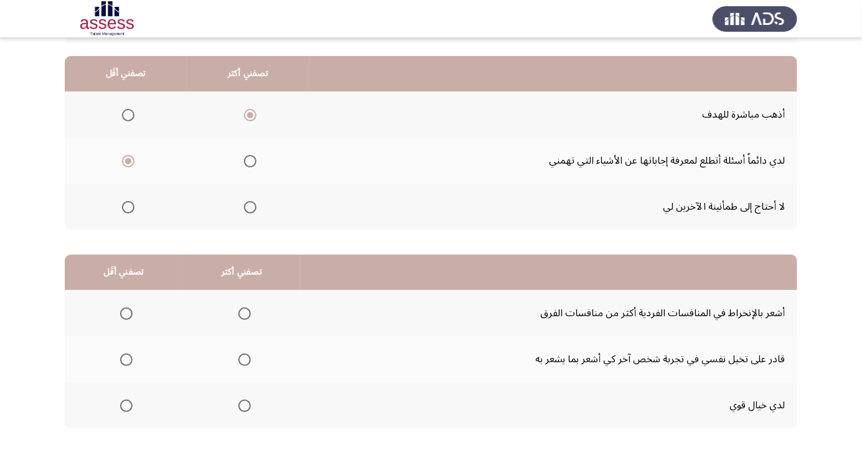
click at [242, 313] on input "Select an option" at bounding box center [244, 314] width 12 height 12
click at [126, 360] on span "Select an option" at bounding box center [126, 360] width 0 height 0
click at [125, 359] on input "Select an option" at bounding box center [126, 360] width 12 height 12
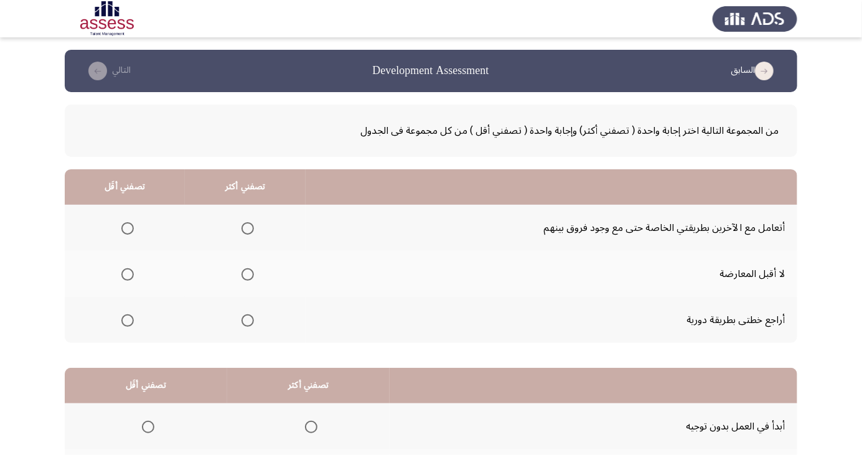
click at [251, 321] on span "Select an option" at bounding box center [248, 320] width 12 height 12
click at [251, 321] on input "Select an option" at bounding box center [248, 320] width 12 height 12
click at [128, 275] on span "Select an option" at bounding box center [128, 275] width 0 height 0
click at [127, 274] on input "Select an option" at bounding box center [127, 274] width 12 height 12
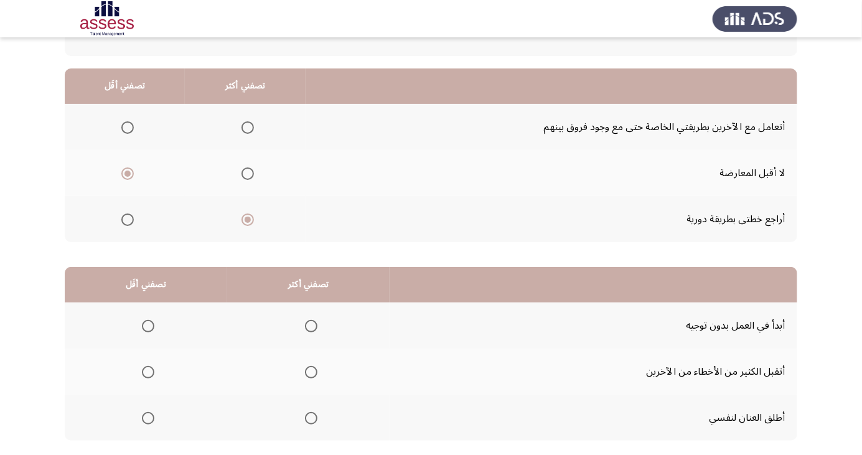
scroll to position [113, 0]
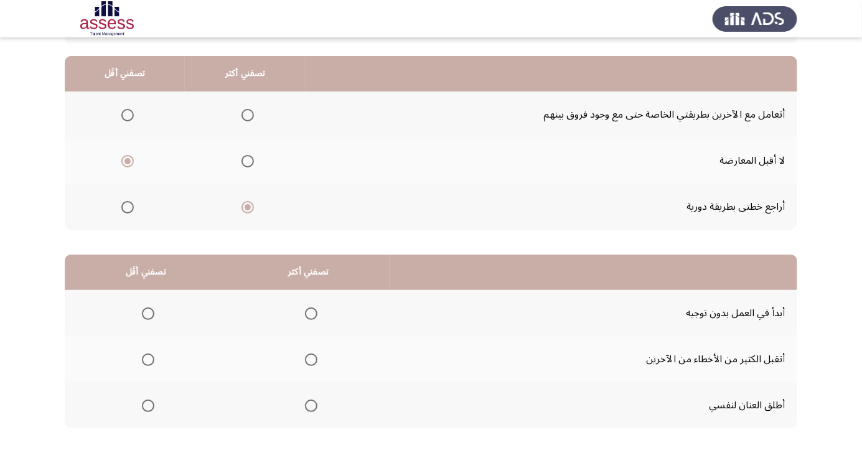
click at [311, 406] on span "Select an option" at bounding box center [311, 406] width 0 height 0
click at [309, 405] on input "Select an option" at bounding box center [311, 406] width 12 height 12
click at [152, 362] on span "Select an option" at bounding box center [148, 360] width 12 height 12
click at [152, 362] on input "Select an option" at bounding box center [148, 360] width 12 height 12
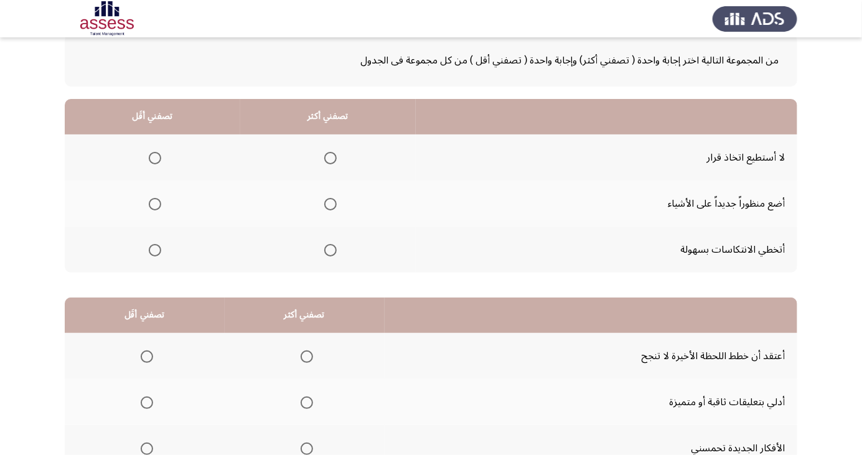
scroll to position [69, 0]
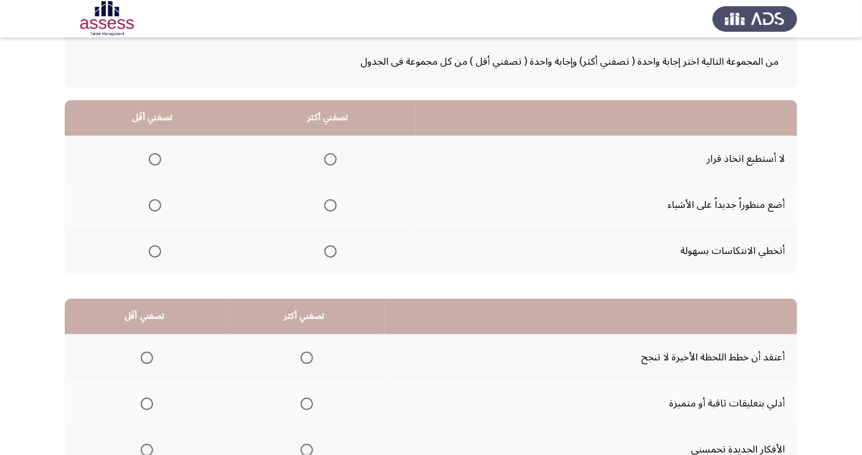
click at [162, 145] on th at bounding box center [153, 159] width 176 height 46
click at [160, 154] on span "Select an option" at bounding box center [155, 159] width 12 height 12
click at [160, 154] on input "Select an option" at bounding box center [155, 159] width 12 height 12
click at [324, 245] on span "Select an option" at bounding box center [330, 251] width 12 height 12
click at [324, 245] on input "Select an option" at bounding box center [330, 251] width 12 height 12
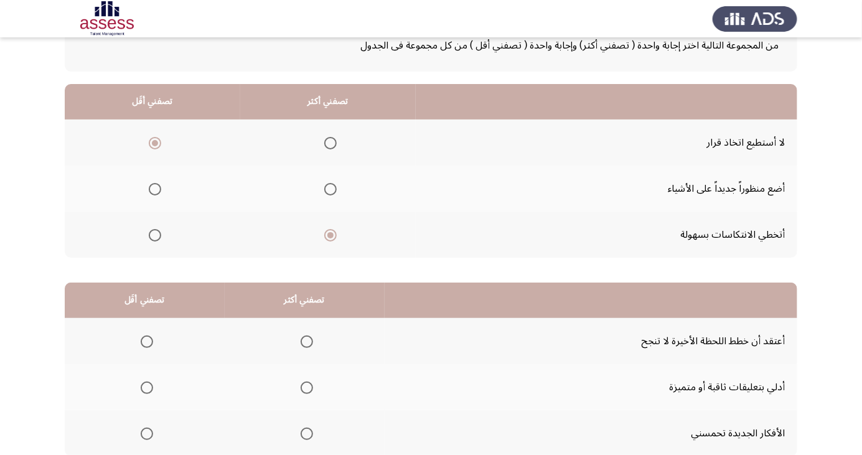
scroll to position [113, 0]
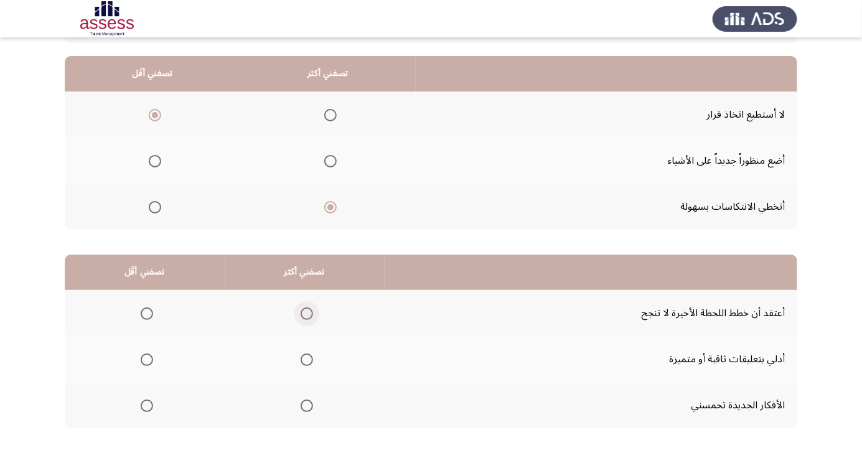
click at [307, 314] on span "Select an option" at bounding box center [307, 314] width 0 height 0
click at [304, 313] on input "Select an option" at bounding box center [307, 314] width 12 height 12
click at [147, 406] on span "Select an option" at bounding box center [147, 406] width 0 height 0
click at [146, 405] on input "Select an option" at bounding box center [147, 406] width 12 height 12
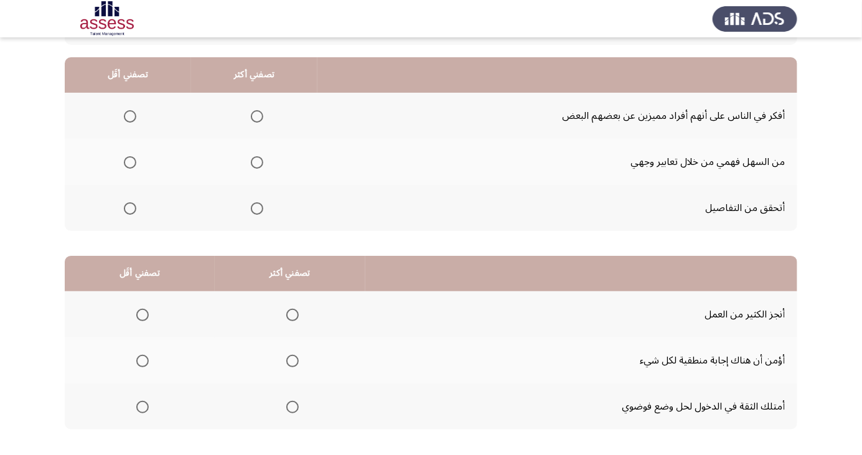
scroll to position [110, 0]
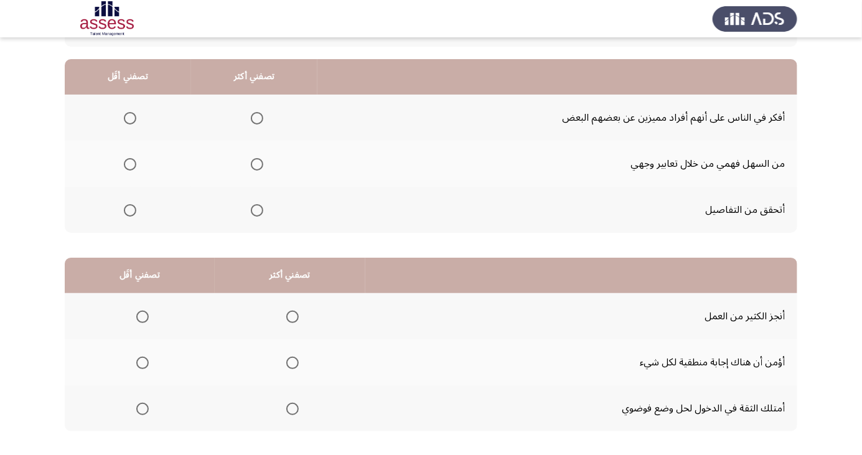
click at [257, 164] on span "Select an option" at bounding box center [257, 164] width 0 height 0
click at [256, 163] on input "Select an option" at bounding box center [257, 164] width 12 height 12
click at [133, 211] on span "Select an option" at bounding box center [130, 210] width 12 height 12
click at [133, 211] on input "Select an option" at bounding box center [130, 210] width 12 height 12
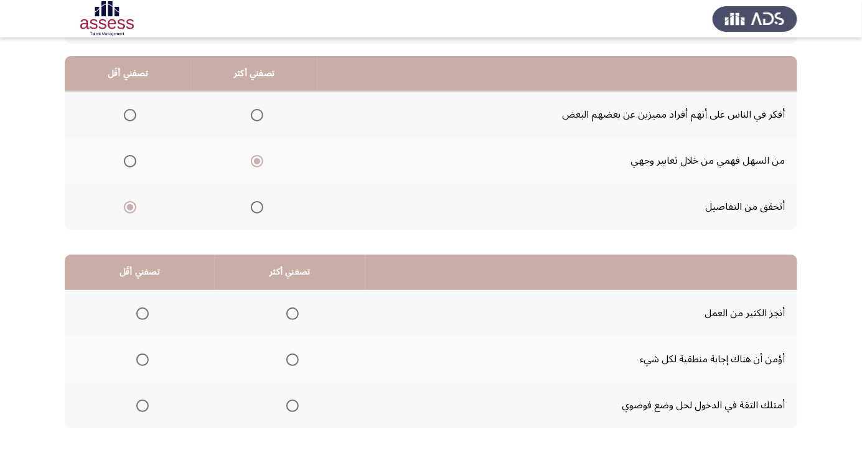
click at [293, 406] on span "Select an option" at bounding box center [293, 406] width 0 height 0
click at [290, 405] on input "Select an option" at bounding box center [292, 406] width 12 height 12
click at [144, 359] on span "Select an option" at bounding box center [142, 360] width 12 height 12
click at [144, 359] on input "Select an option" at bounding box center [142, 360] width 12 height 12
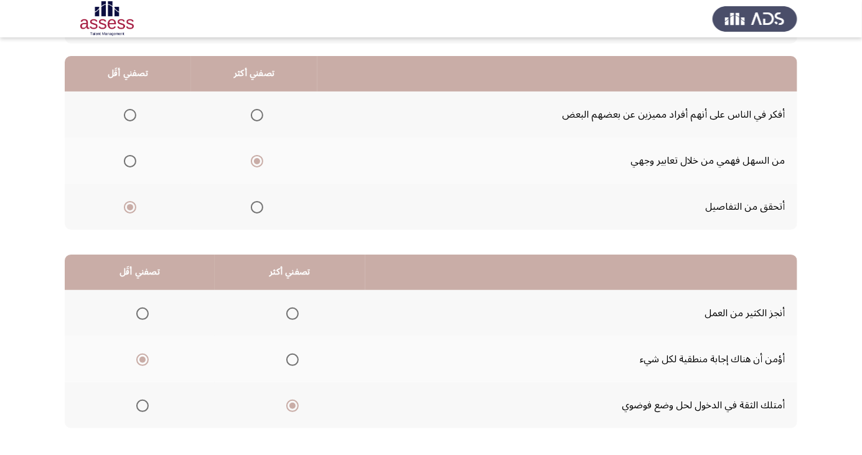
scroll to position [0, 0]
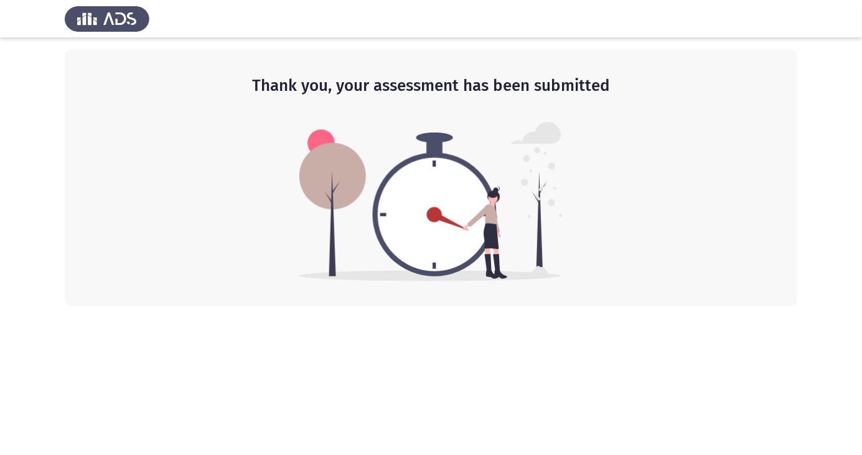
click at [372, 306] on html "Thank you, your assessment has been submitted" at bounding box center [431, 153] width 862 height 306
click at [352, 306] on html "Thank you, your assessment has been submitted" at bounding box center [431, 153] width 862 height 306
